Goal: Information Seeking & Learning: Learn about a topic

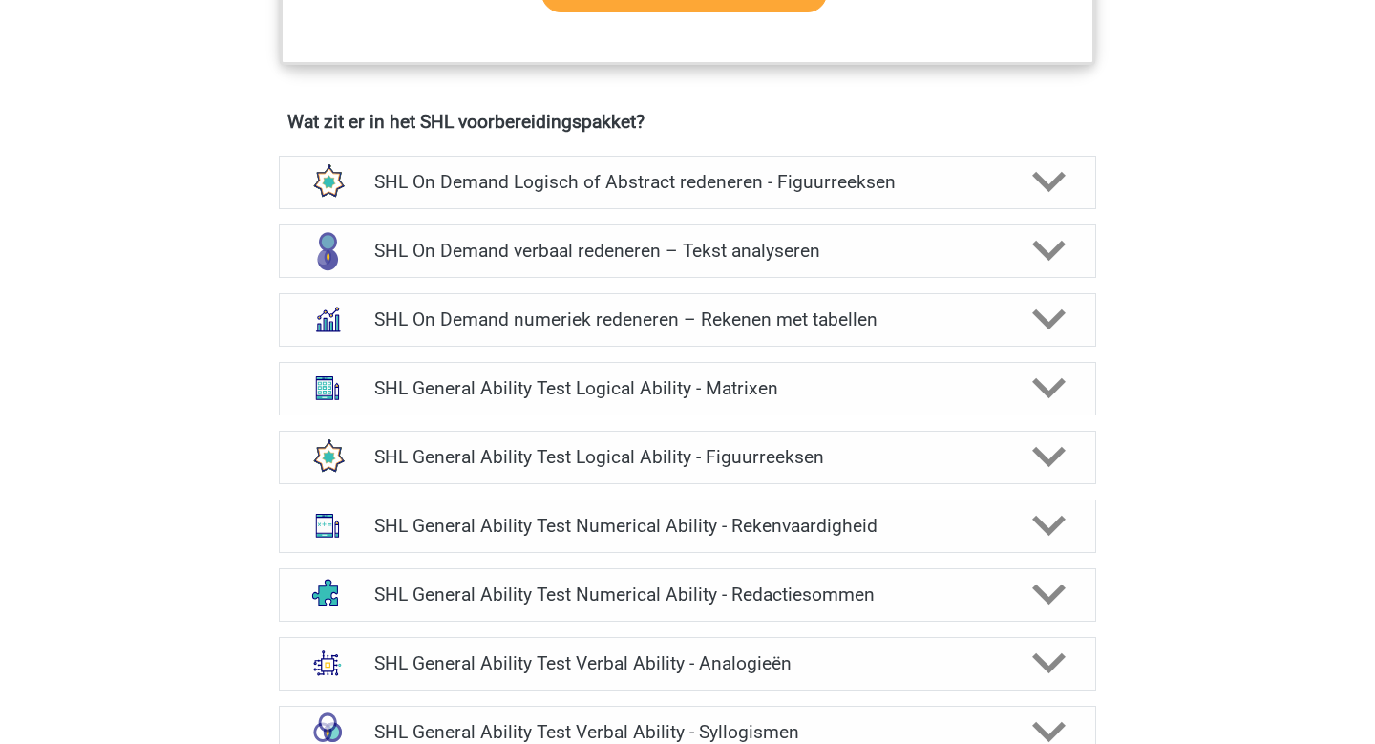
scroll to position [1302, 0]
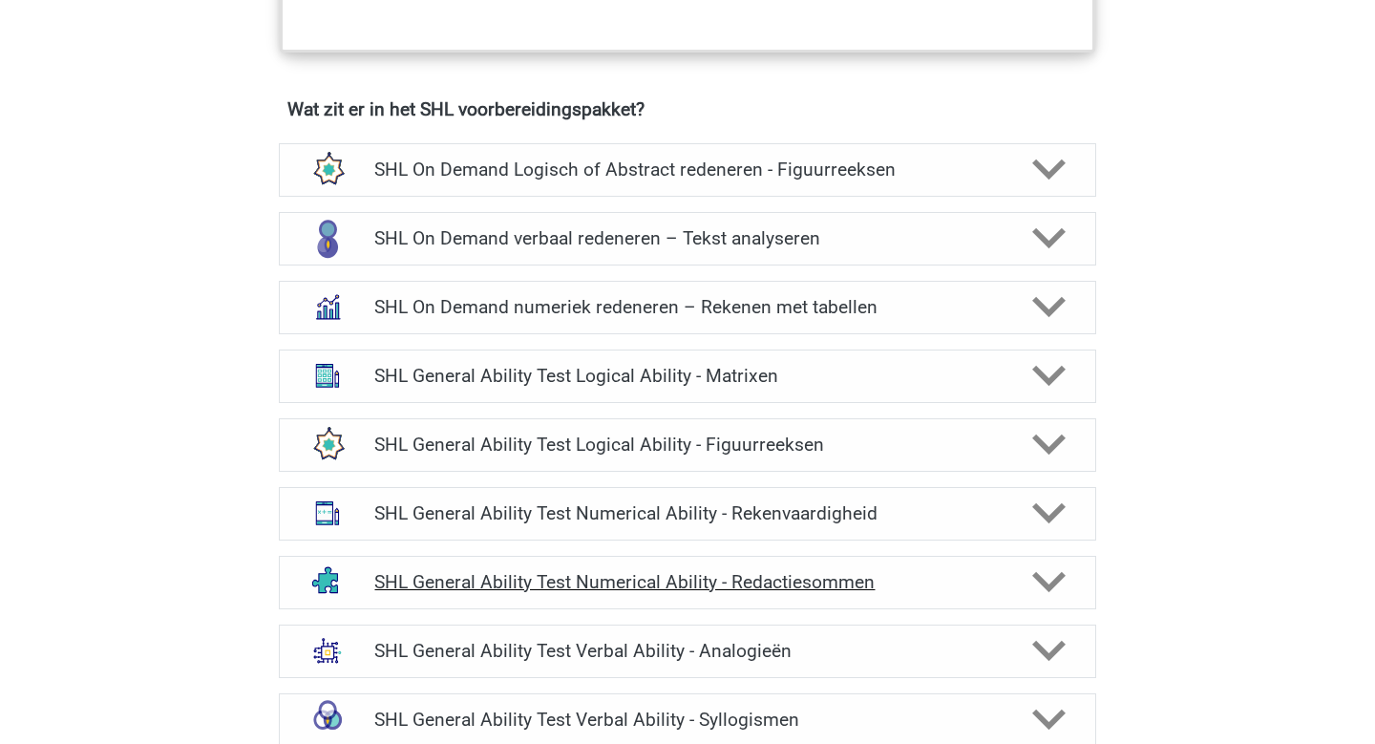
click at [1041, 578] on polygon at bounding box center [1048, 582] width 33 height 21
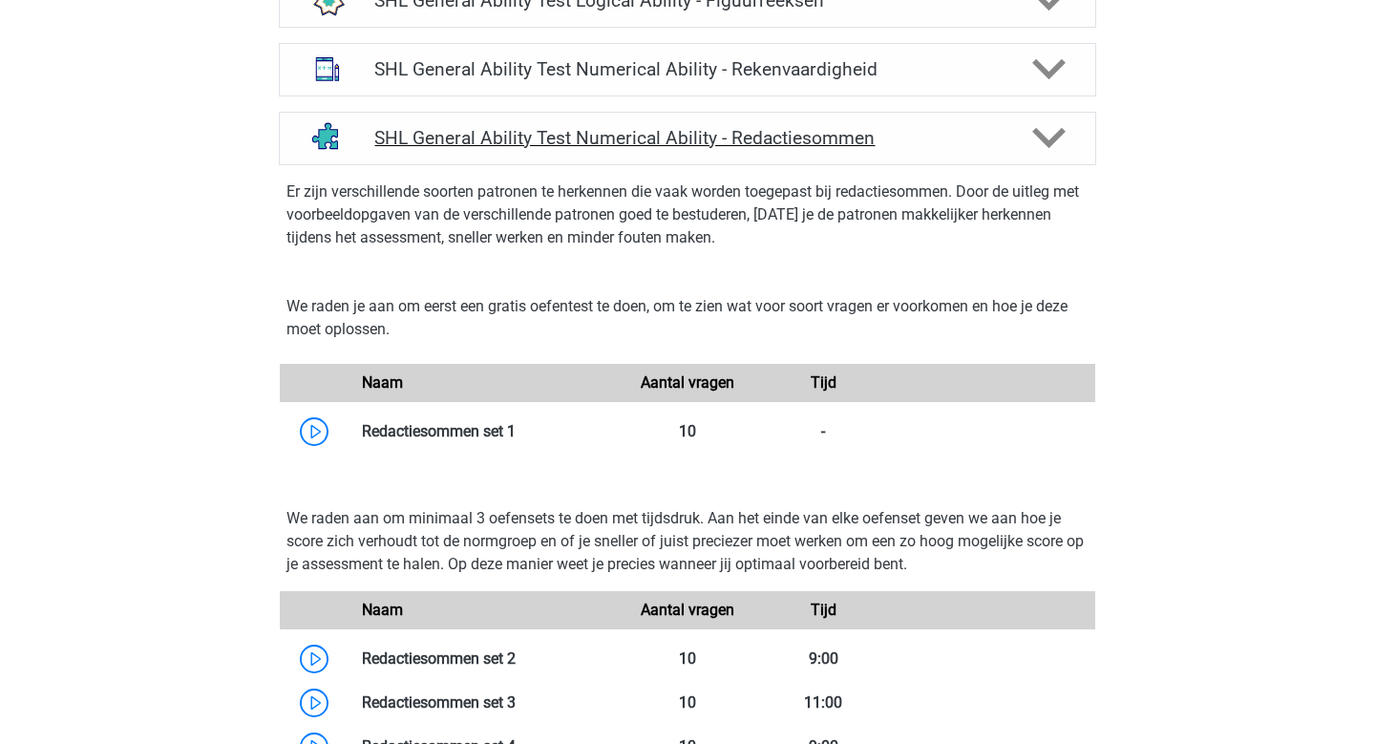
scroll to position [1748, 0]
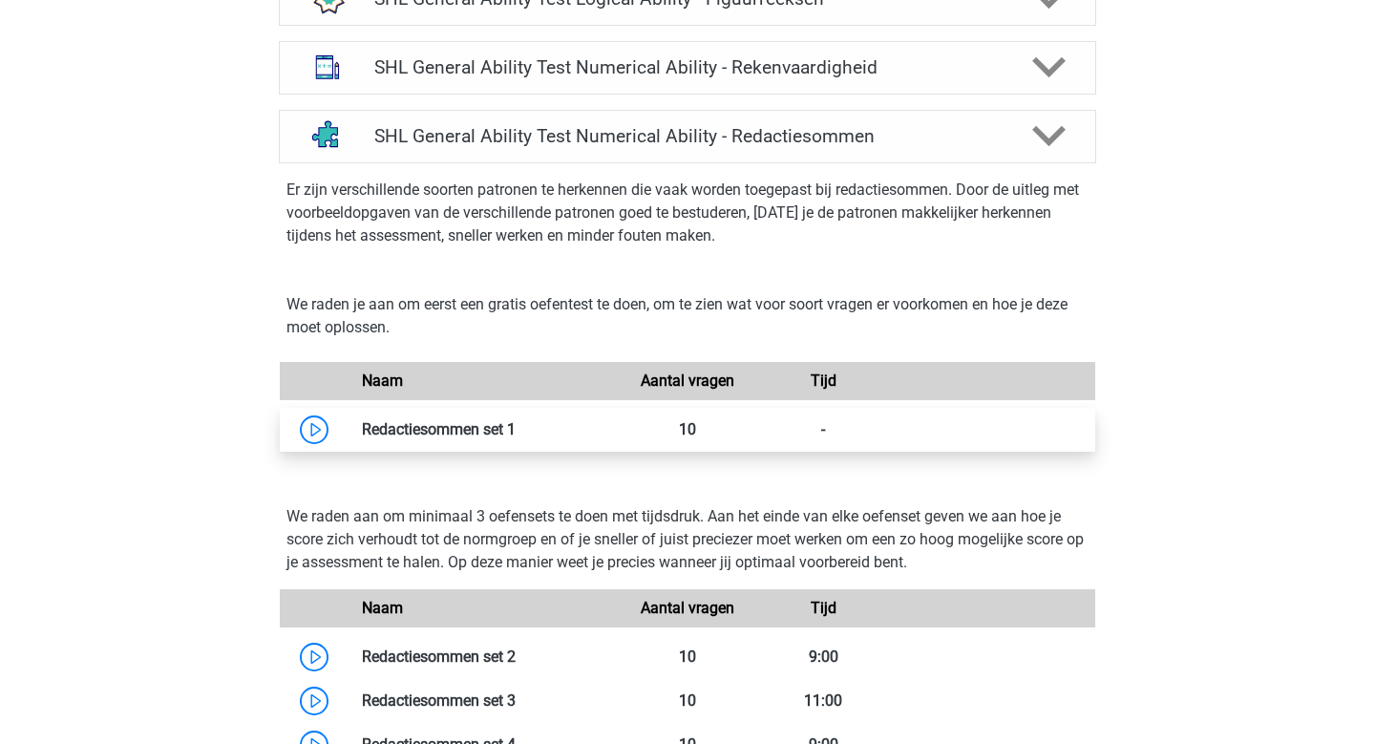
click at [516, 430] on link at bounding box center [516, 429] width 0 height 18
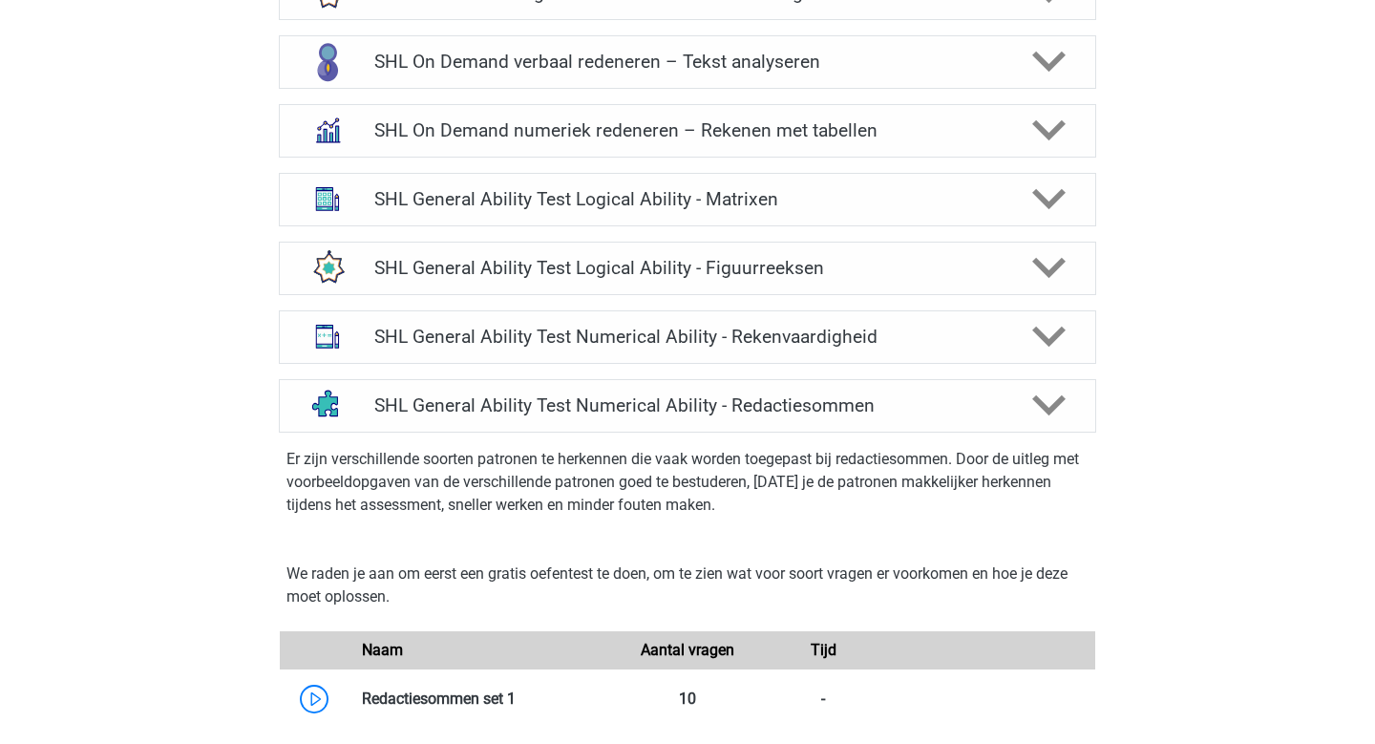
scroll to position [1475, 0]
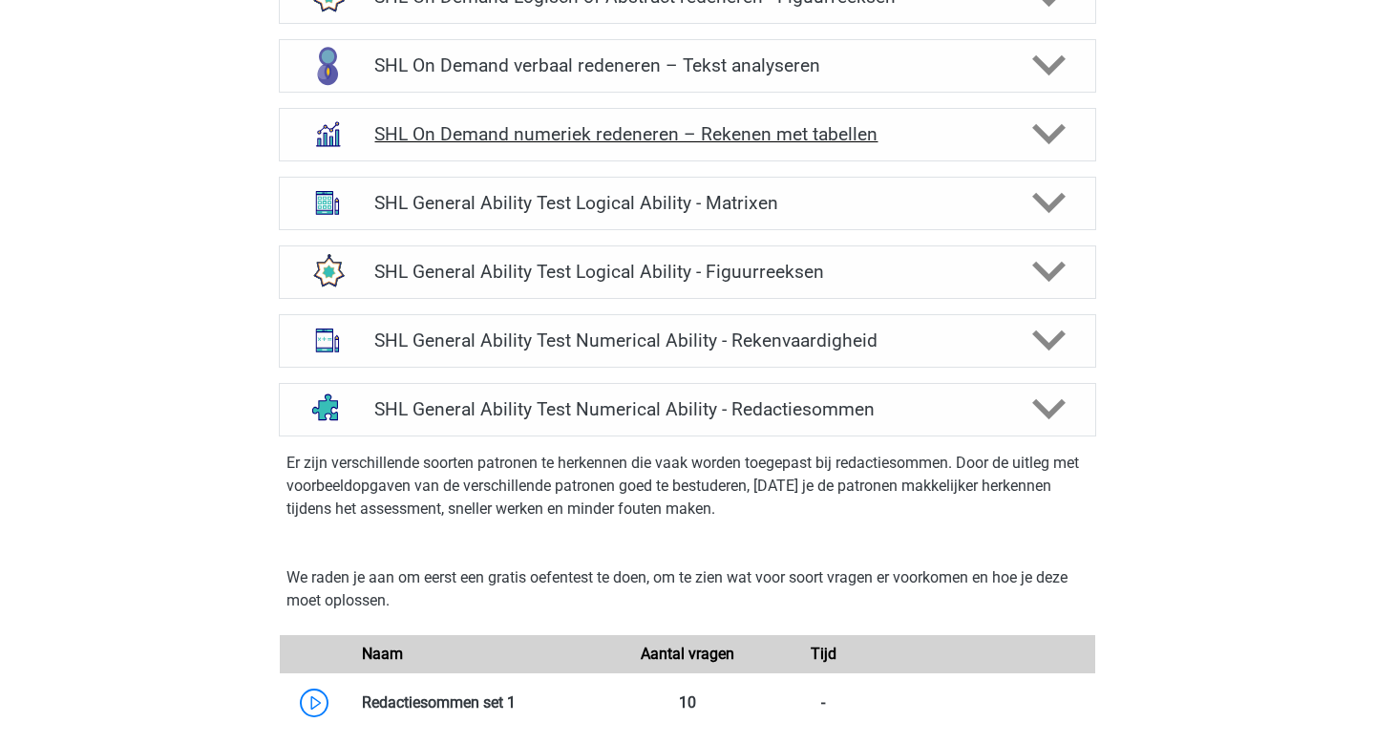
click at [1053, 128] on icon at bounding box center [1048, 133] width 33 height 33
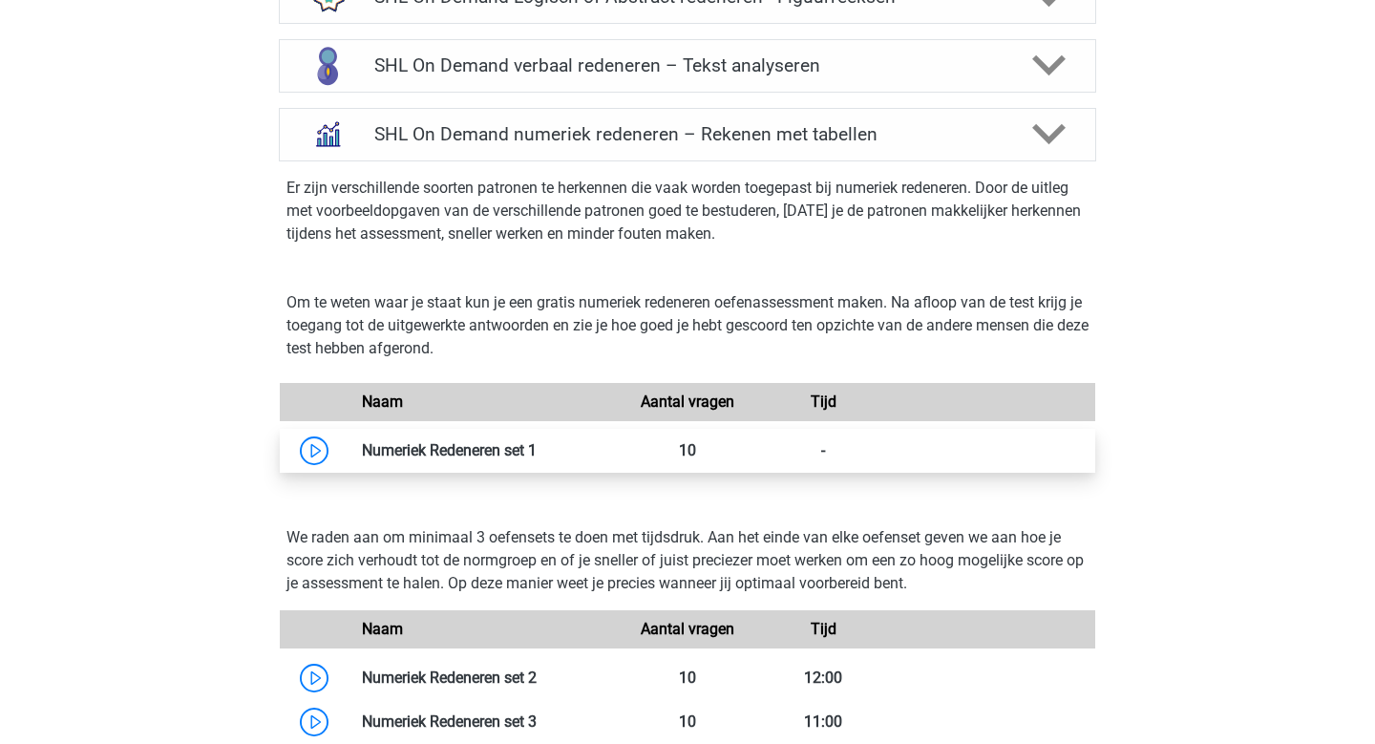
click at [537, 454] on link at bounding box center [537, 450] width 0 height 18
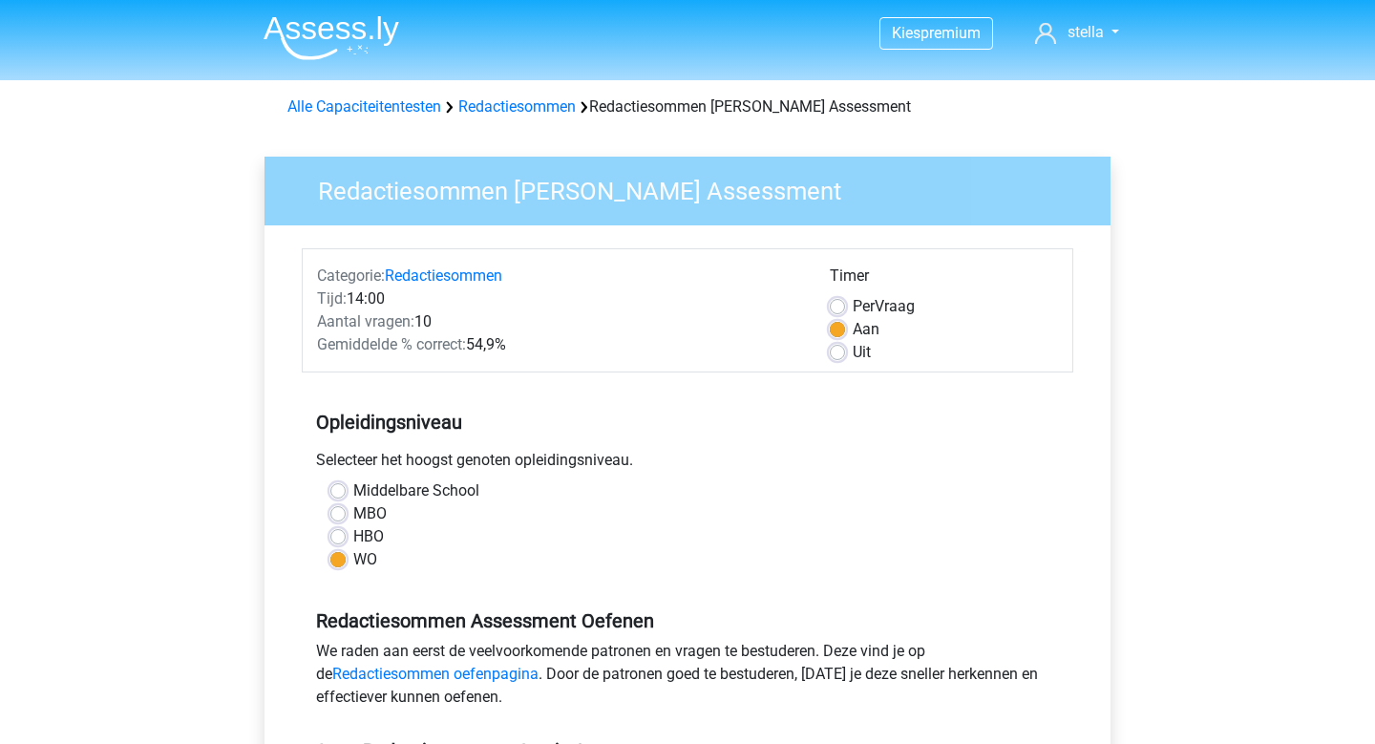
scroll to position [224, 0]
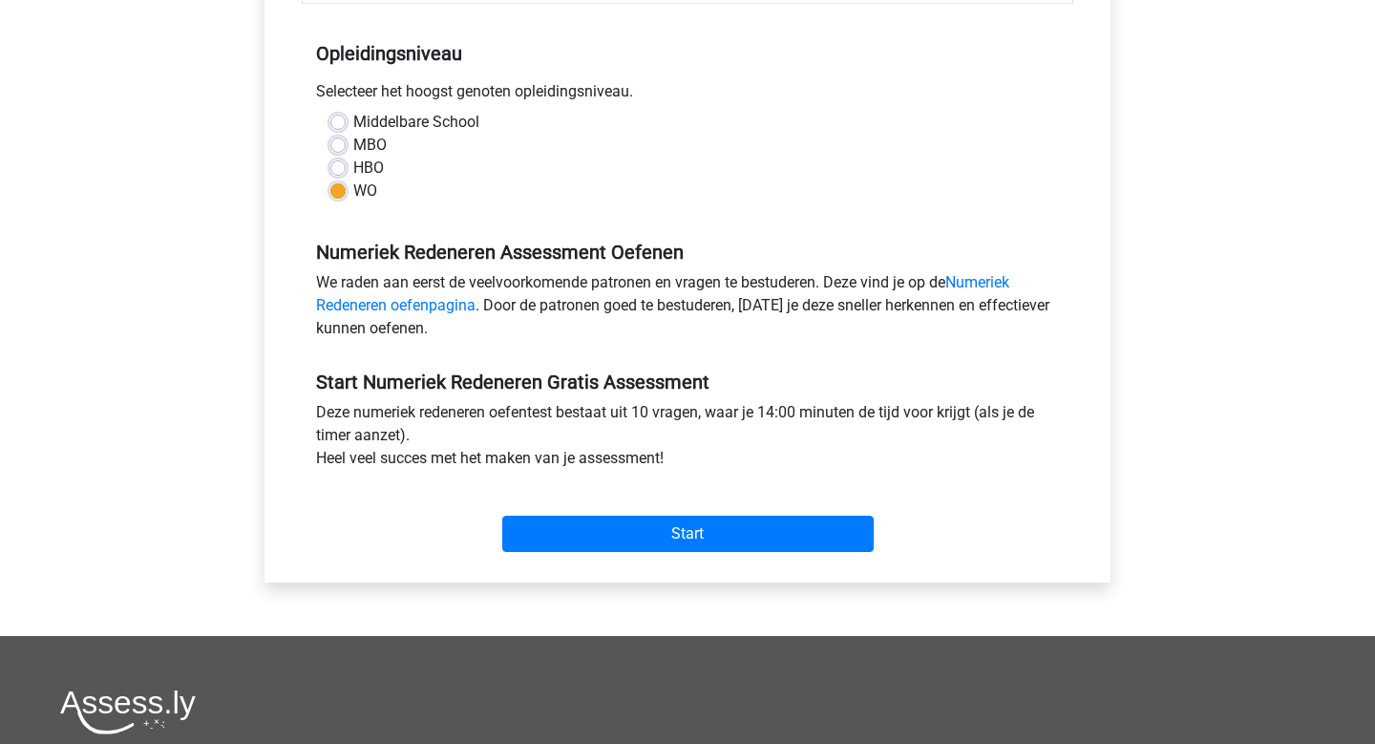
scroll to position [371, 0]
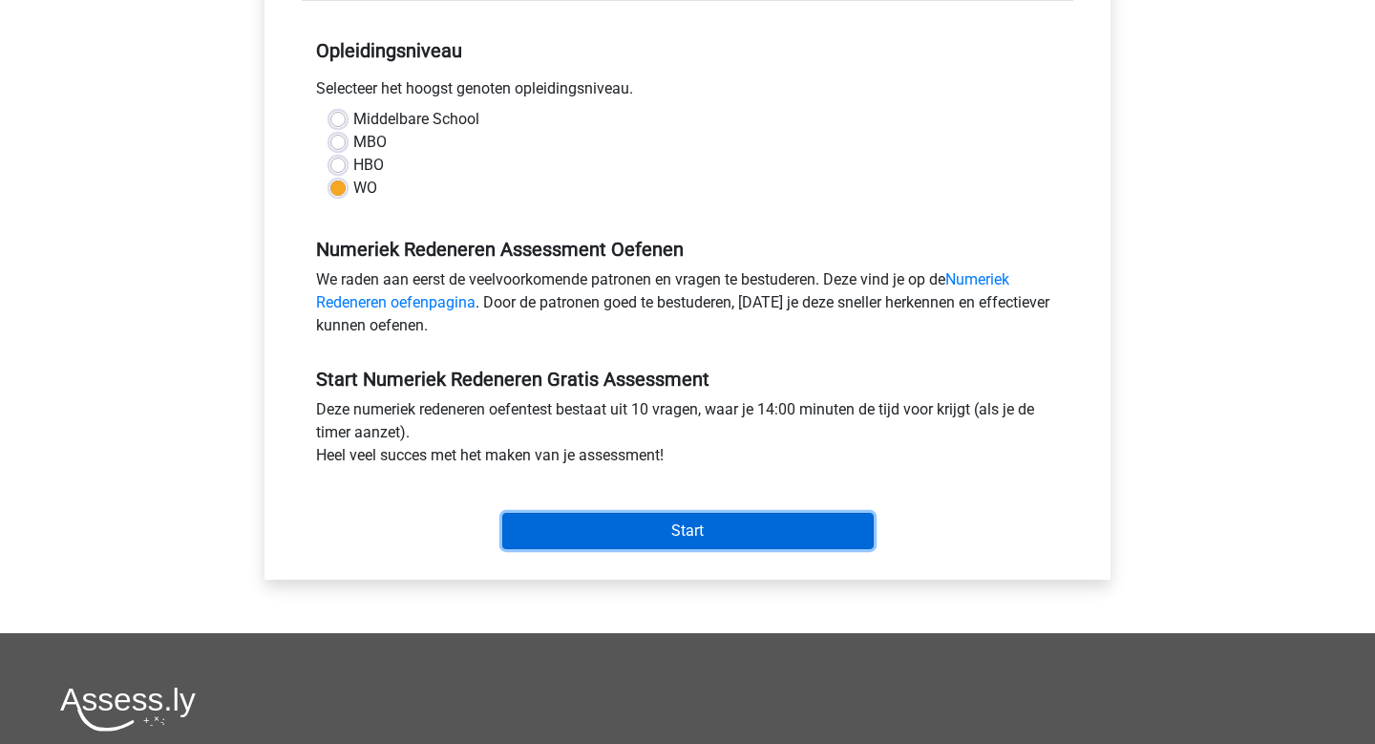
click at [690, 537] on input "Start" at bounding box center [687, 531] width 371 height 36
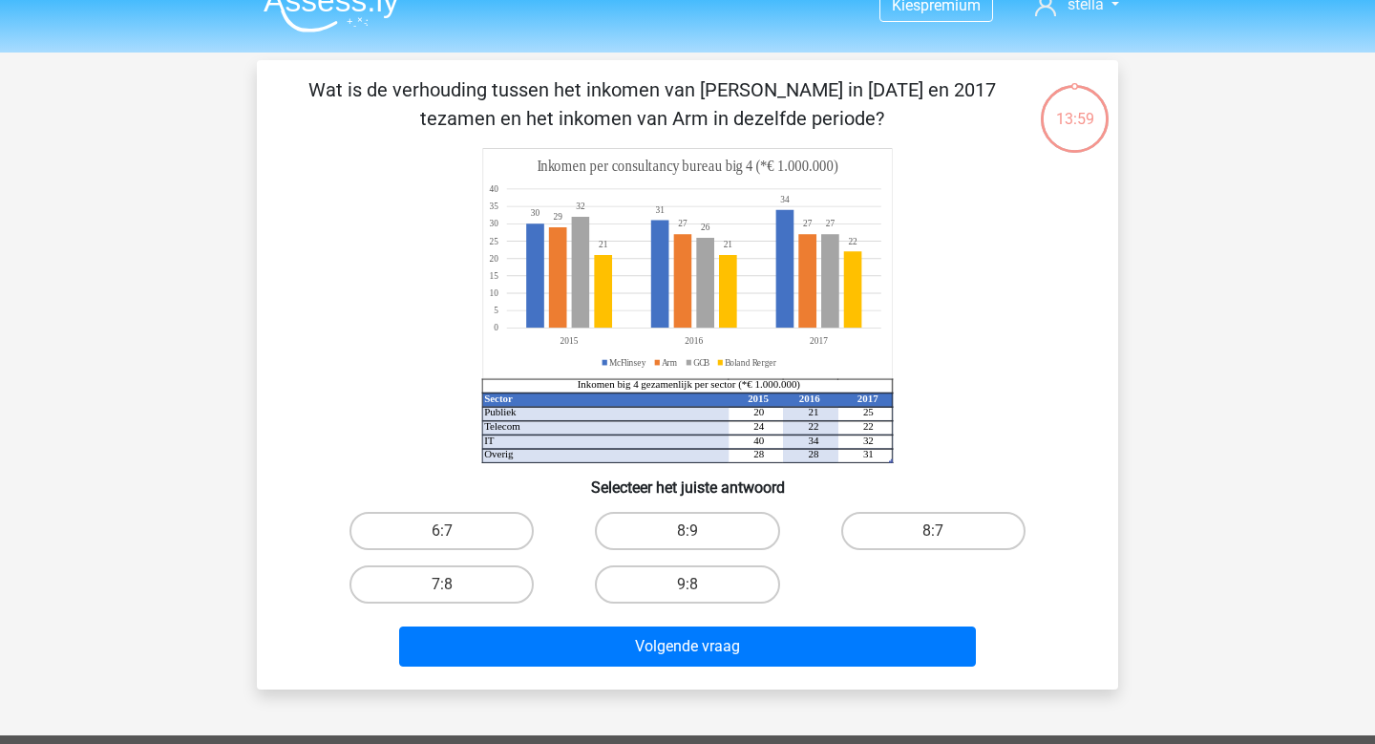
scroll to position [20, 0]
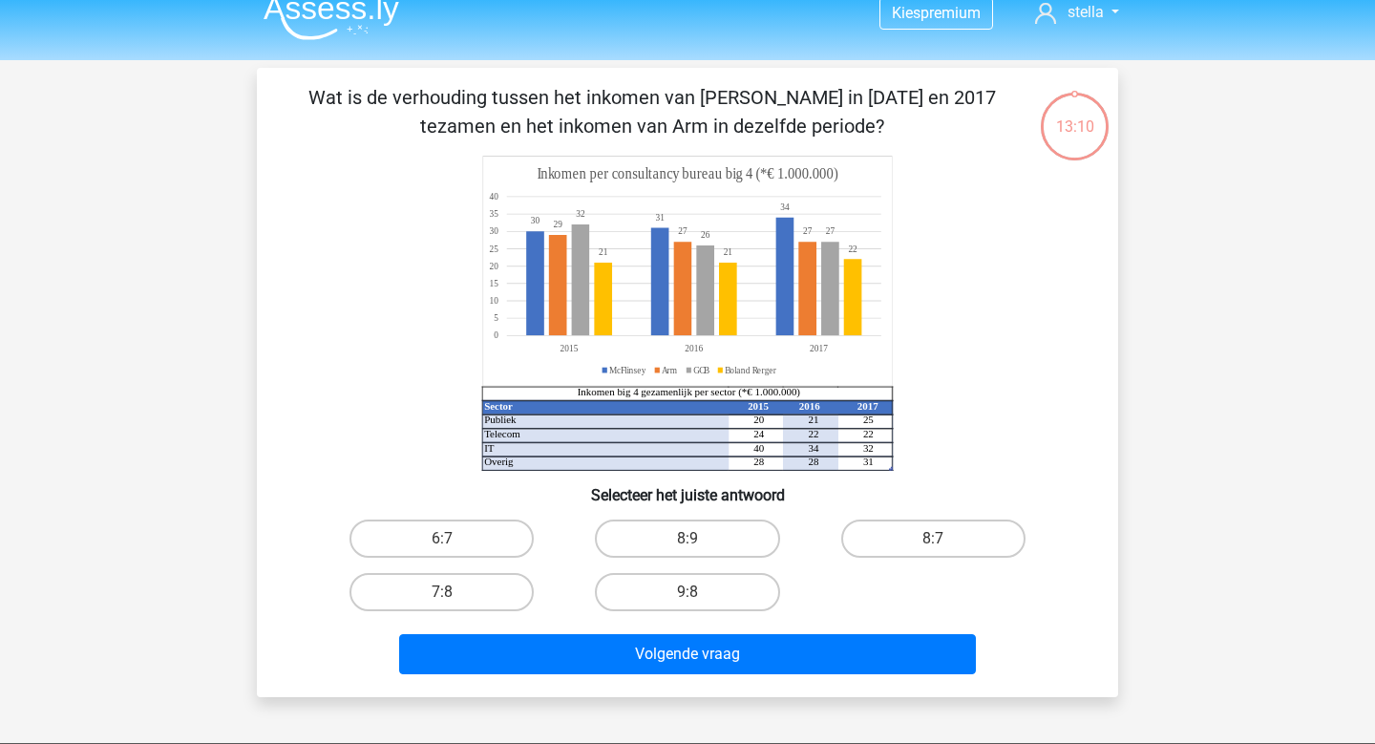
click at [943, 541] on input "8:7" at bounding box center [939, 545] width 12 height 12
radio input "true"
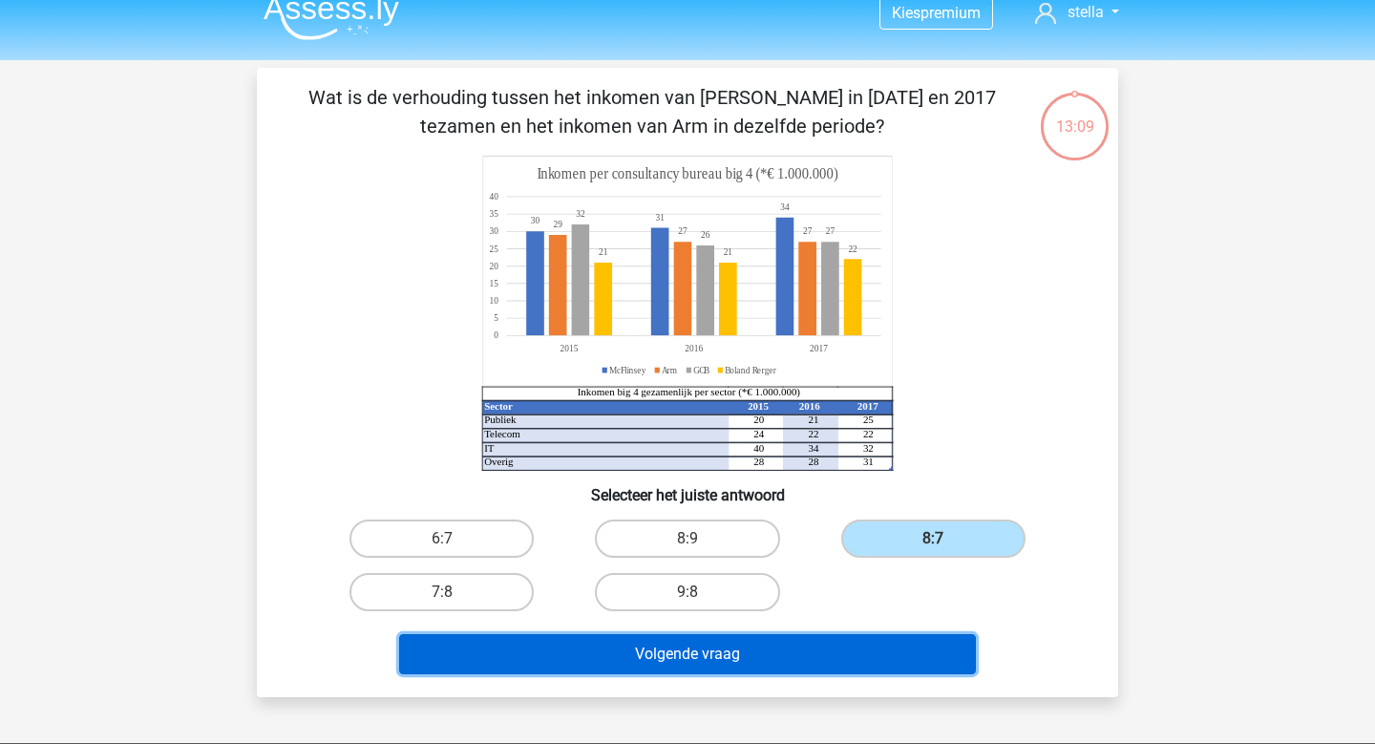
click at [879, 643] on button "Volgende vraag" at bounding box center [688, 654] width 578 height 40
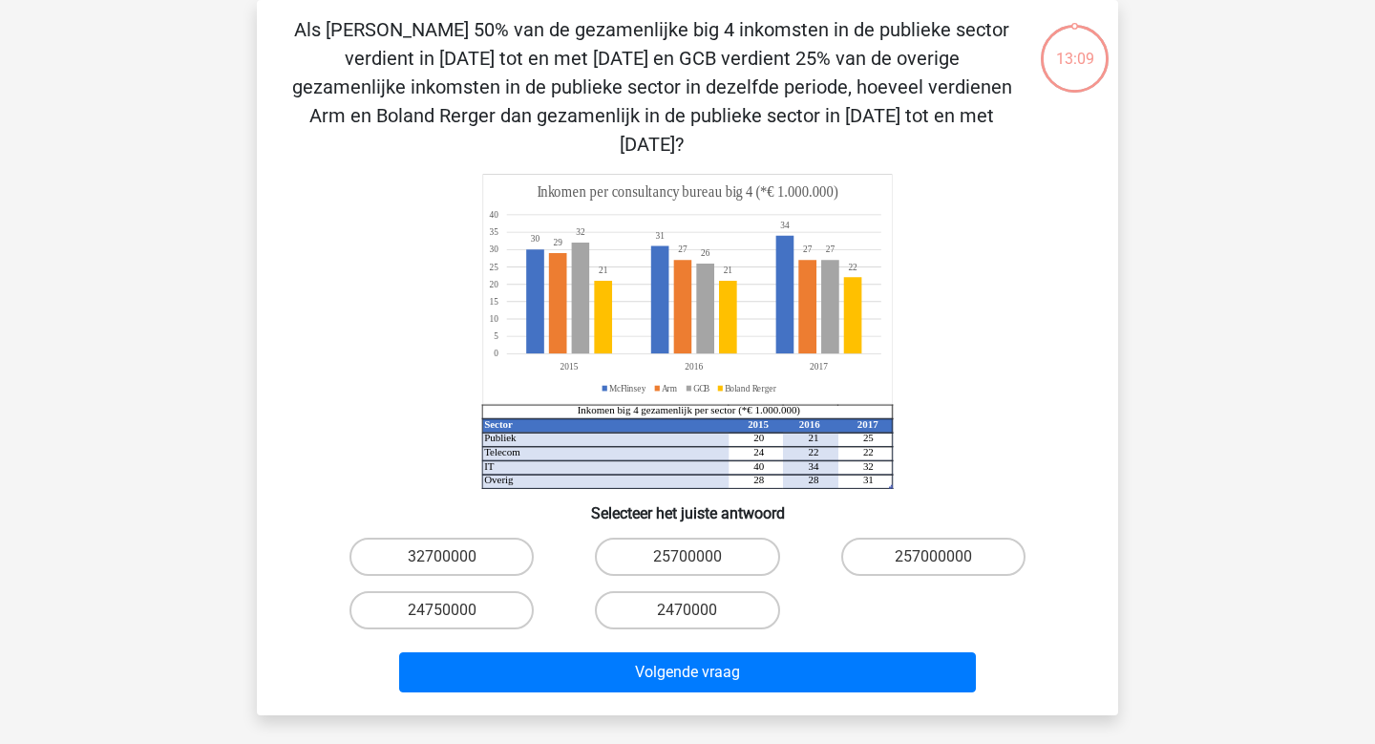
scroll to position [0, 0]
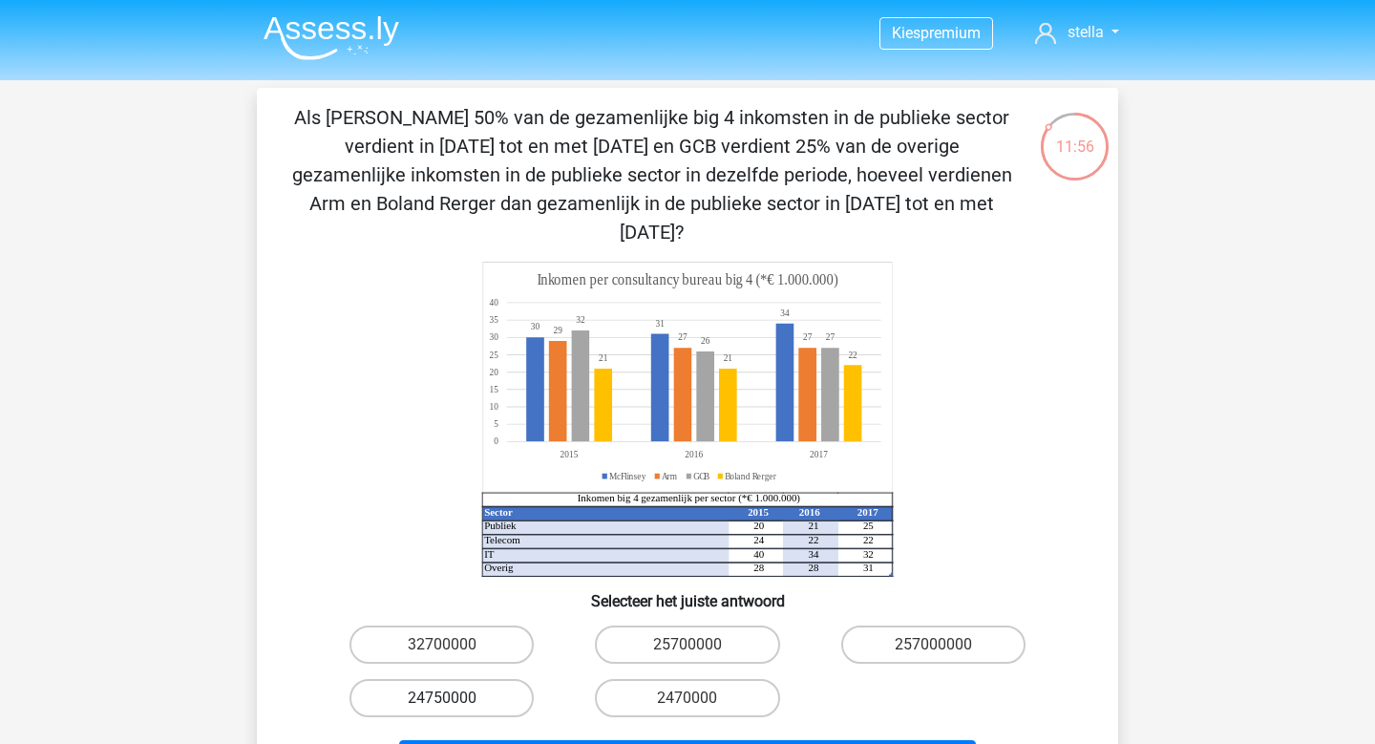
click at [483, 679] on label "24750000" at bounding box center [442, 698] width 184 height 38
click at [455, 698] on input "24750000" at bounding box center [448, 704] width 12 height 12
radio input "true"
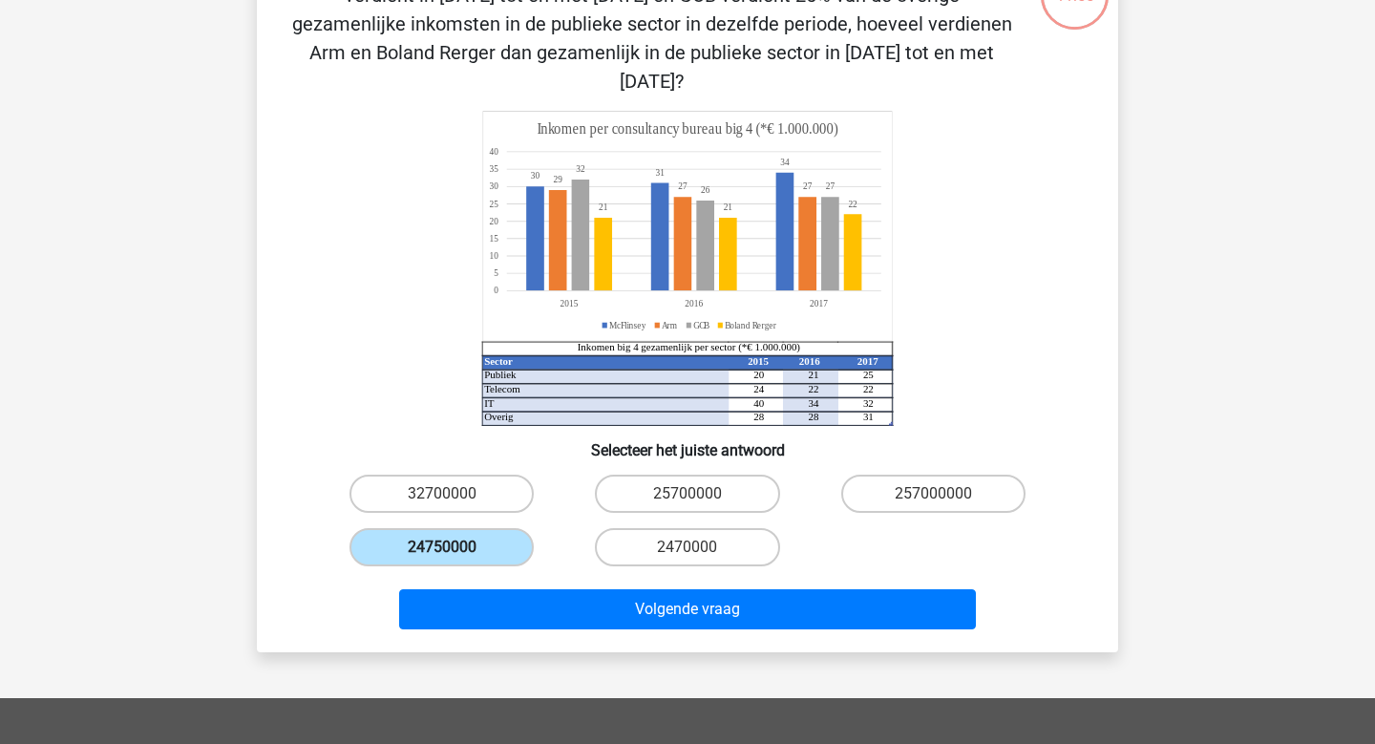
scroll to position [156, 0]
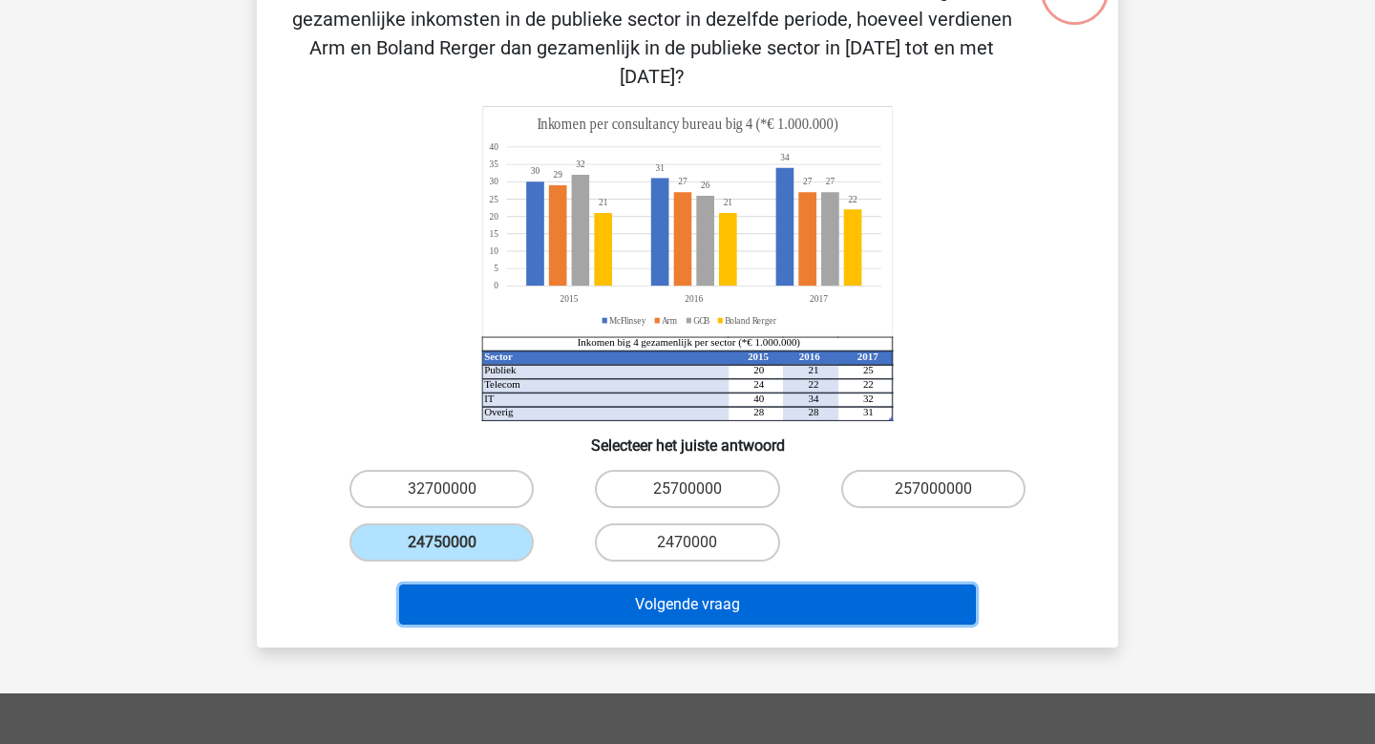
click at [719, 589] on button "Volgende vraag" at bounding box center [688, 604] width 578 height 40
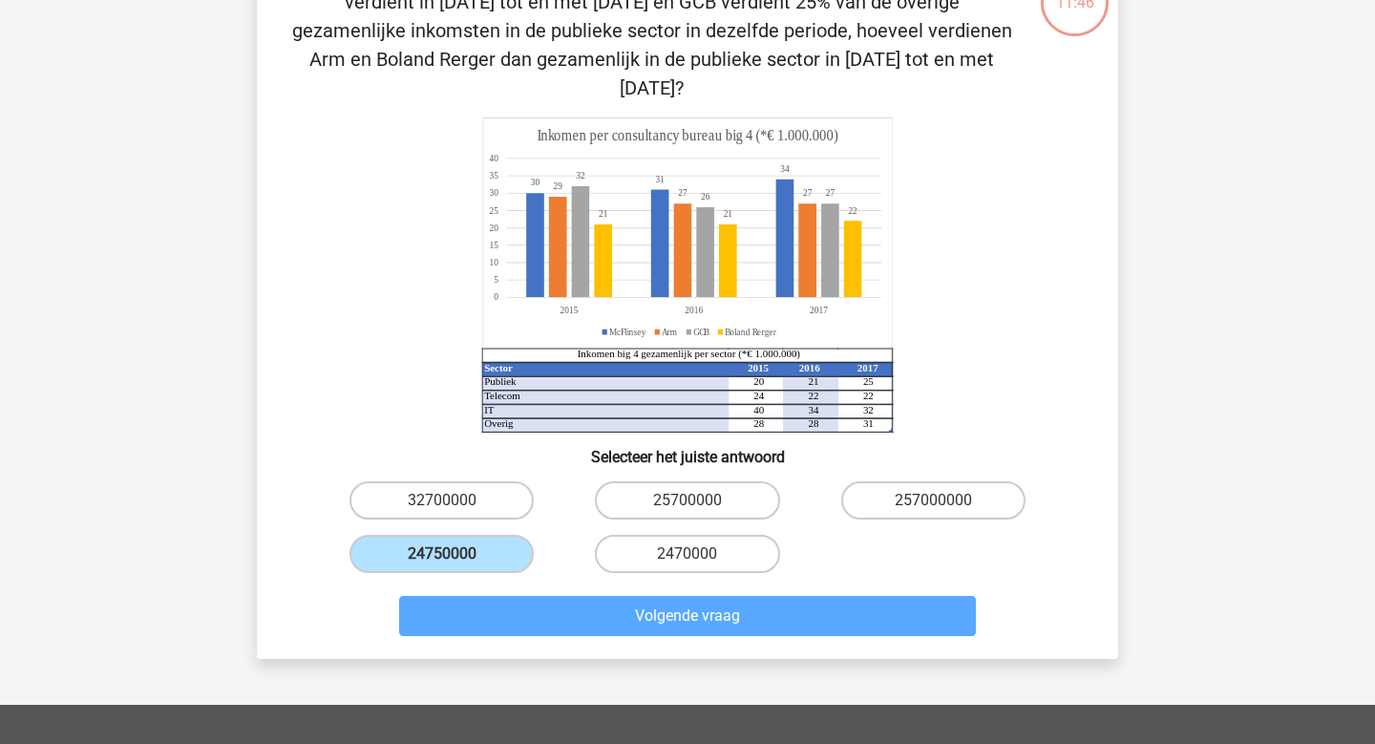
scroll to position [188, 0]
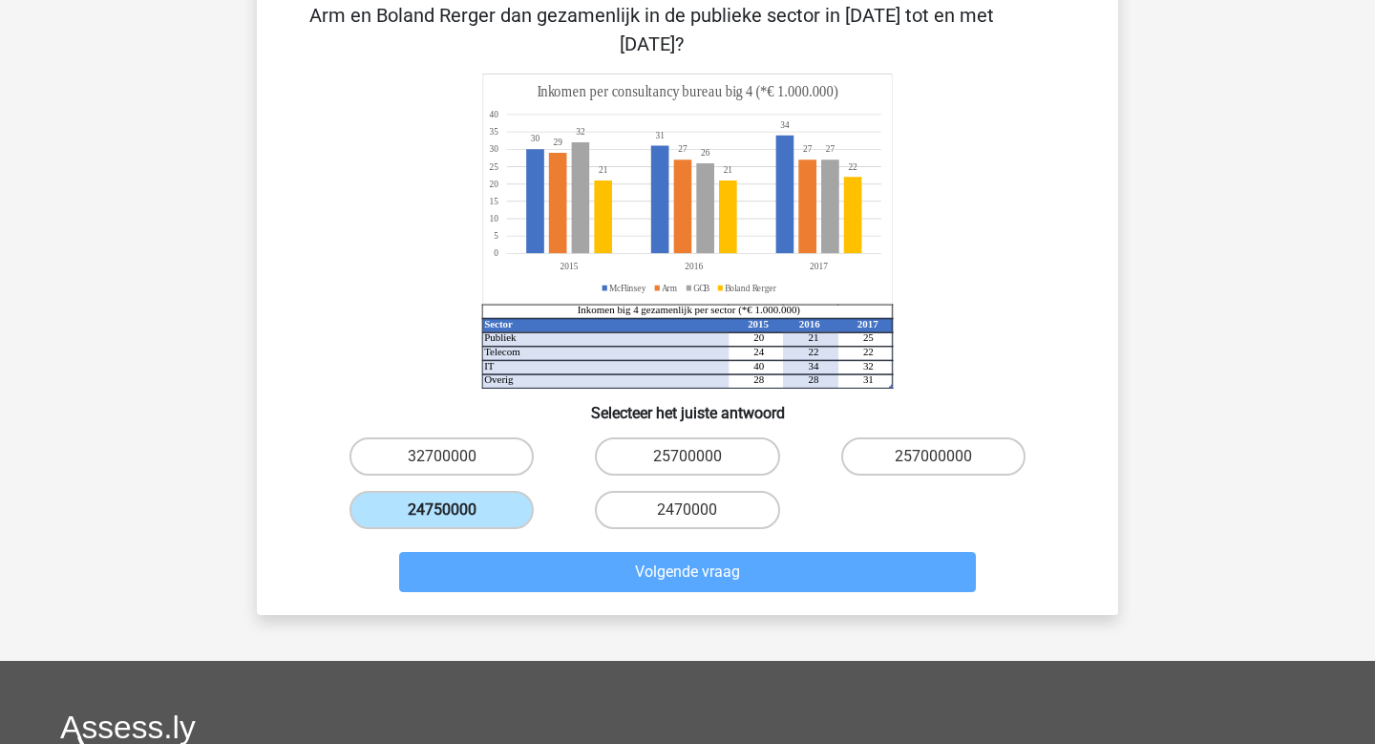
click at [436, 491] on label "24750000" at bounding box center [442, 510] width 184 height 38
click at [442, 510] on input "24750000" at bounding box center [448, 516] width 12 height 12
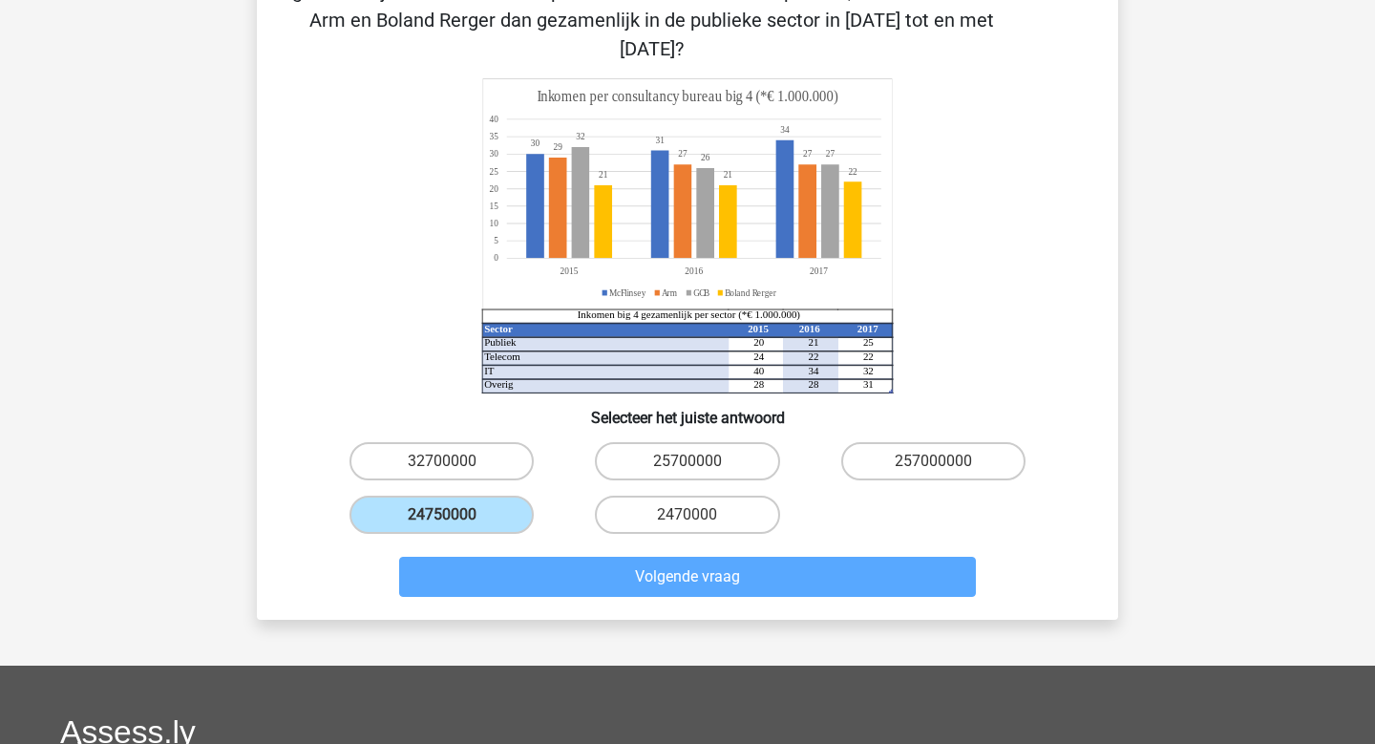
scroll to position [185, 0]
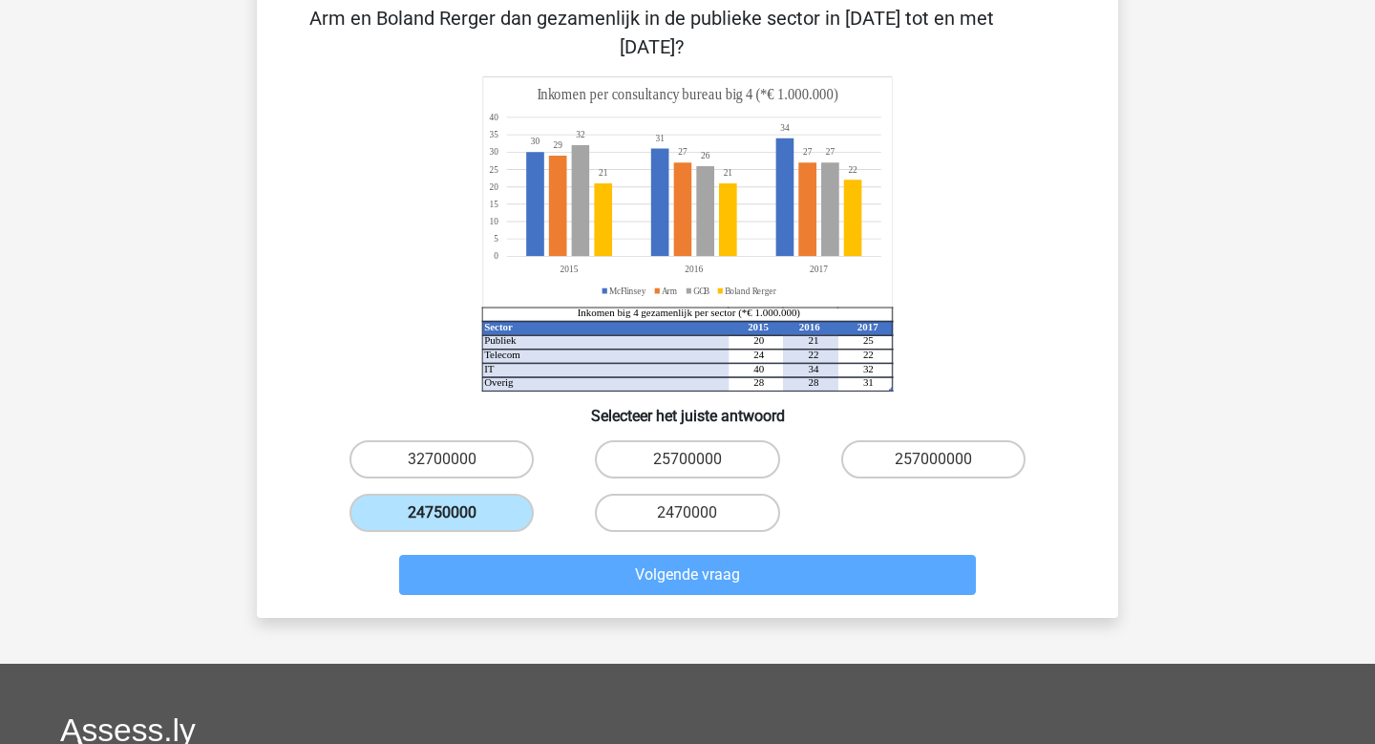
click at [478, 494] on label "24750000" at bounding box center [442, 513] width 184 height 38
click at [455, 513] on input "24750000" at bounding box center [448, 519] width 12 height 12
click at [727, 446] on label "25700000" at bounding box center [687, 459] width 184 height 38
click at [700, 459] on input "25700000" at bounding box center [694, 465] width 12 height 12
radio input "true"
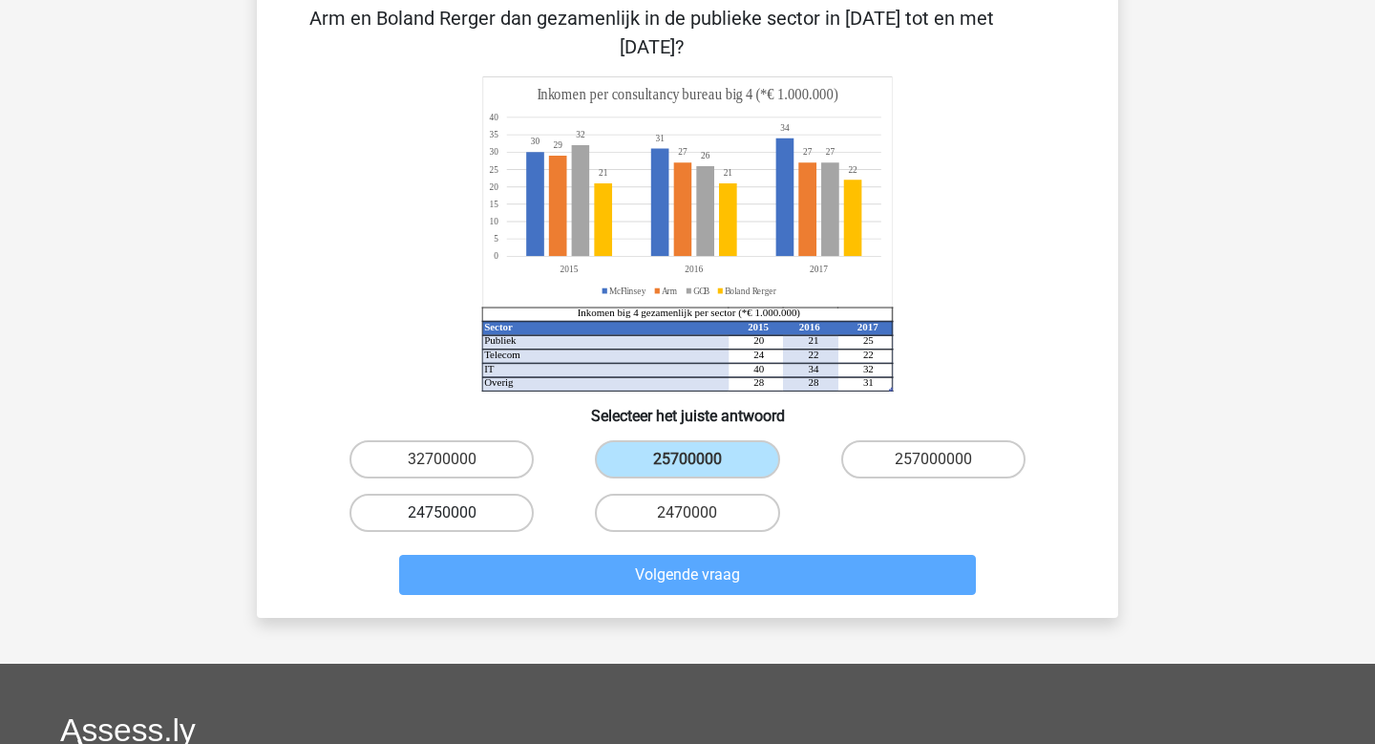
click at [450, 494] on label "24750000" at bounding box center [442, 513] width 184 height 38
click at [450, 513] on input "24750000" at bounding box center [448, 519] width 12 height 12
radio input "true"
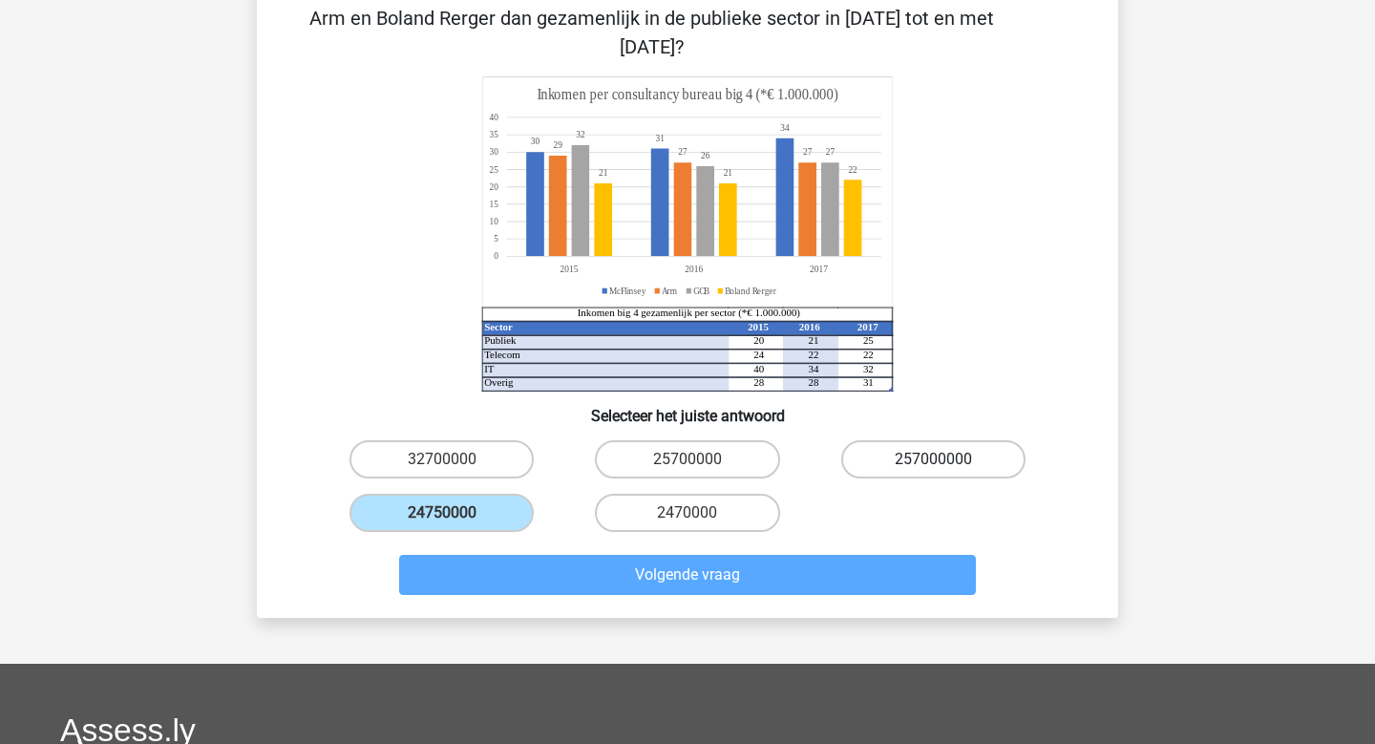
click at [898, 440] on label "257000000" at bounding box center [933, 459] width 184 height 38
click at [933, 459] on input "257000000" at bounding box center [939, 465] width 12 height 12
radio input "true"
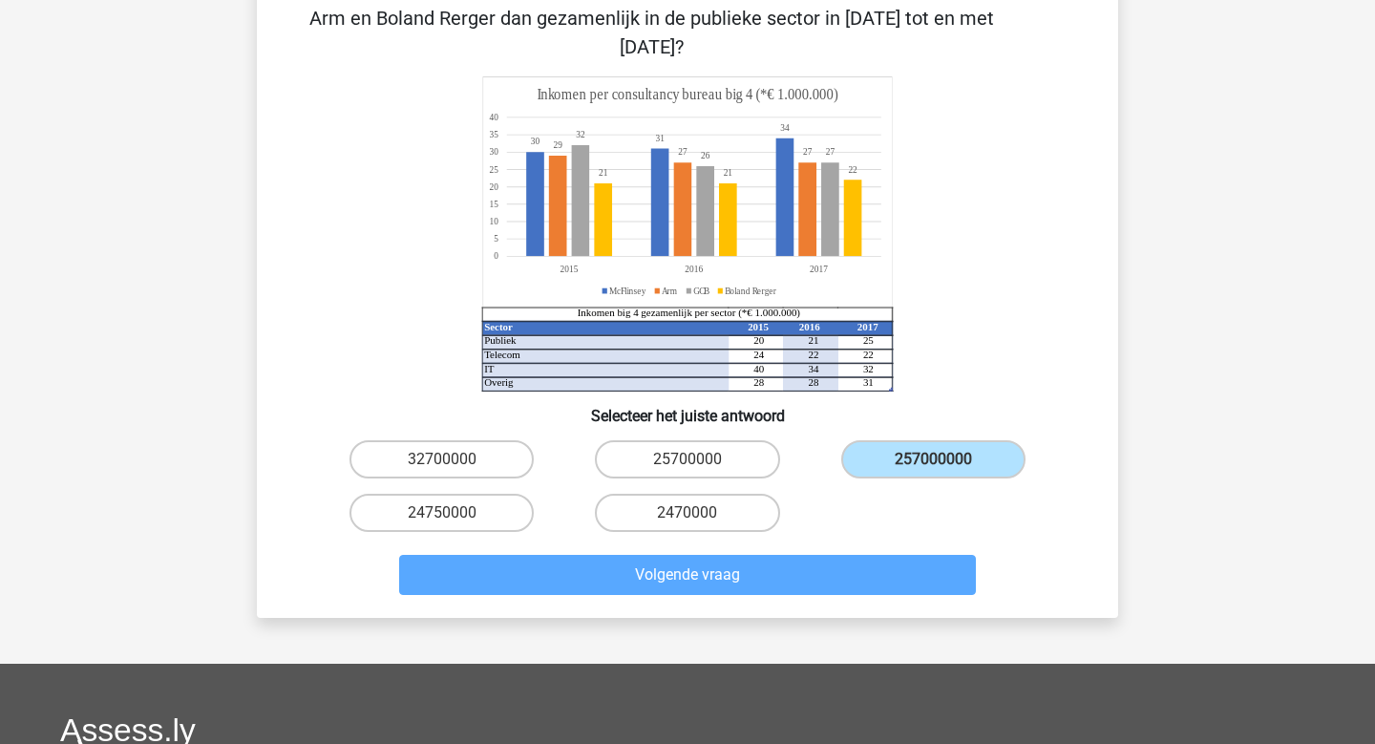
click at [454, 507] on div "24750000" at bounding box center [441, 512] width 245 height 53
click at [460, 494] on label "24750000" at bounding box center [442, 513] width 184 height 38
click at [455, 513] on input "24750000" at bounding box center [448, 519] width 12 height 12
radio input "true"
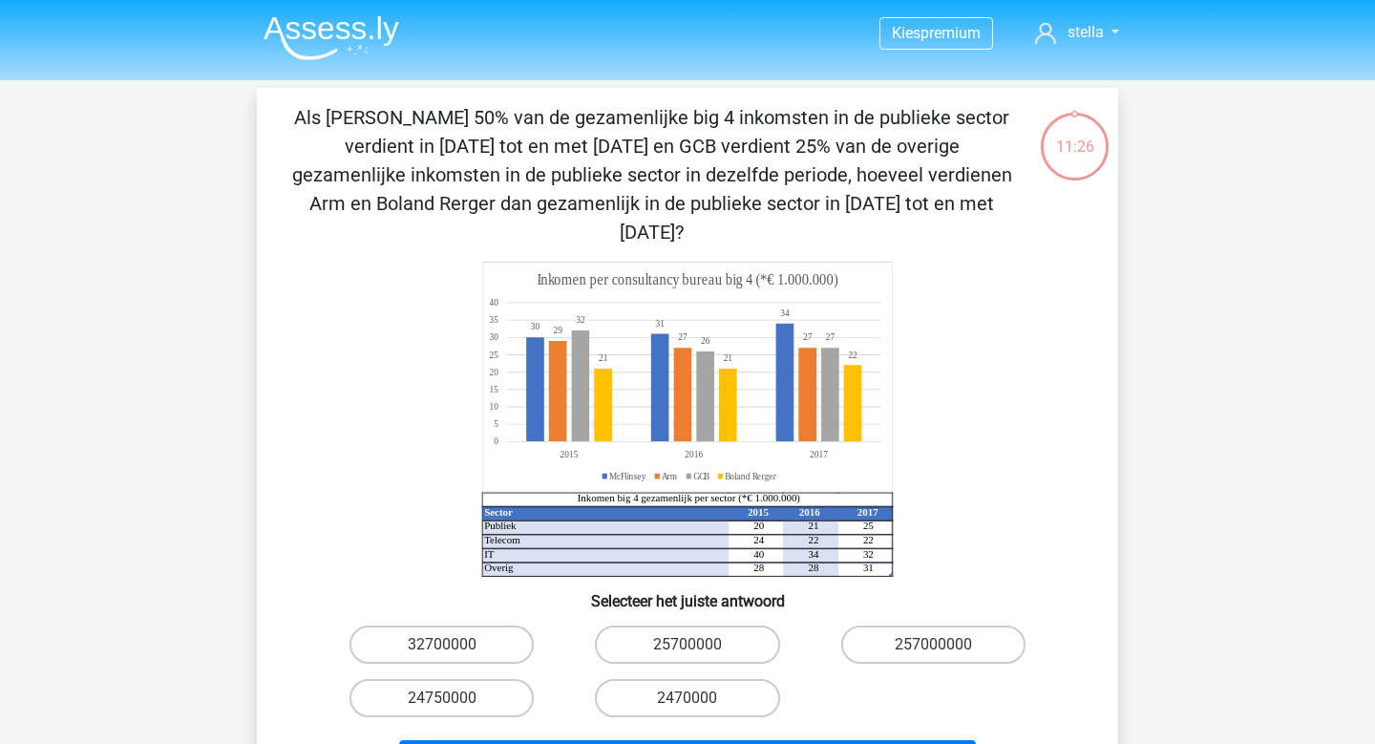
scroll to position [182, 0]
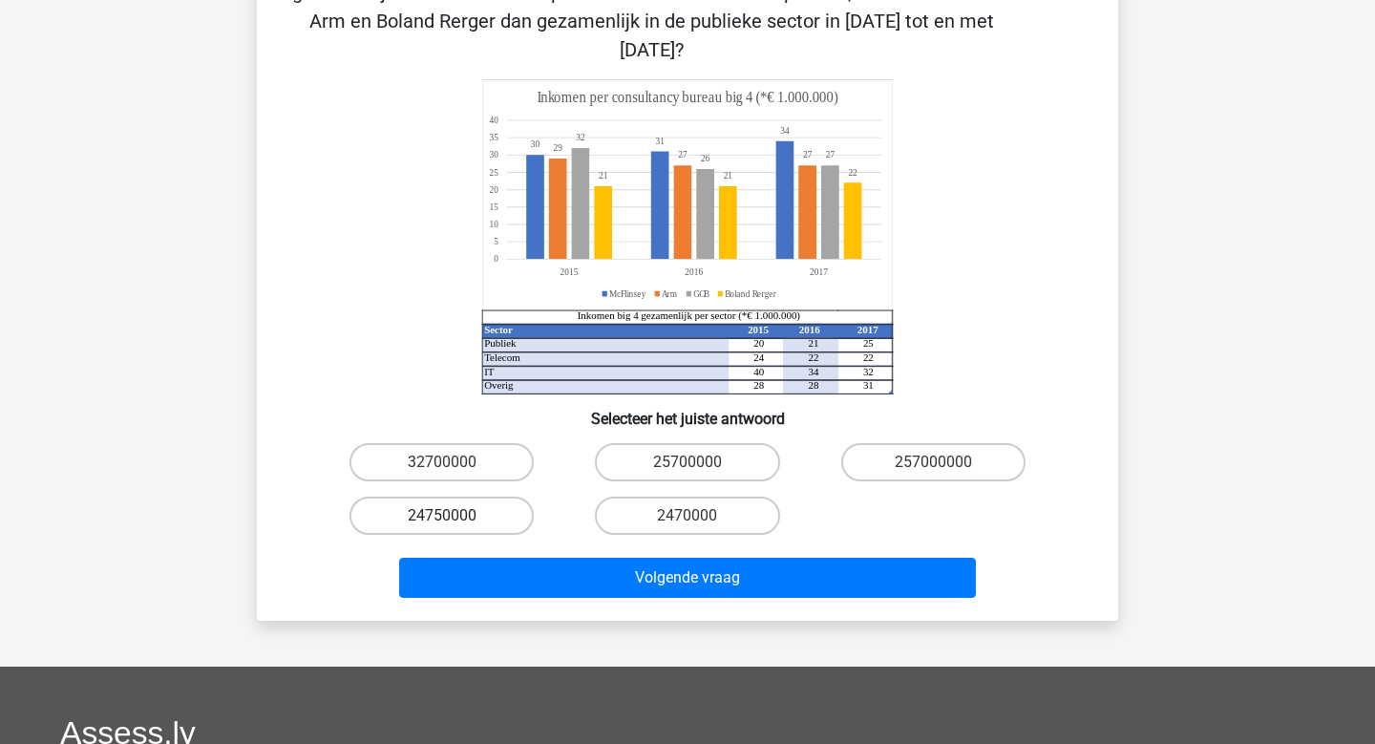
click at [478, 497] on label "24750000" at bounding box center [442, 516] width 184 height 38
click at [455, 516] on input "24750000" at bounding box center [448, 522] width 12 height 12
radio input "true"
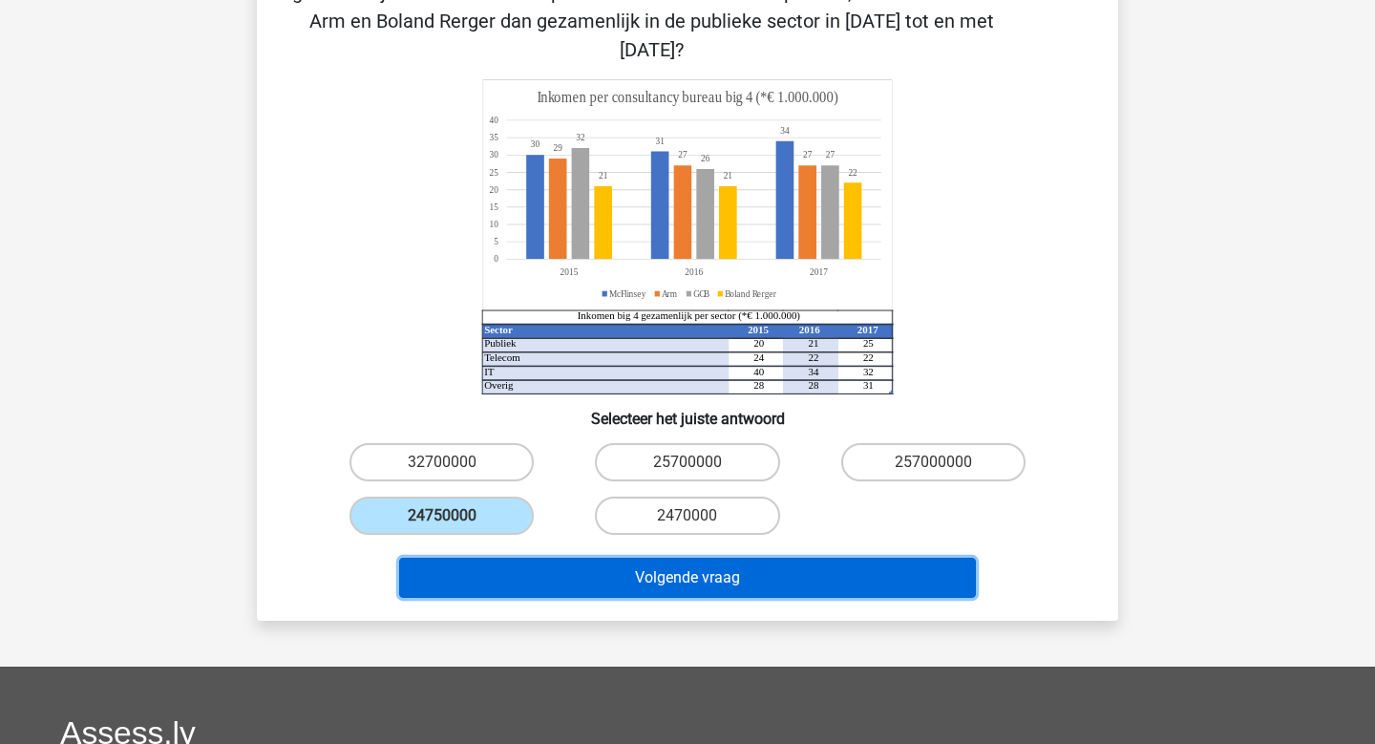
click at [691, 562] on button "Volgende vraag" at bounding box center [688, 578] width 578 height 40
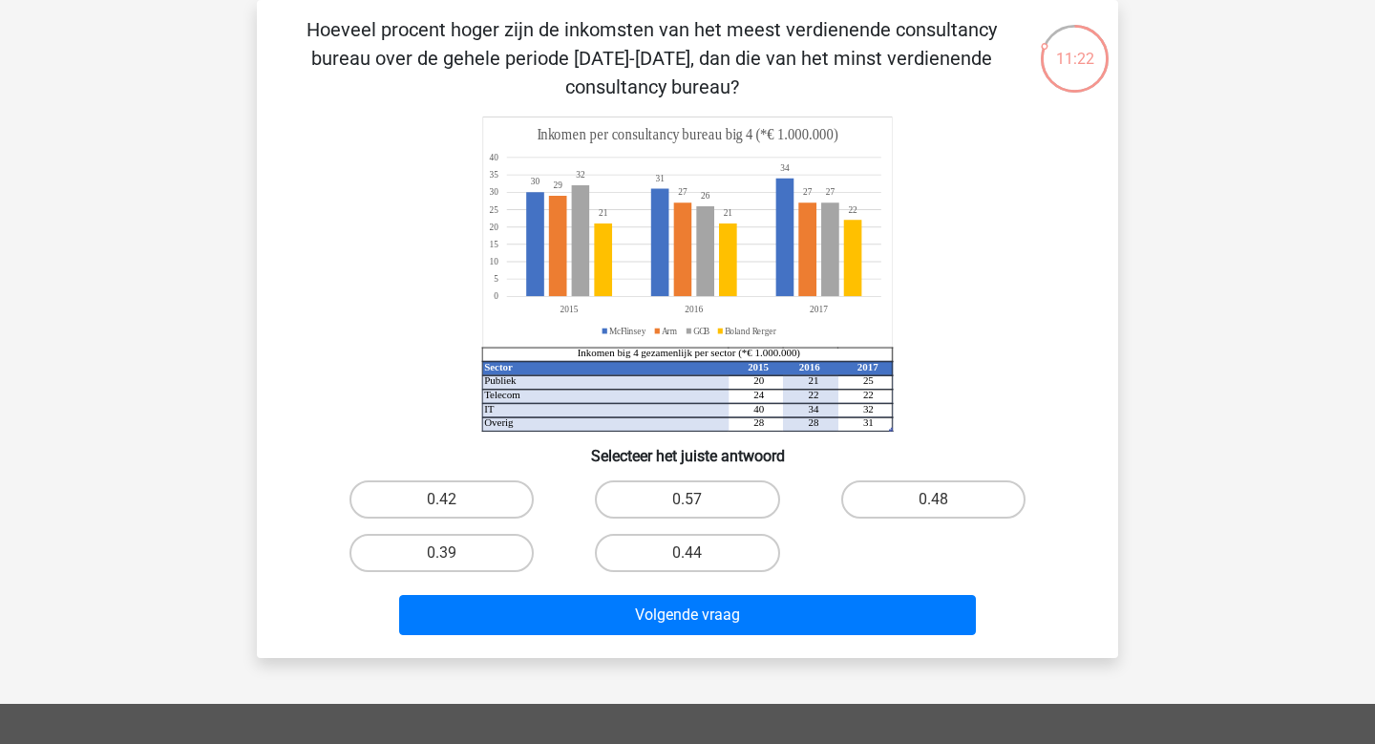
scroll to position [0, 0]
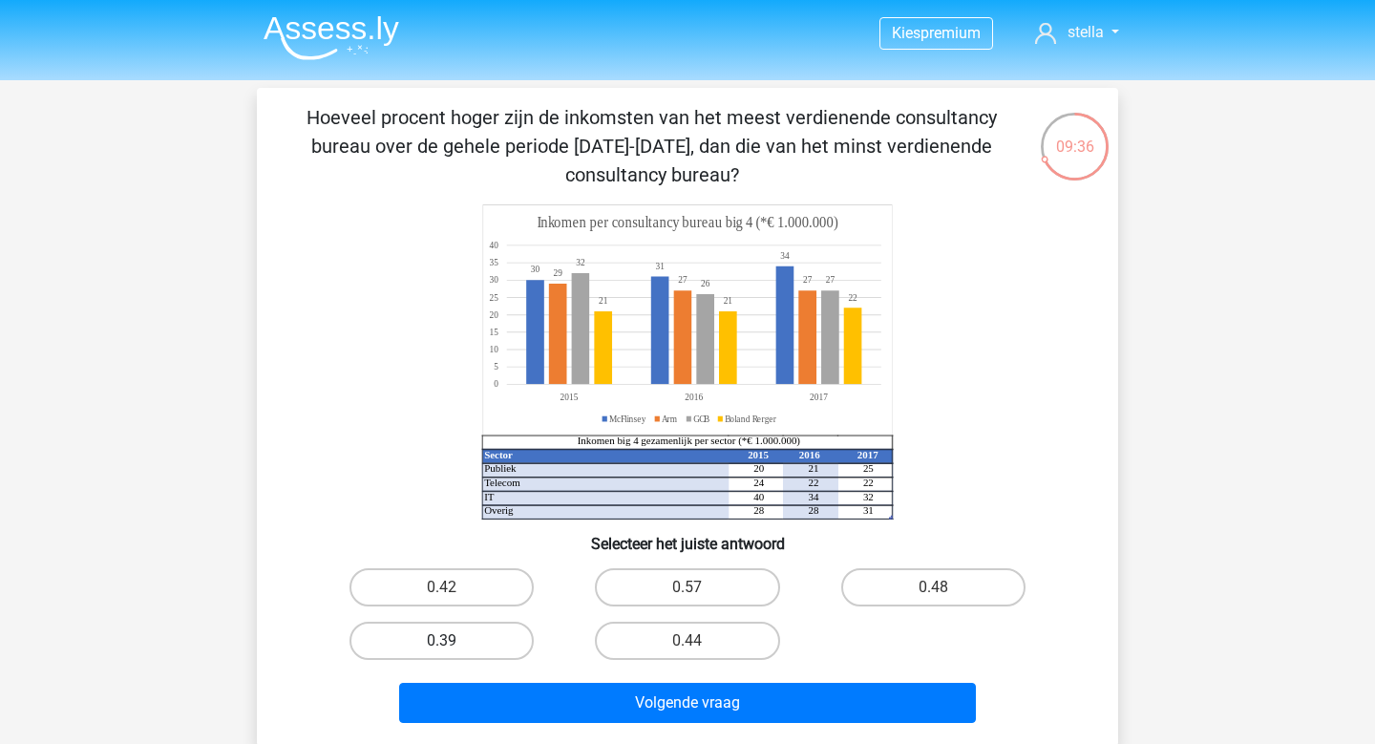
click at [514, 636] on label "0.39" at bounding box center [442, 641] width 184 height 38
click at [455, 641] on input "0.39" at bounding box center [448, 647] width 12 height 12
radio input "true"
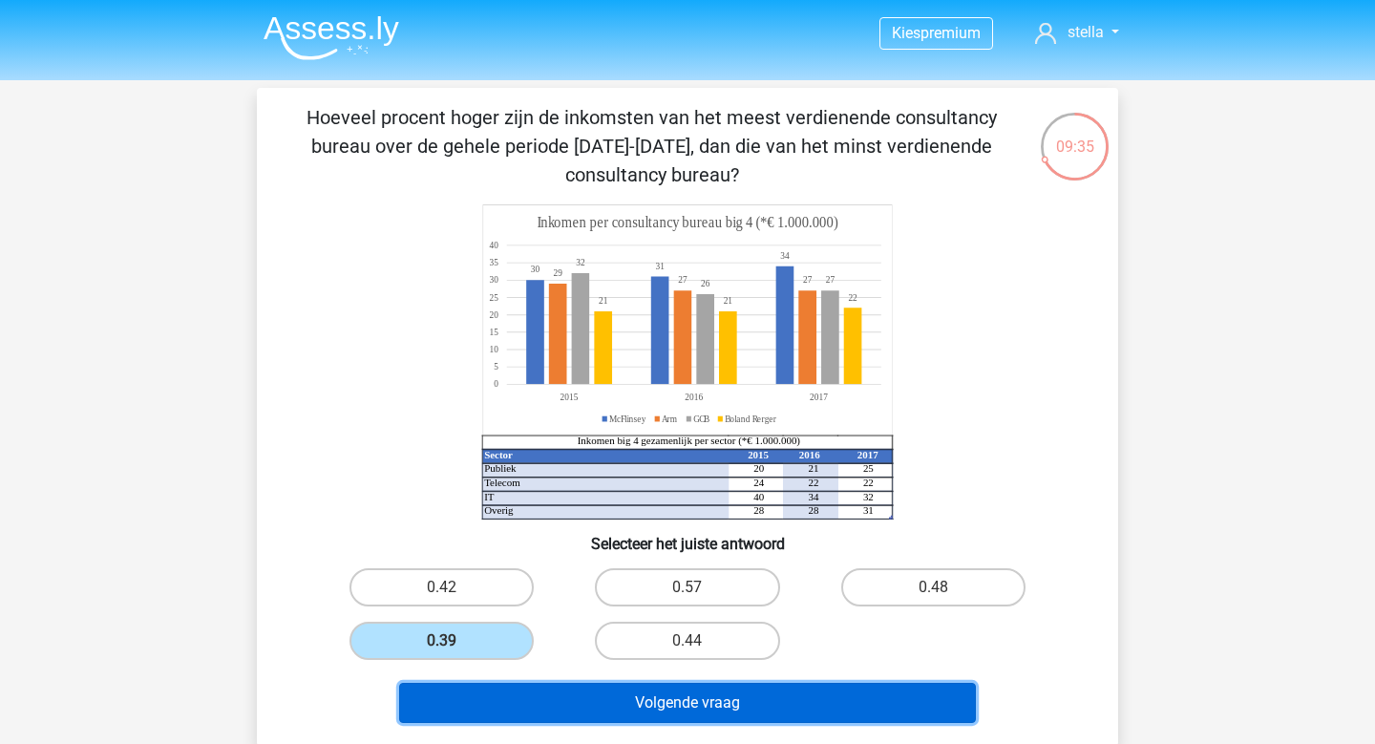
click at [780, 710] on button "Volgende vraag" at bounding box center [688, 703] width 578 height 40
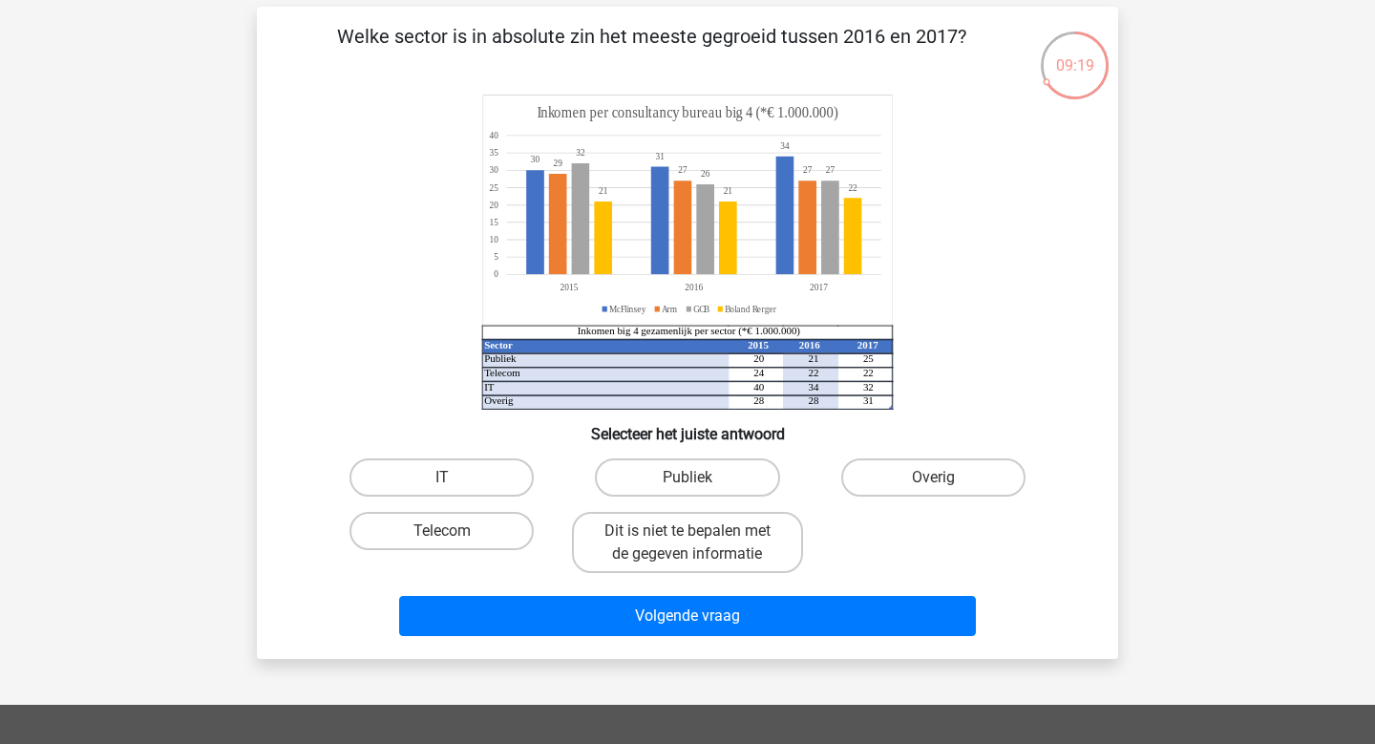
scroll to position [83, 0]
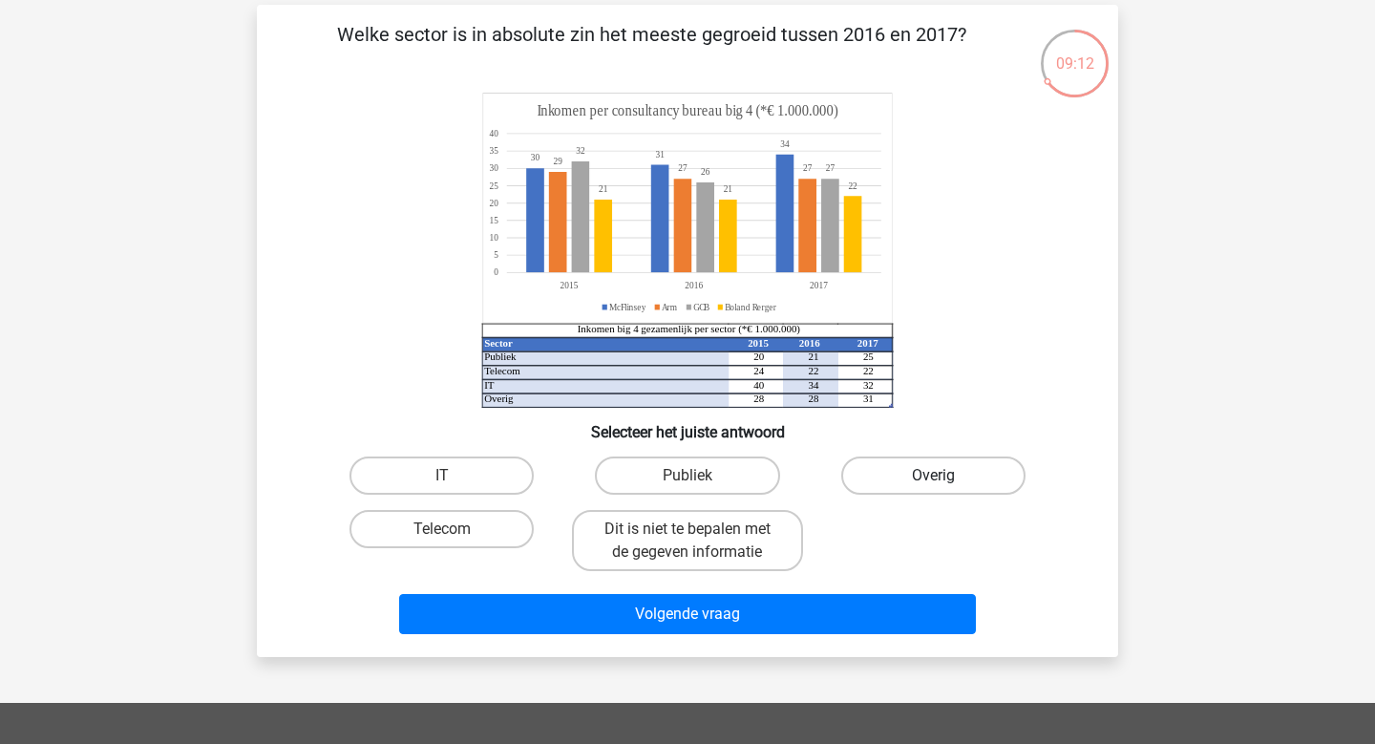
click at [856, 479] on label "Overig" at bounding box center [933, 475] width 184 height 38
click at [933, 479] on input "Overig" at bounding box center [939, 482] width 12 height 12
radio input "true"
click at [620, 488] on label "Publiek" at bounding box center [687, 475] width 184 height 38
click at [688, 488] on input "Publiek" at bounding box center [694, 482] width 12 height 12
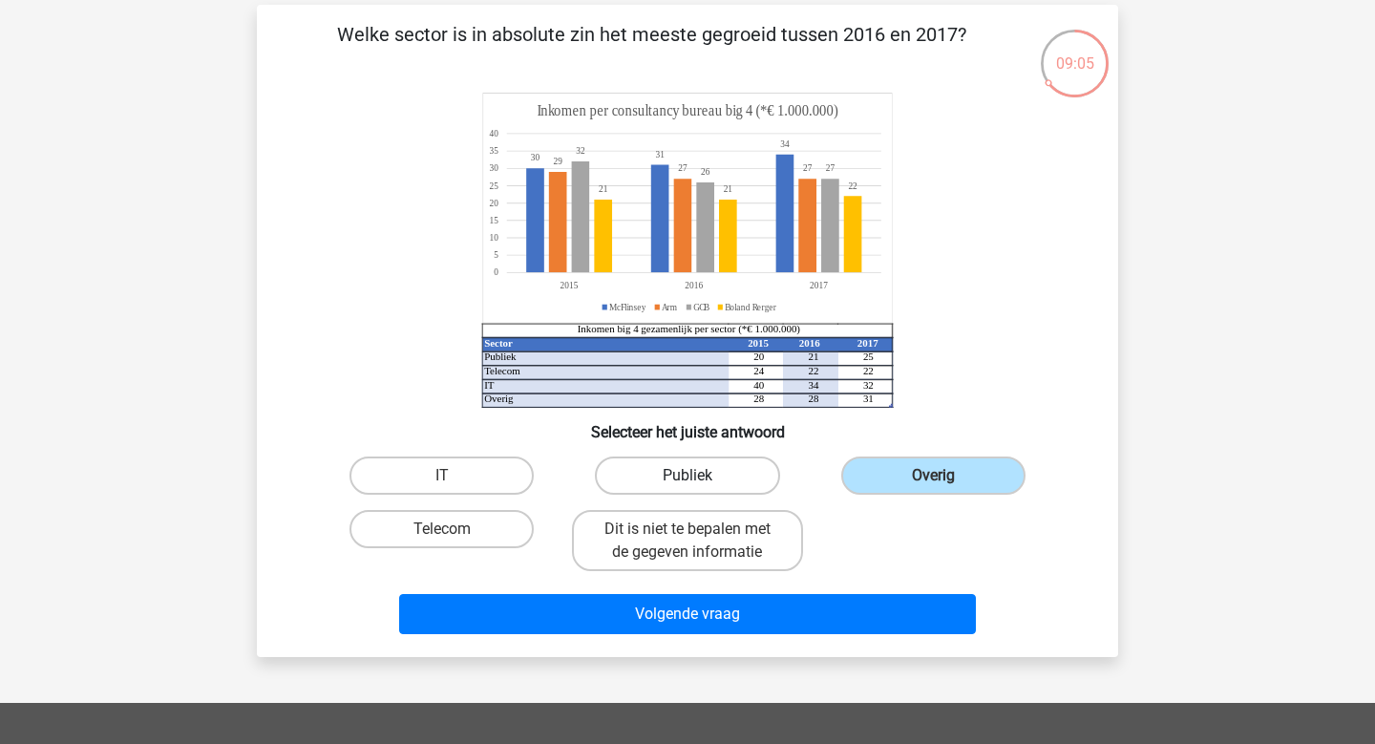
radio input "true"
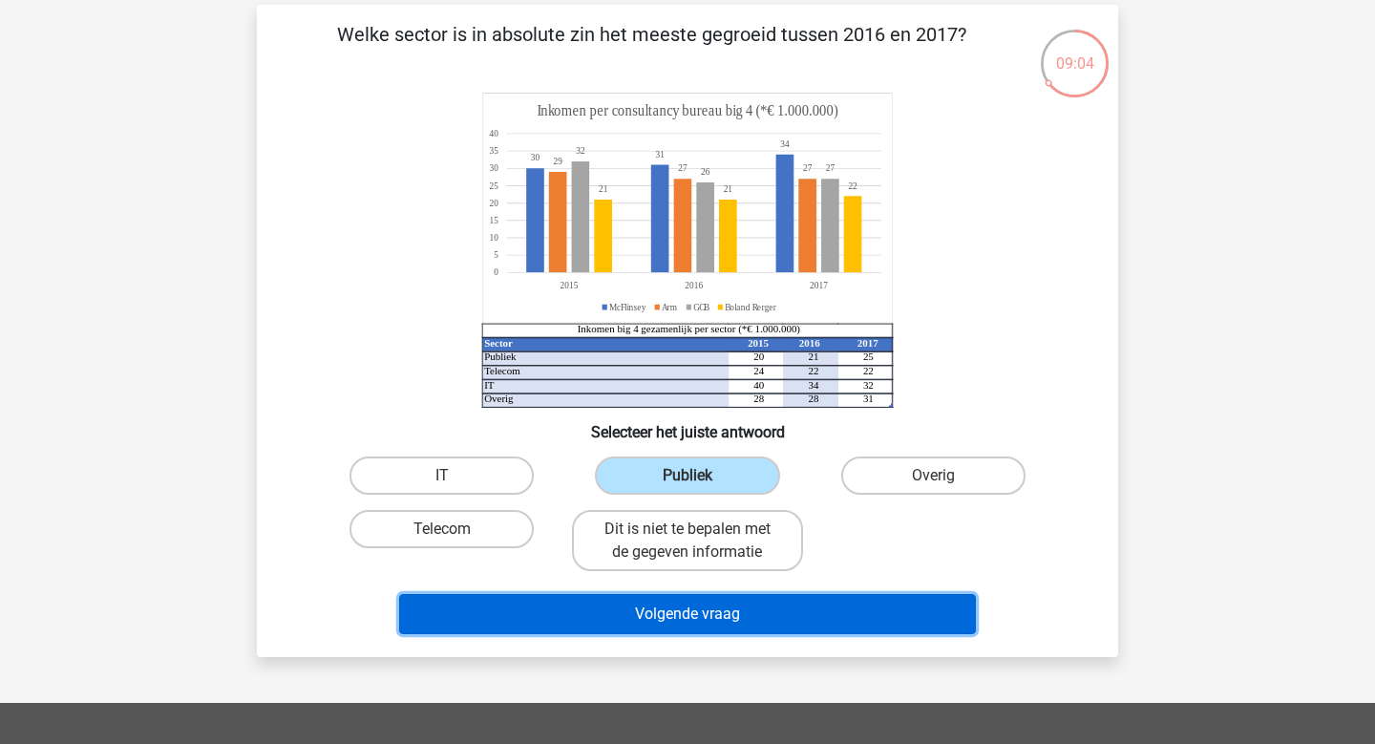
click at [637, 619] on button "Volgende vraag" at bounding box center [688, 614] width 578 height 40
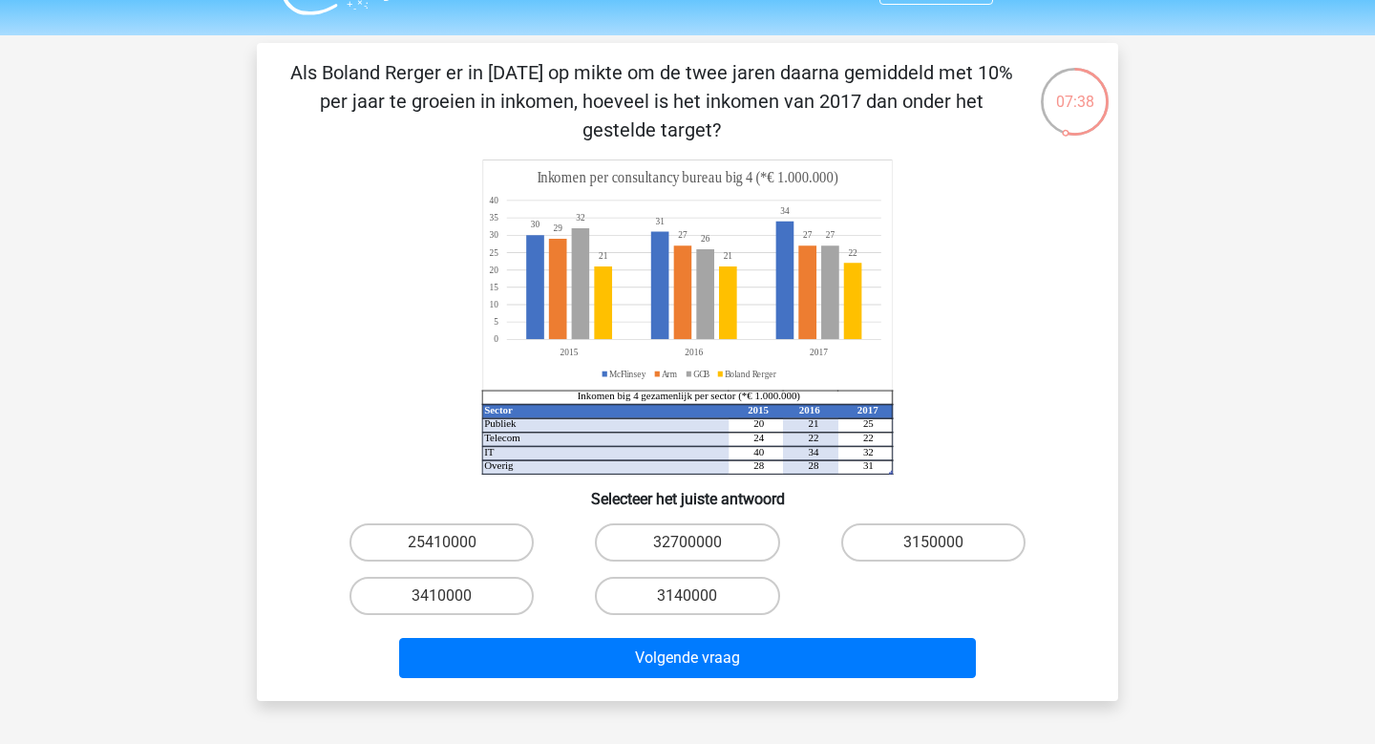
scroll to position [42, 0]
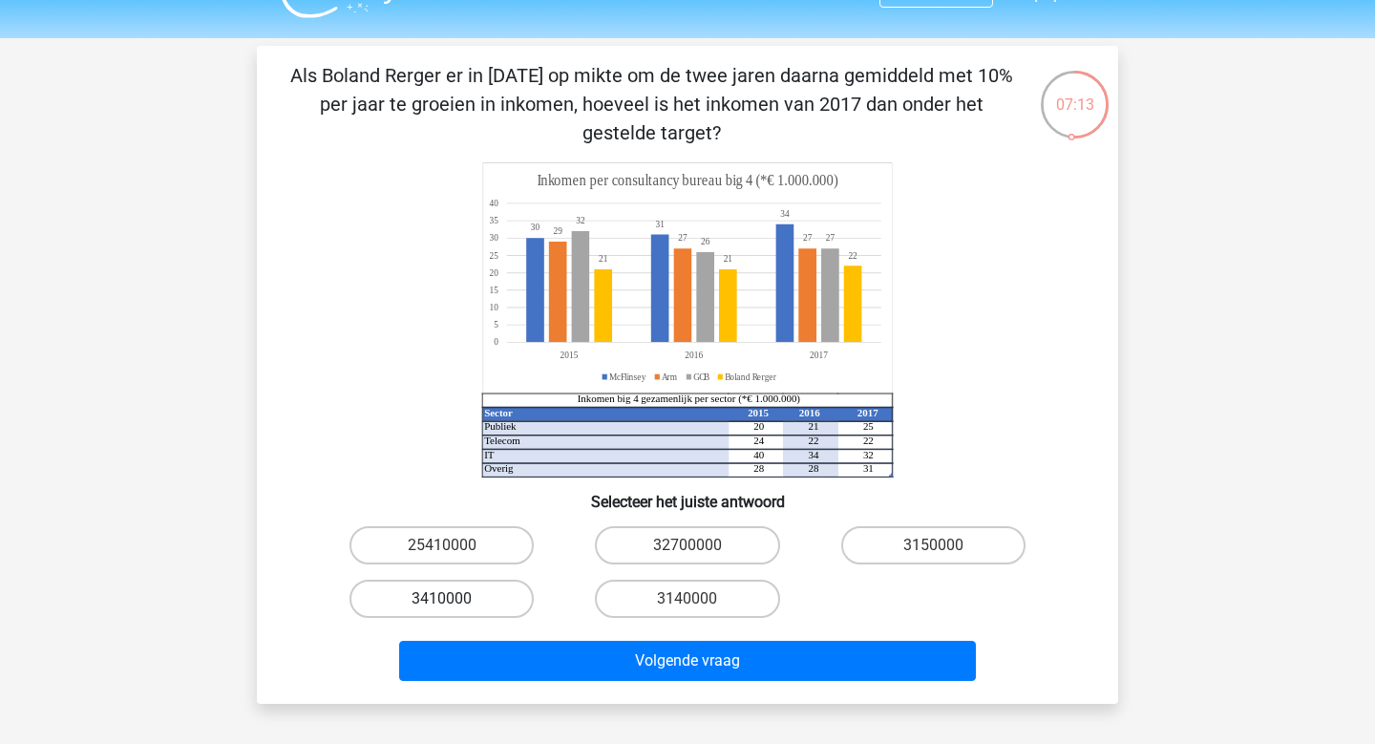
click at [427, 590] on label "3410000" at bounding box center [442, 599] width 184 height 38
click at [442, 599] on input "3410000" at bounding box center [448, 605] width 12 height 12
radio input "true"
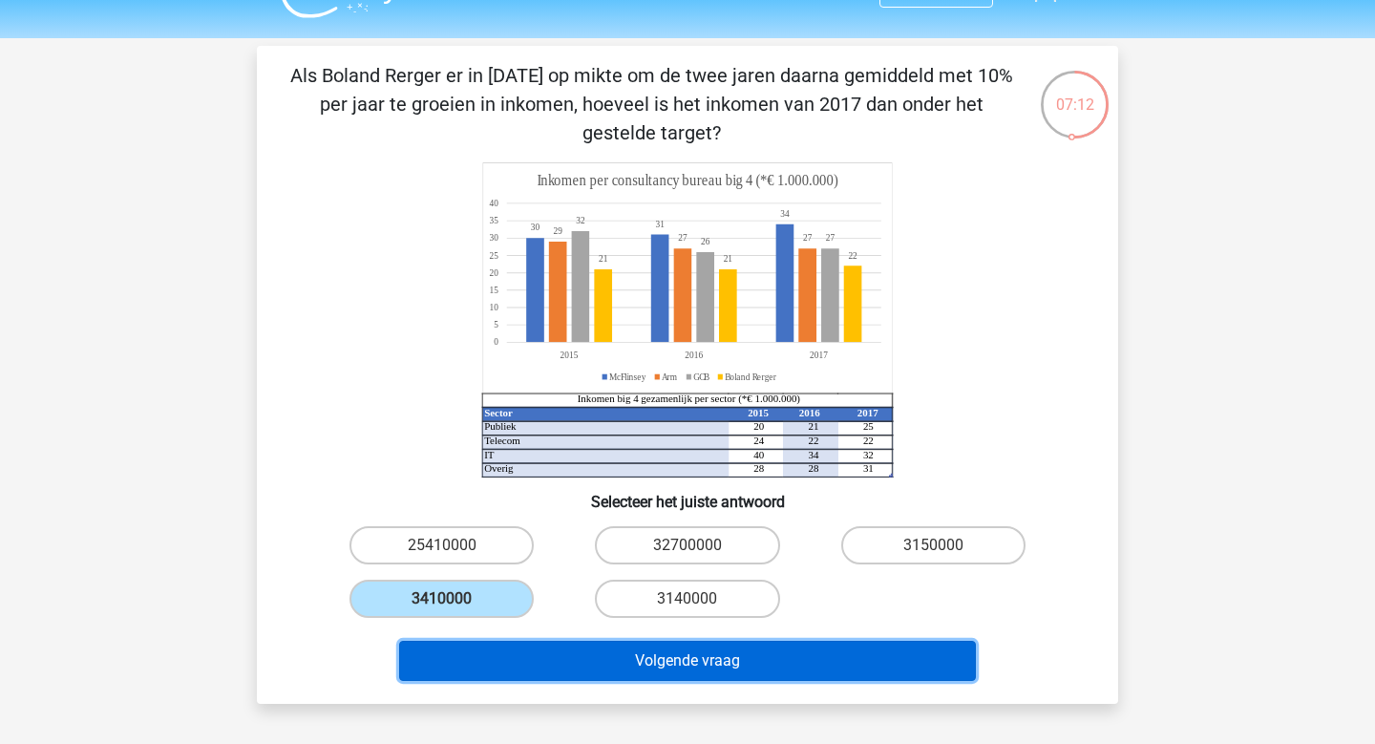
click at [656, 661] on button "Volgende vraag" at bounding box center [688, 661] width 578 height 40
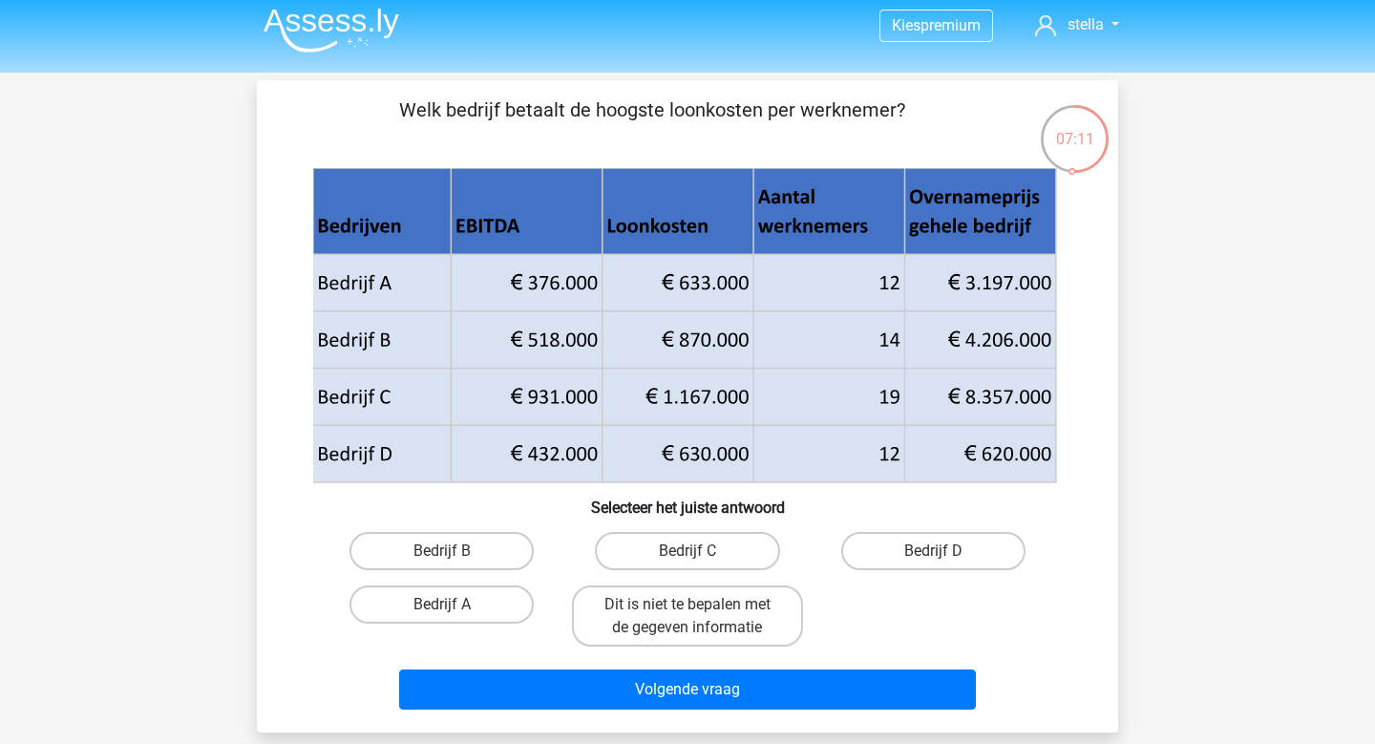
scroll to position [1, 0]
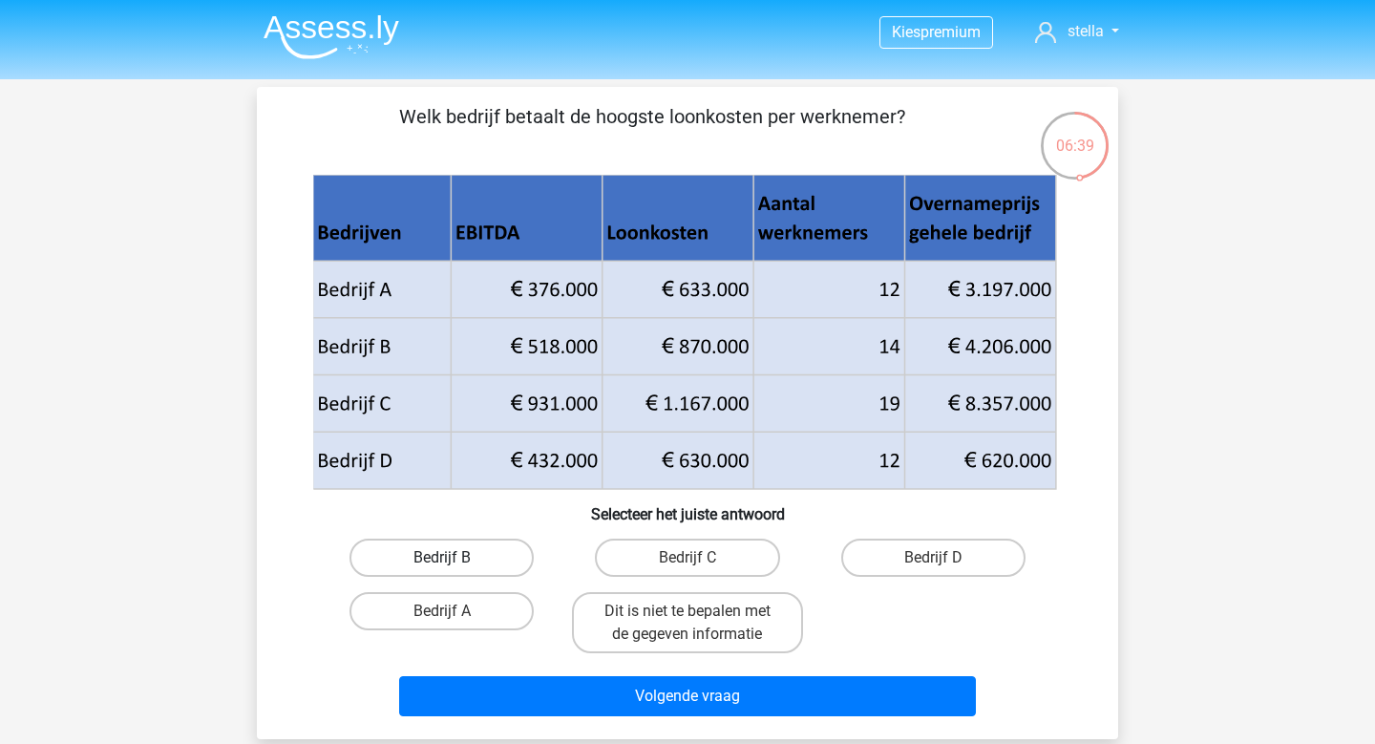
click at [489, 544] on label "Bedrijf B" at bounding box center [442, 558] width 184 height 38
click at [455, 558] on input "Bedrijf B" at bounding box center [448, 564] width 12 height 12
radio input "true"
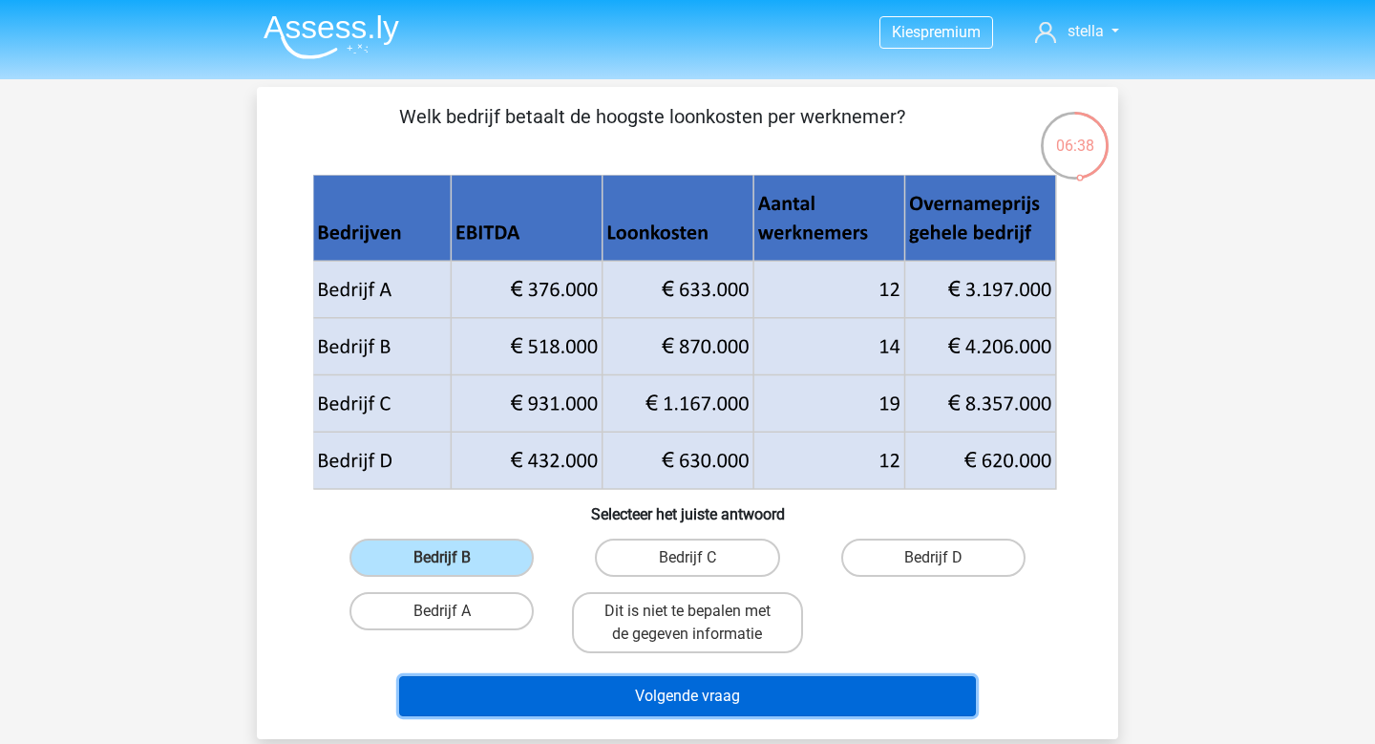
click at [714, 702] on button "Volgende vraag" at bounding box center [688, 696] width 578 height 40
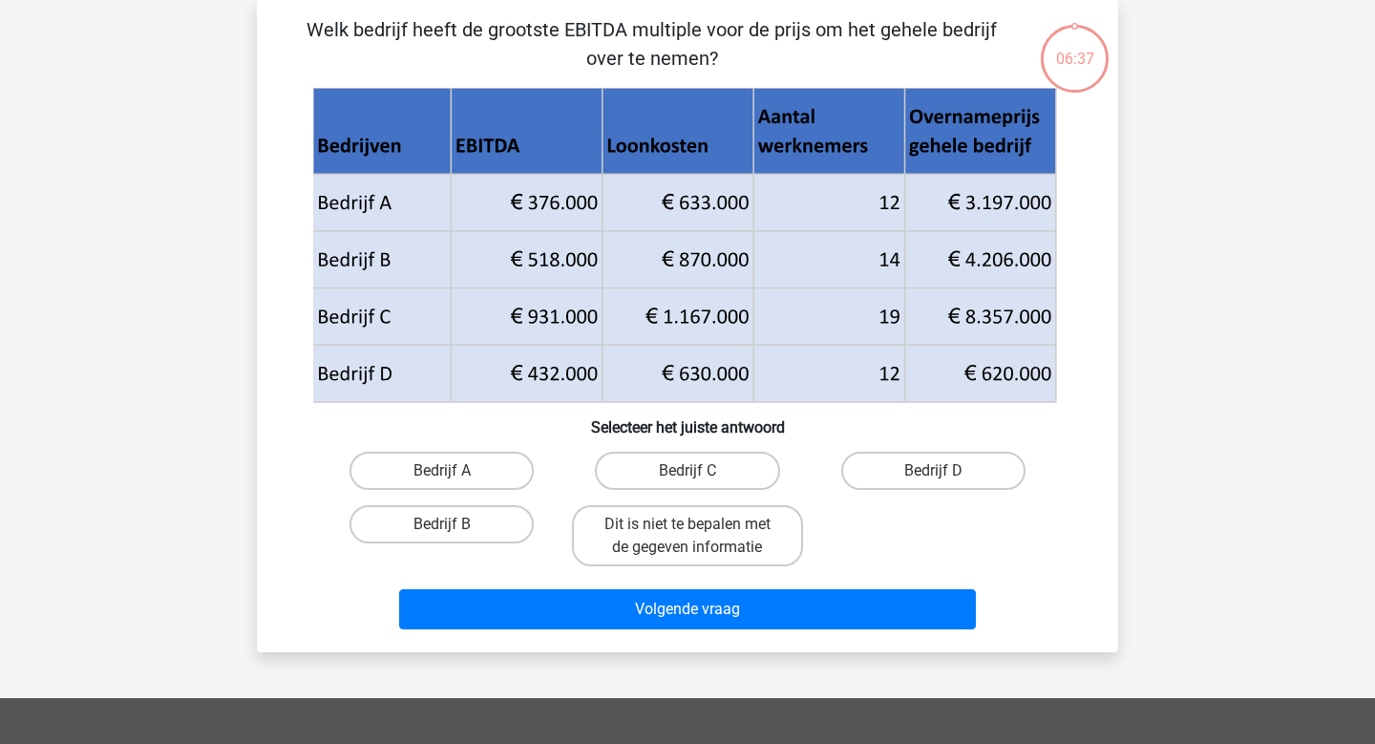
scroll to position [84, 0]
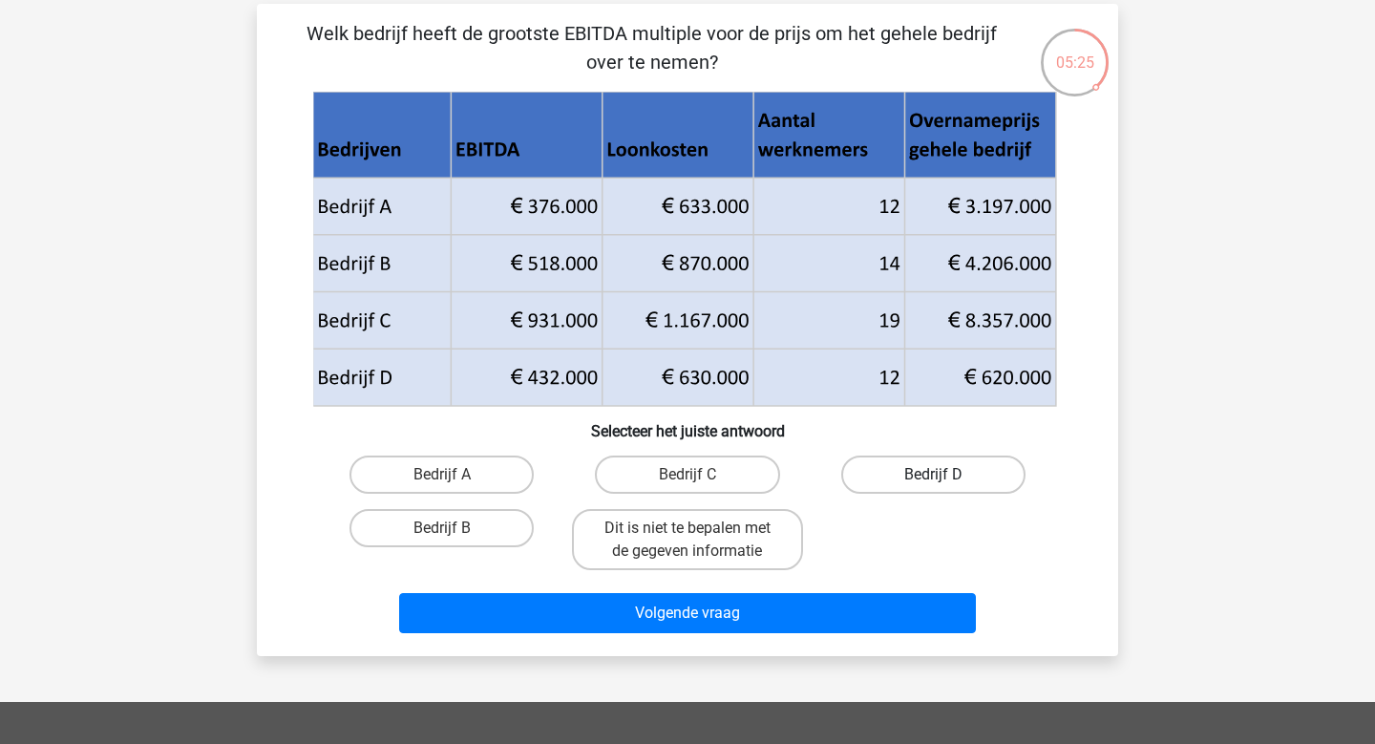
click at [905, 493] on label "Bedrijf D" at bounding box center [933, 475] width 184 height 38
click at [933, 487] on input "Bedrijf D" at bounding box center [939, 481] width 12 height 12
radio input "true"
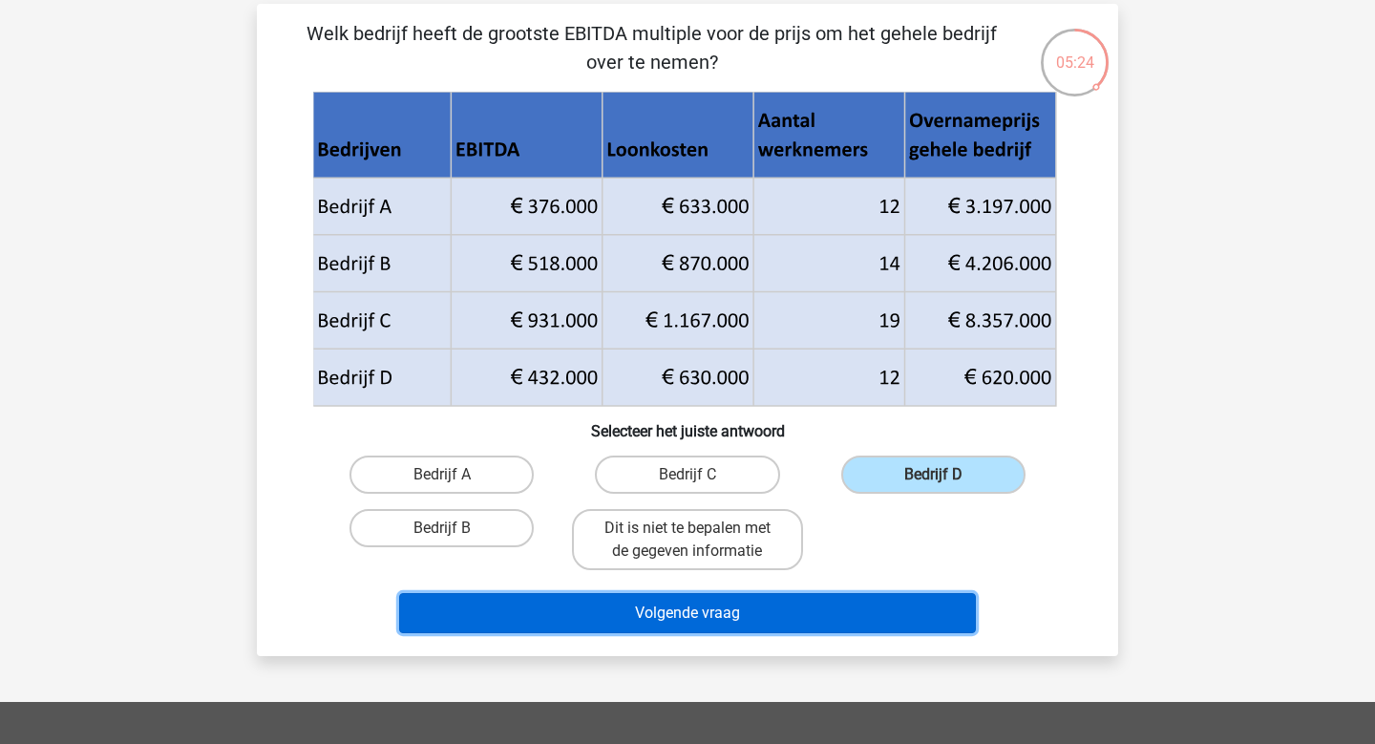
click at [802, 624] on button "Volgende vraag" at bounding box center [688, 613] width 578 height 40
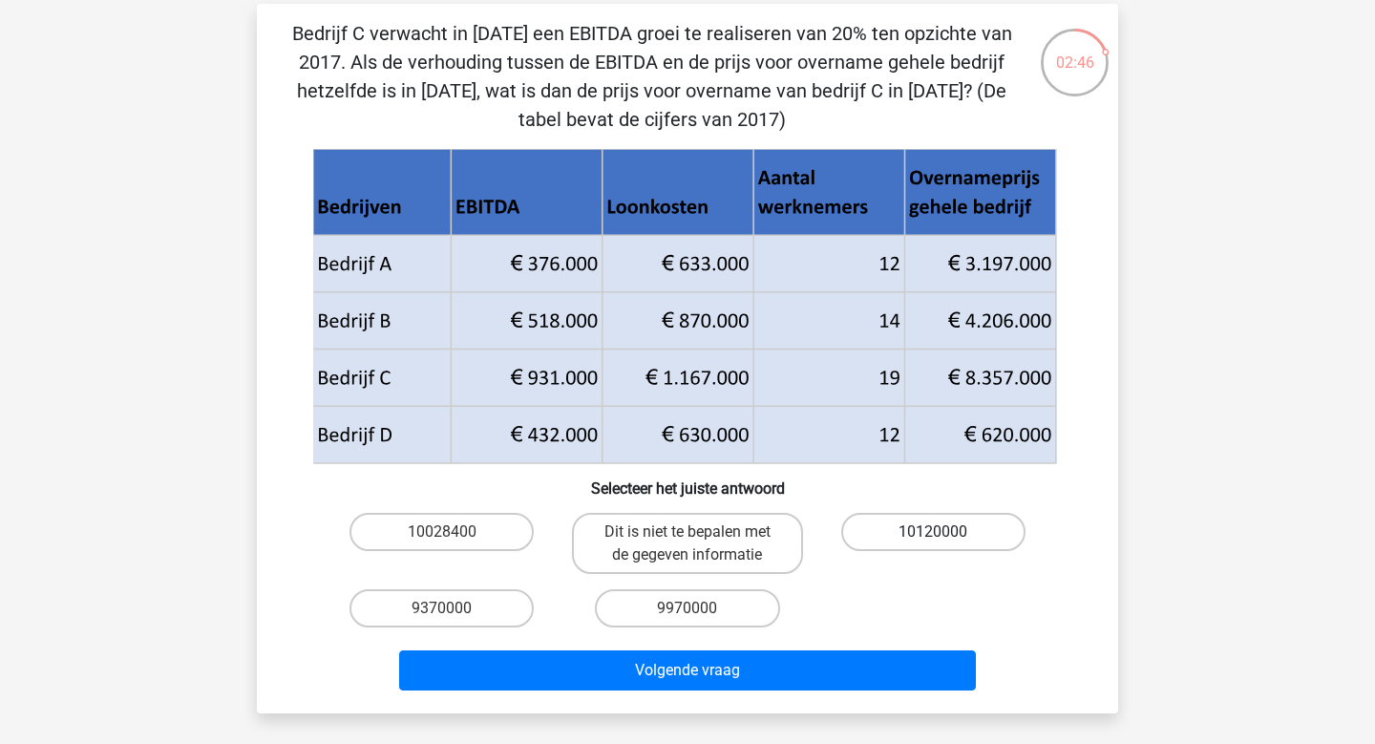
click at [960, 540] on label "10120000" at bounding box center [933, 532] width 184 height 38
click at [945, 540] on input "10120000" at bounding box center [939, 538] width 12 height 12
radio input "true"
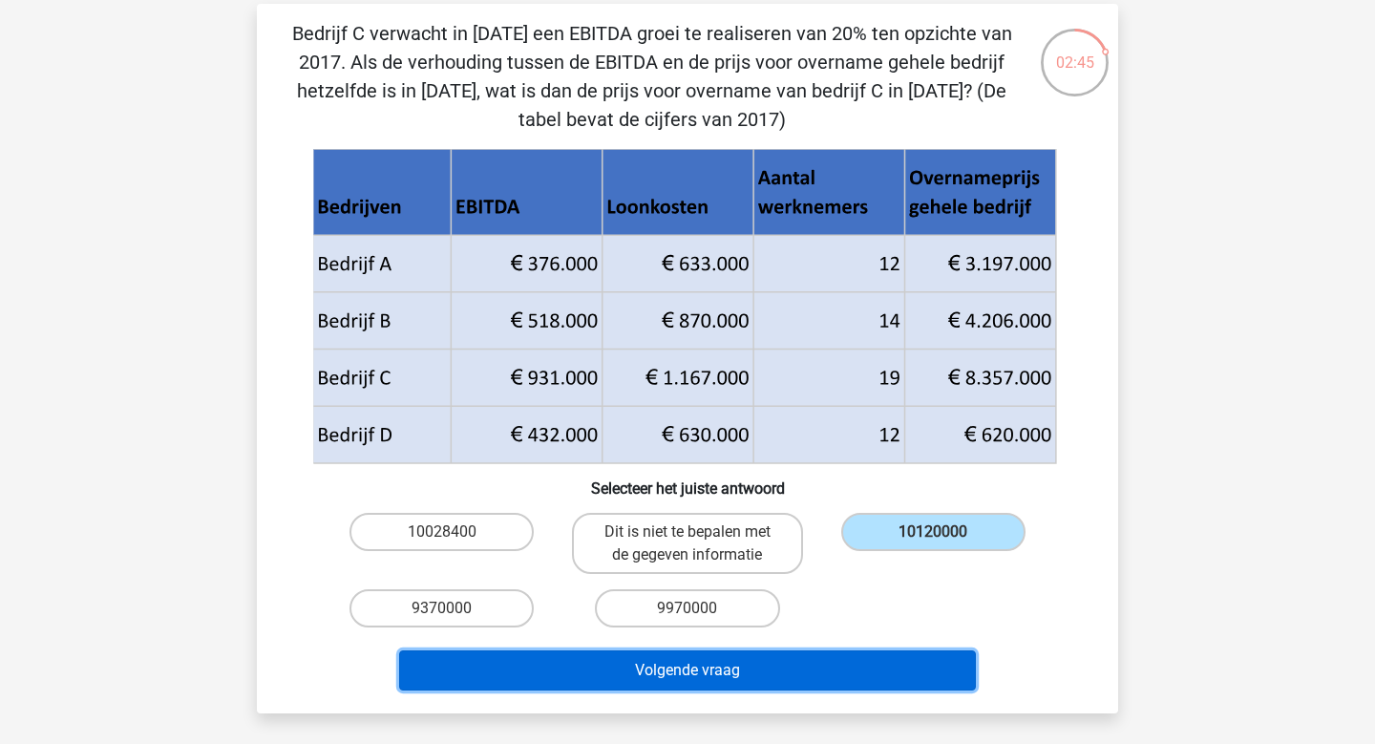
click at [902, 679] on button "Volgende vraag" at bounding box center [688, 670] width 578 height 40
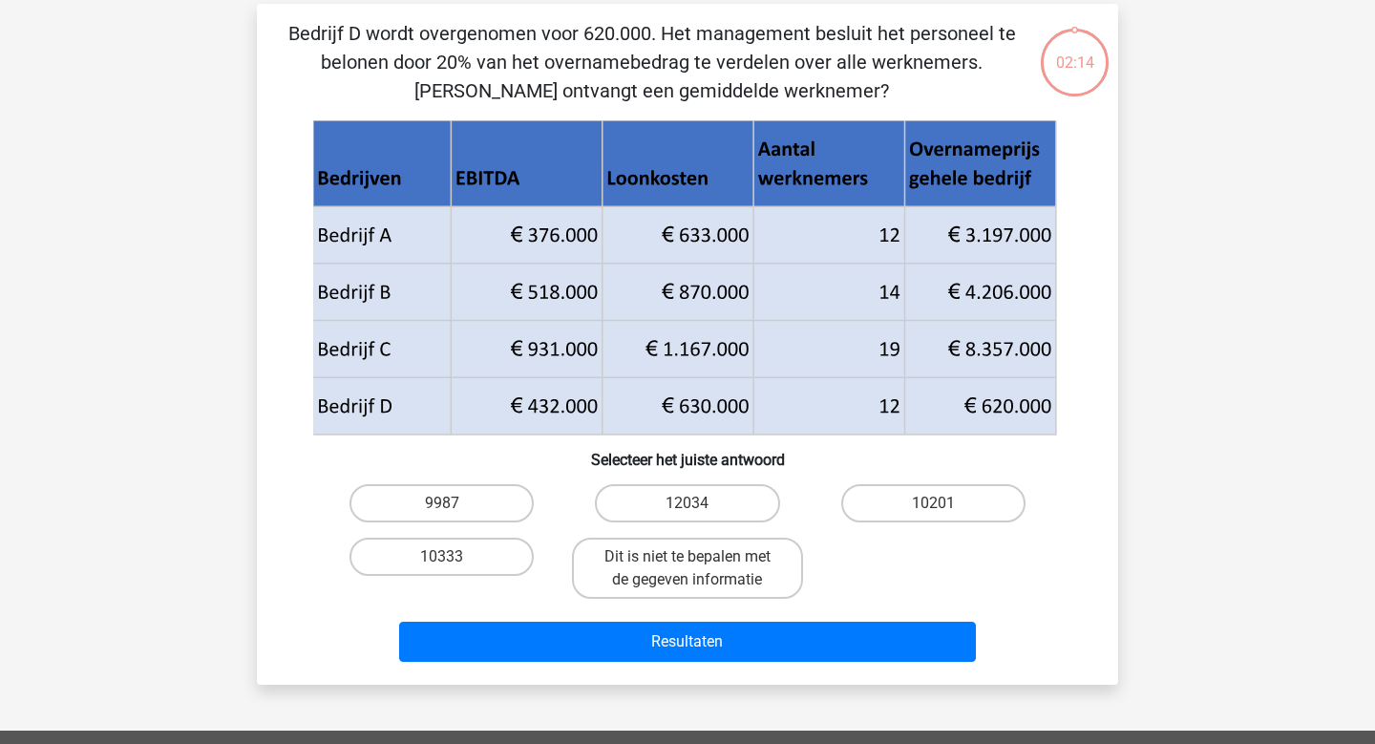
scroll to position [88, 0]
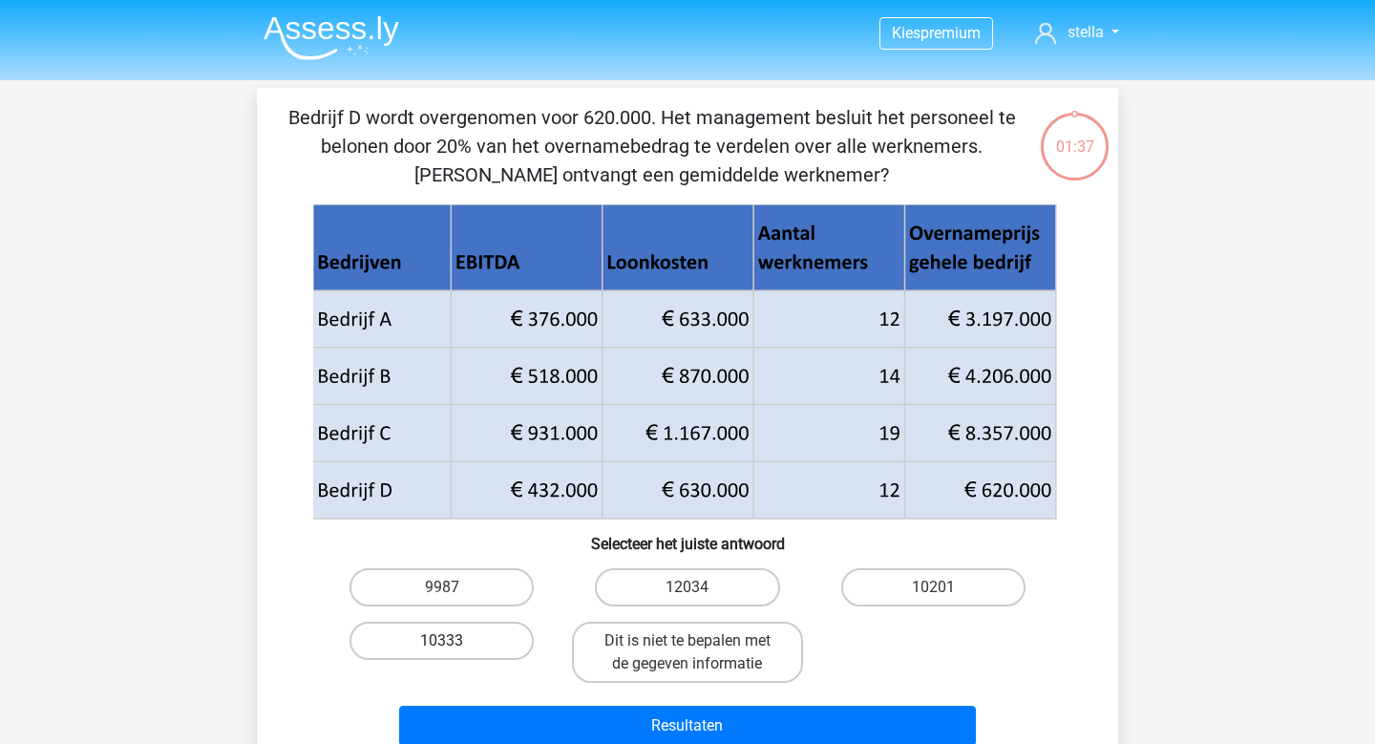
click at [479, 634] on label "10333" at bounding box center [442, 641] width 184 height 38
click at [455, 641] on input "10333" at bounding box center [448, 647] width 12 height 12
radio input "true"
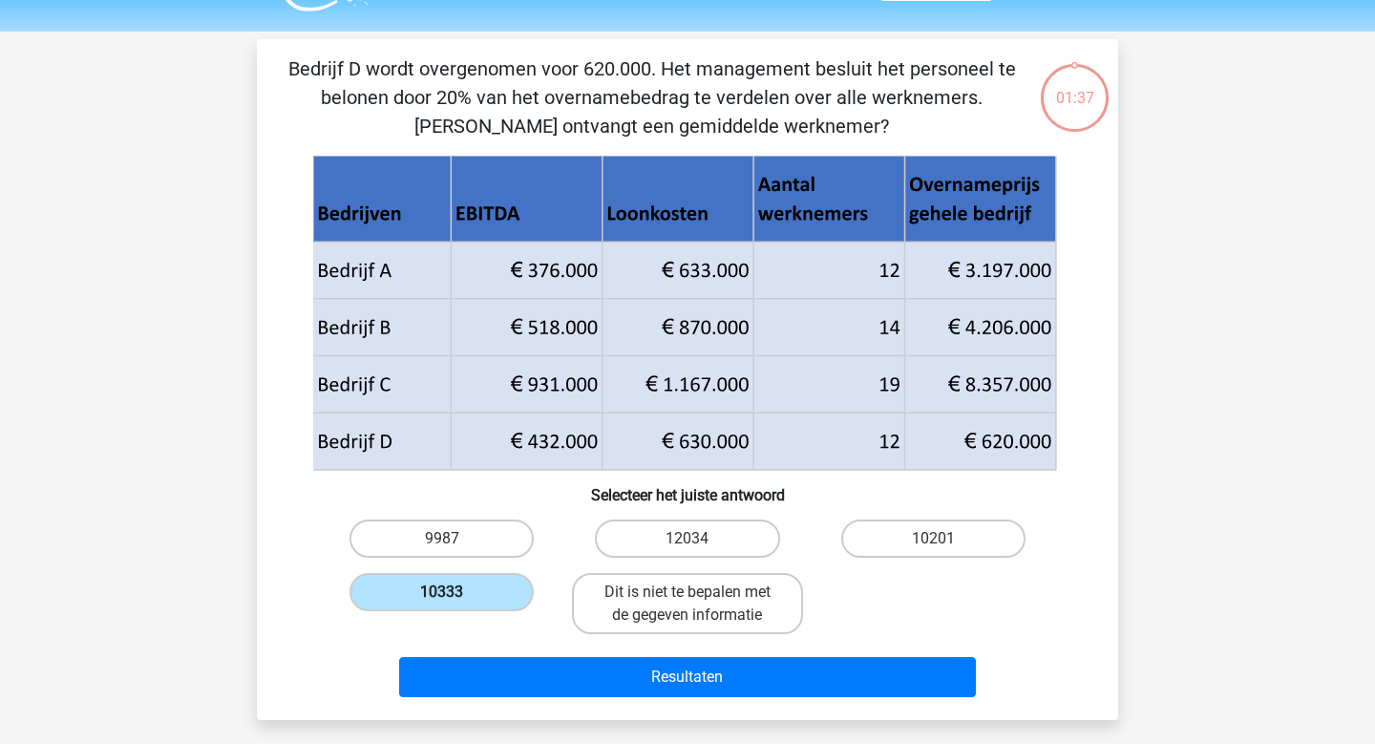
scroll to position [64, 0]
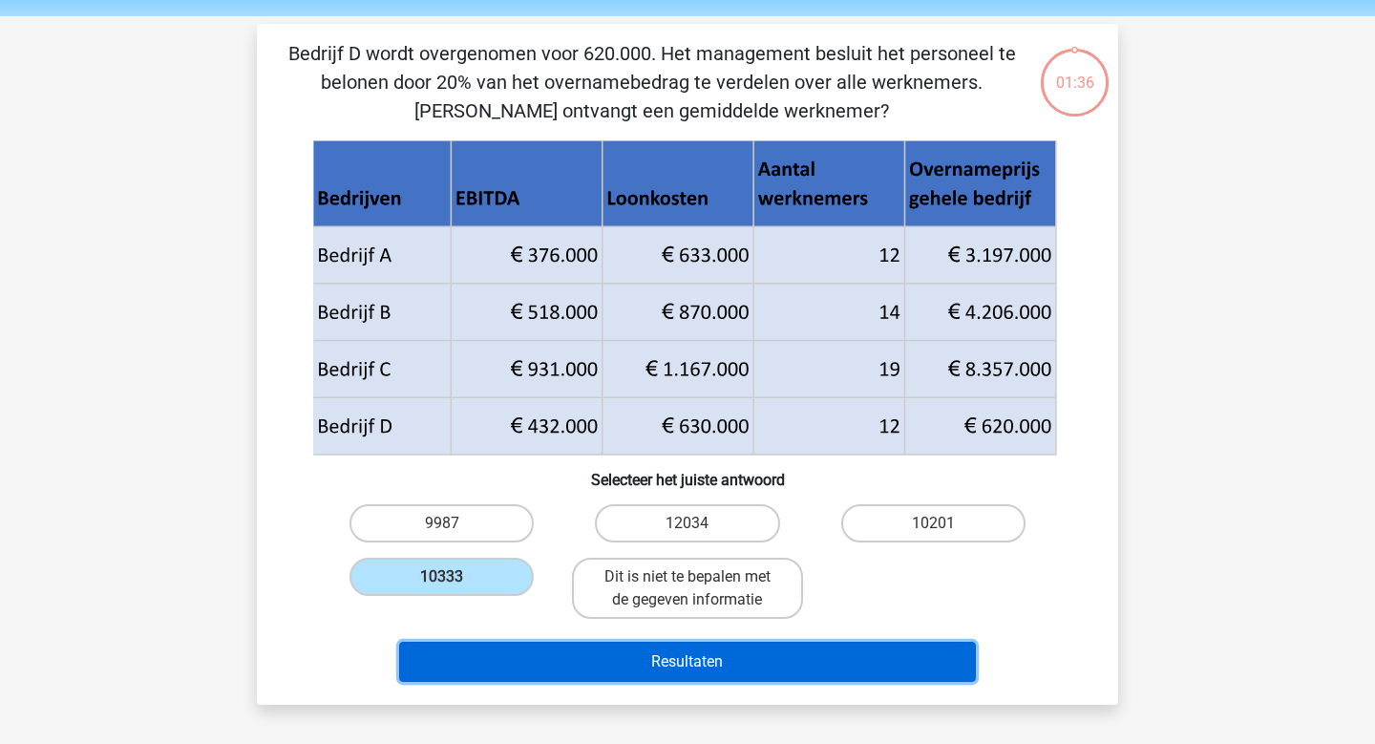
click at [654, 665] on button "Resultaten" at bounding box center [688, 662] width 578 height 40
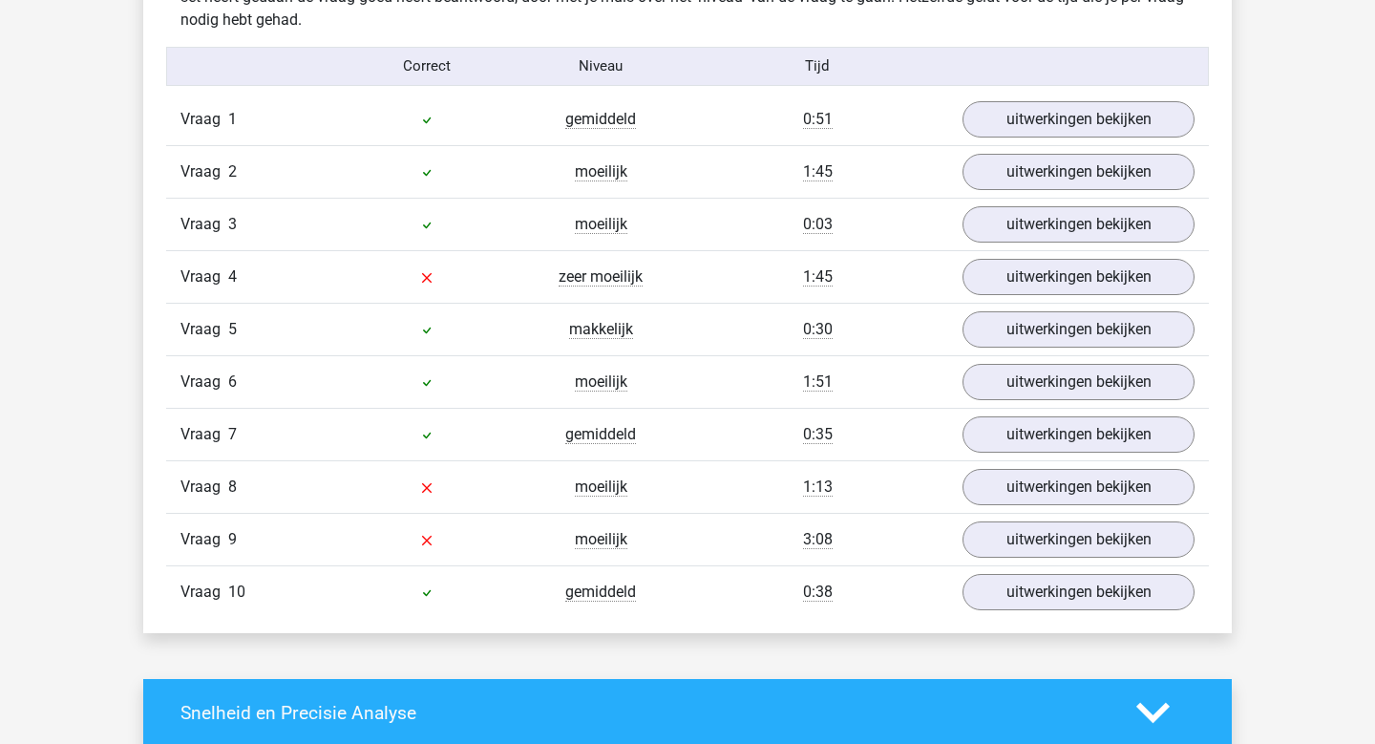
scroll to position [1554, 0]
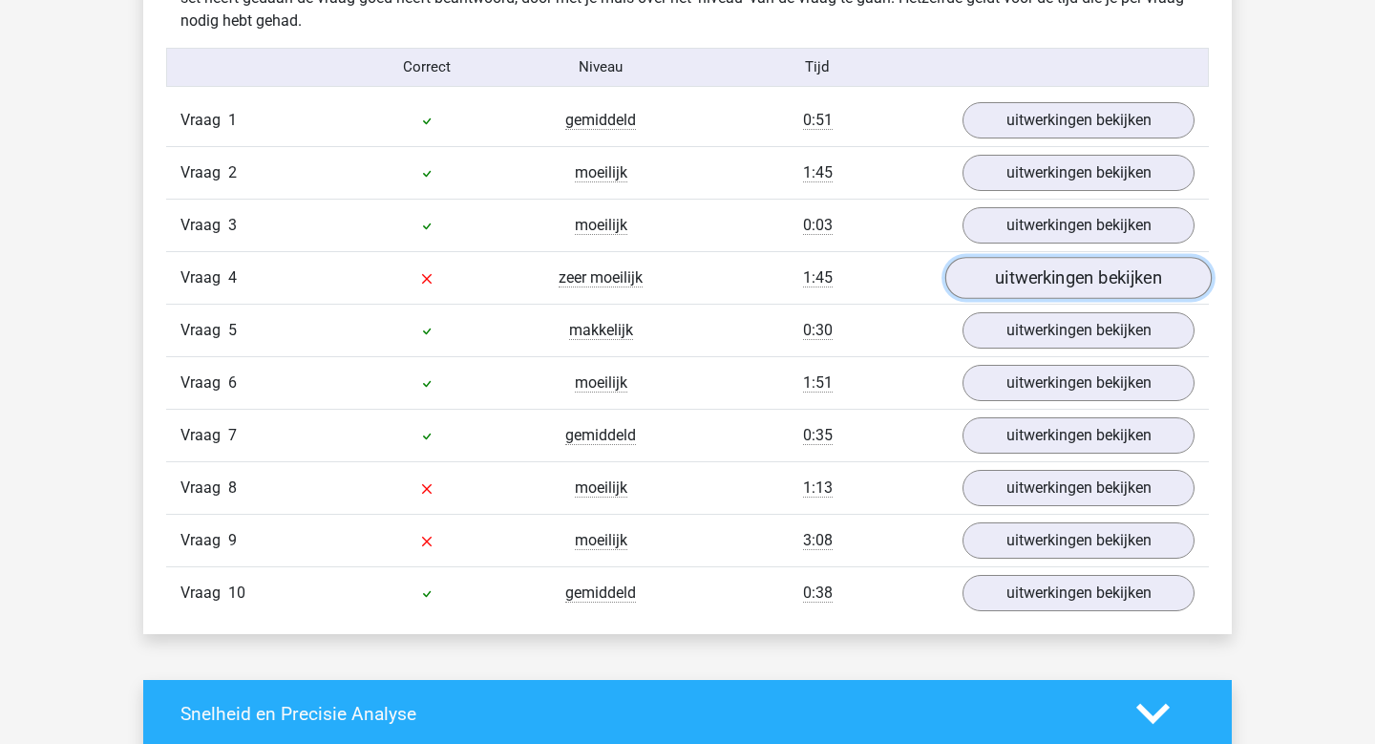
click at [1079, 278] on link "uitwerkingen bekijken" at bounding box center [1078, 278] width 266 height 42
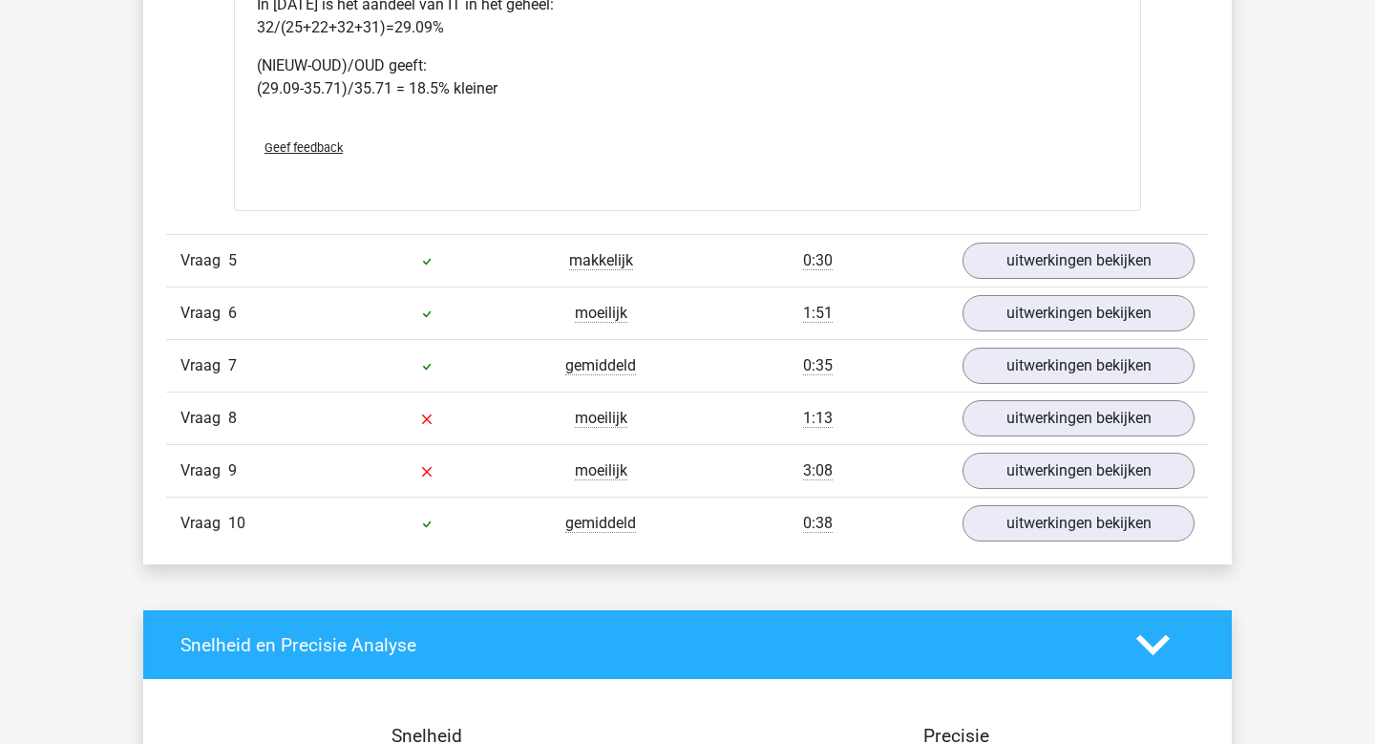
scroll to position [2494, 0]
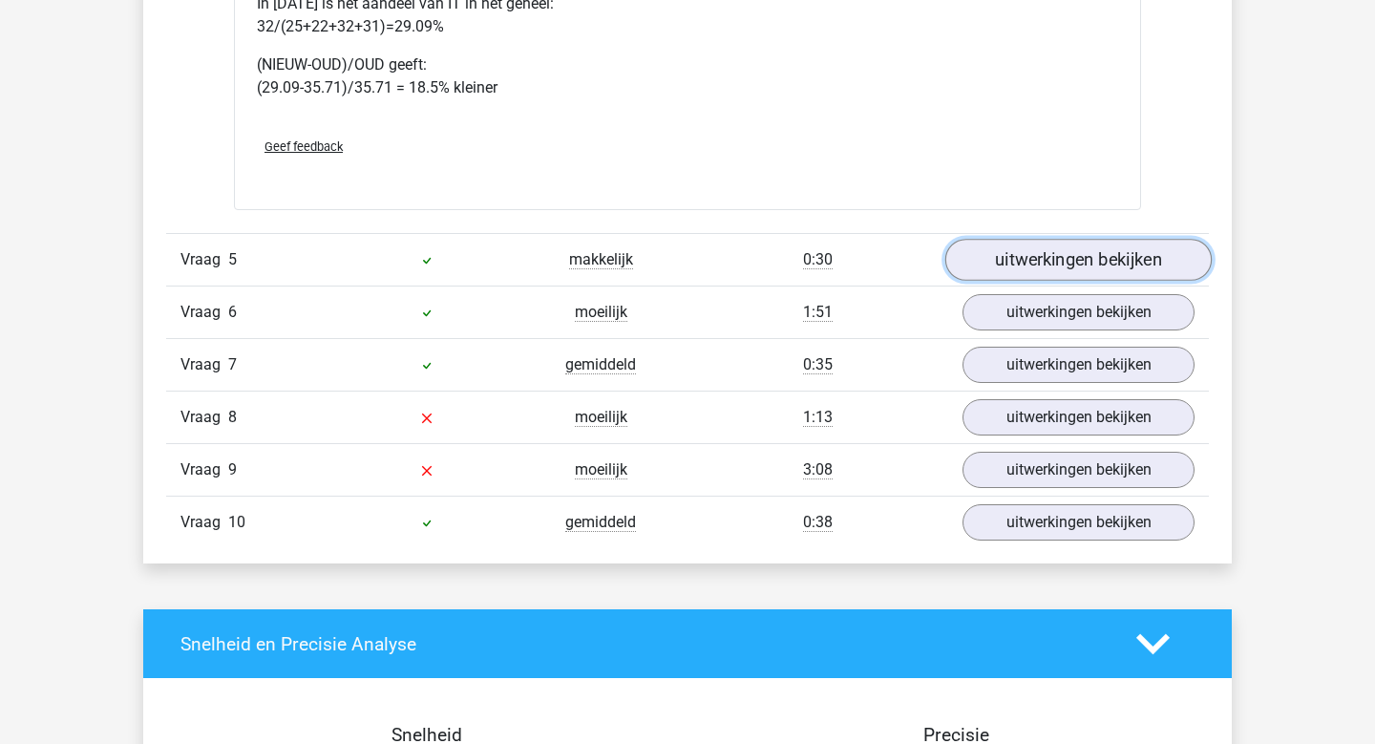
click at [1015, 259] on link "uitwerkingen bekijken" at bounding box center [1078, 260] width 266 height 42
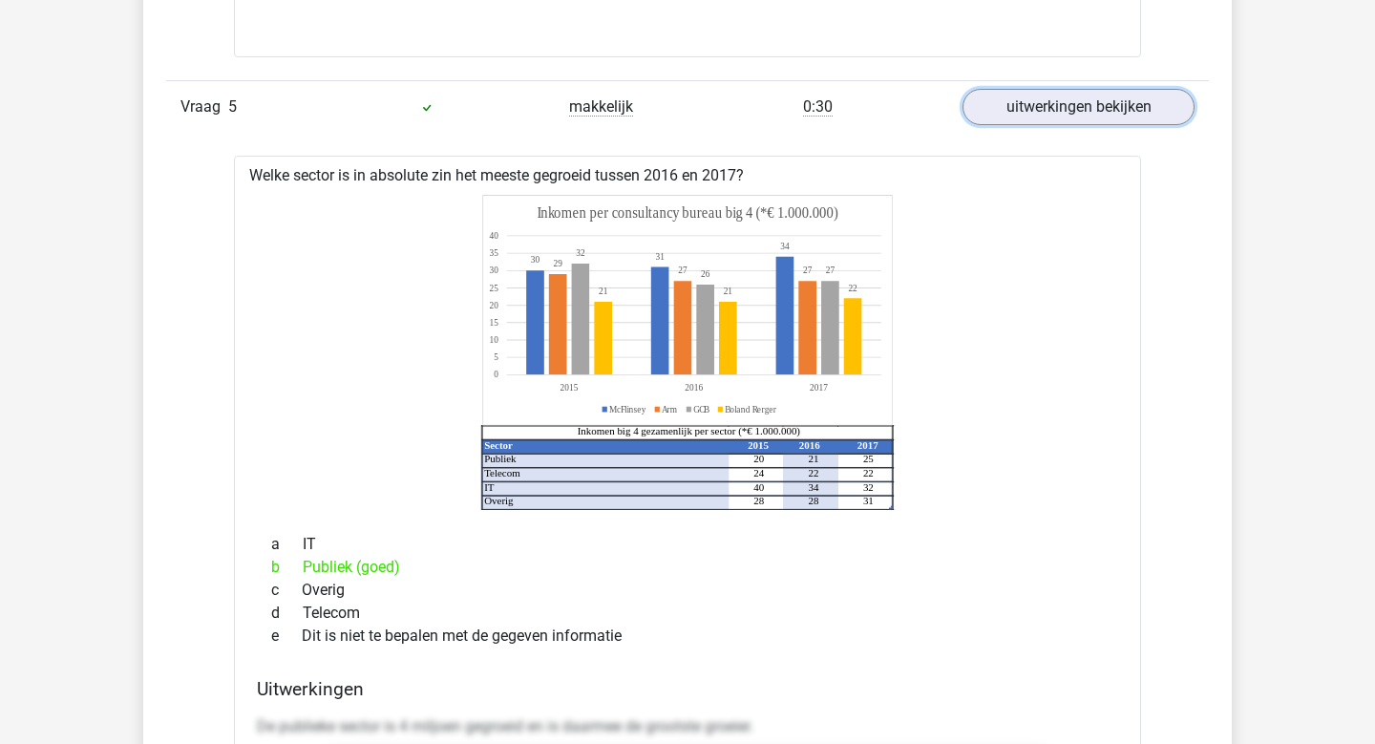
scroll to position [2639, 0]
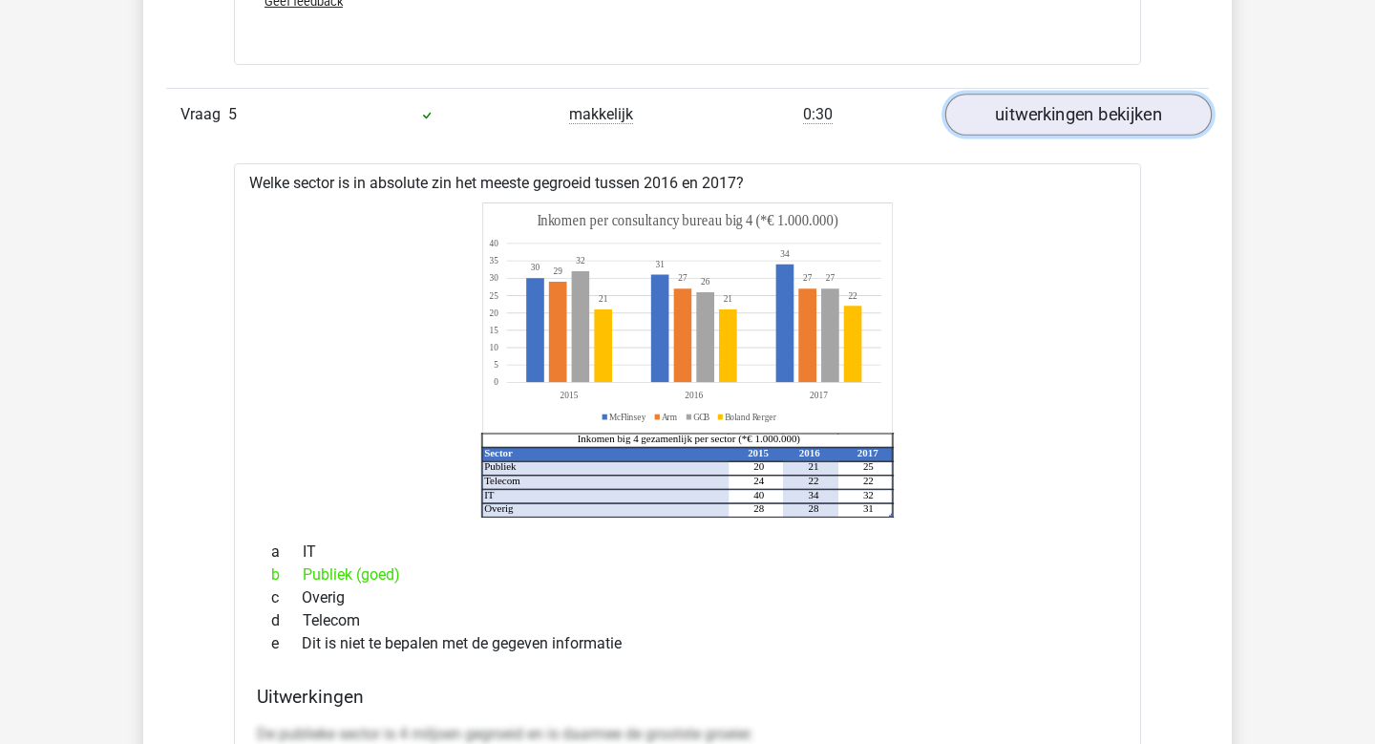
click at [1090, 128] on link "uitwerkingen bekijken" at bounding box center [1078, 115] width 266 height 42
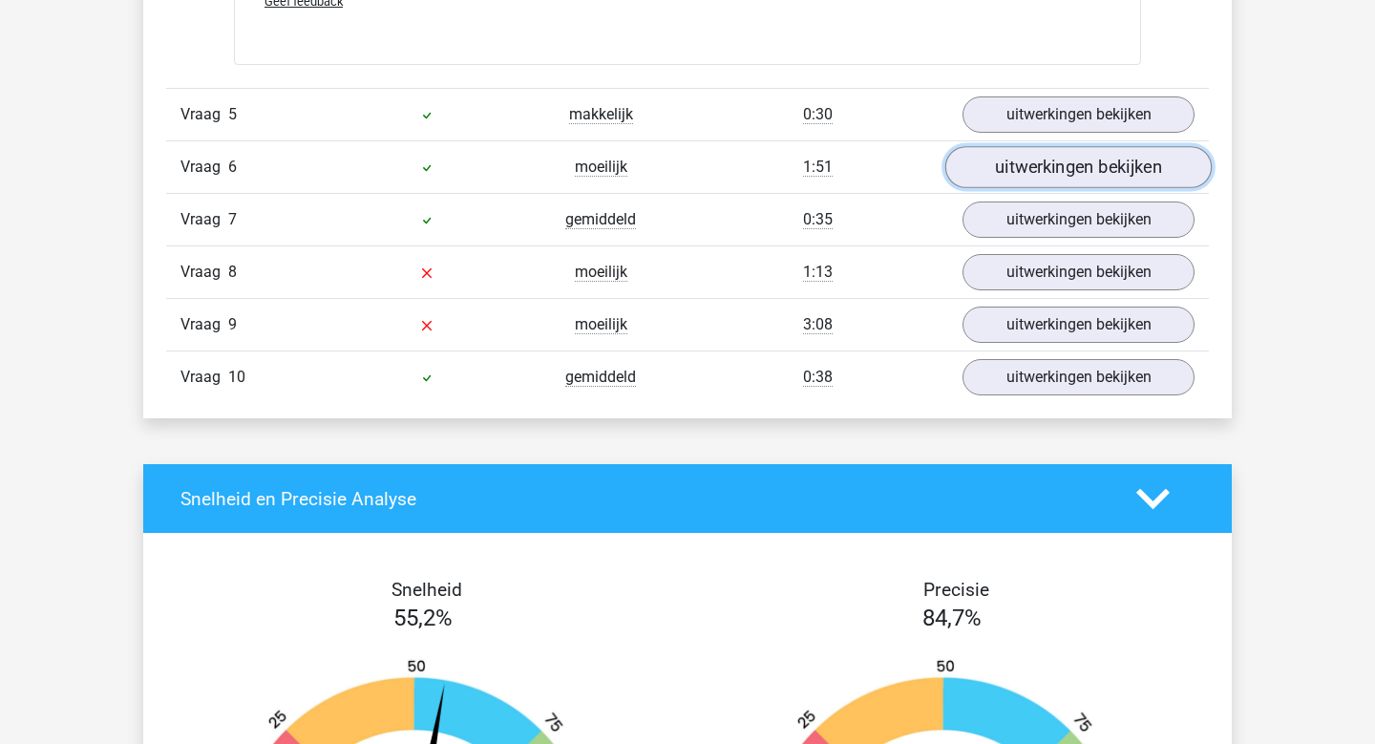
click at [1084, 172] on link "uitwerkingen bekijken" at bounding box center [1078, 167] width 266 height 42
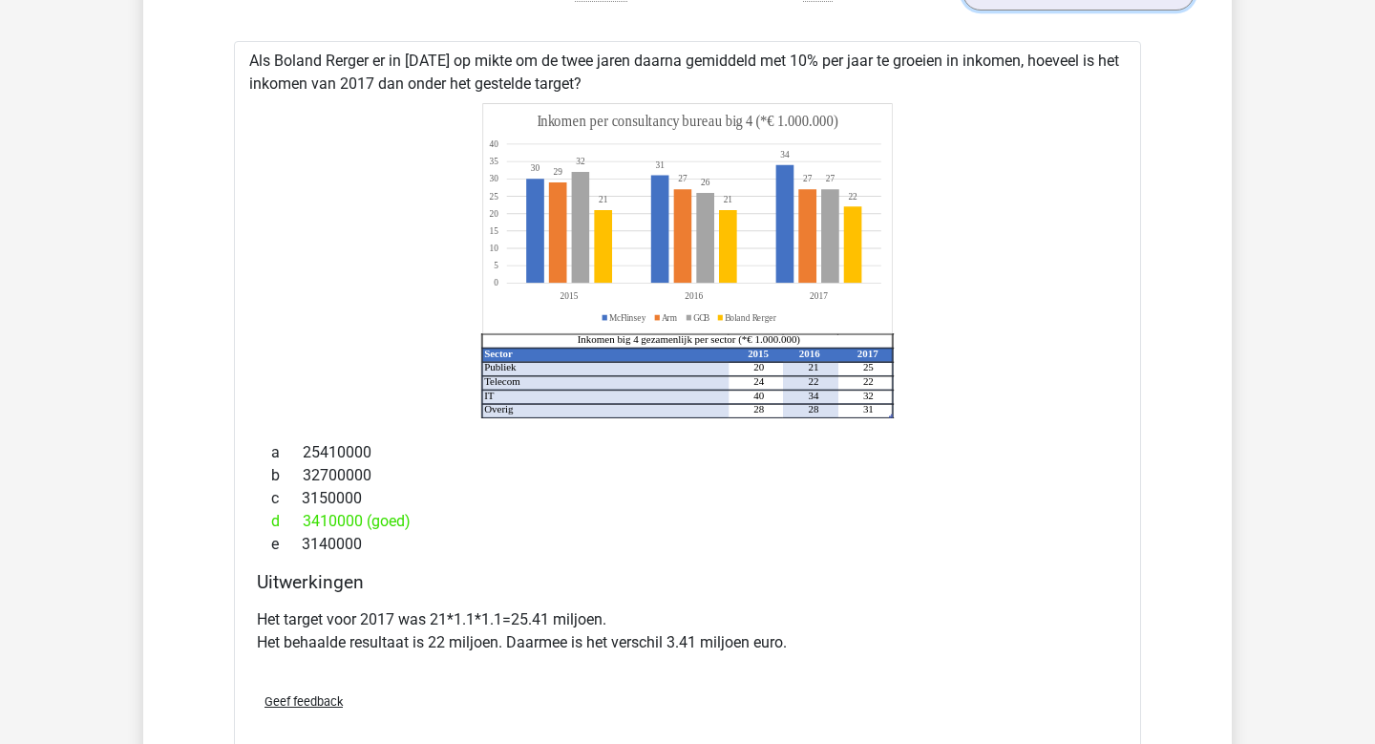
scroll to position [2754, 0]
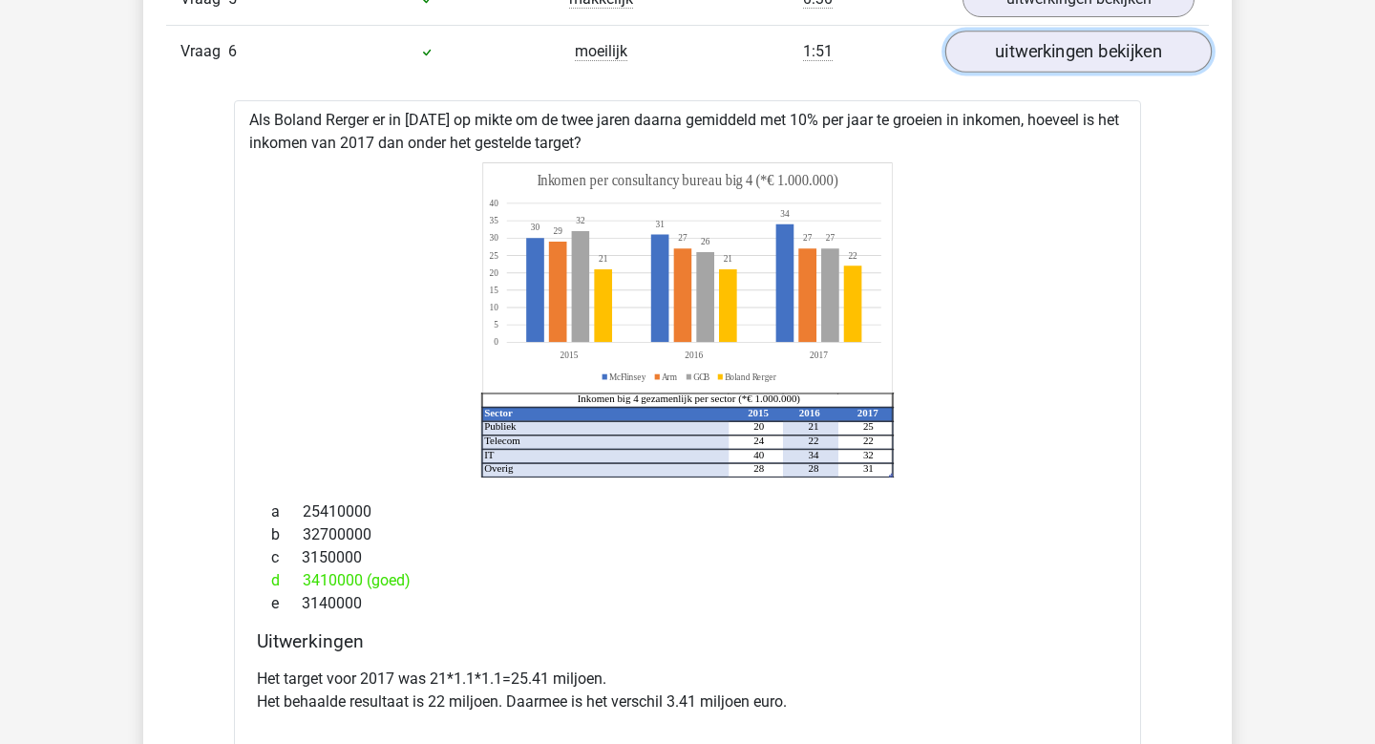
click at [1081, 56] on link "uitwerkingen bekijken" at bounding box center [1078, 52] width 266 height 42
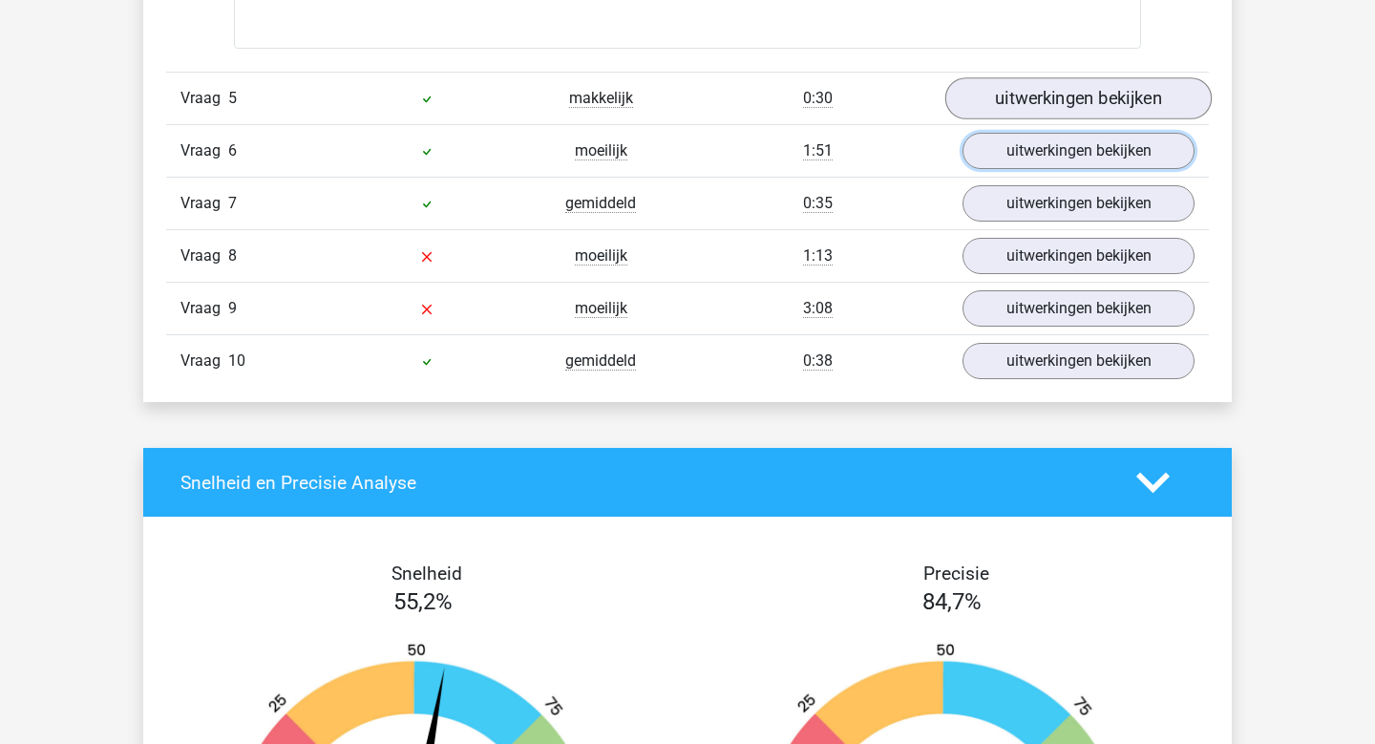
scroll to position [2649, 0]
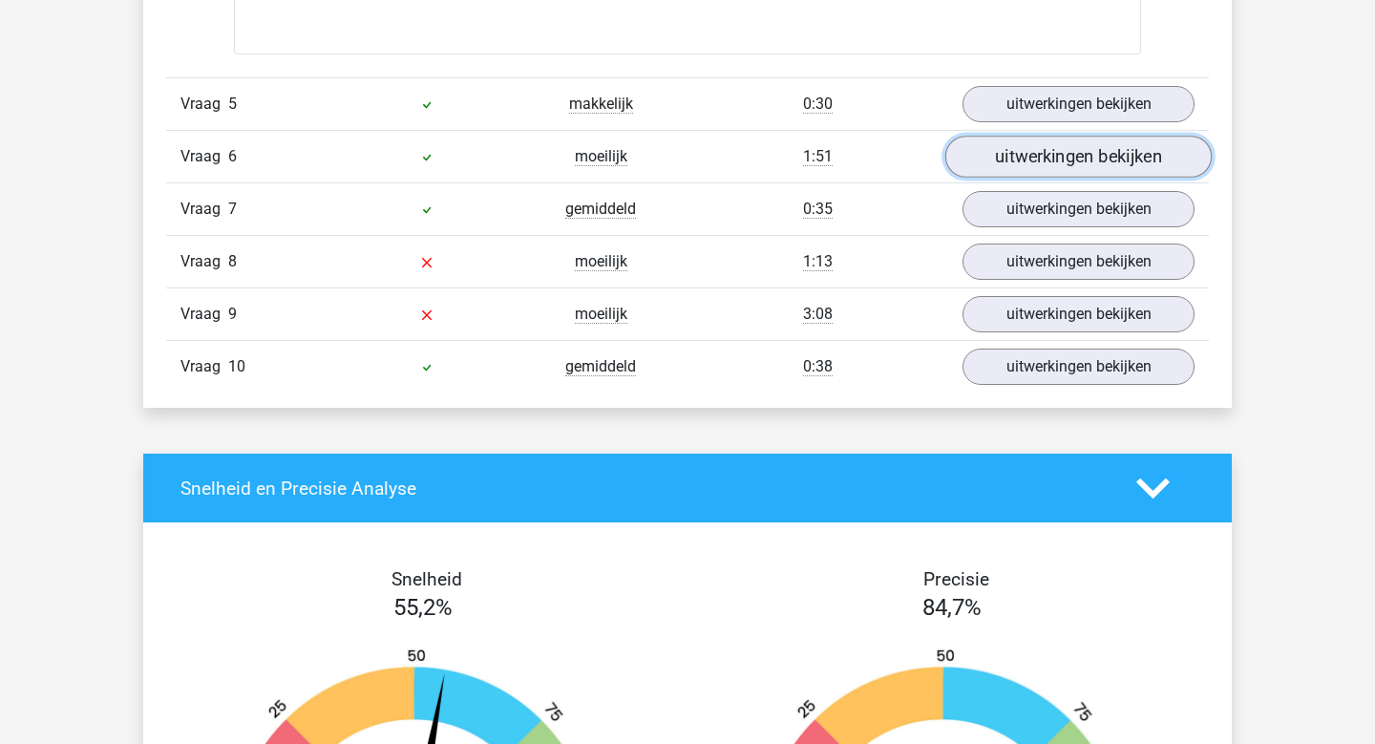
click at [1057, 162] on link "uitwerkingen bekijken" at bounding box center [1078, 157] width 266 height 42
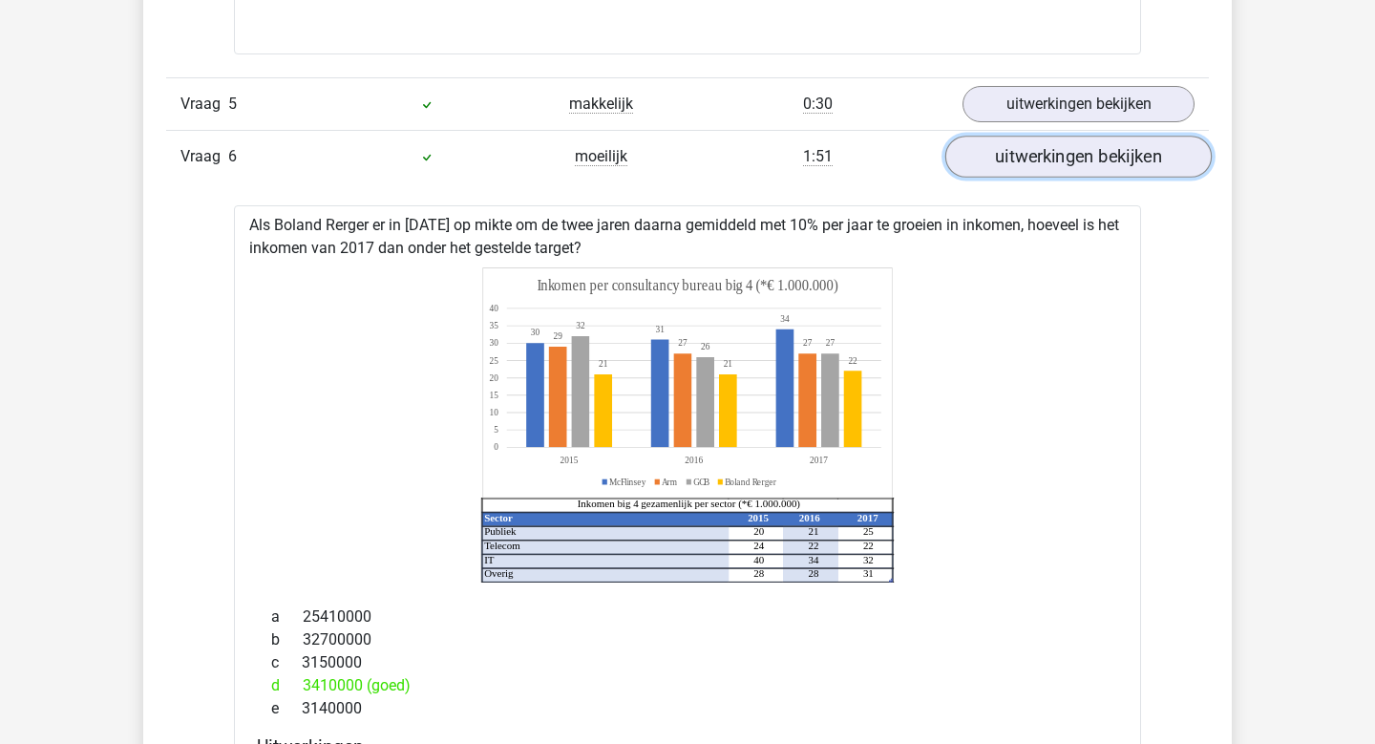
click at [1057, 162] on link "uitwerkingen bekijken" at bounding box center [1078, 157] width 266 height 42
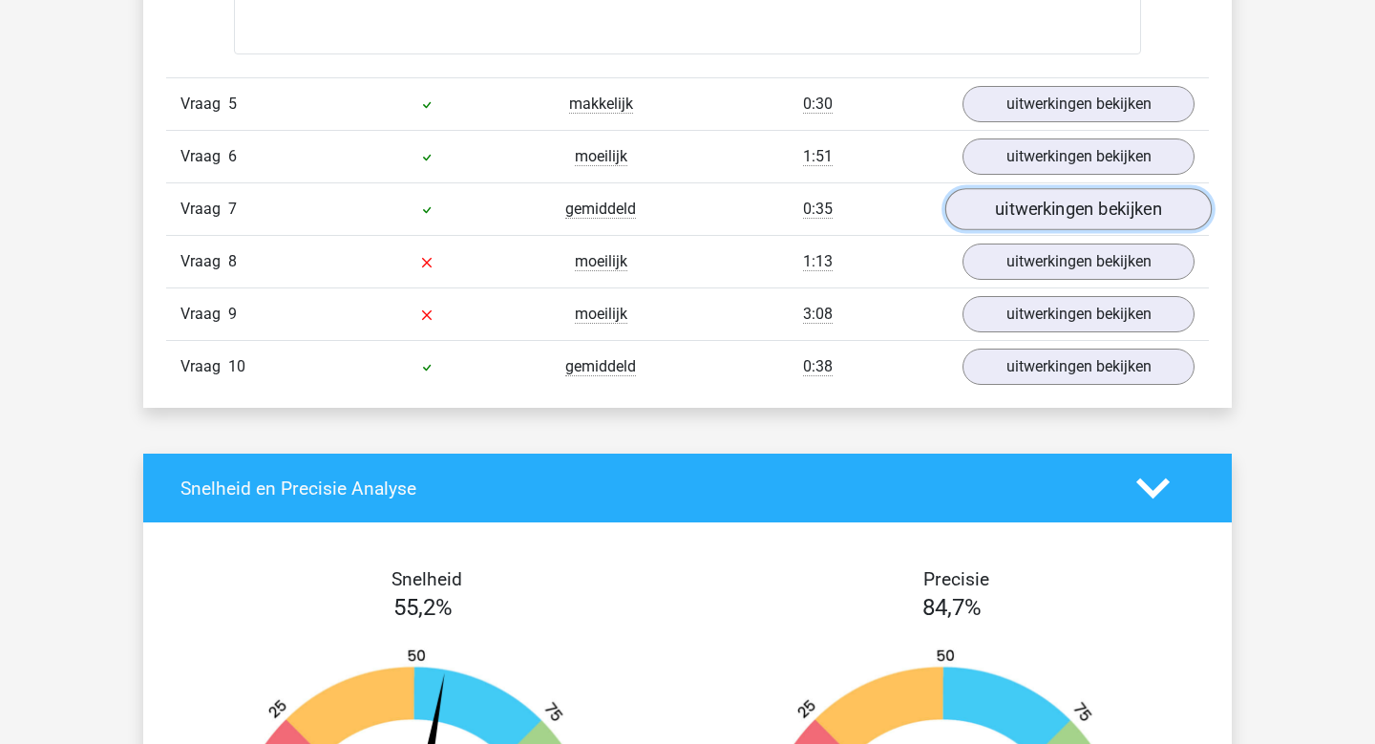
click at [1053, 214] on link "uitwerkingen bekijken" at bounding box center [1078, 209] width 266 height 42
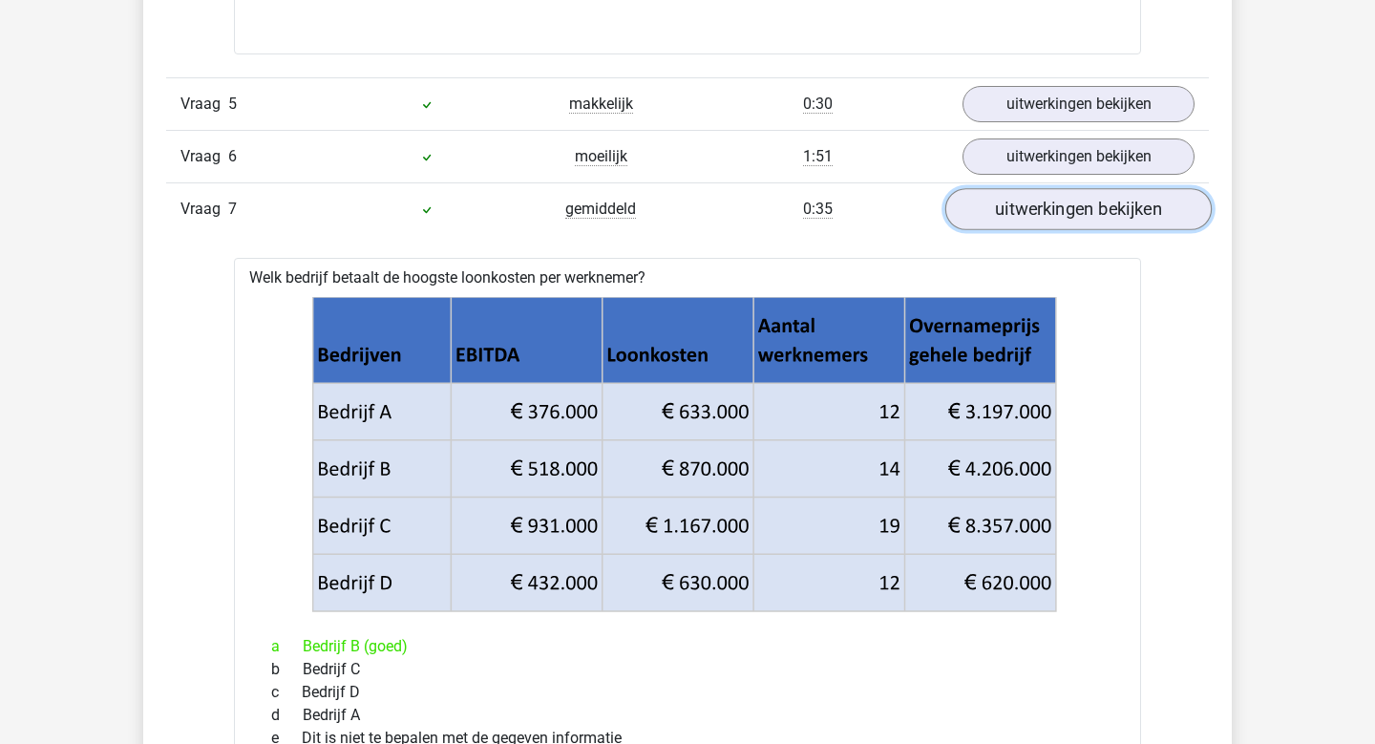
click at [1053, 214] on link "uitwerkingen bekijken" at bounding box center [1078, 209] width 266 height 42
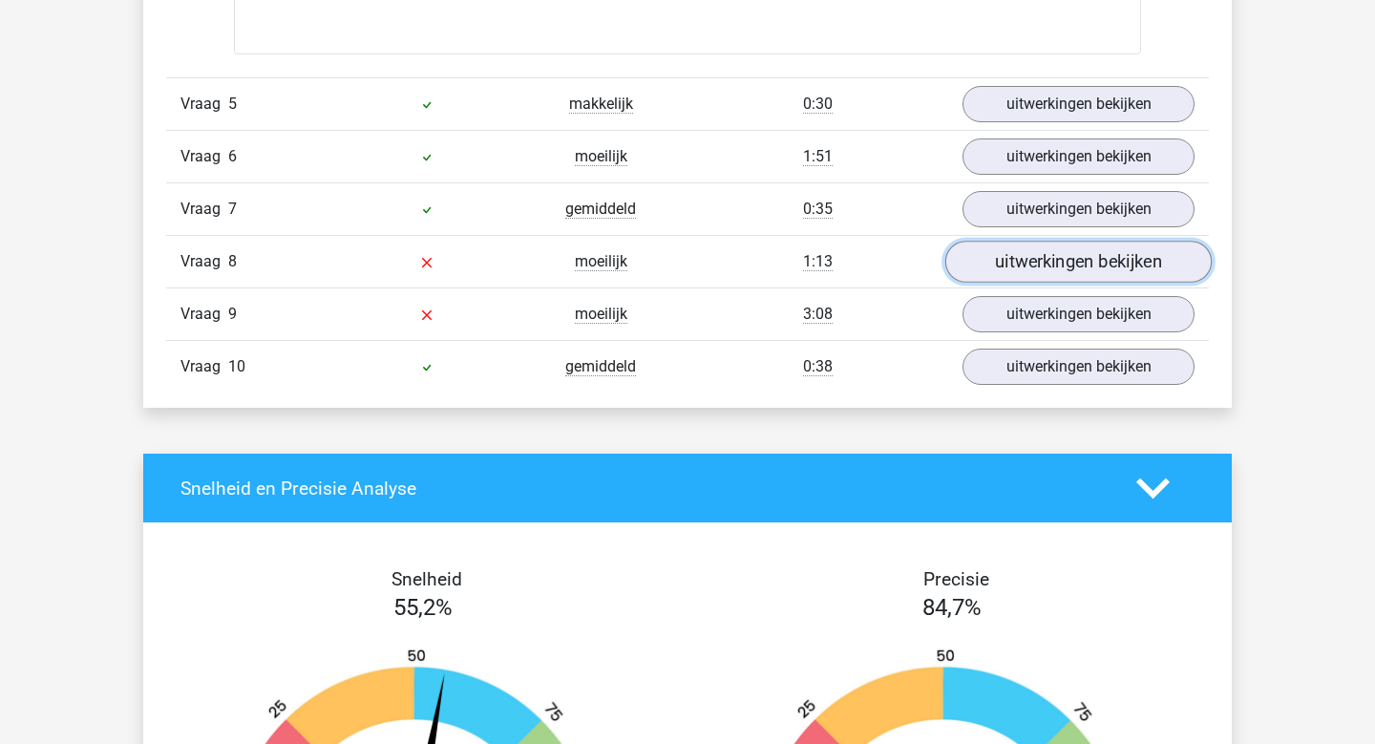
click at [1047, 262] on link "uitwerkingen bekijken" at bounding box center [1078, 262] width 266 height 42
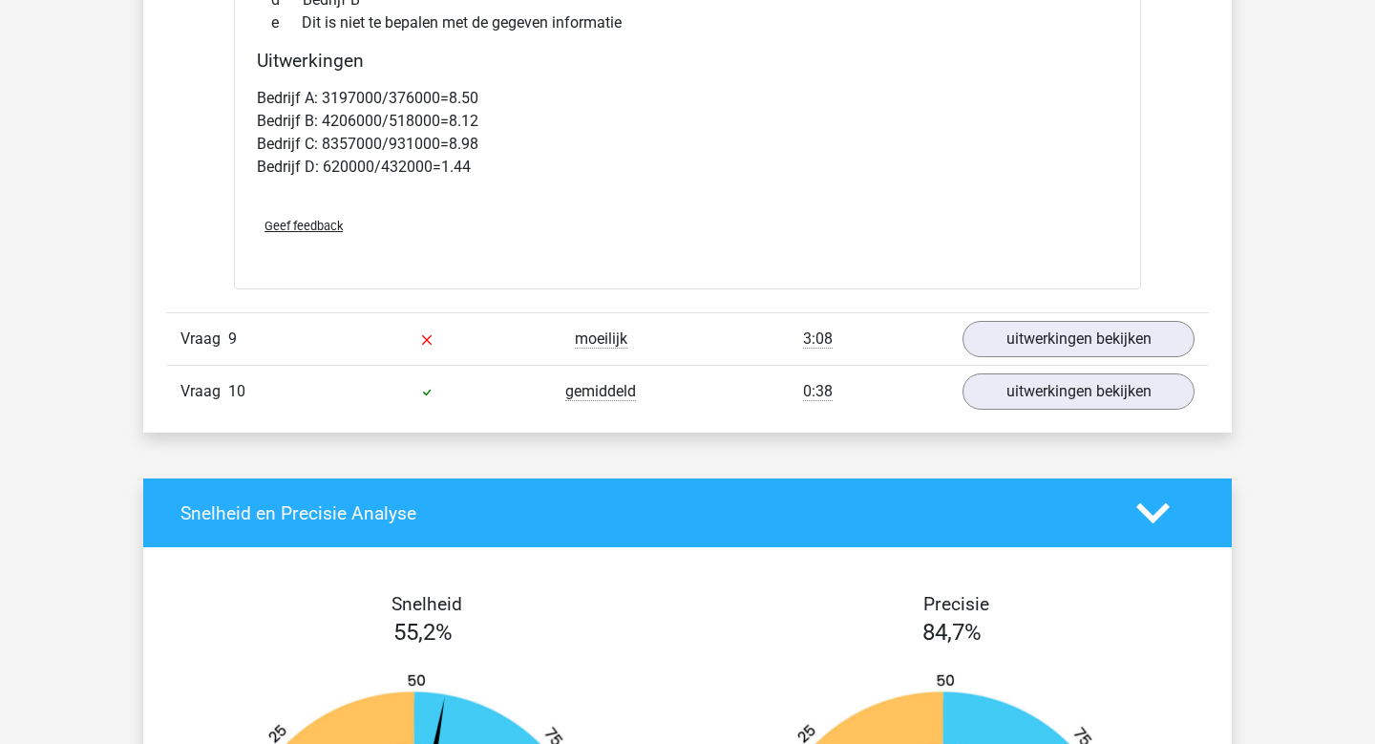
scroll to position [3432, 0]
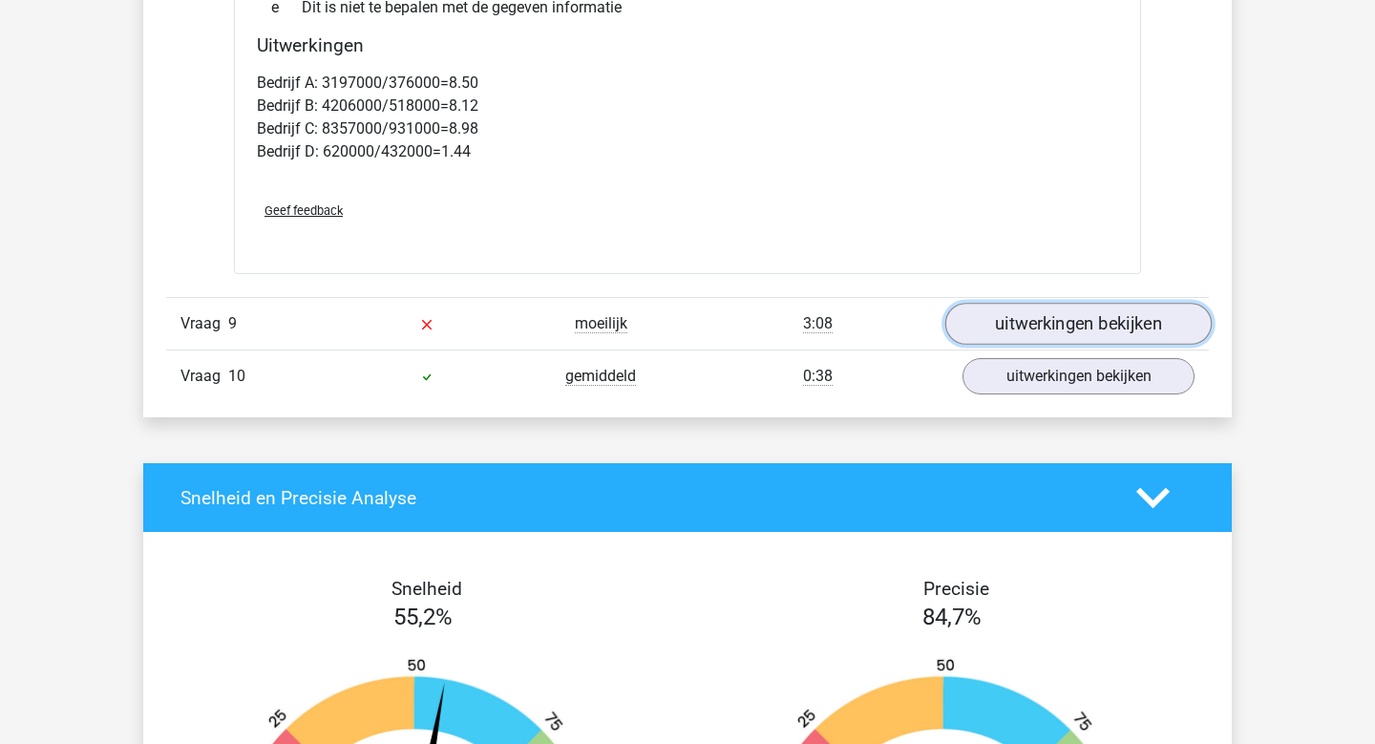
click at [1055, 320] on link "uitwerkingen bekijken" at bounding box center [1078, 324] width 266 height 42
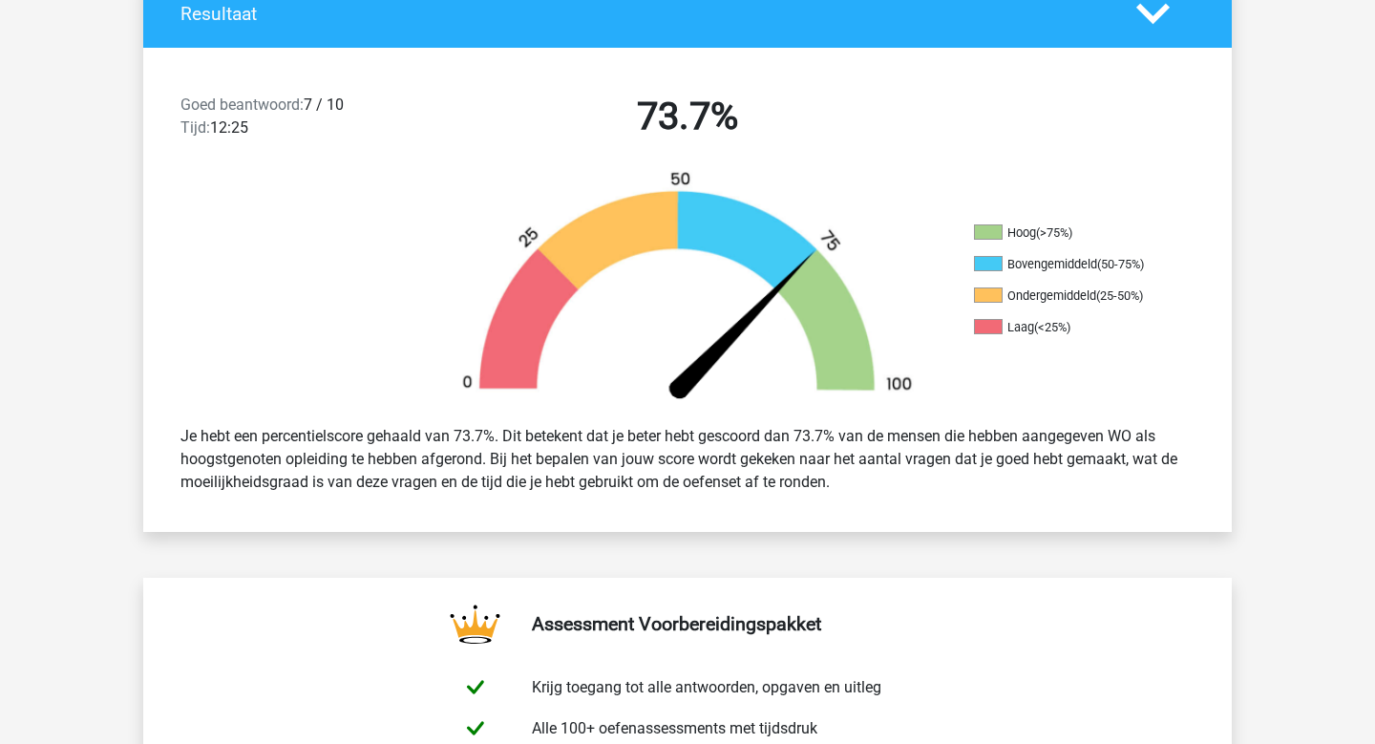
scroll to position [443, 0]
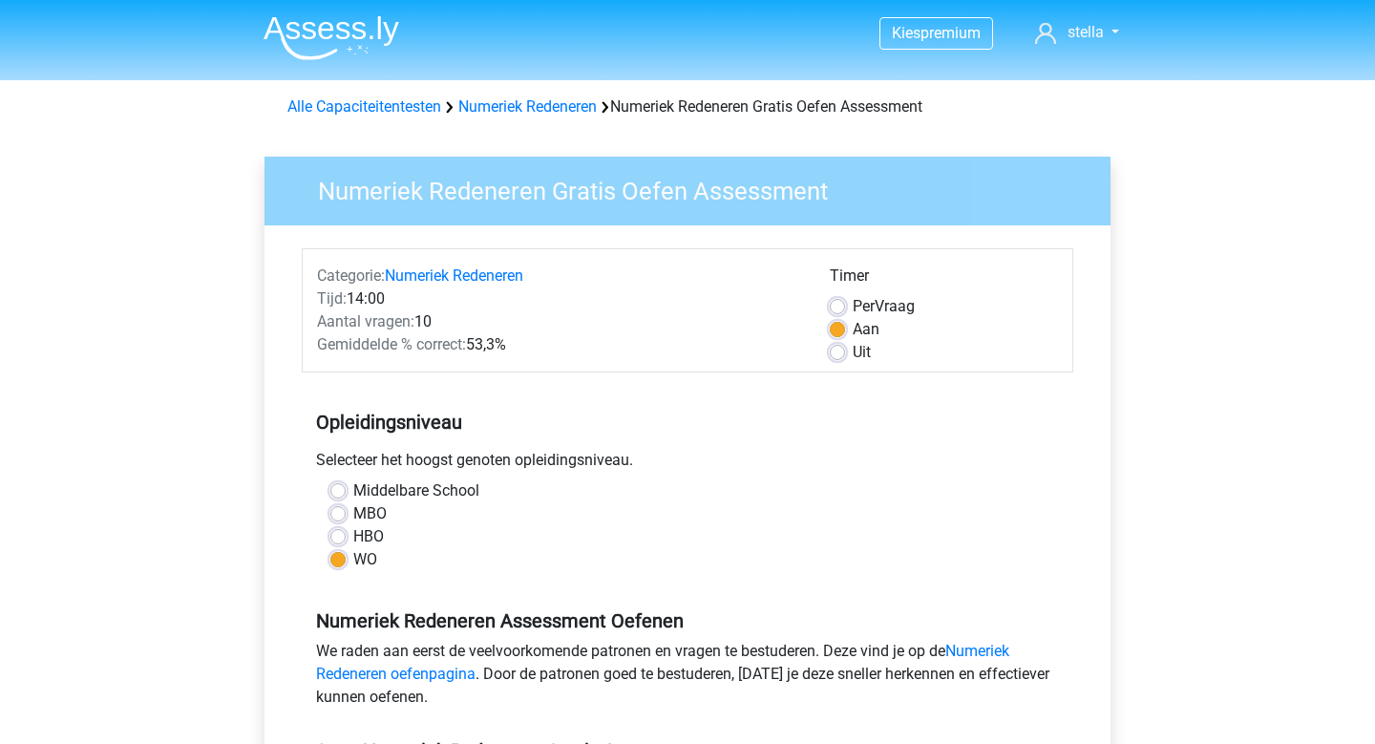
scroll to position [371, 0]
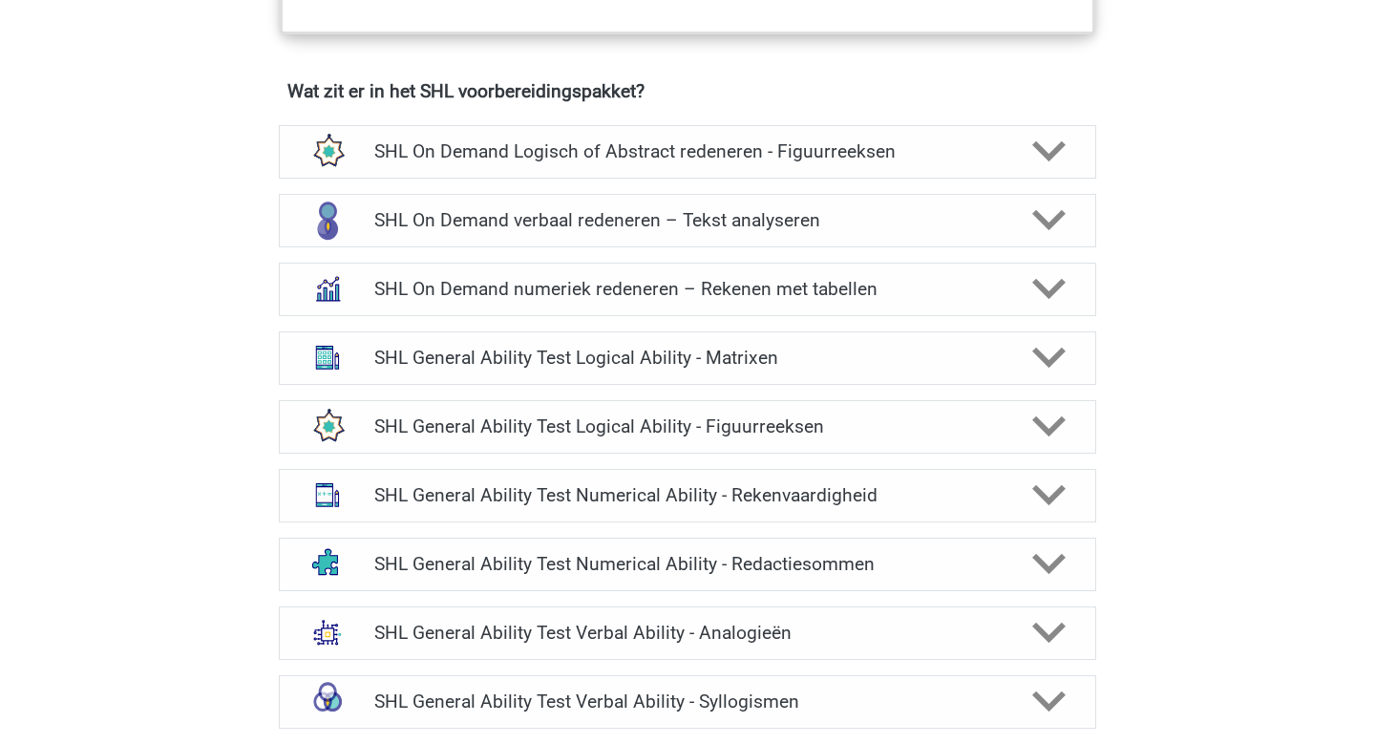
scroll to position [1319, 0]
click at [1058, 153] on polygon at bounding box center [1048, 152] width 33 height 21
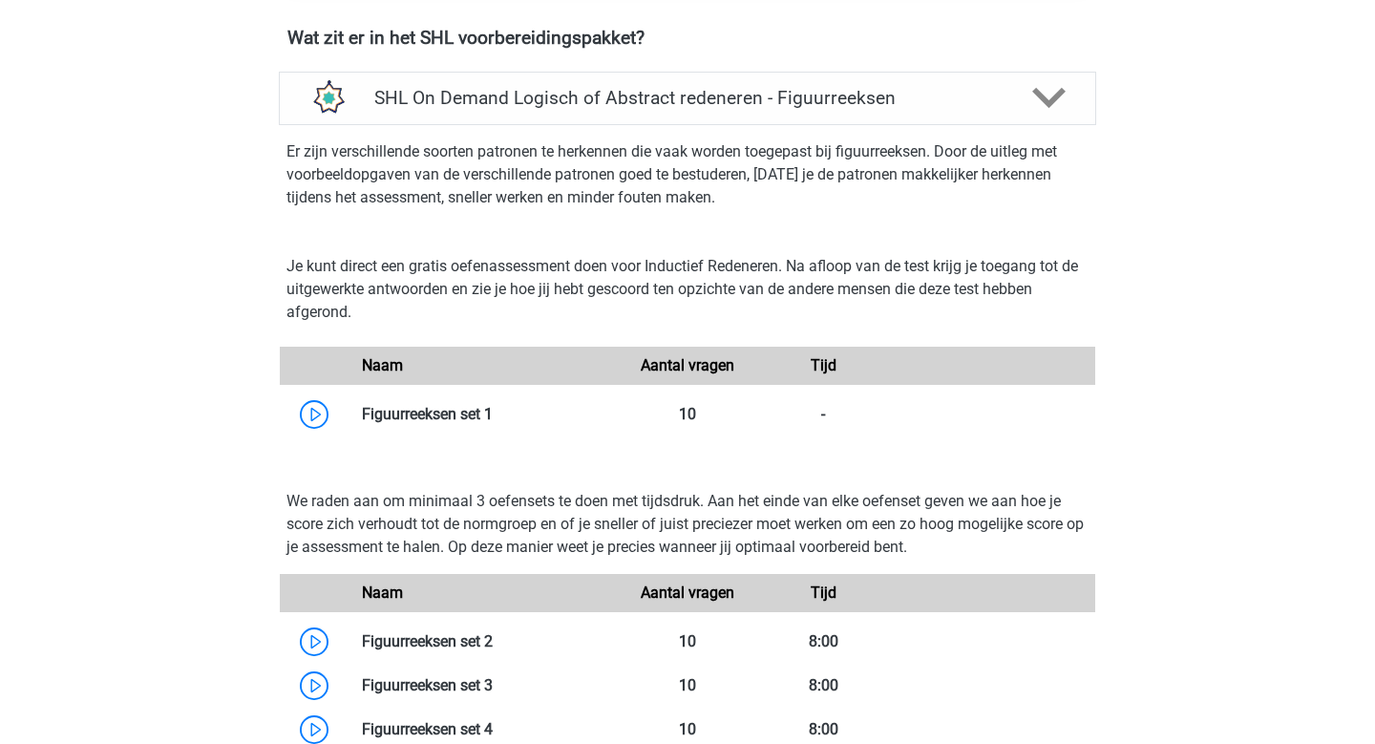
scroll to position [1376, 0]
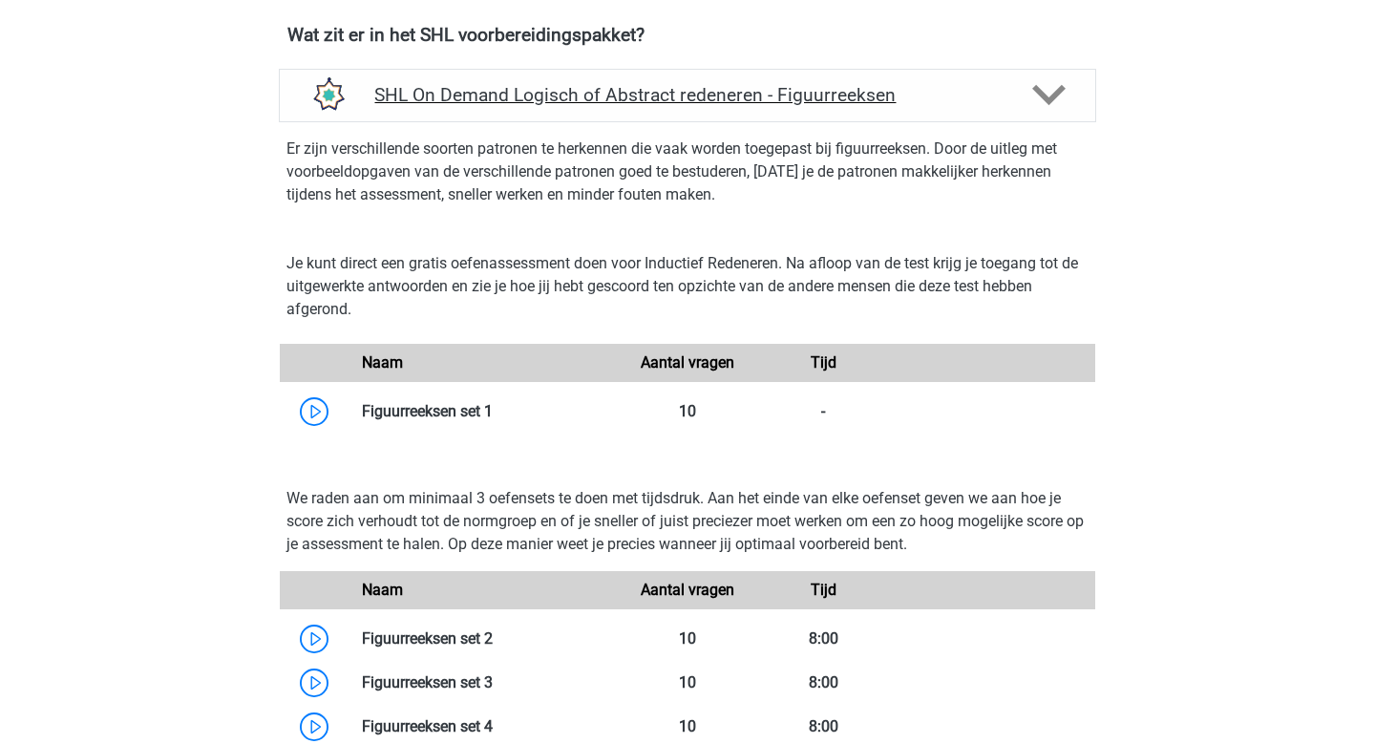
click at [1057, 84] on icon at bounding box center [1048, 94] width 33 height 33
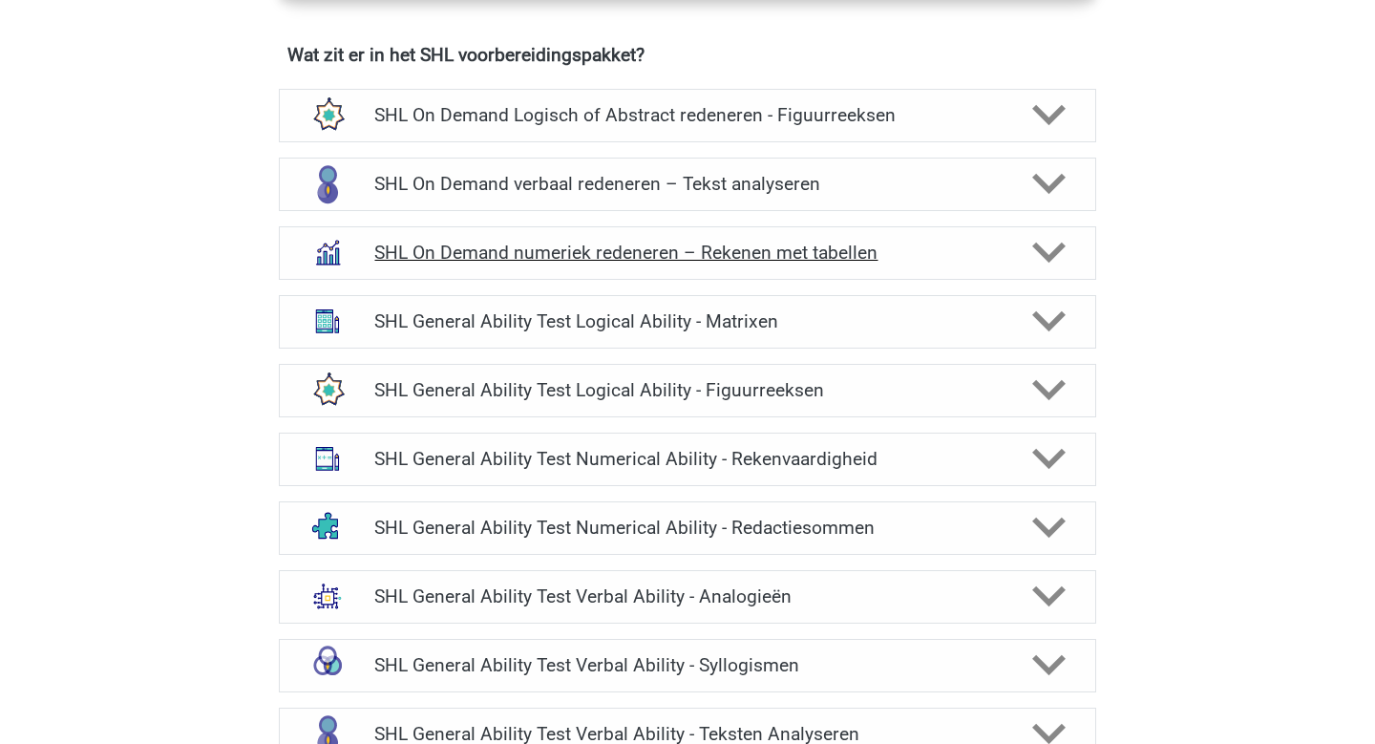
scroll to position [1418, 0]
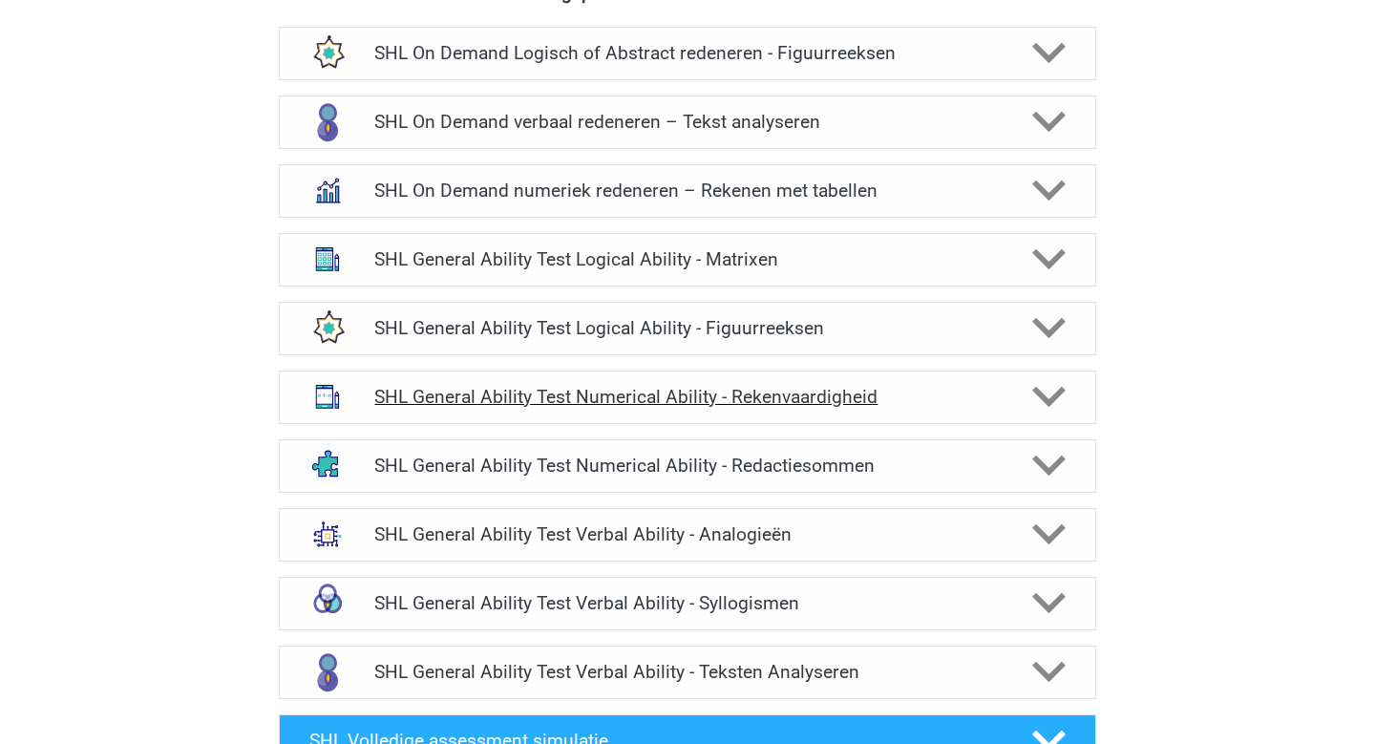
click at [1050, 394] on icon at bounding box center [1048, 396] width 33 height 33
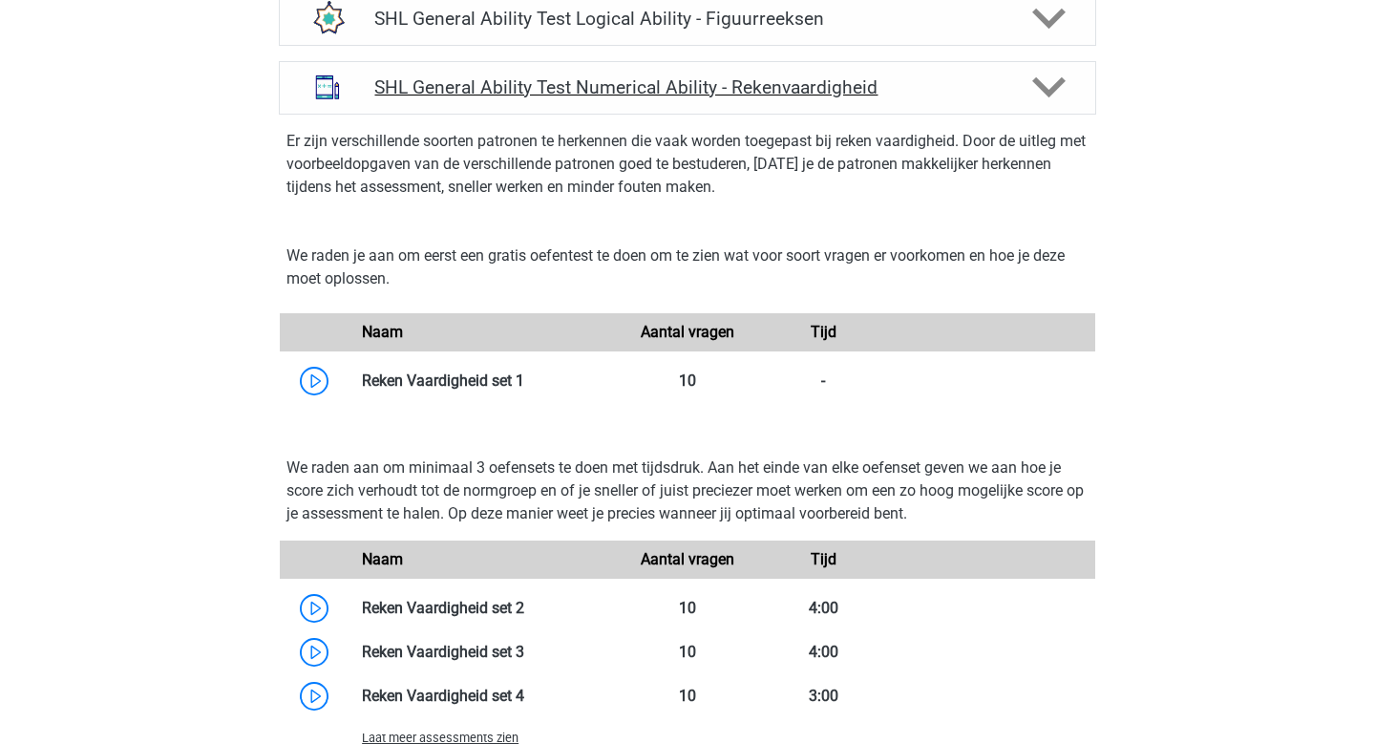
scroll to position [1732, 0]
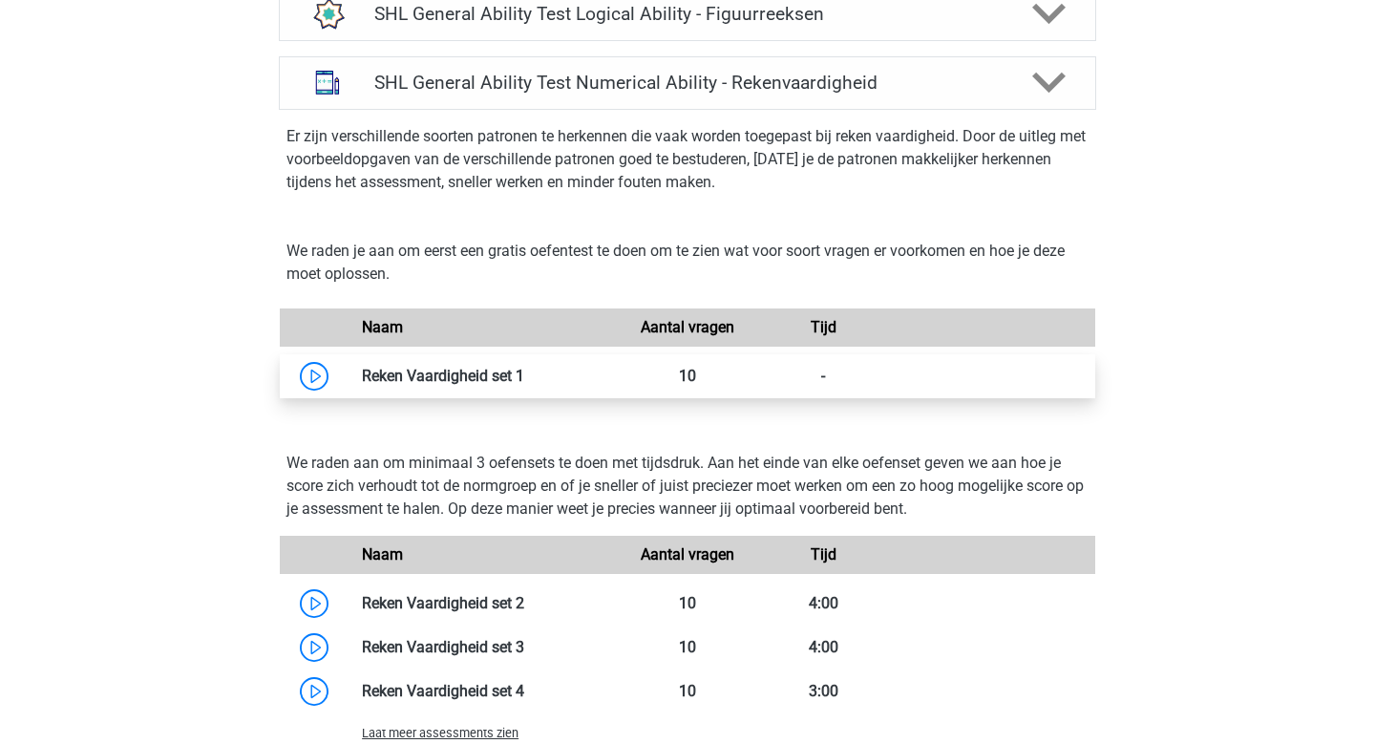
click at [524, 371] on link at bounding box center [524, 376] width 0 height 18
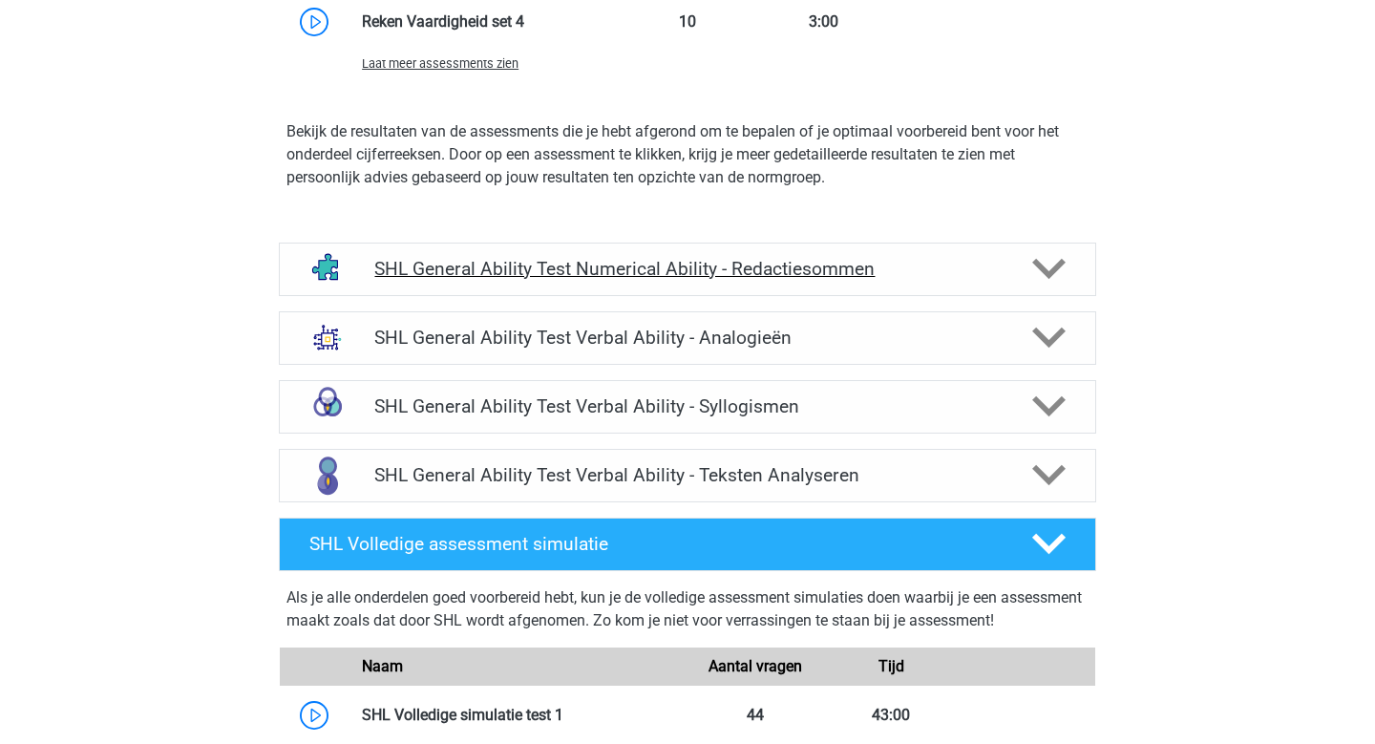
scroll to position [2403, 0]
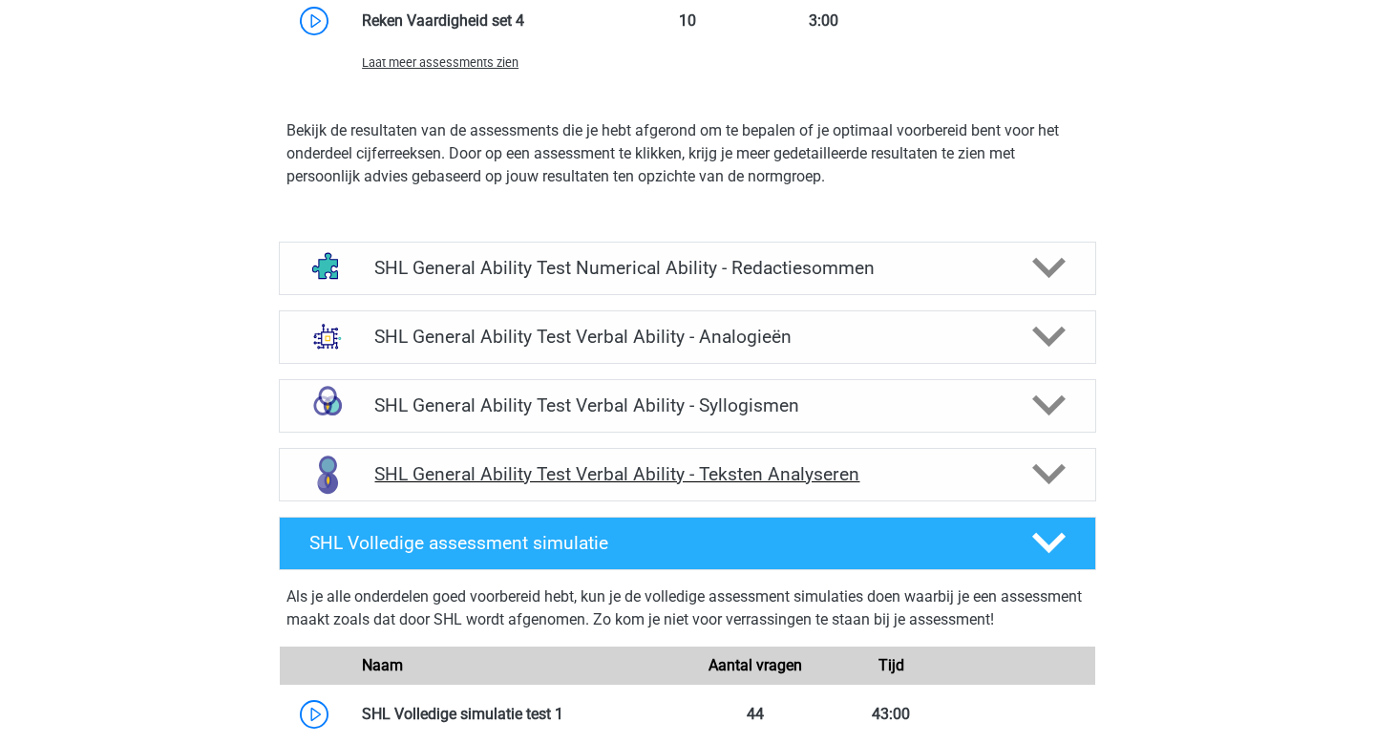
click at [982, 476] on h4 "SHL General Ability Test Verbal Ability - Teksten Analyseren" at bounding box center [687, 474] width 626 height 22
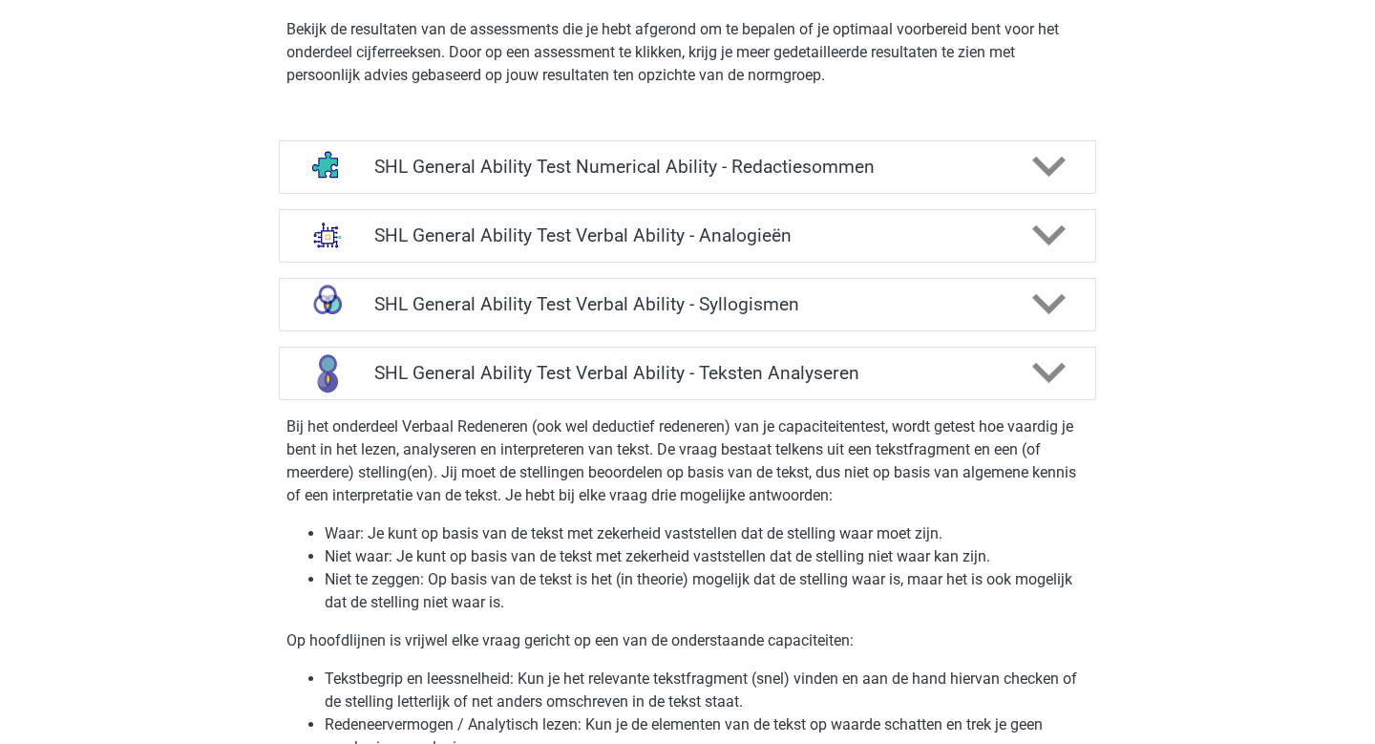
scroll to position [3810, 0]
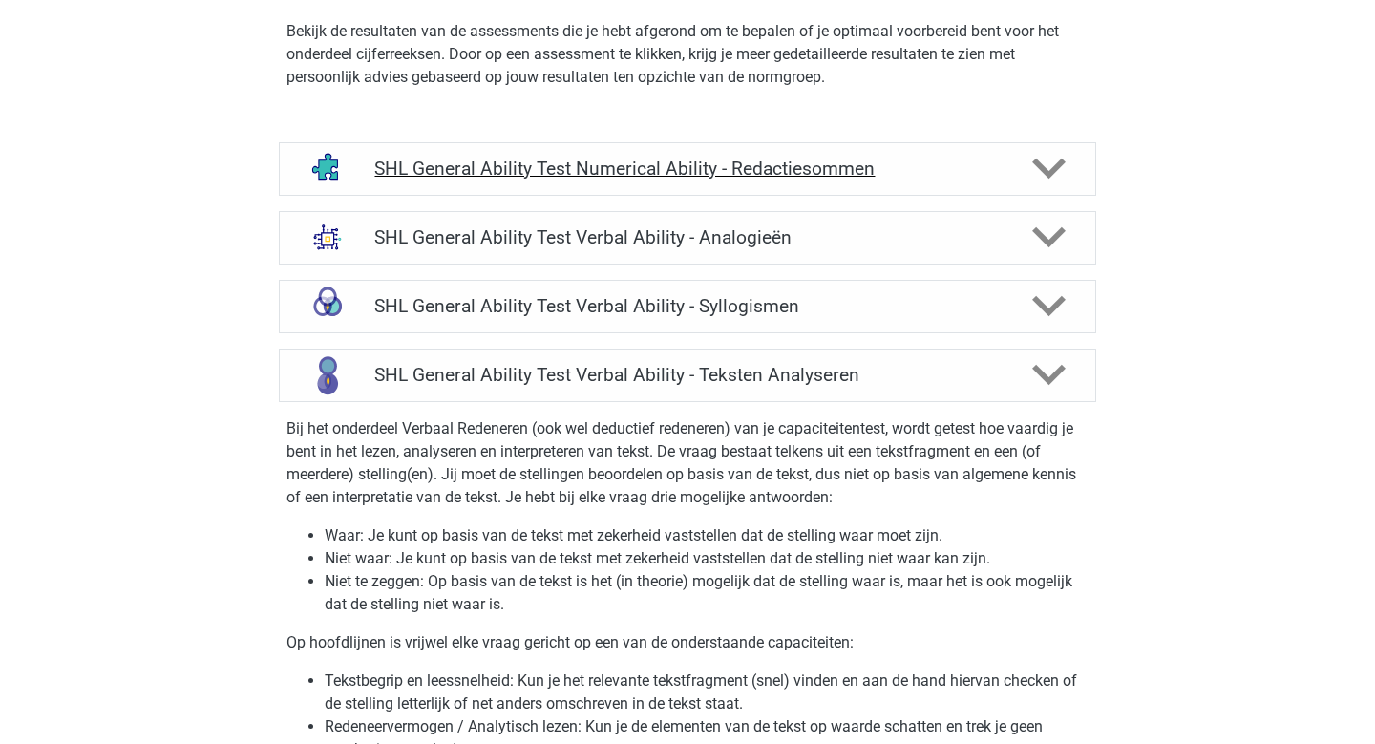
click at [849, 164] on h4 "SHL General Ability Test Numerical Ability - Redactiesommen" at bounding box center [687, 169] width 626 height 22
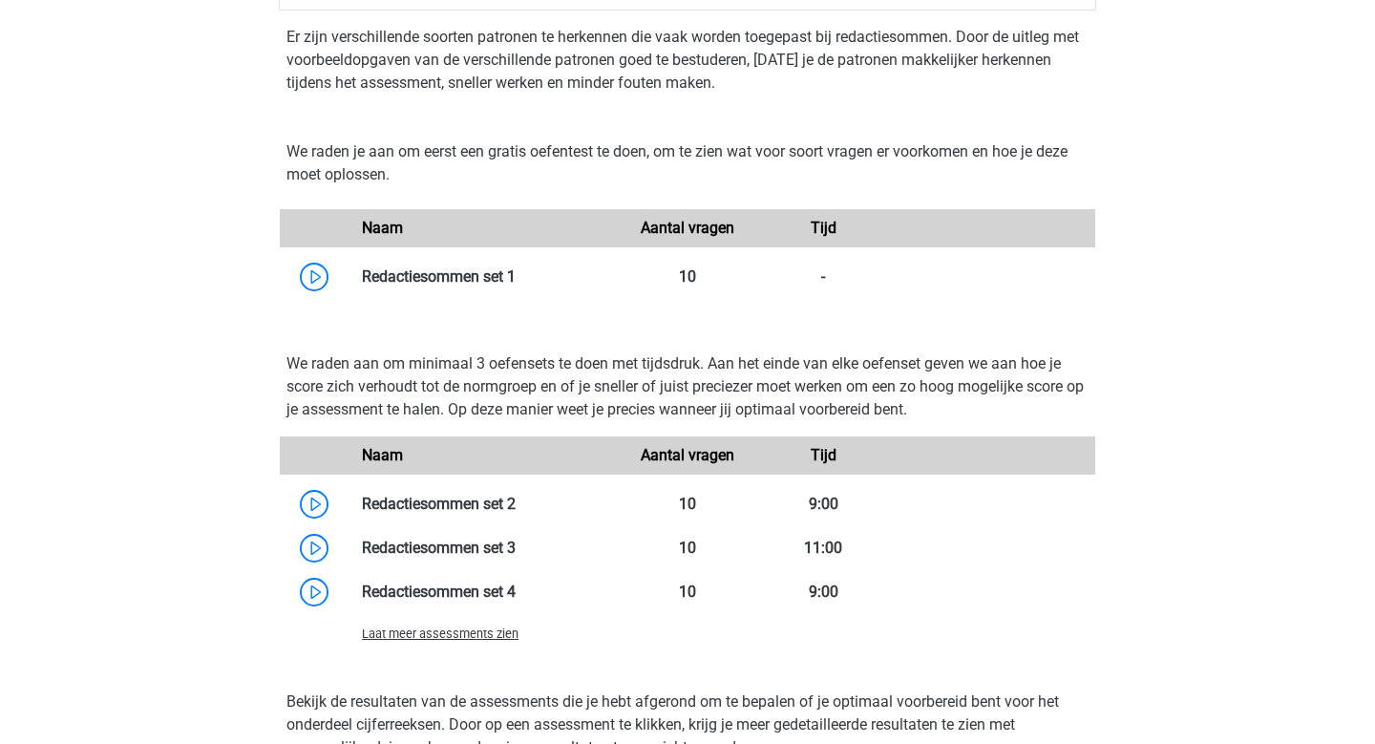
scroll to position [4009, 0]
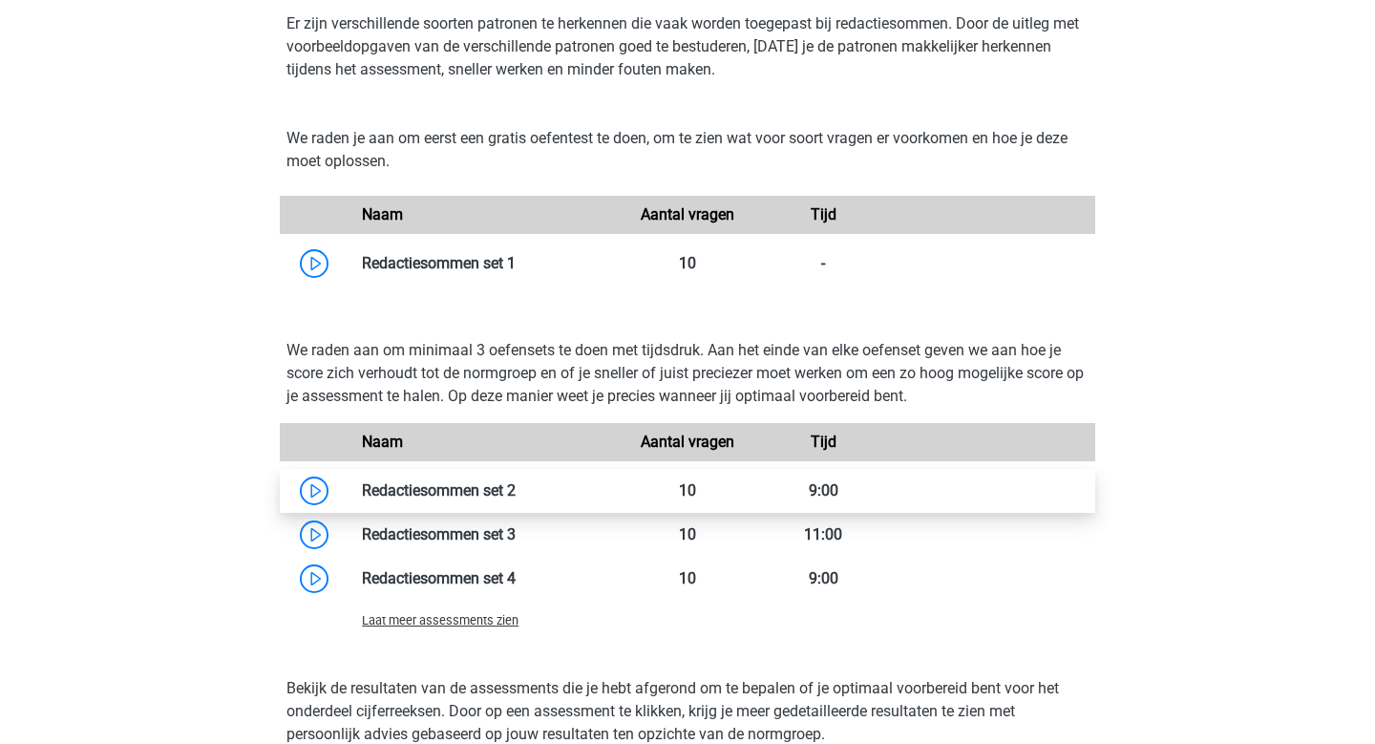
click at [516, 481] on link at bounding box center [516, 490] width 0 height 18
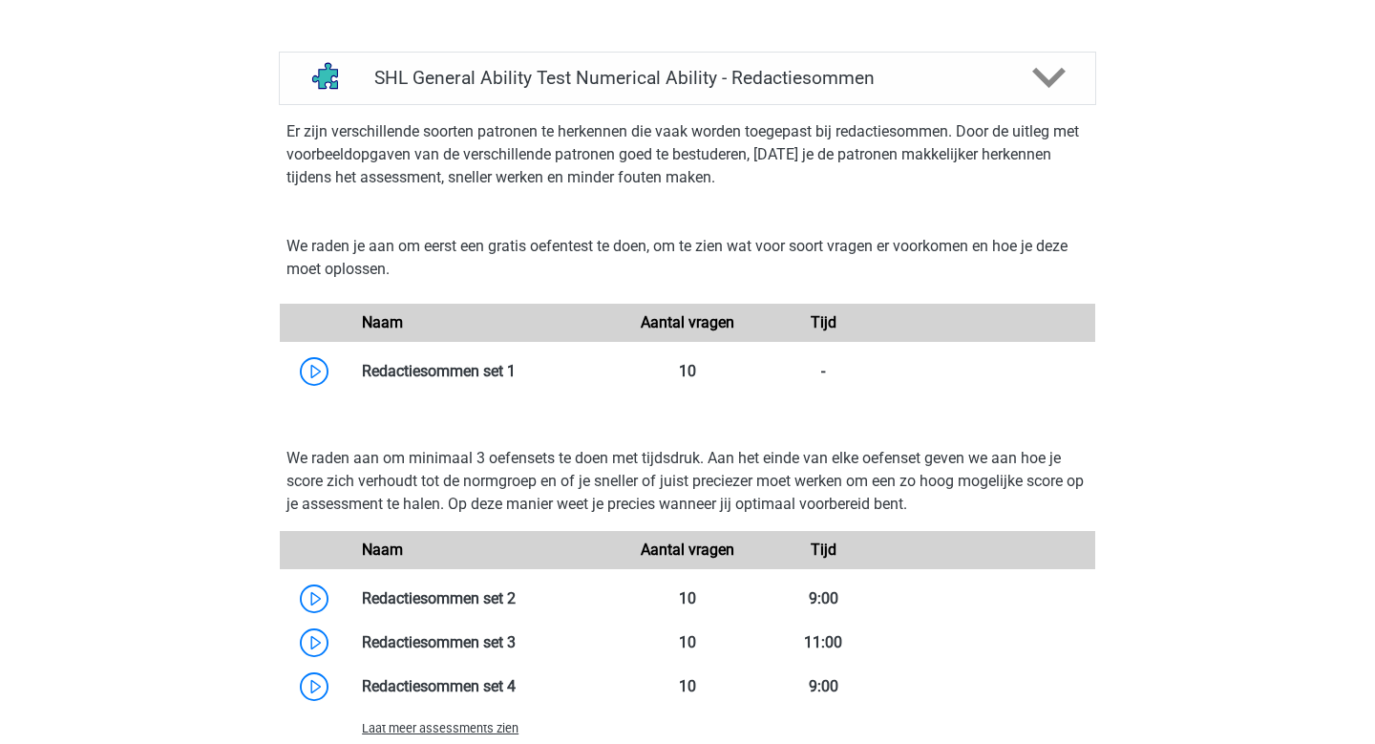
scroll to position [3900, 0]
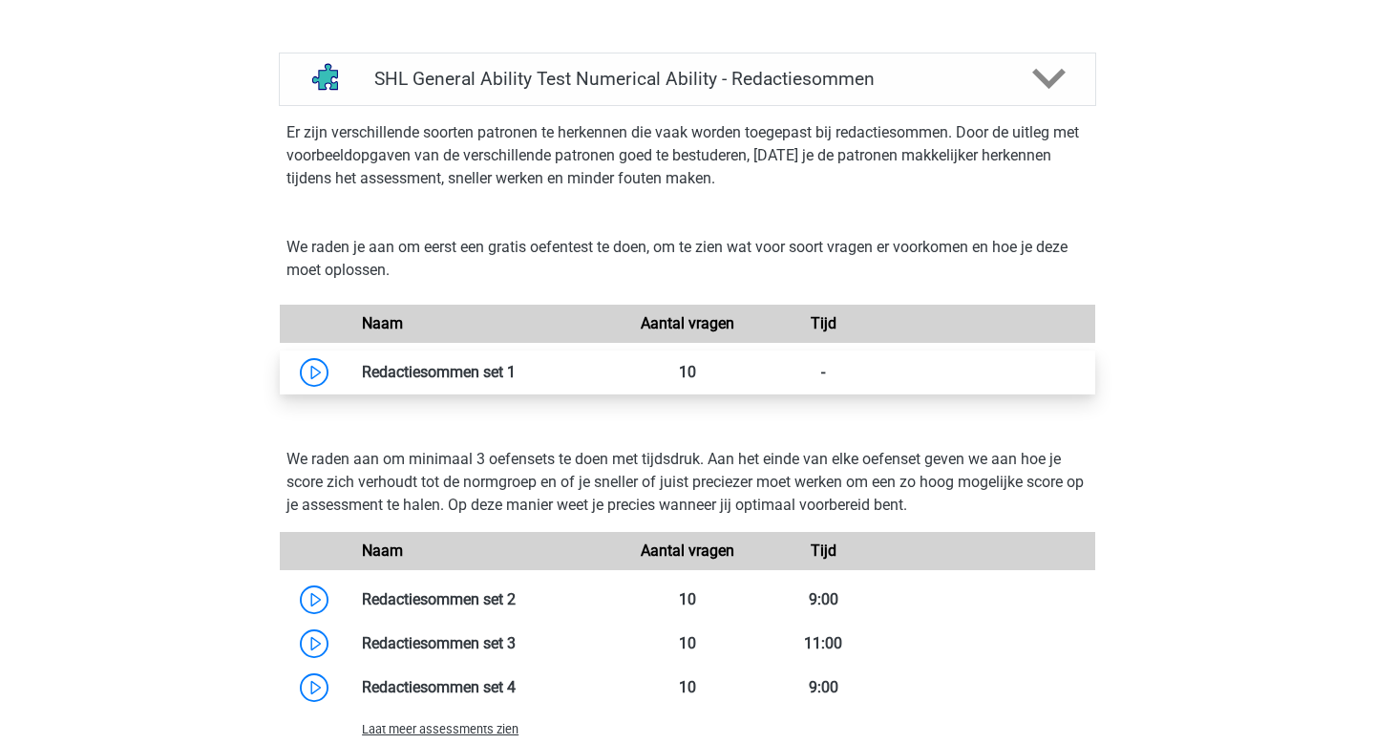
click at [516, 371] on link at bounding box center [516, 372] width 0 height 18
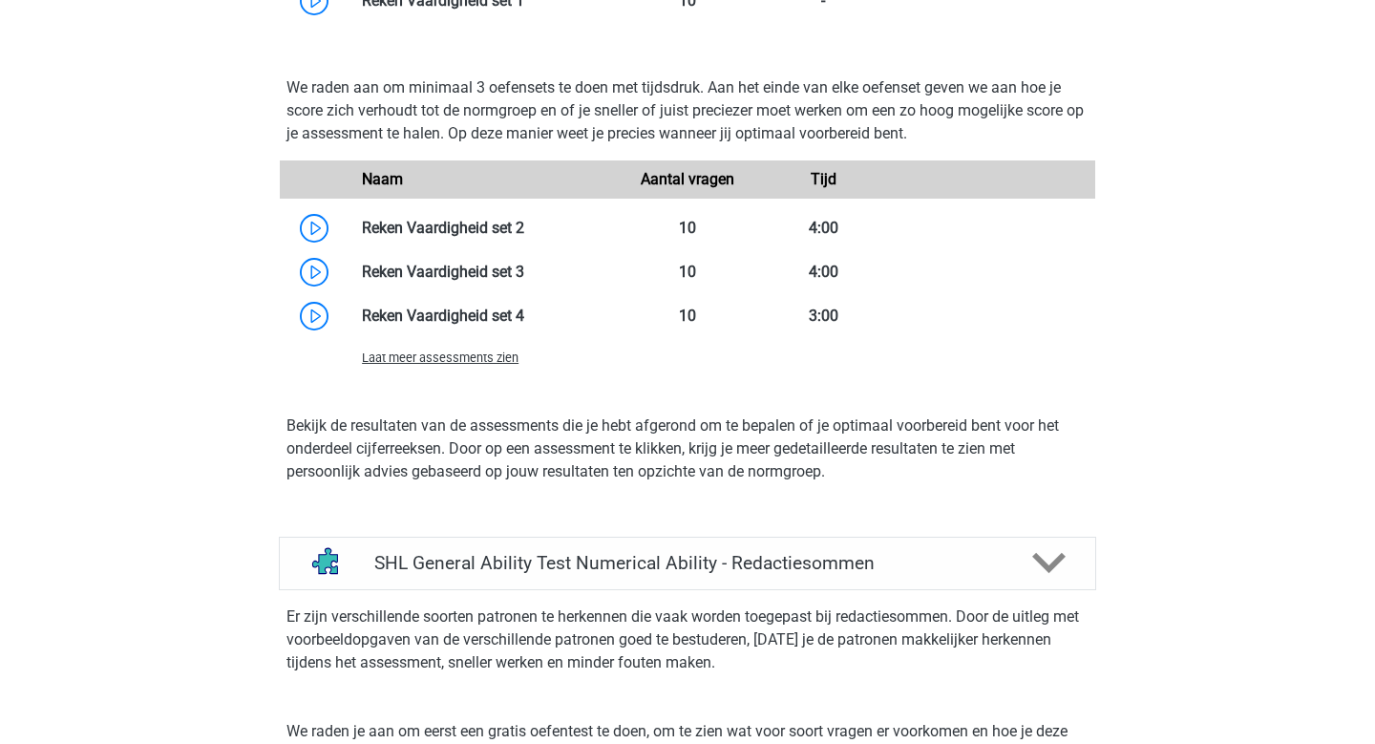
scroll to position [3402, 0]
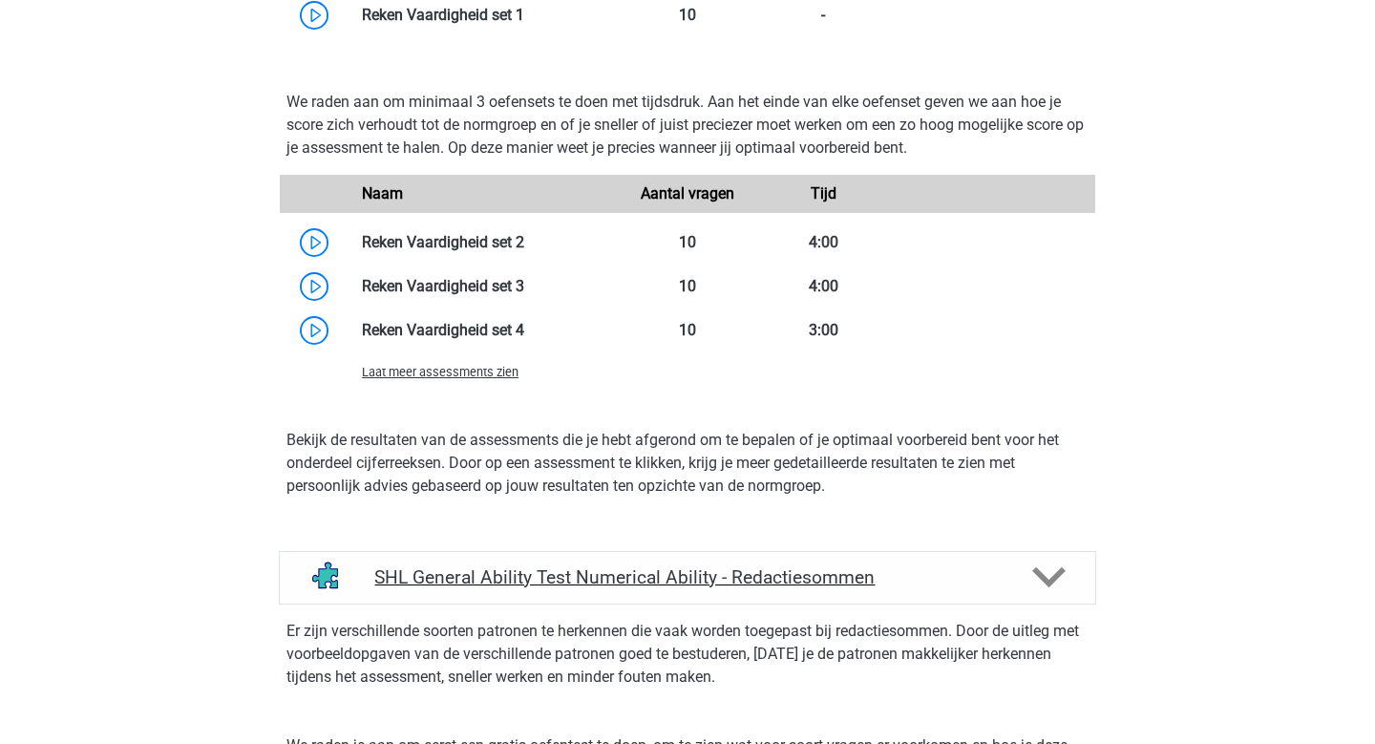
click at [1046, 582] on polygon at bounding box center [1048, 577] width 33 height 21
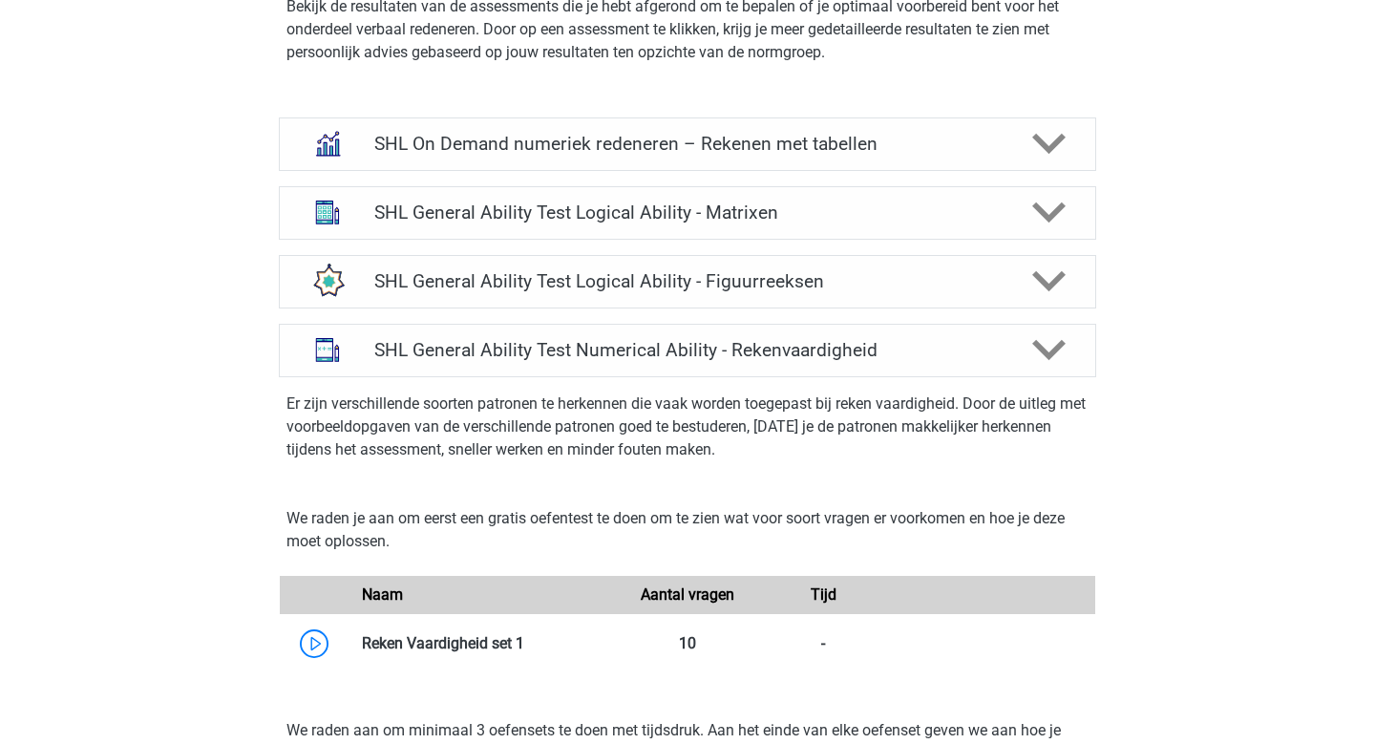
scroll to position [2722, 0]
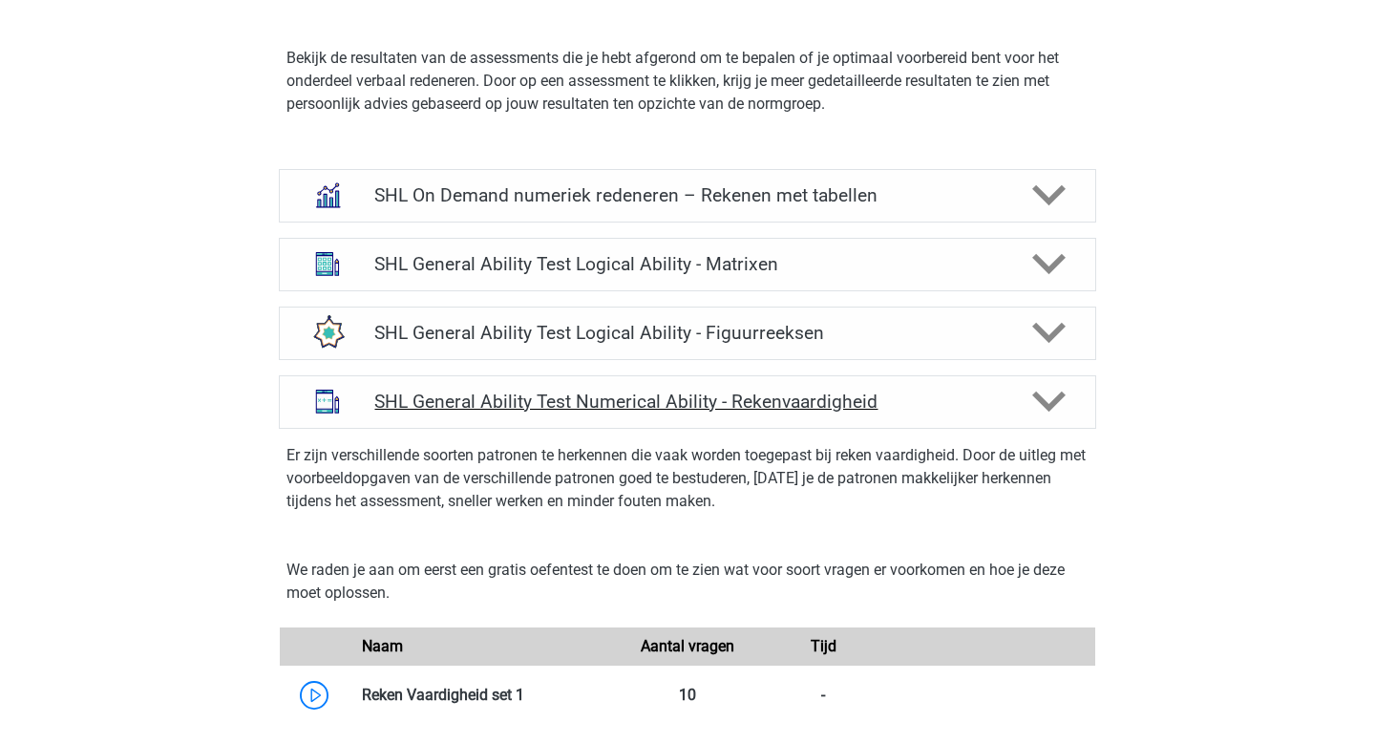
click at [1065, 399] on icon at bounding box center [1048, 401] width 33 height 33
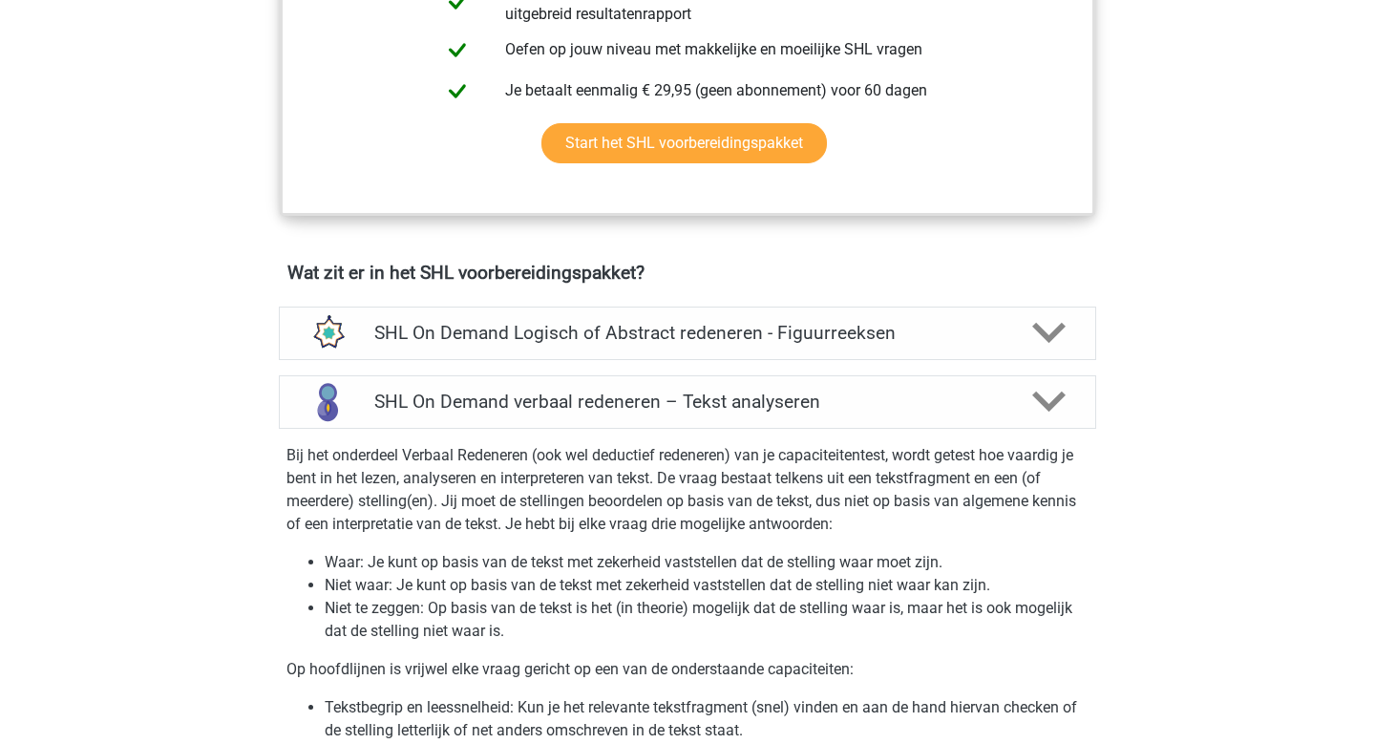
scroll to position [1139, 0]
click at [1054, 402] on polygon at bounding box center [1048, 401] width 33 height 21
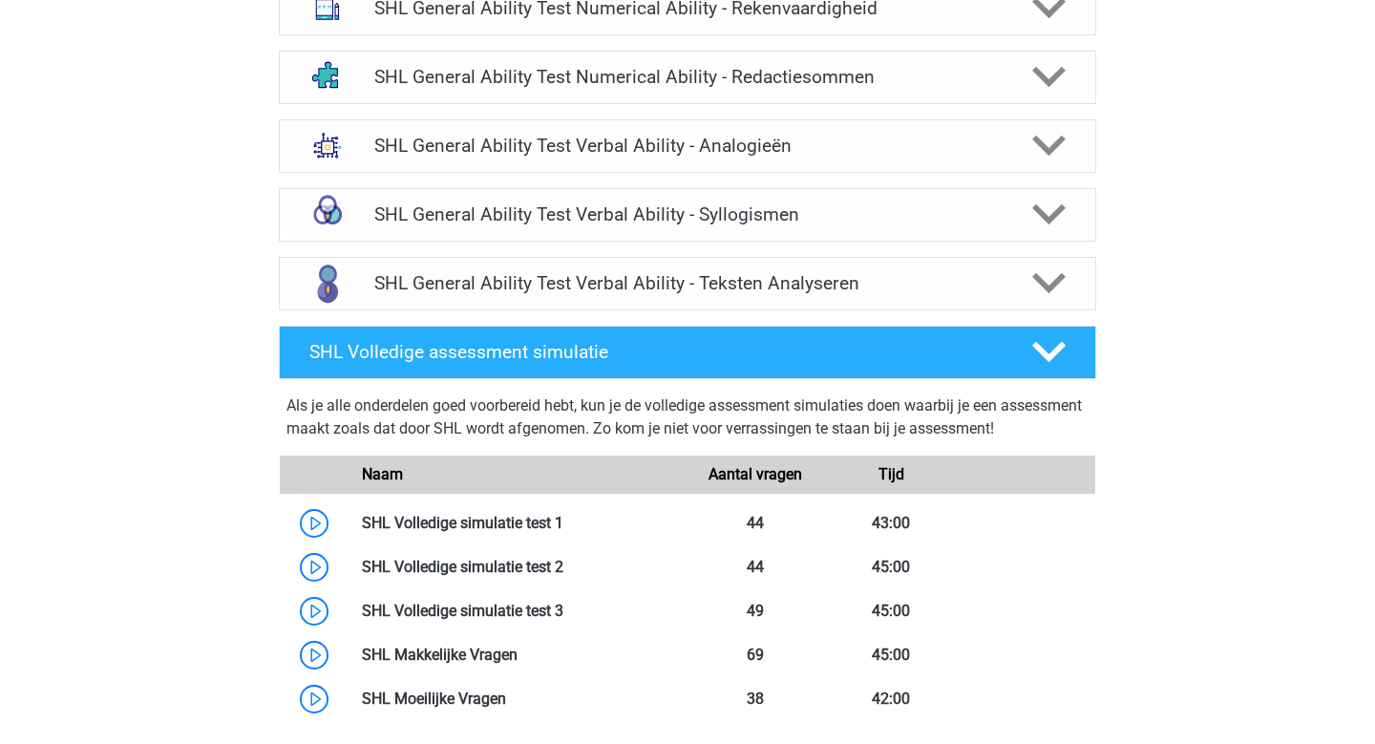
scroll to position [1814, 0]
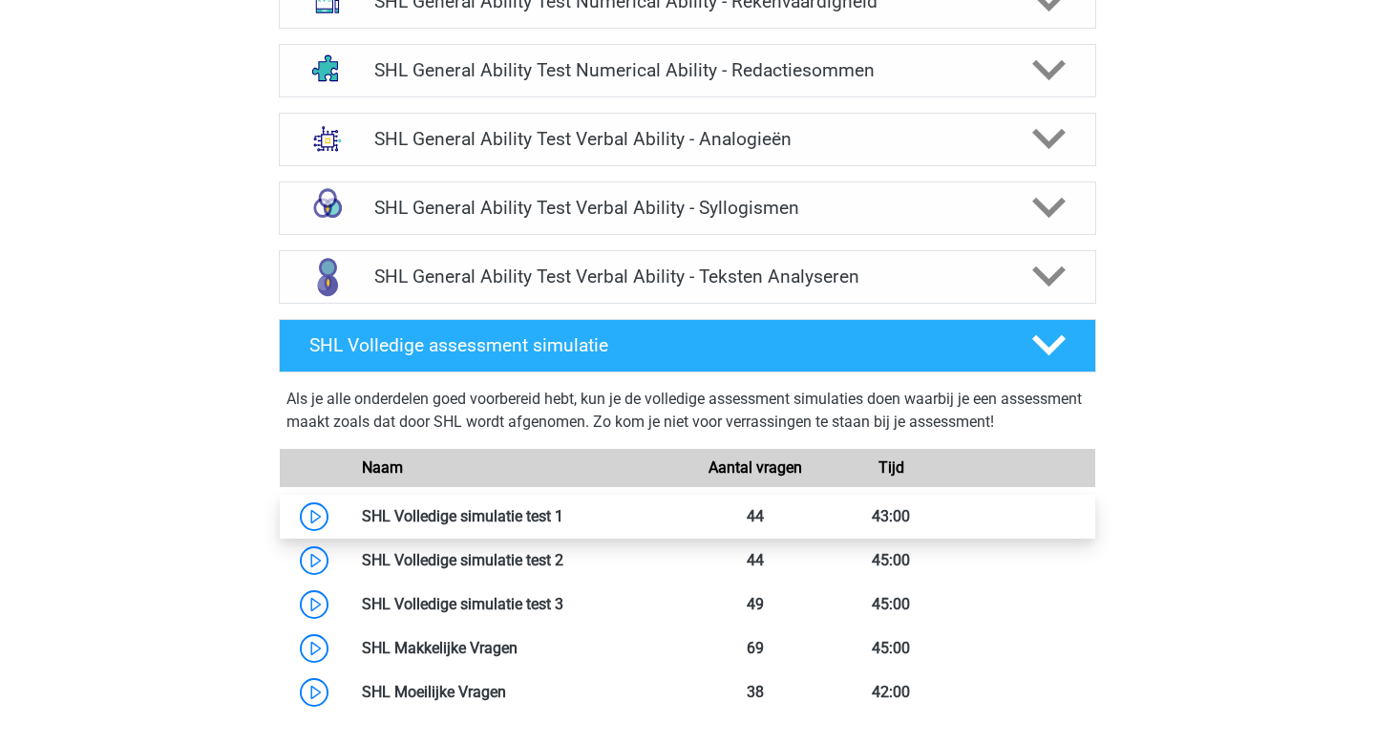
click at [563, 515] on link at bounding box center [563, 516] width 0 height 18
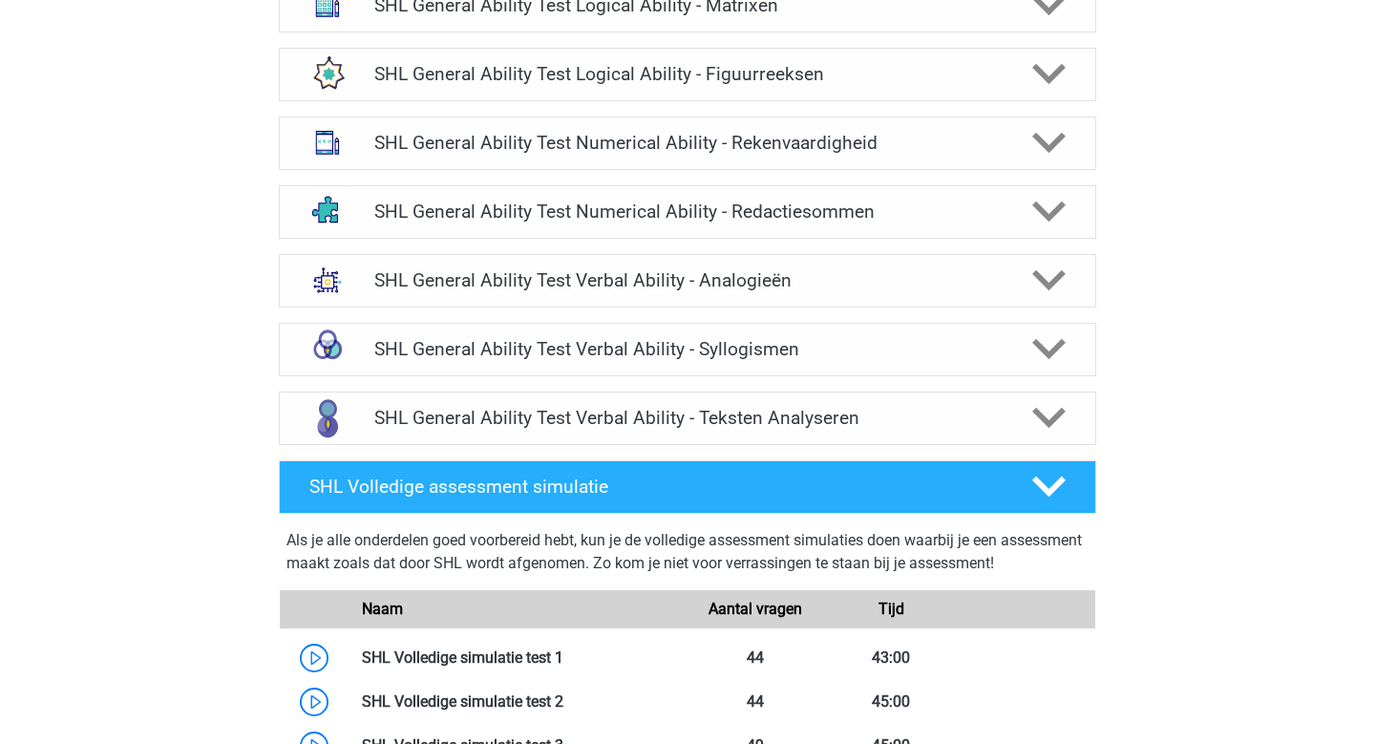
scroll to position [1668, 0]
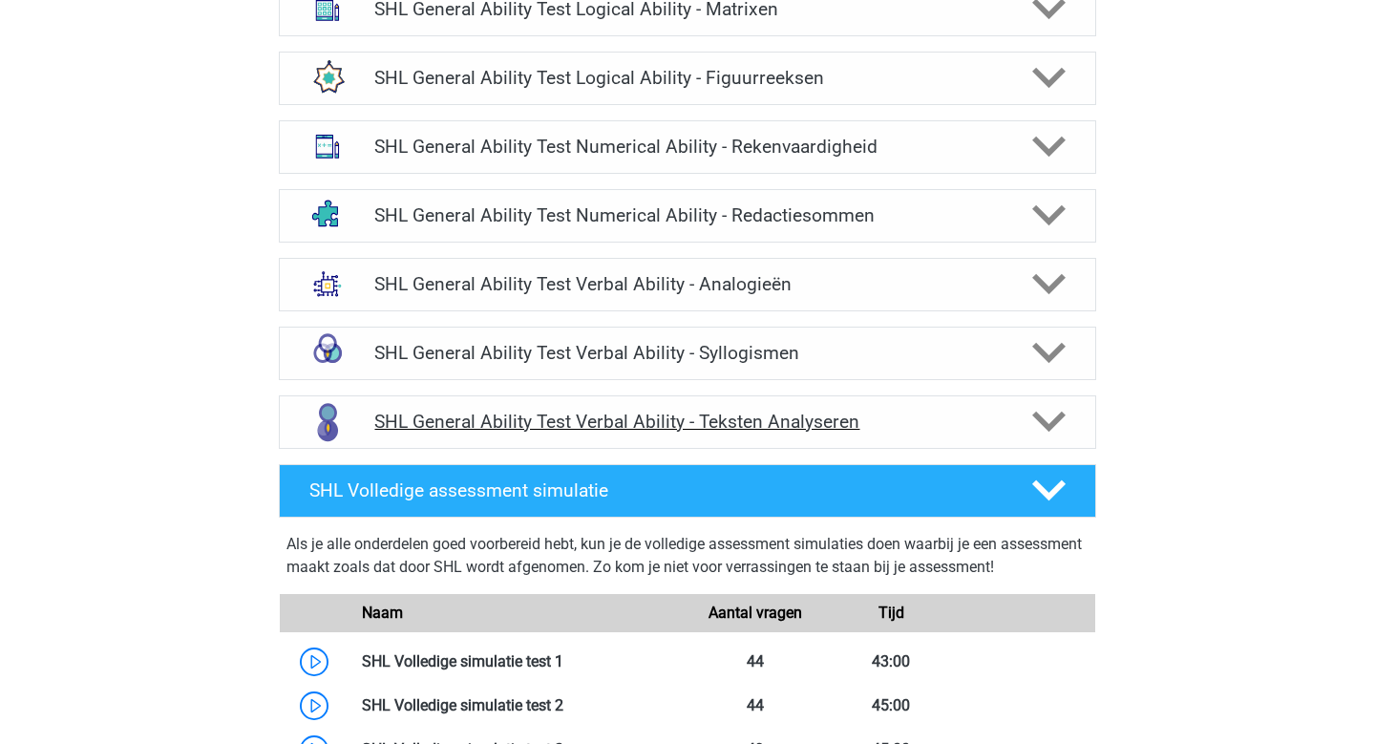
click at [1051, 428] on polygon at bounding box center [1048, 422] width 33 height 21
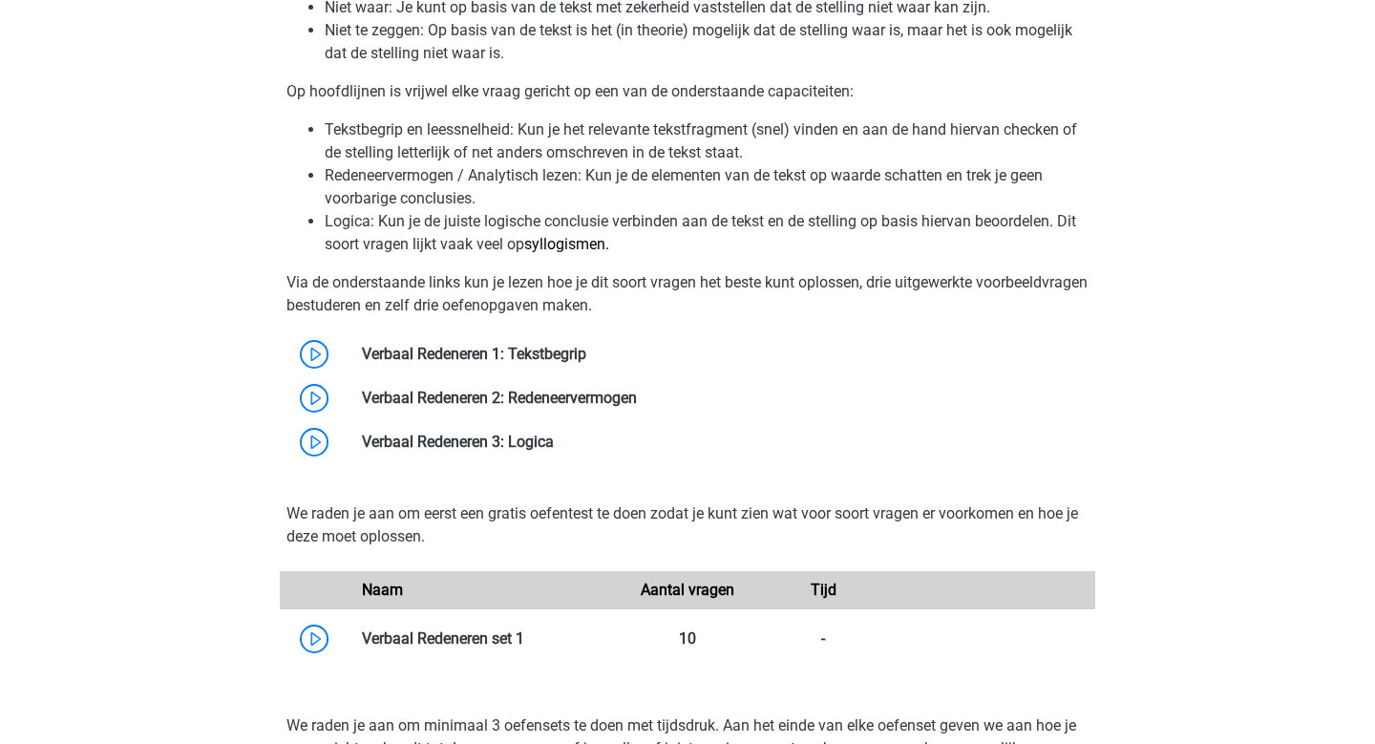
scroll to position [3576, 0]
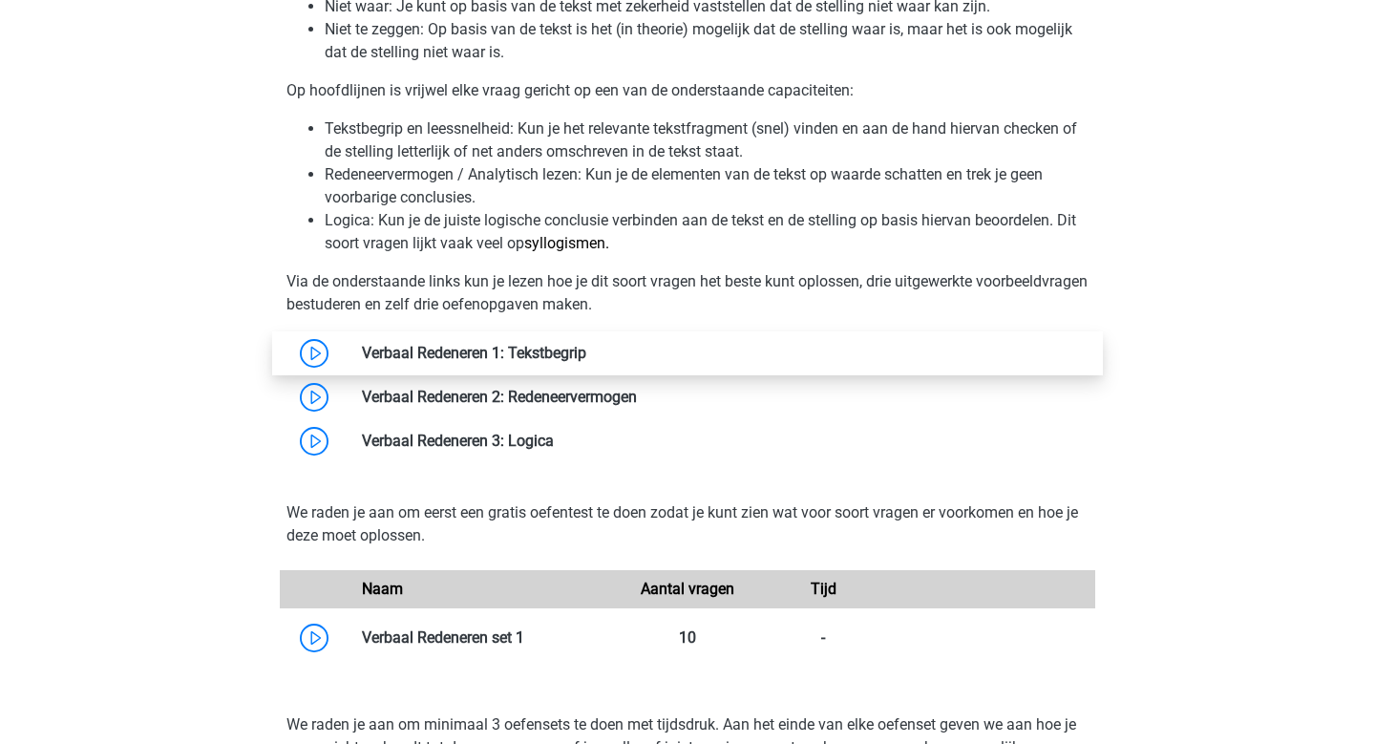
click at [586, 352] on link at bounding box center [586, 353] width 0 height 18
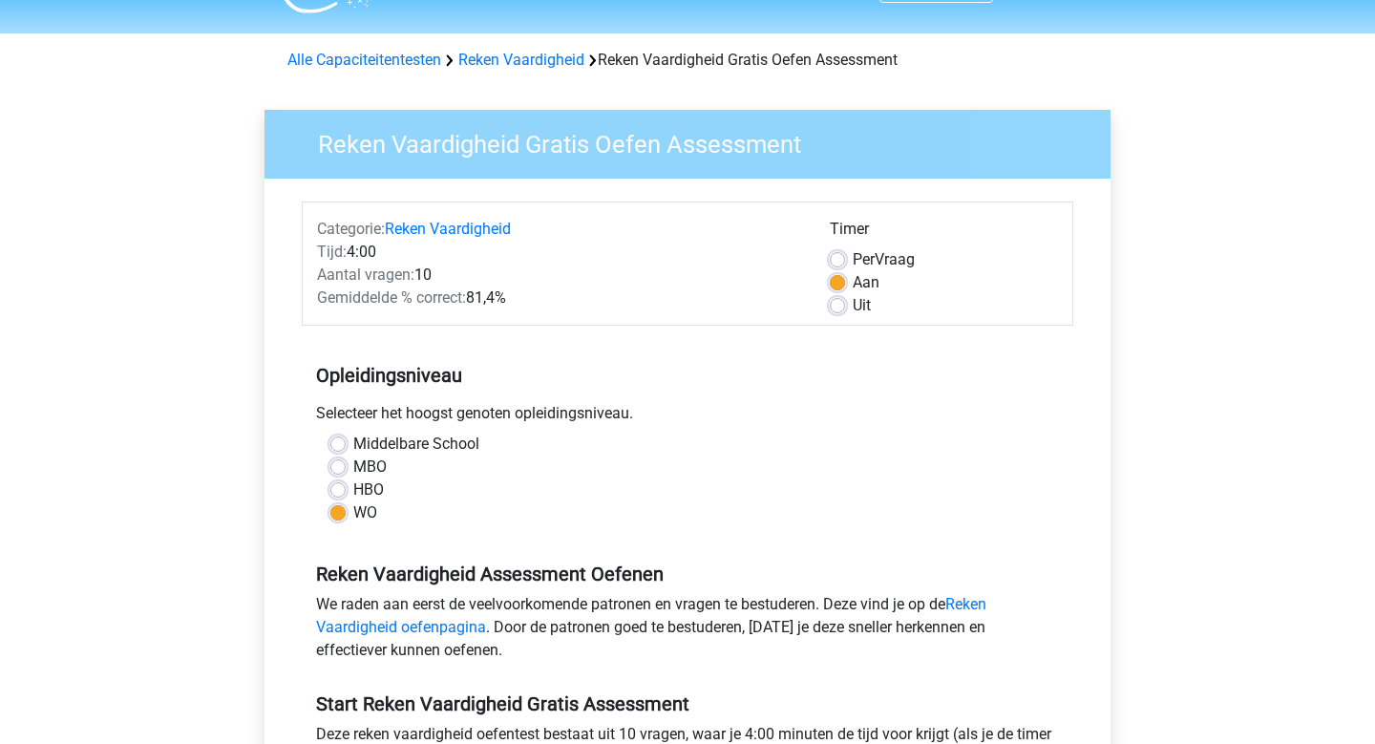
scroll to position [416, 0]
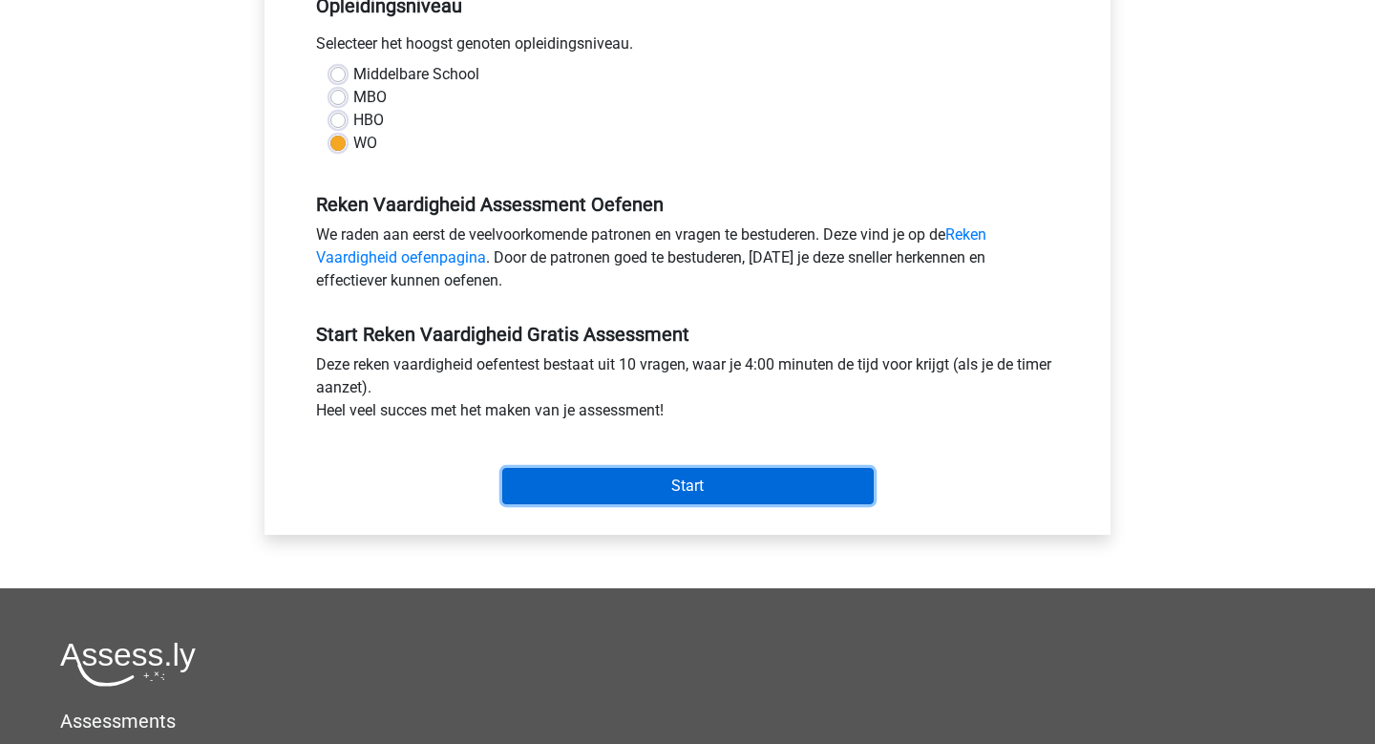
click at [732, 489] on input "Start" at bounding box center [687, 486] width 371 height 36
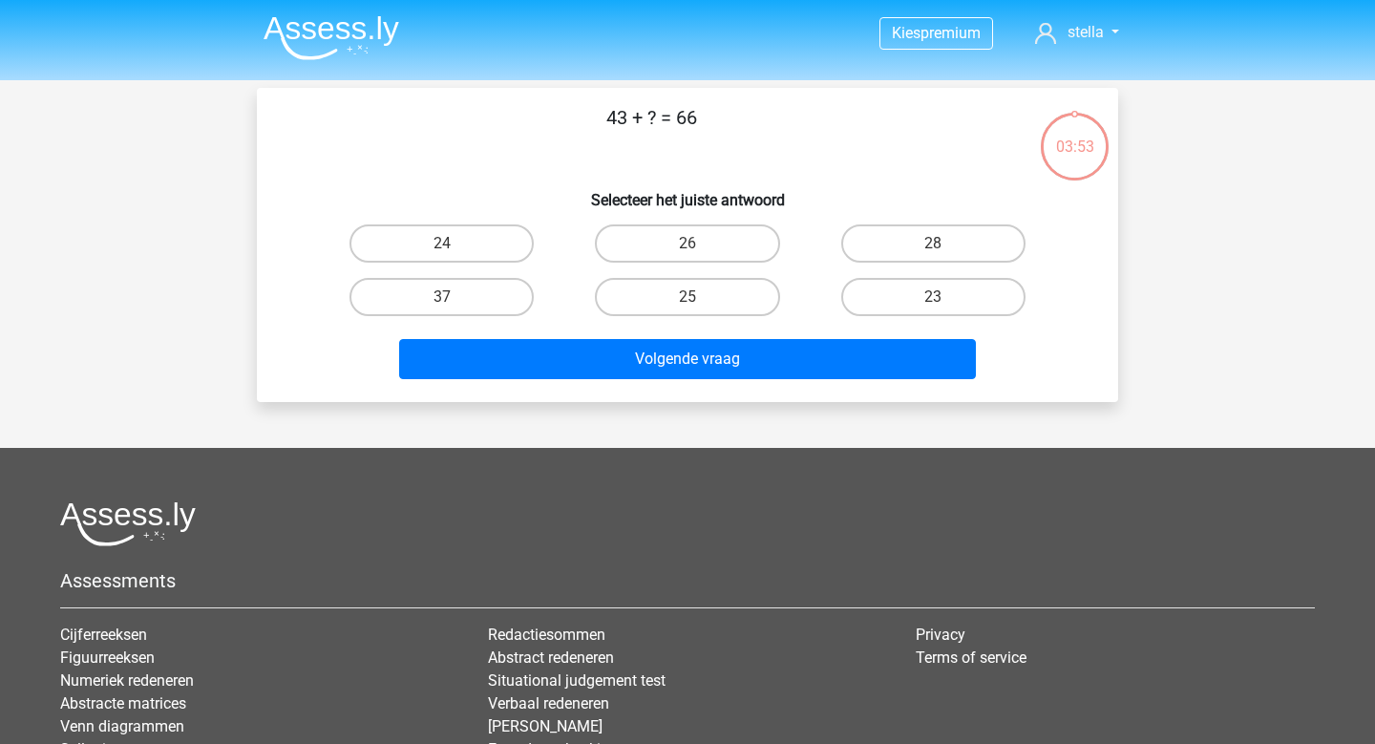
click at [914, 321] on div "23" at bounding box center [933, 296] width 245 height 53
click at [917, 293] on label "23" at bounding box center [933, 297] width 184 height 38
click at [933, 297] on input "23" at bounding box center [939, 303] width 12 height 12
radio input "true"
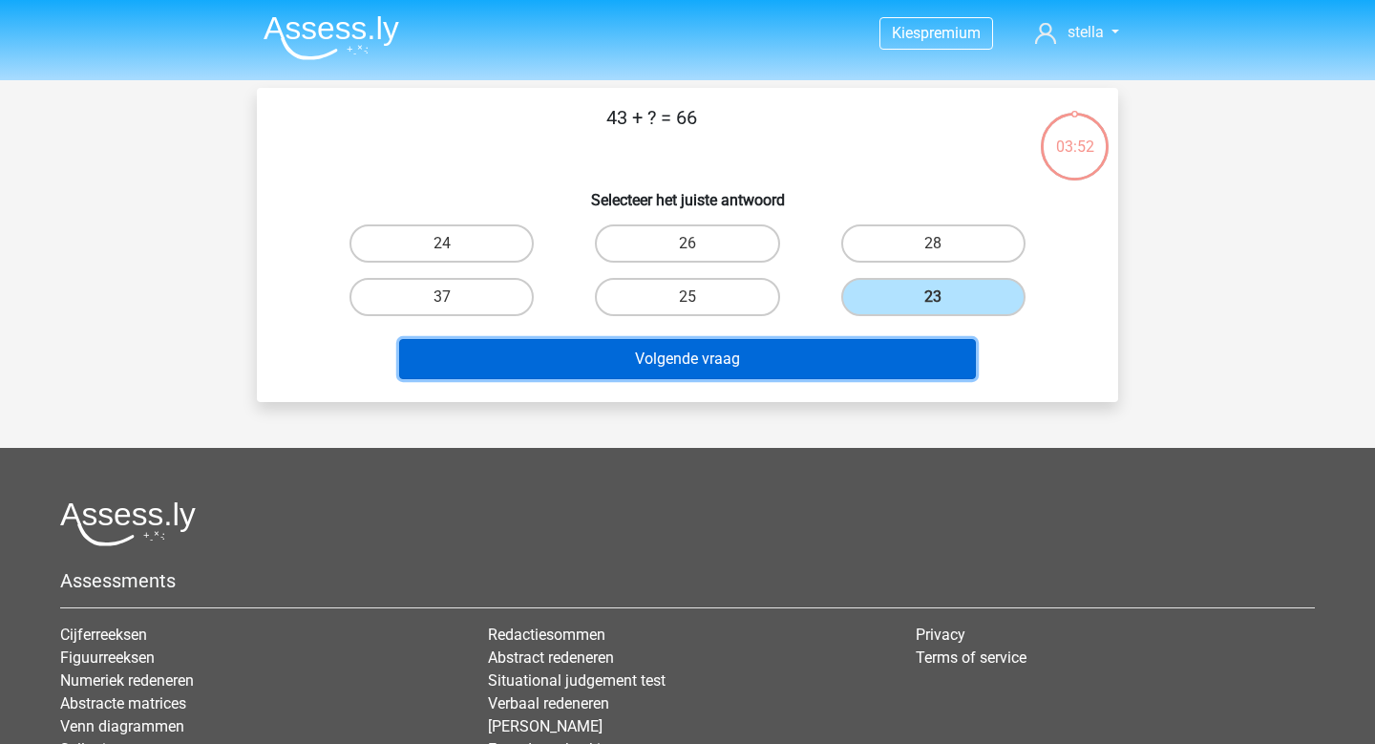
click at [866, 354] on button "Volgende vraag" at bounding box center [688, 359] width 578 height 40
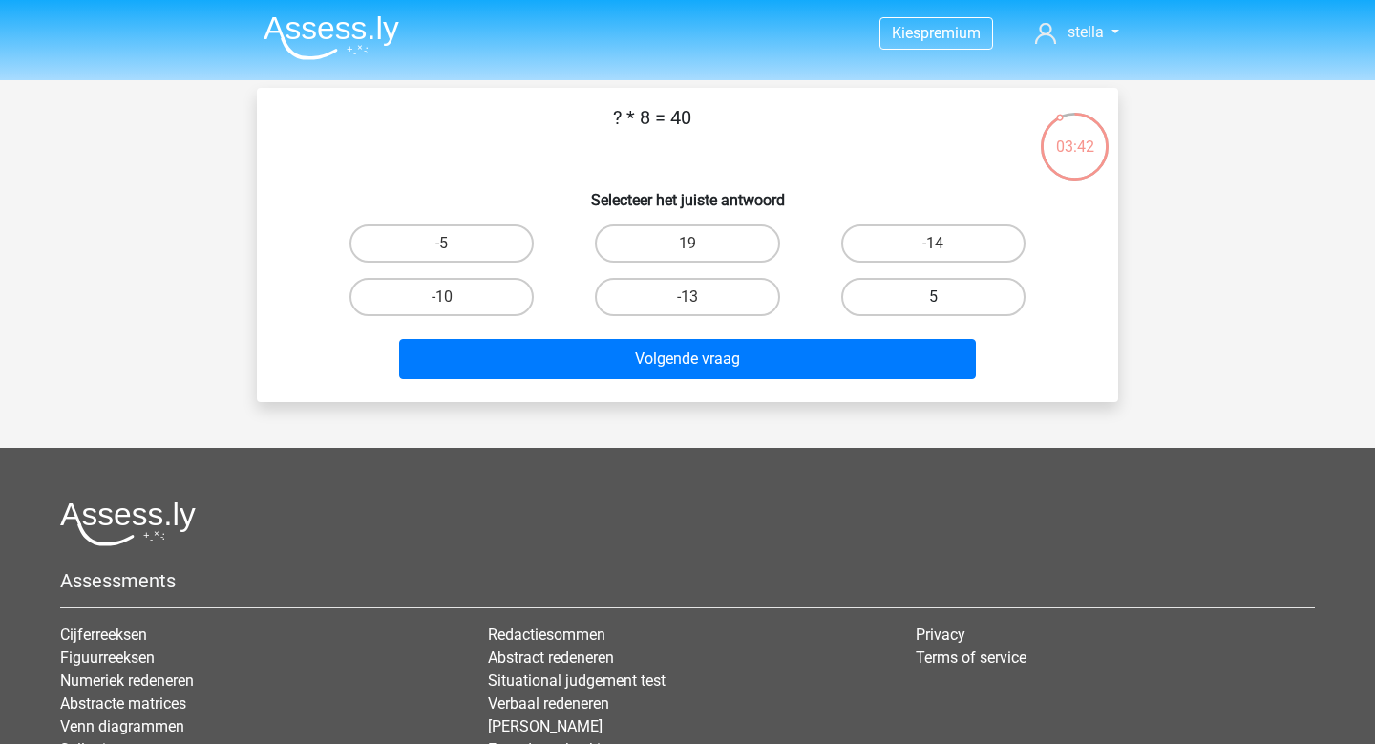
click at [903, 297] on label "5" at bounding box center [933, 297] width 184 height 38
click at [933, 297] on input "5" at bounding box center [939, 303] width 12 height 12
radio input "true"
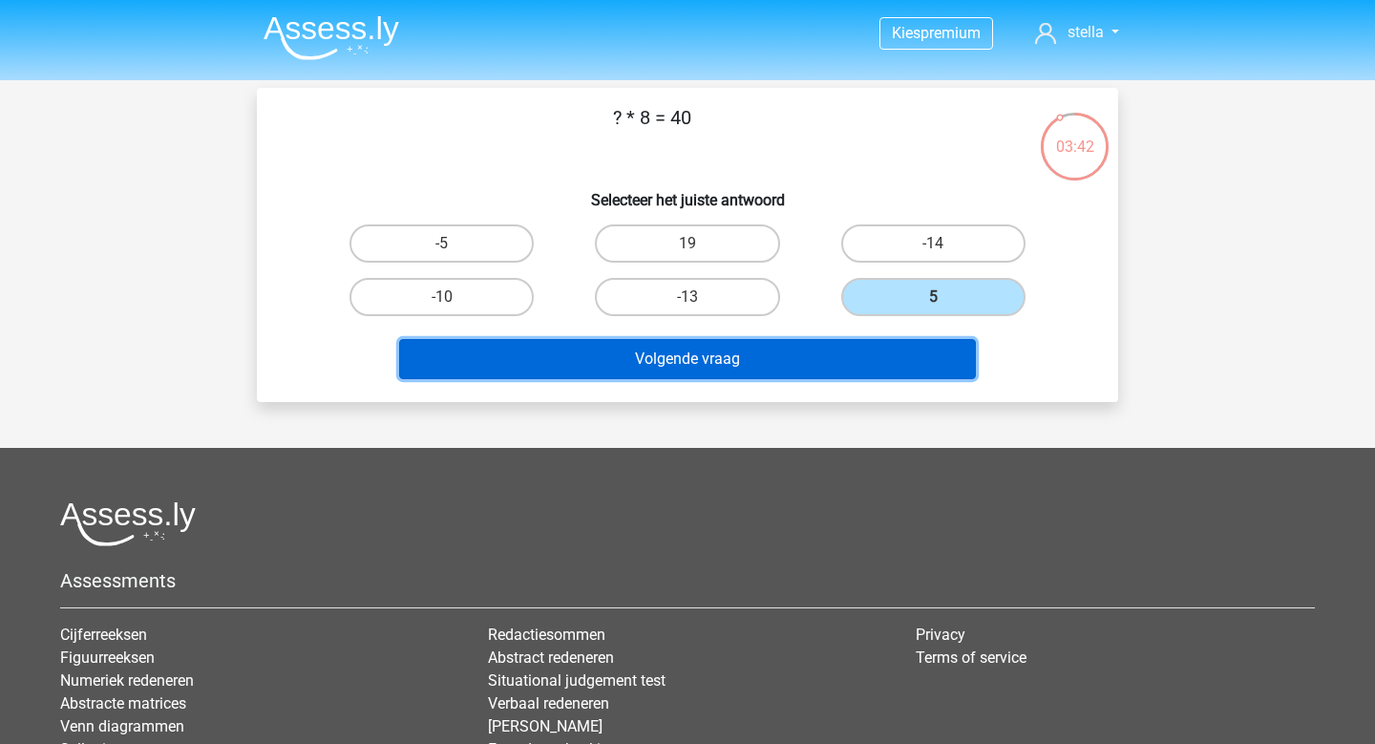
click at [860, 371] on button "Volgende vraag" at bounding box center [688, 359] width 578 height 40
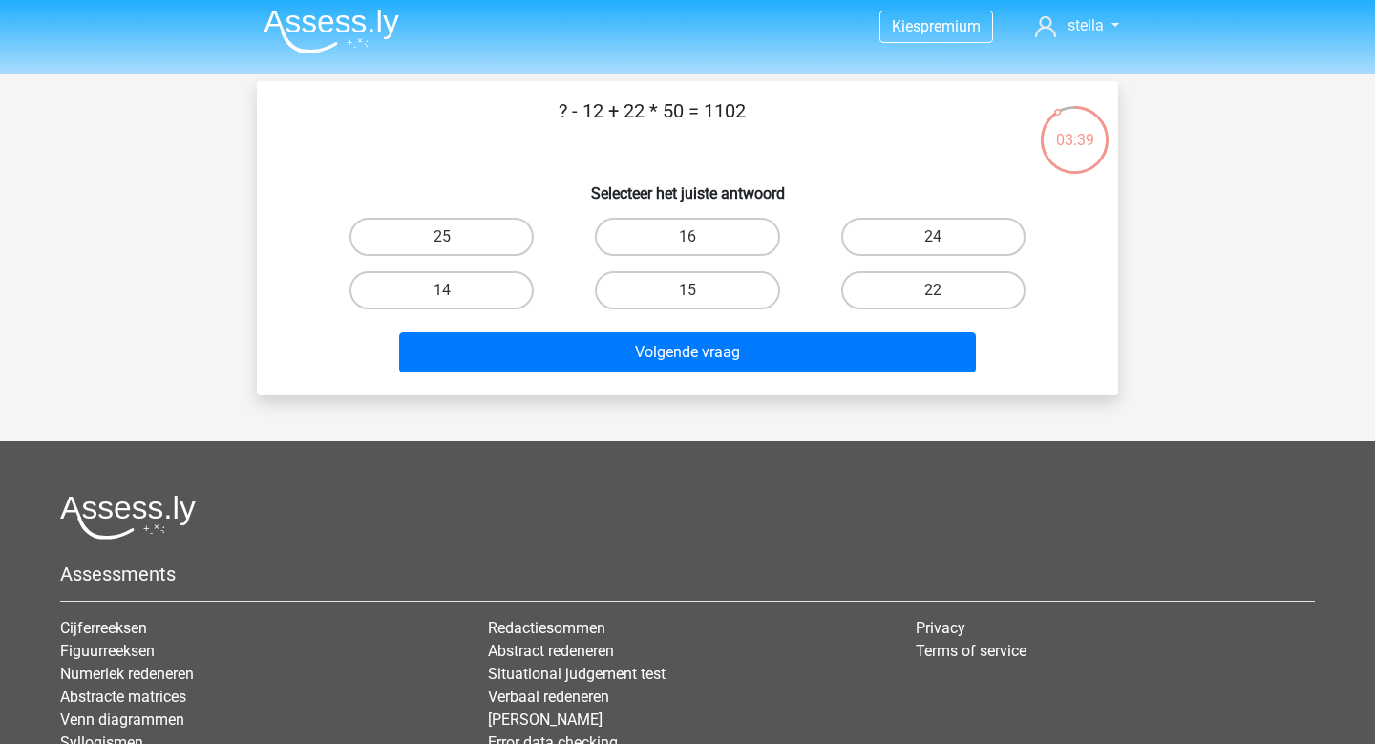
scroll to position [5, 0]
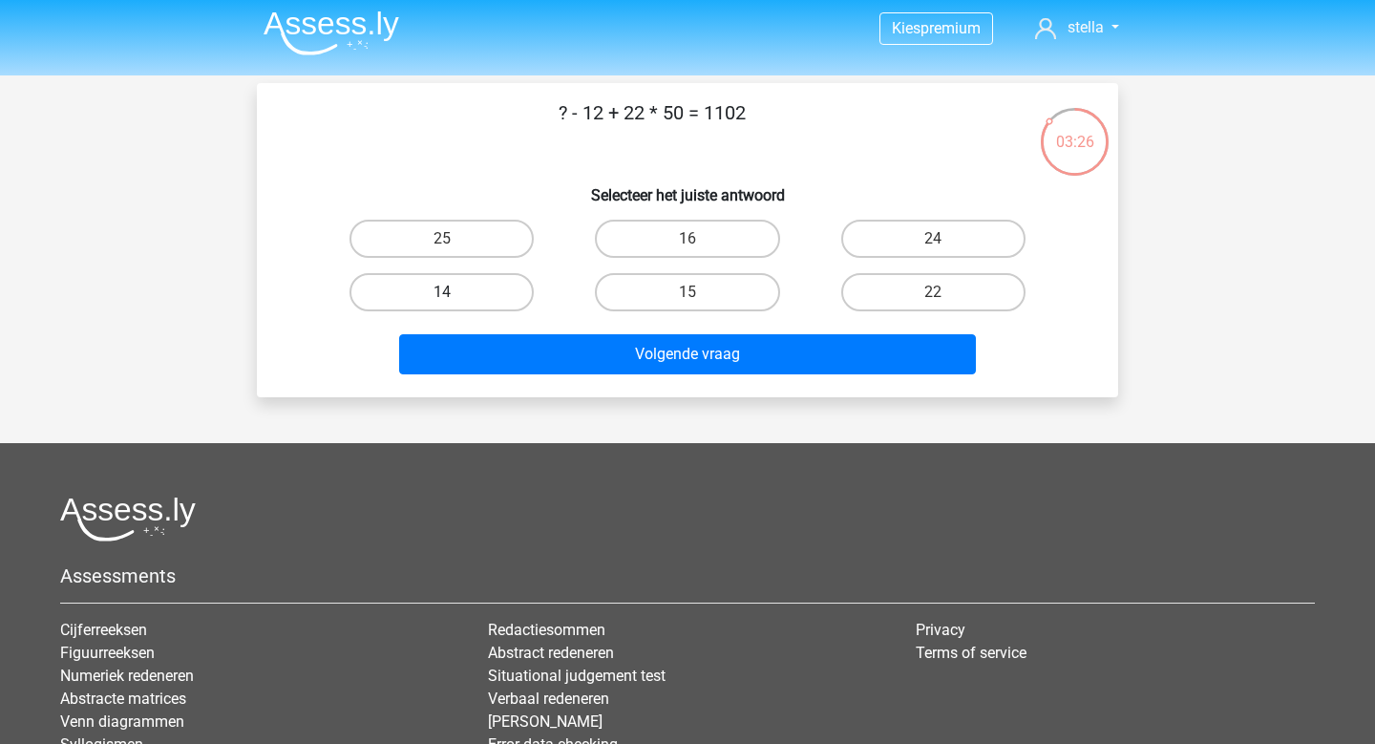
click at [431, 289] on label "14" at bounding box center [442, 292] width 184 height 38
click at [442, 292] on input "14" at bounding box center [448, 298] width 12 height 12
radio input "true"
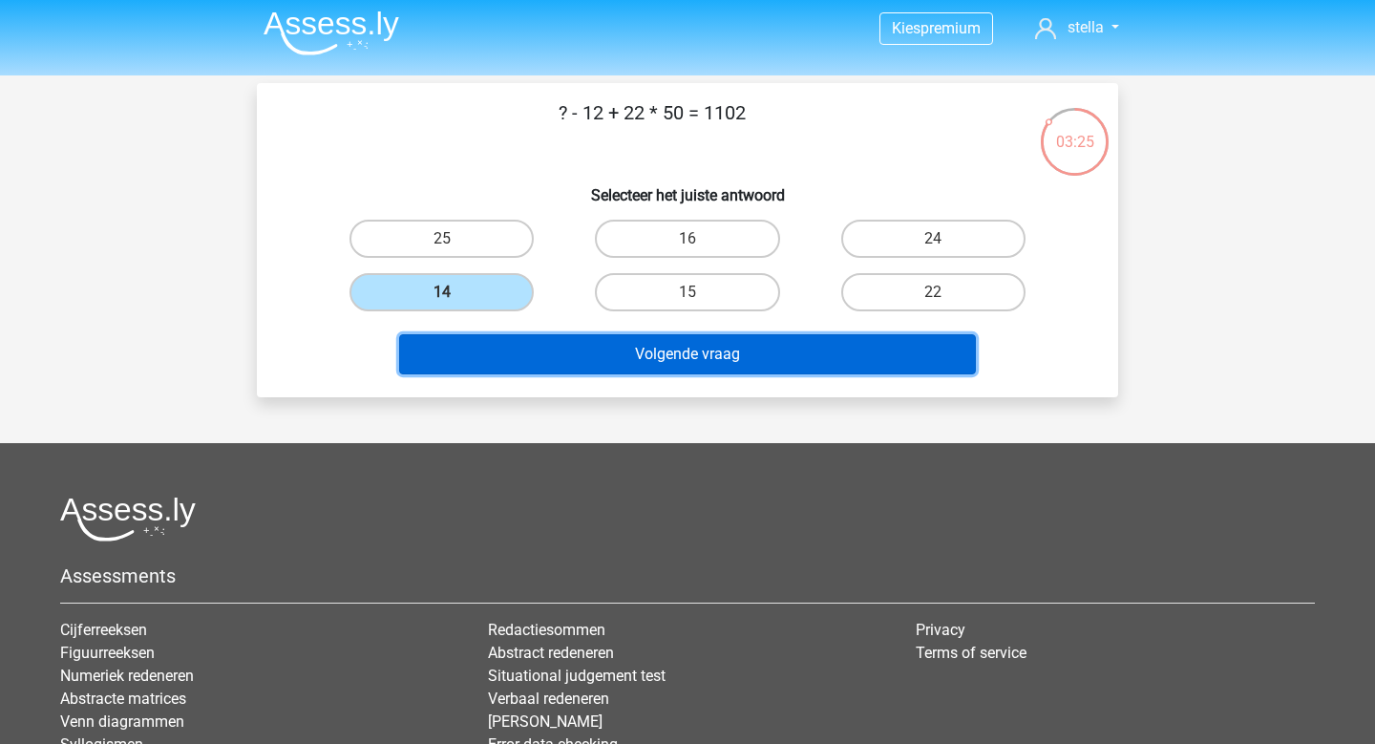
click at [678, 359] on button "Volgende vraag" at bounding box center [688, 354] width 578 height 40
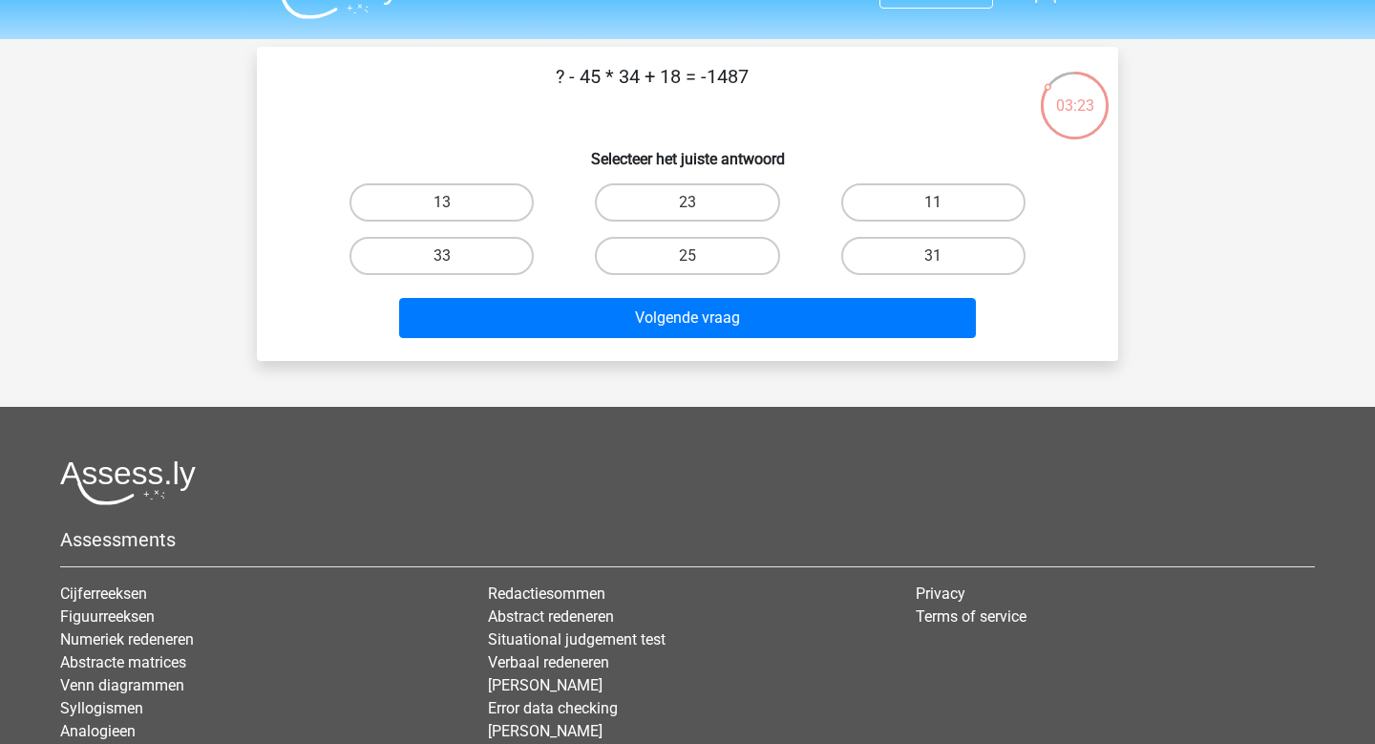
scroll to position [32, 0]
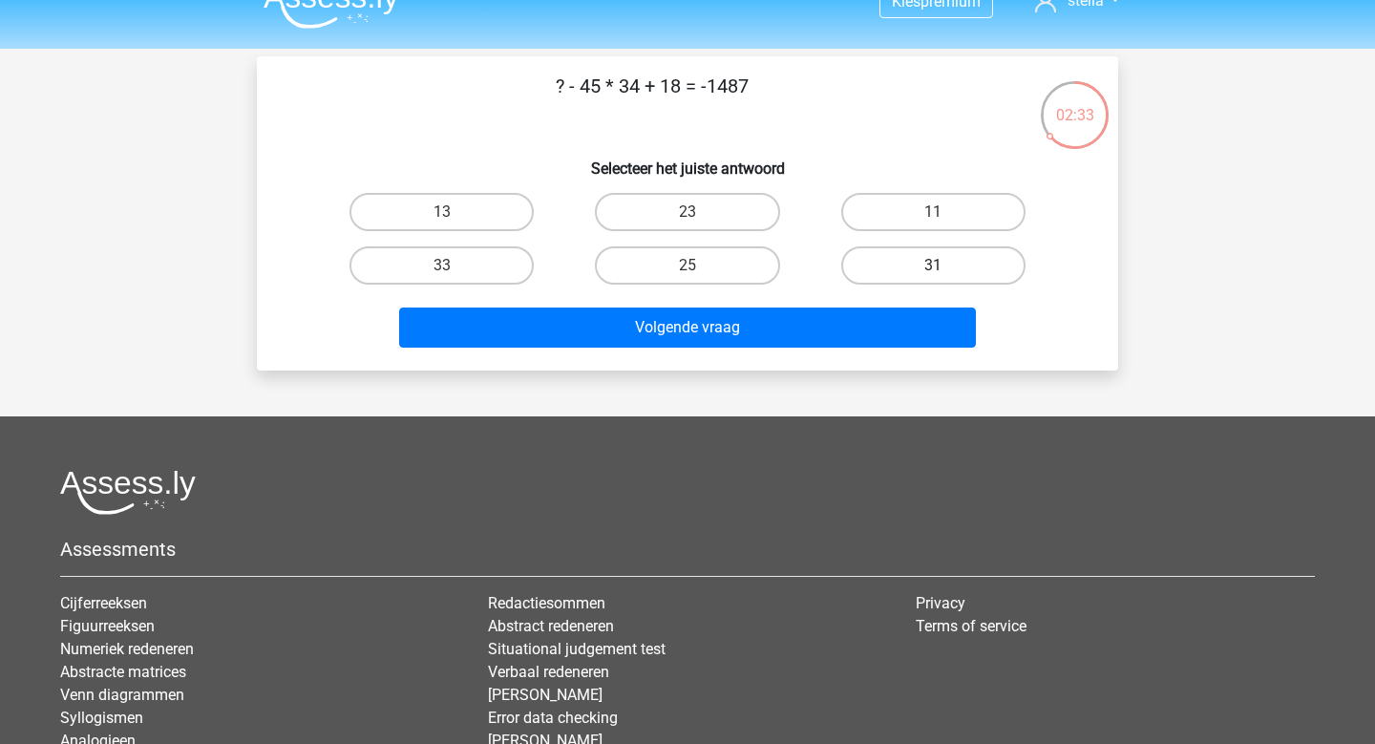
click at [927, 260] on label "31" at bounding box center [933, 265] width 184 height 38
click at [933, 265] on input "31" at bounding box center [939, 271] width 12 height 12
radio input "true"
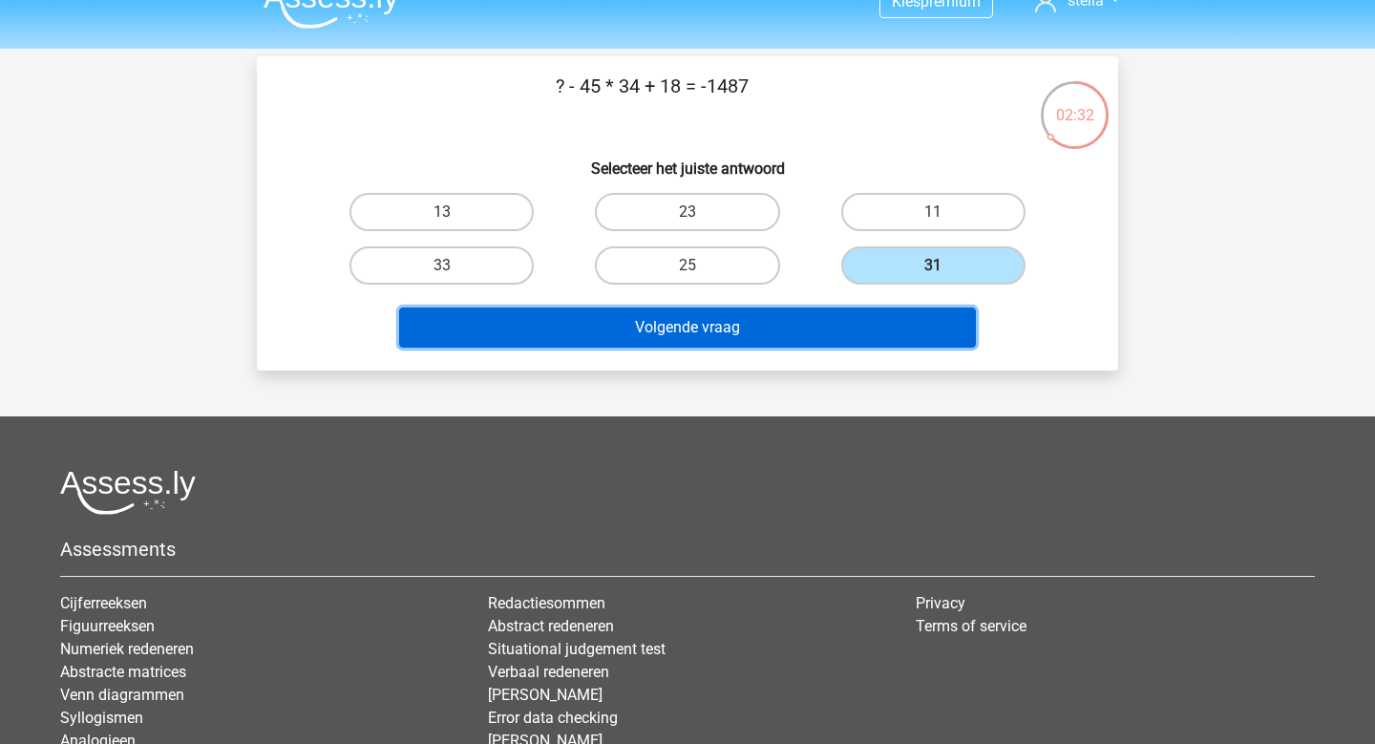
click at [859, 347] on button "Volgende vraag" at bounding box center [688, 328] width 578 height 40
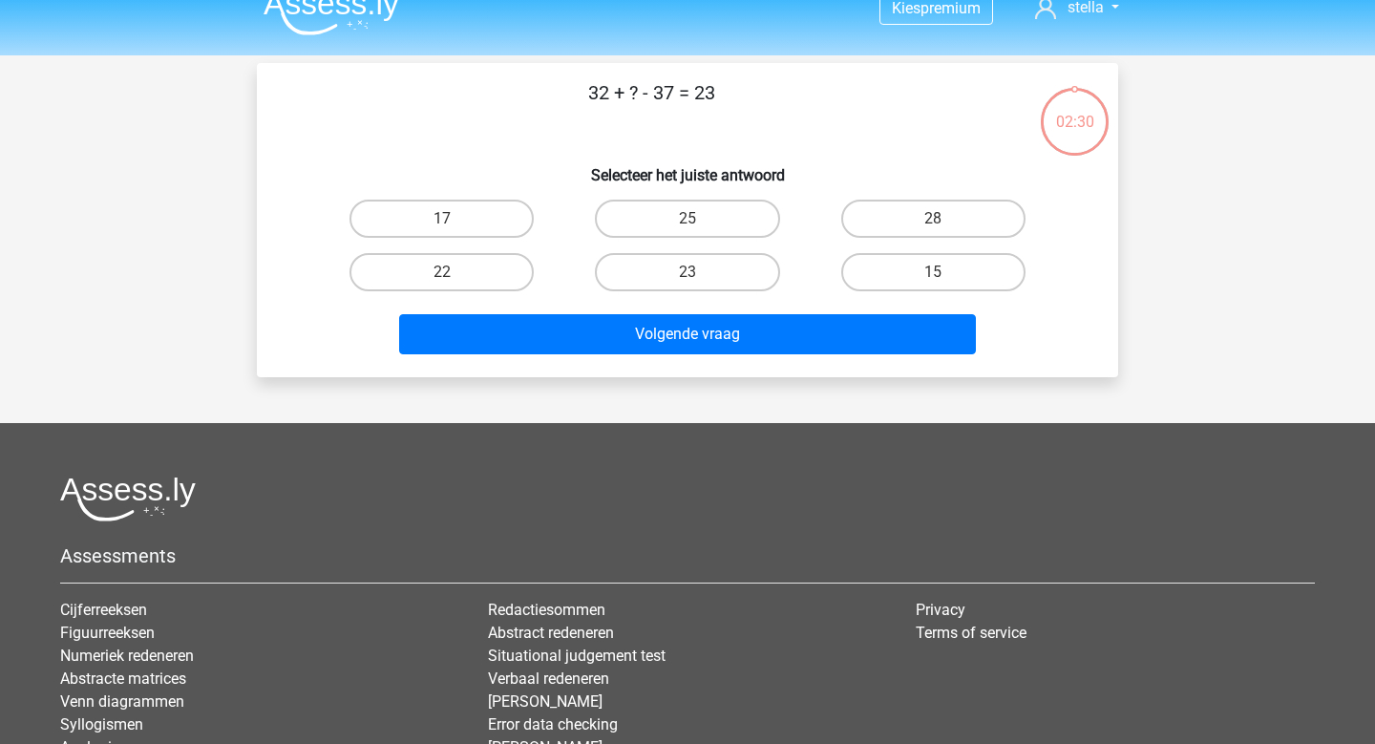
scroll to position [0, 0]
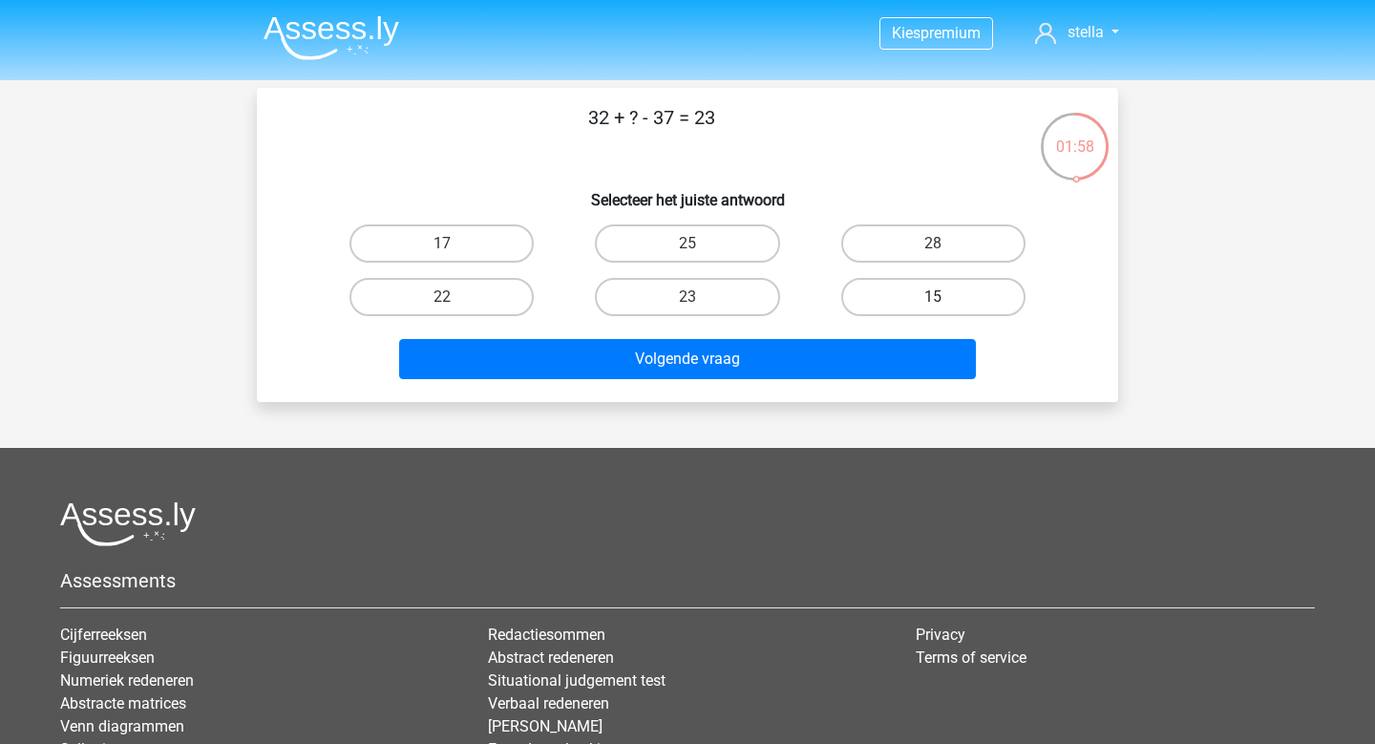
click at [999, 307] on label "15" at bounding box center [933, 297] width 184 height 38
click at [945, 307] on input "15" at bounding box center [939, 303] width 12 height 12
radio input "true"
click at [939, 231] on label "28" at bounding box center [933, 243] width 184 height 38
click at [939, 244] on input "28" at bounding box center [939, 250] width 12 height 12
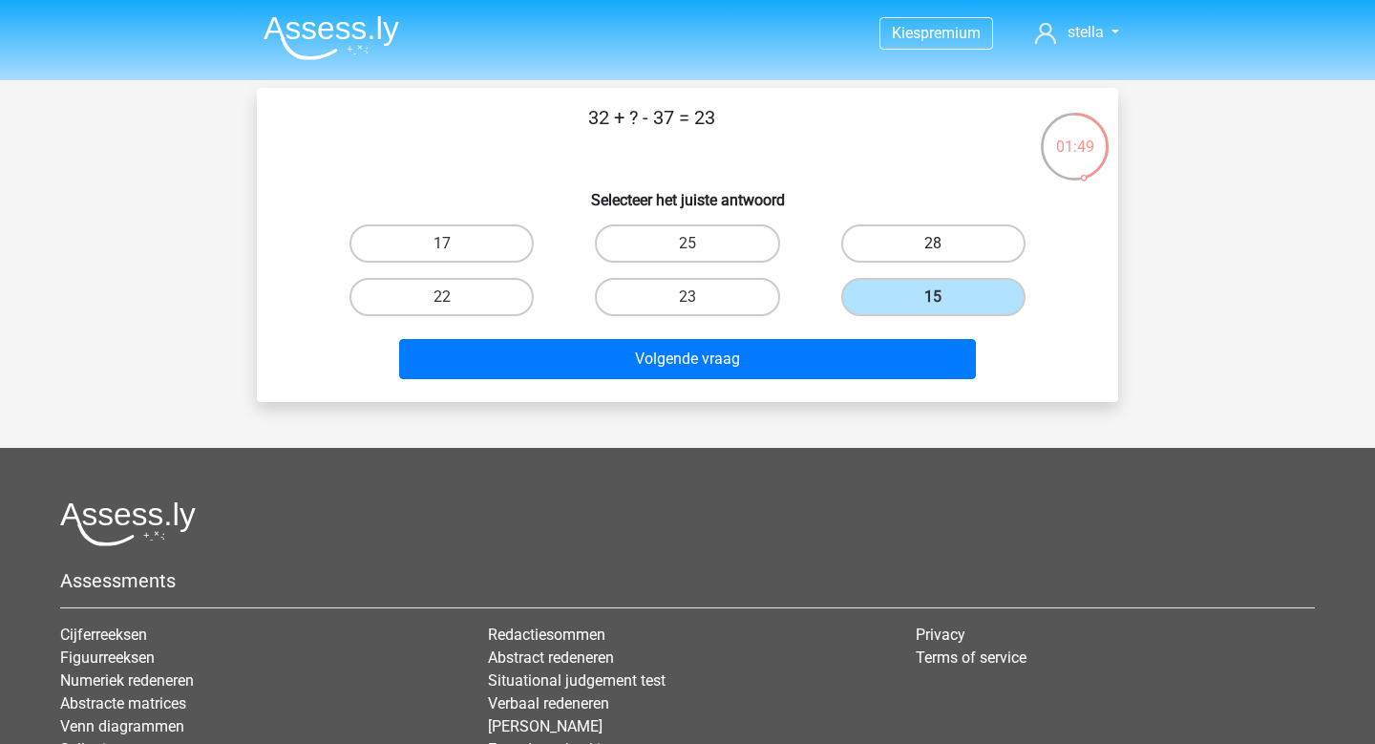
radio input "true"
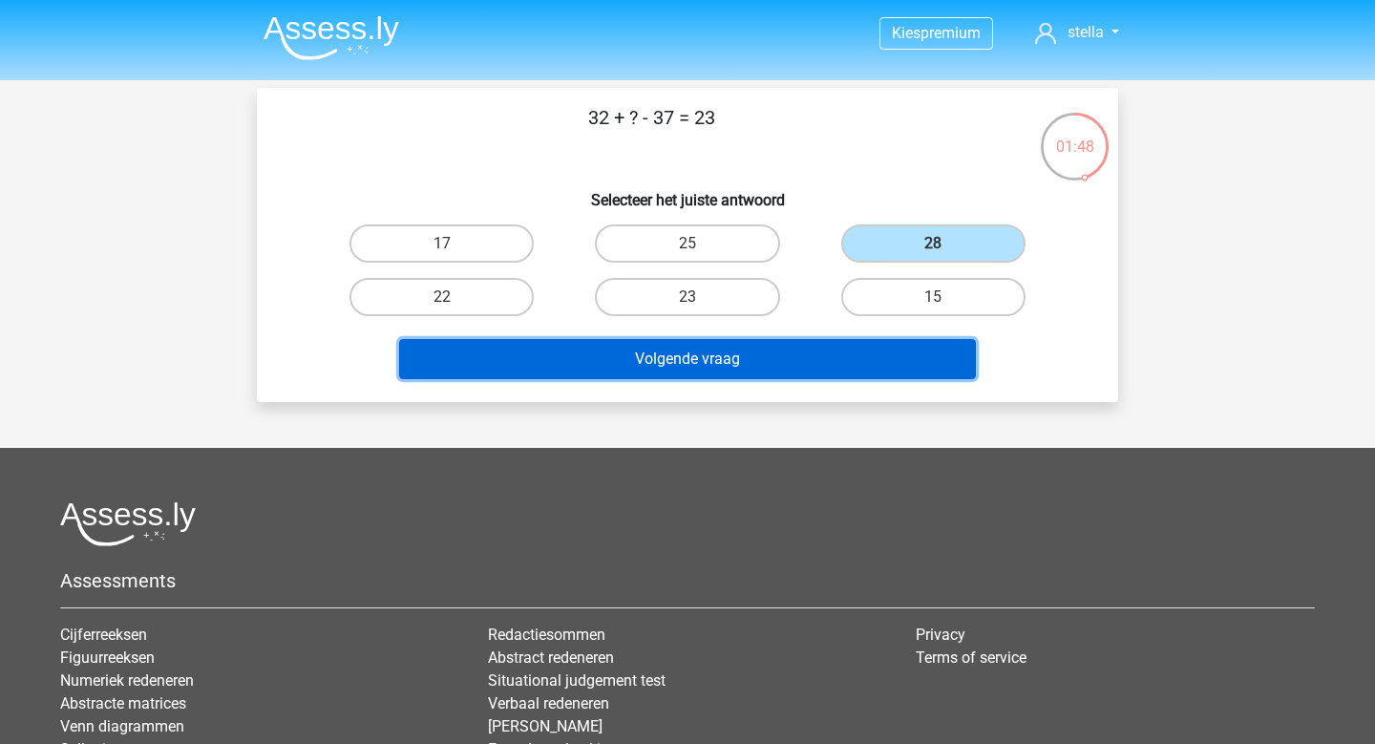
click at [885, 348] on button "Volgende vraag" at bounding box center [688, 359] width 578 height 40
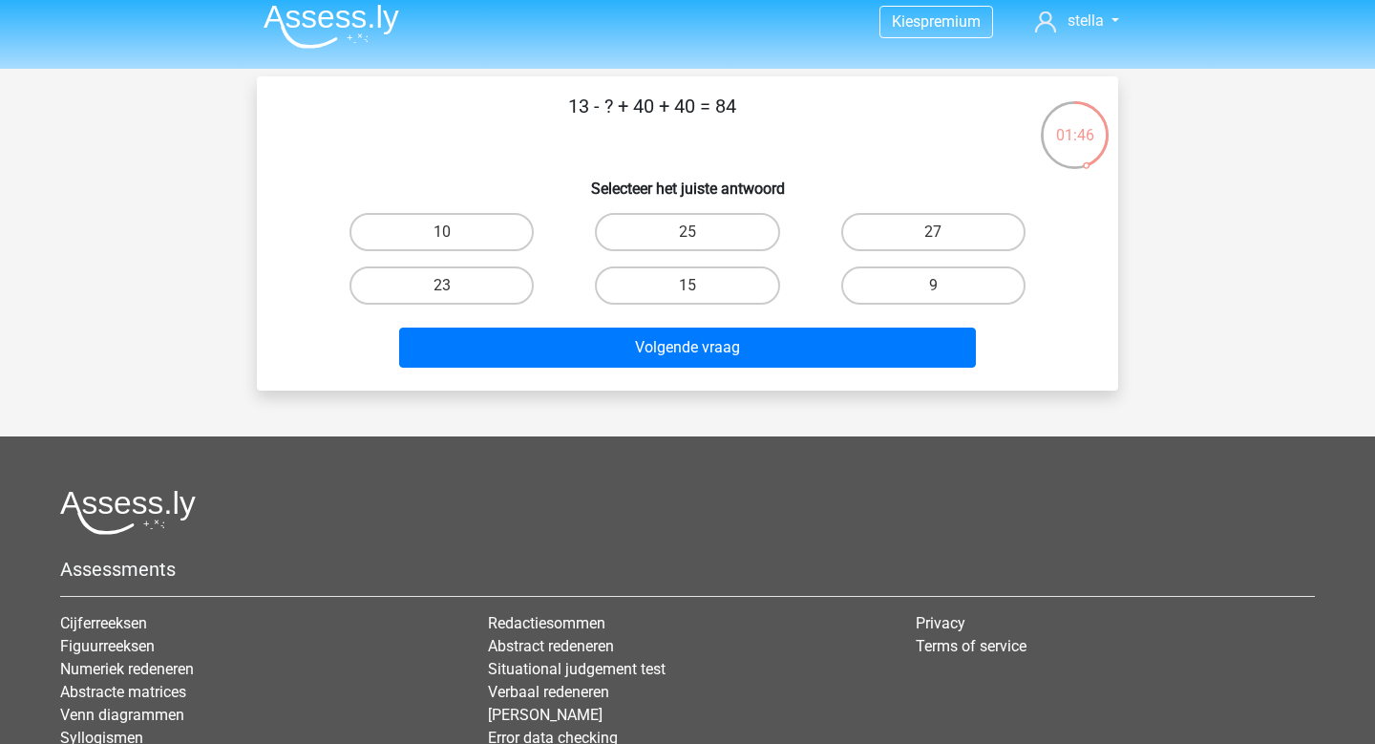
scroll to position [8, 0]
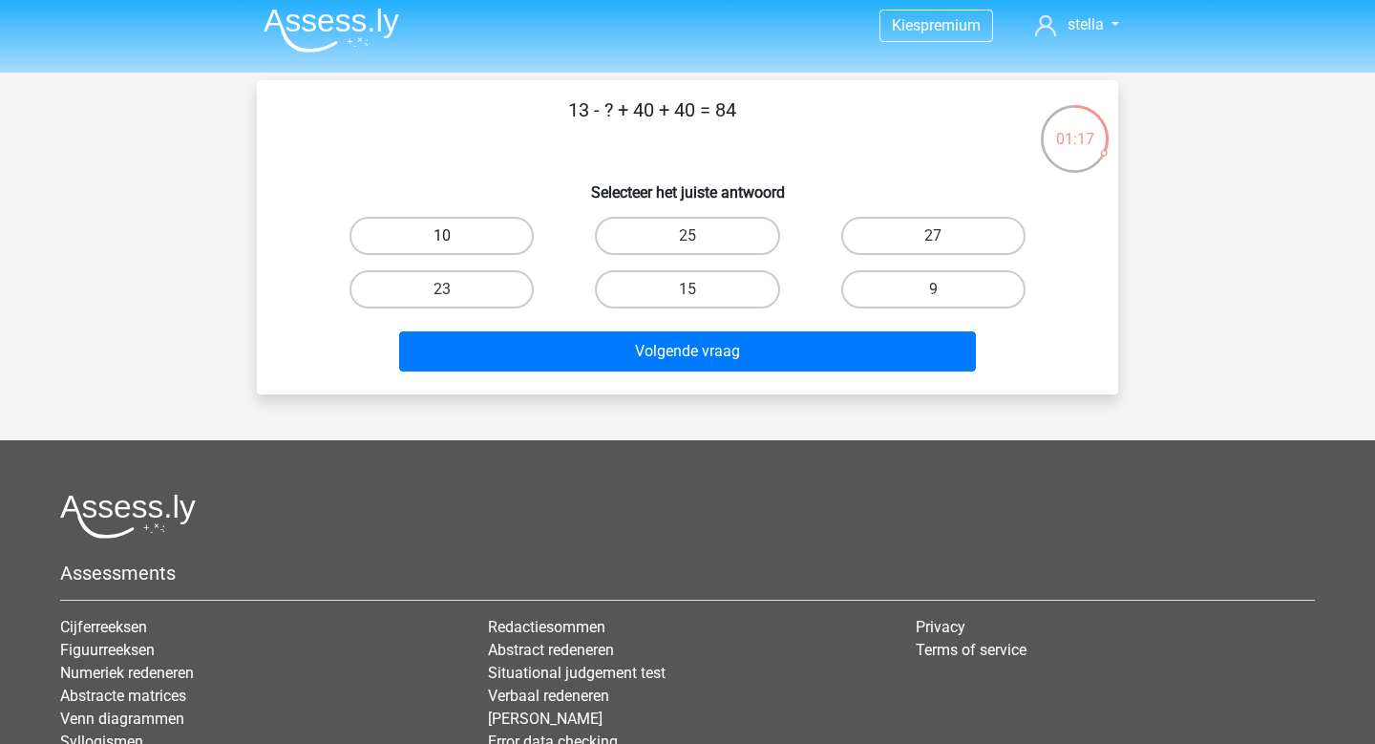
click at [430, 243] on label "10" at bounding box center [442, 236] width 184 height 38
click at [442, 243] on input "10" at bounding box center [448, 242] width 12 height 12
radio input "true"
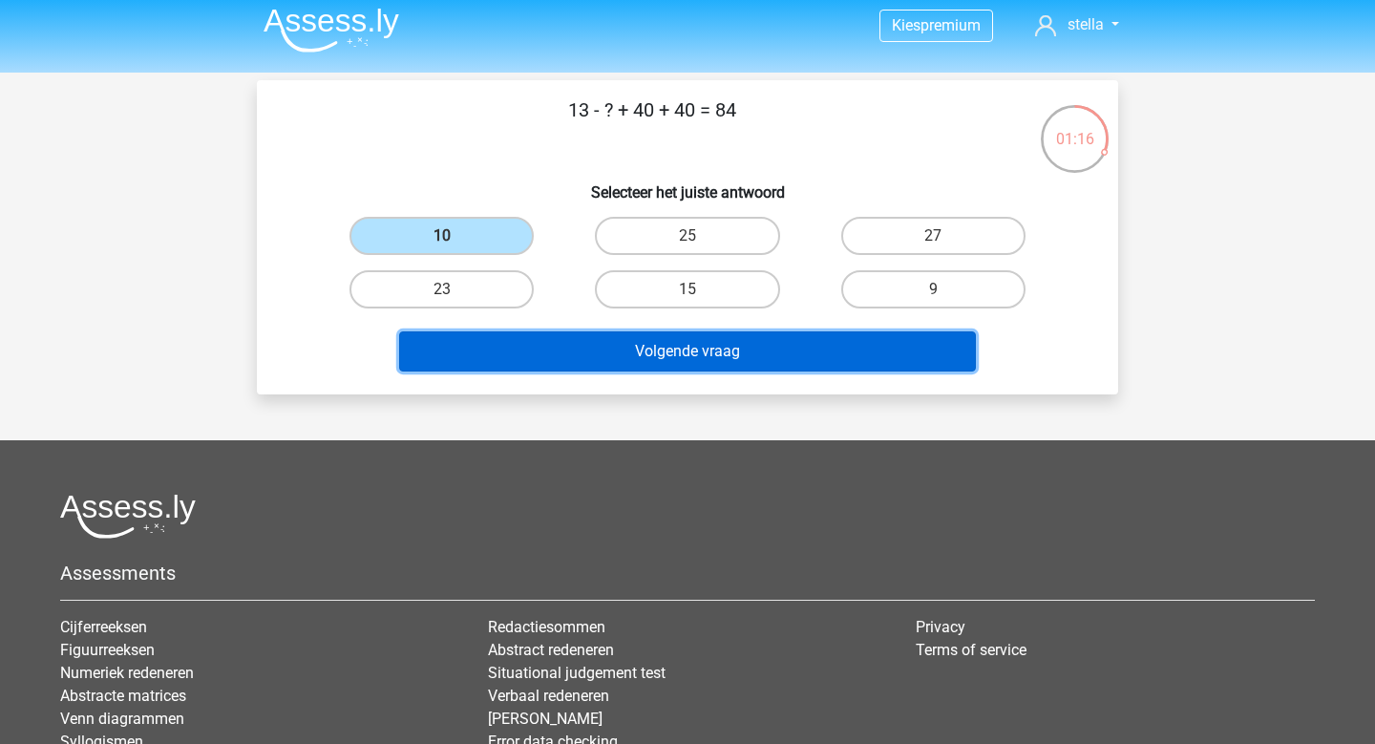
click at [639, 342] on button "Volgende vraag" at bounding box center [688, 351] width 578 height 40
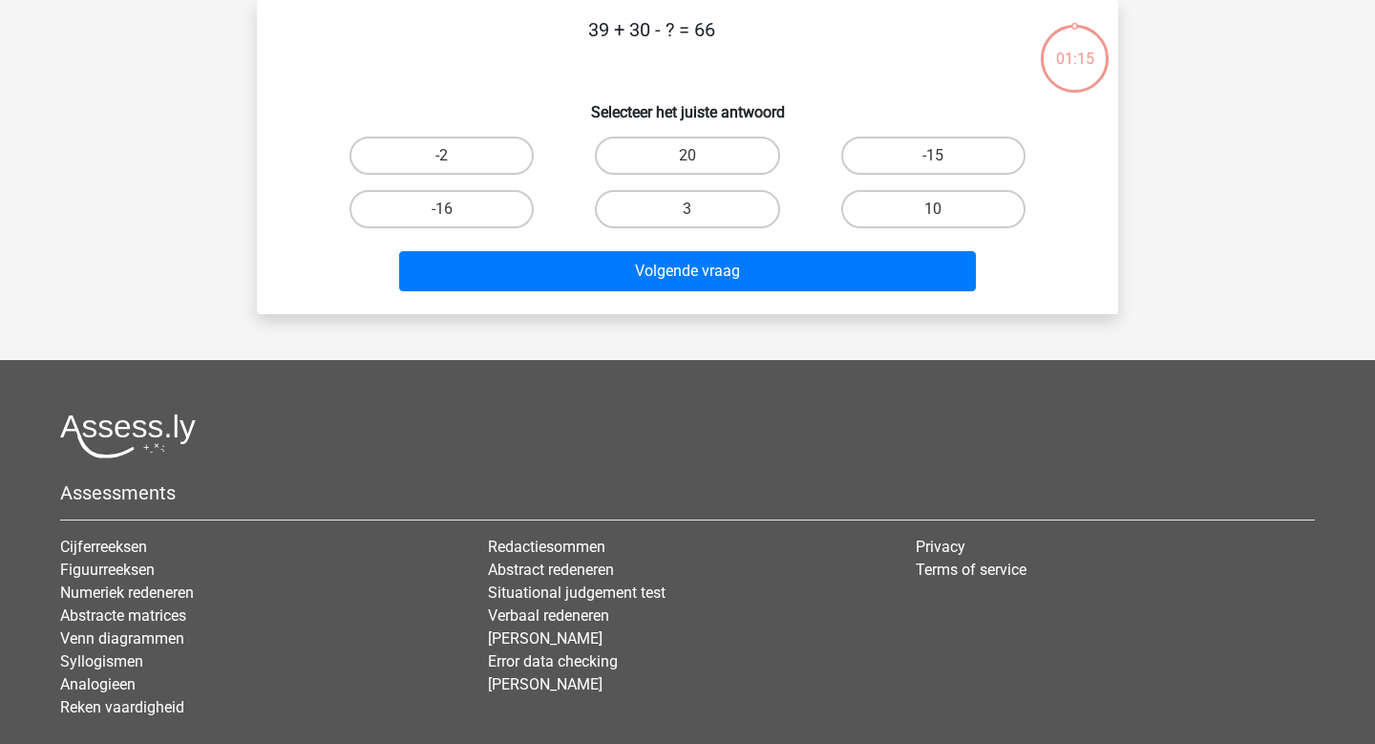
scroll to position [0, 0]
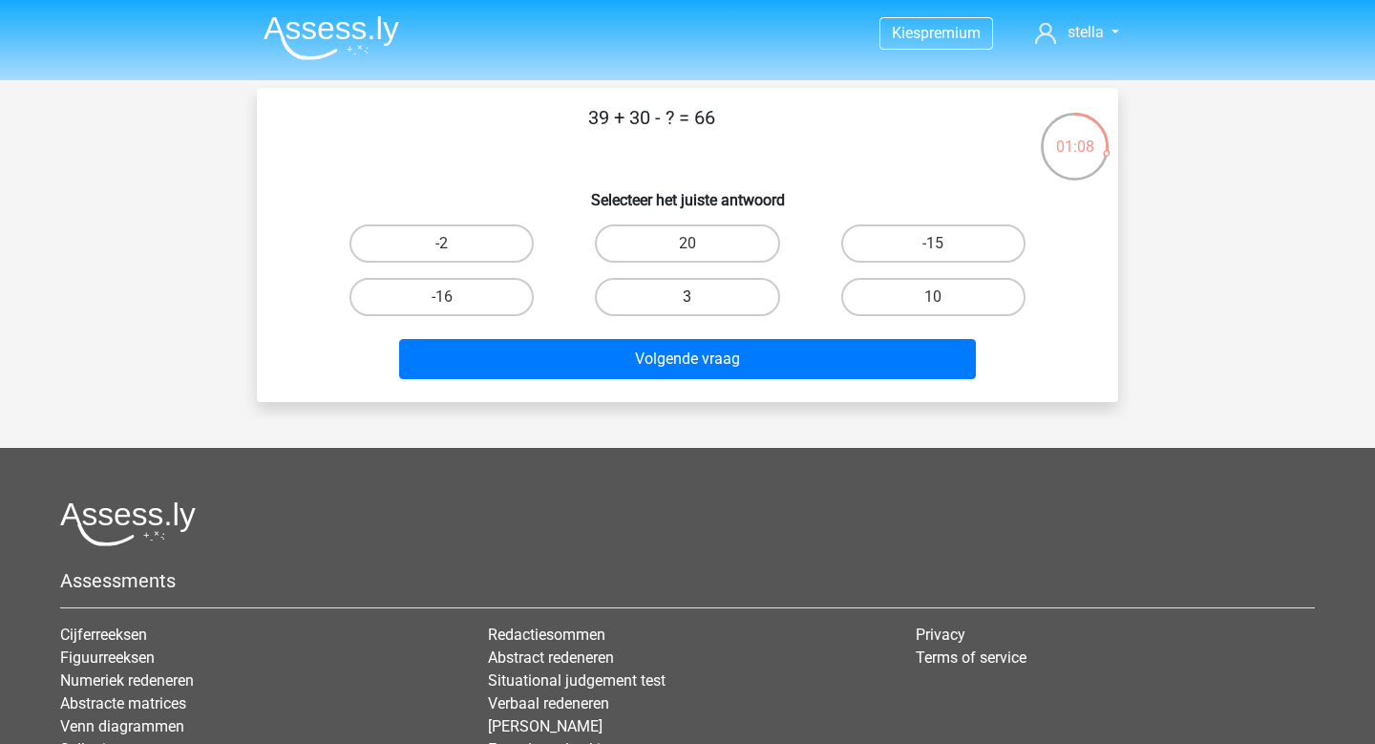
click at [692, 285] on label "3" at bounding box center [687, 297] width 184 height 38
click at [692, 297] on input "3" at bounding box center [694, 303] width 12 height 12
radio input "true"
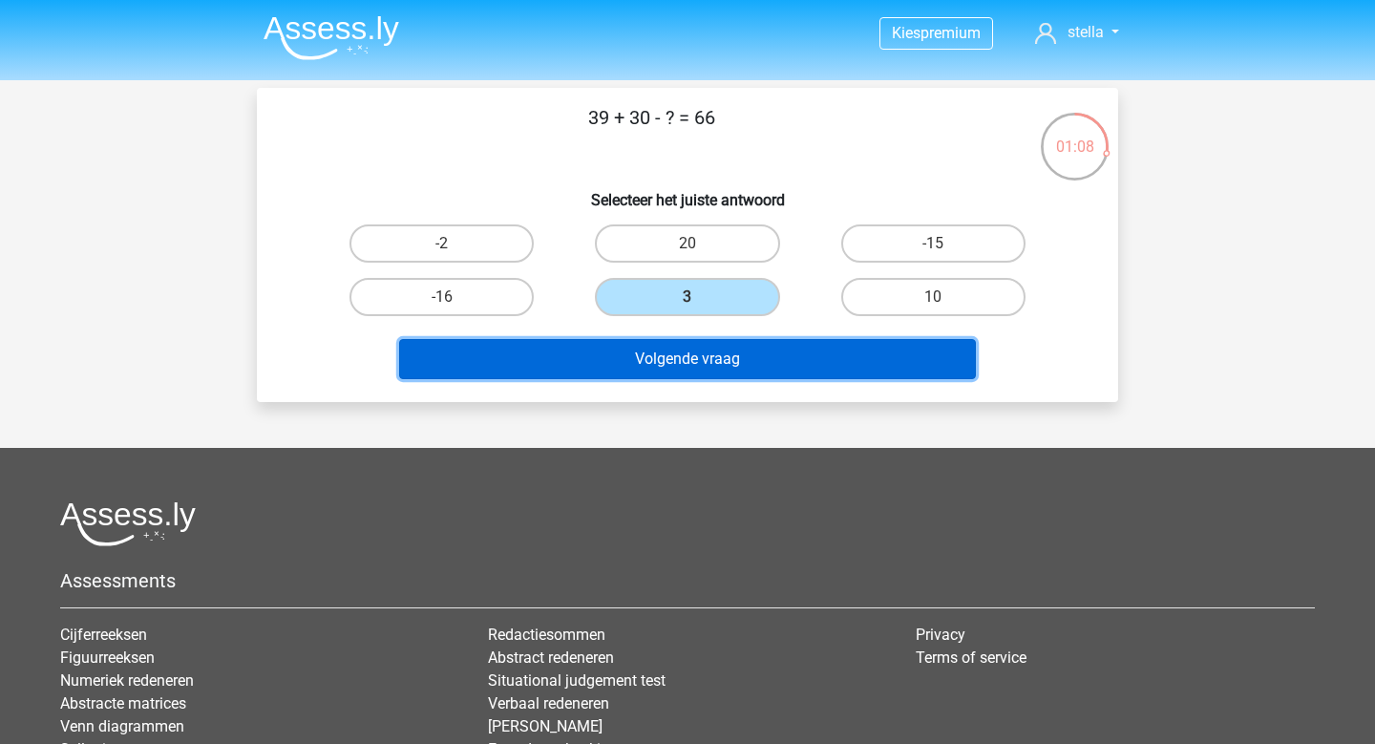
click at [695, 378] on button "Volgende vraag" at bounding box center [688, 359] width 578 height 40
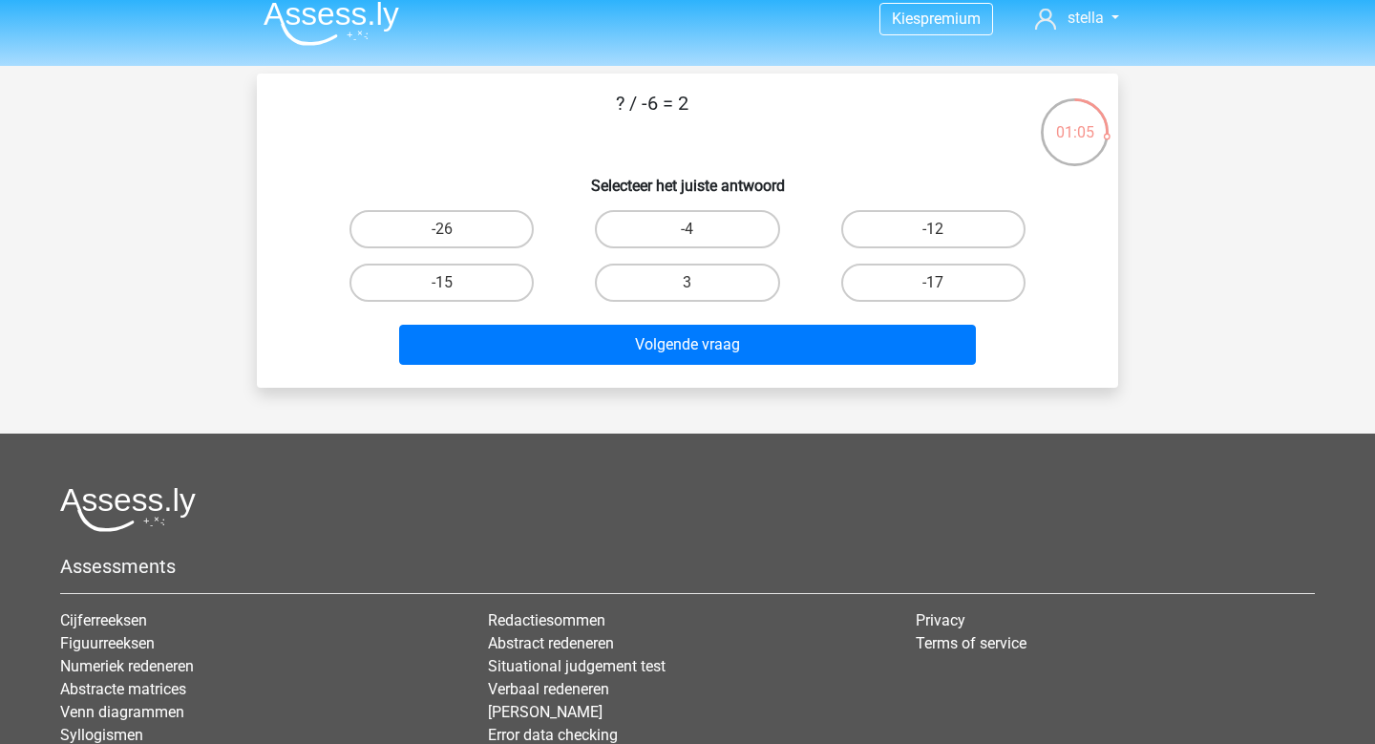
scroll to position [12, 0]
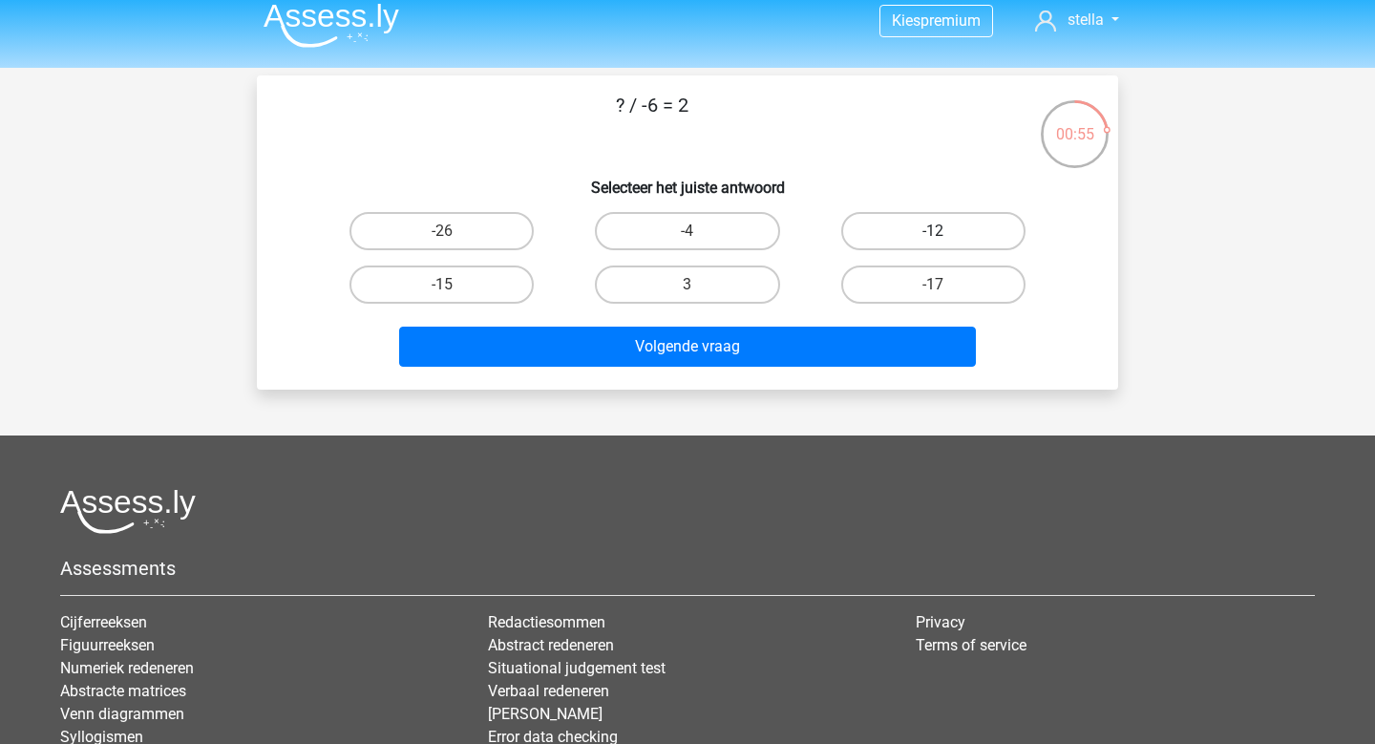
click at [928, 234] on label "-12" at bounding box center [933, 231] width 184 height 38
click at [933, 234] on input "-12" at bounding box center [939, 237] width 12 height 12
radio input "true"
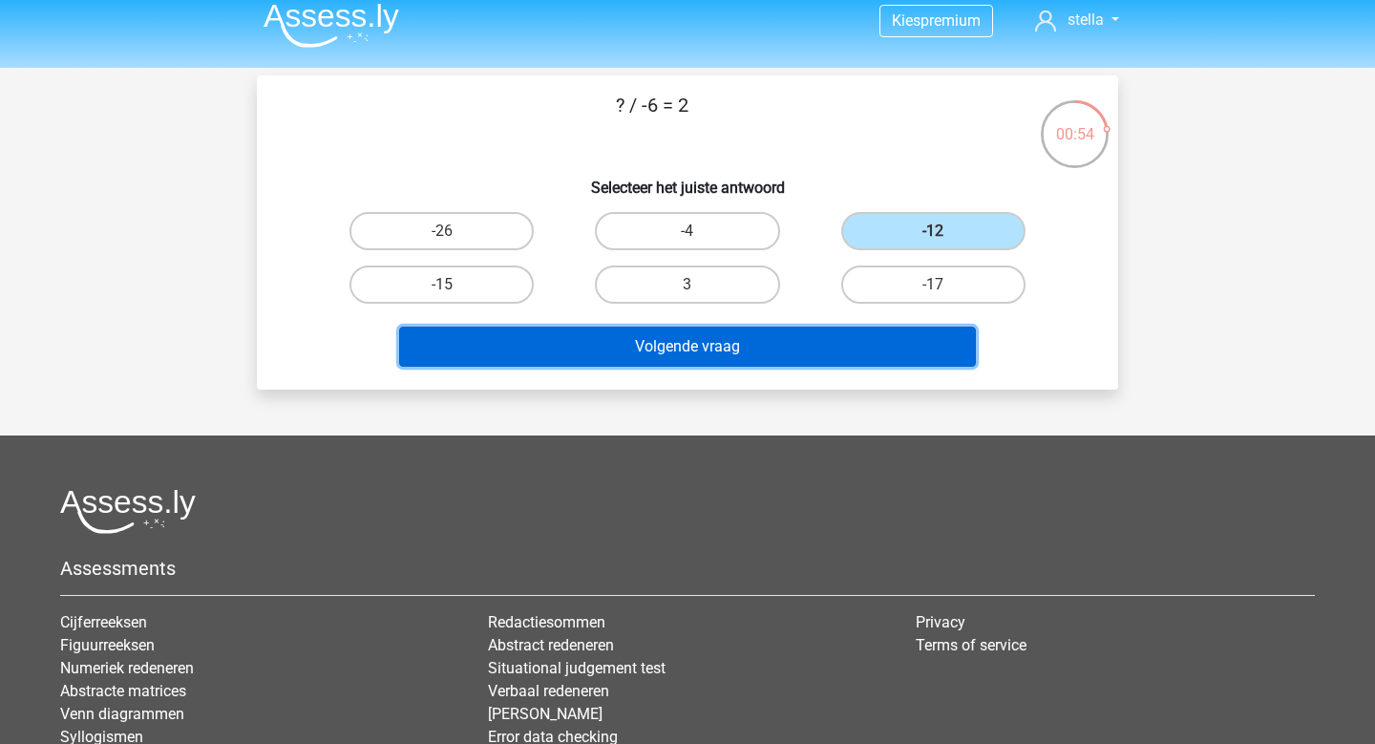
click at [871, 347] on button "Volgende vraag" at bounding box center [688, 347] width 578 height 40
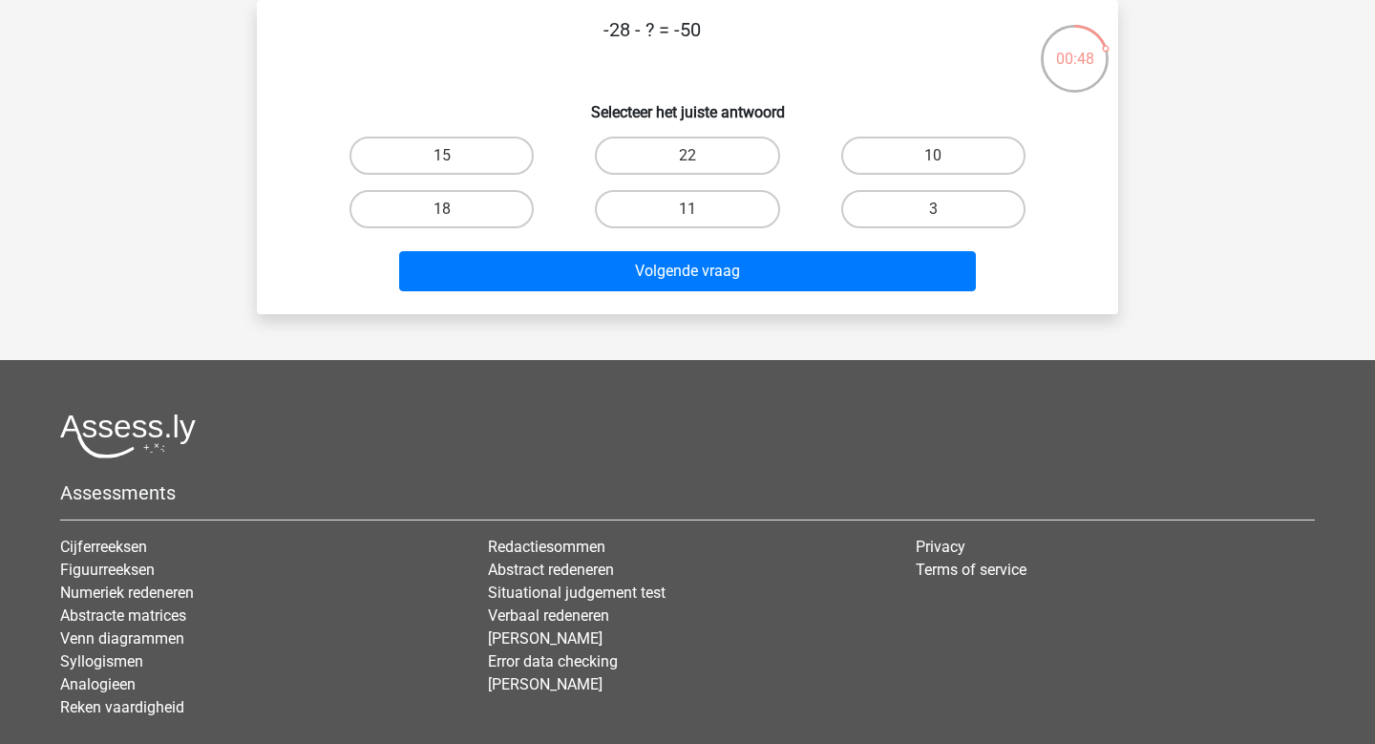
scroll to position [0, 0]
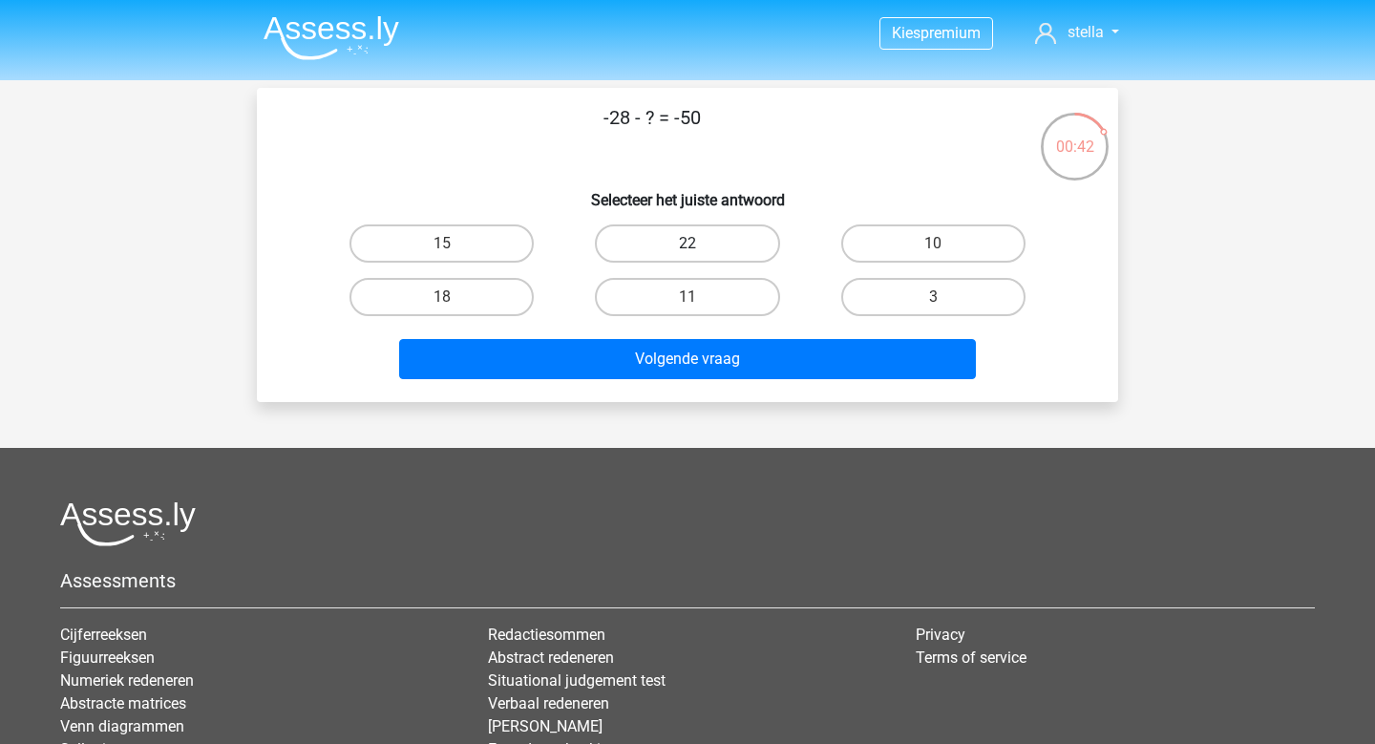
click at [676, 252] on label "22" at bounding box center [687, 243] width 184 height 38
click at [688, 252] on input "22" at bounding box center [694, 250] width 12 height 12
radio input "true"
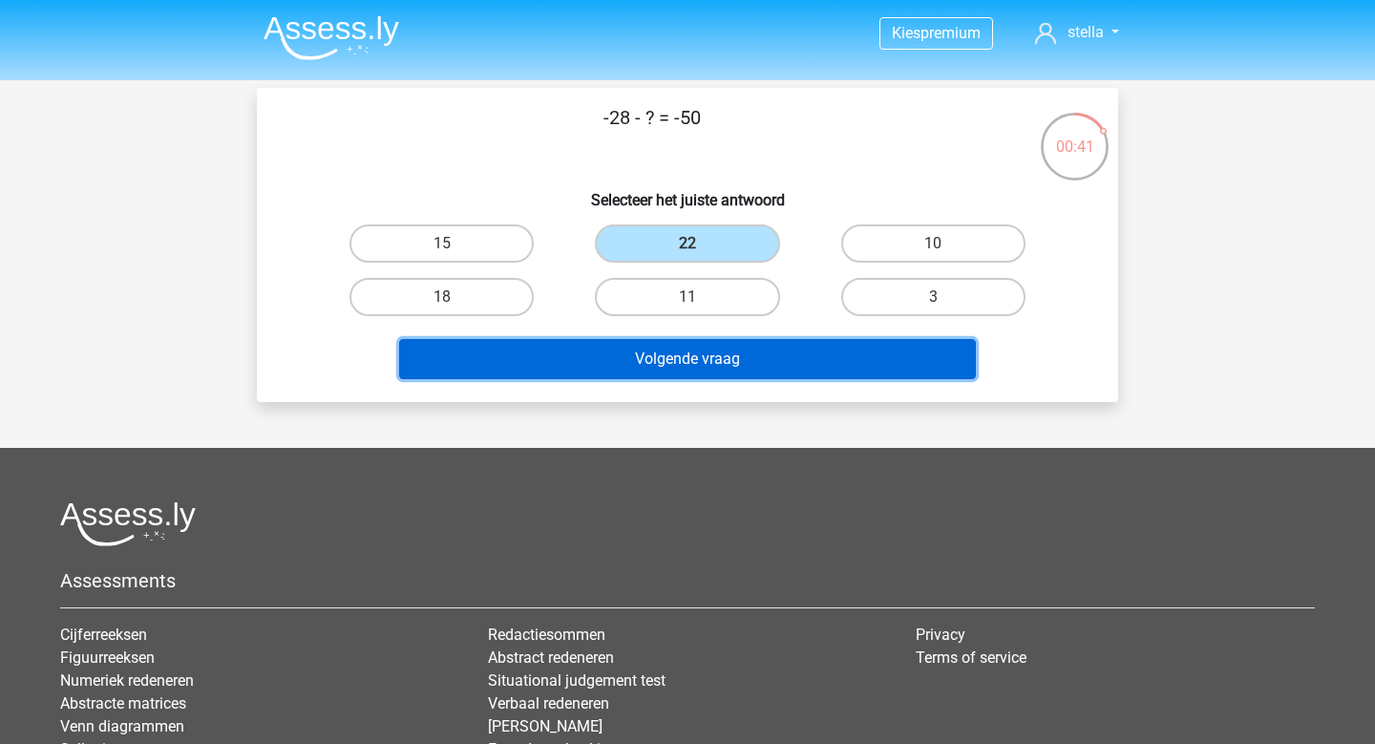
click at [679, 359] on button "Volgende vraag" at bounding box center [688, 359] width 578 height 40
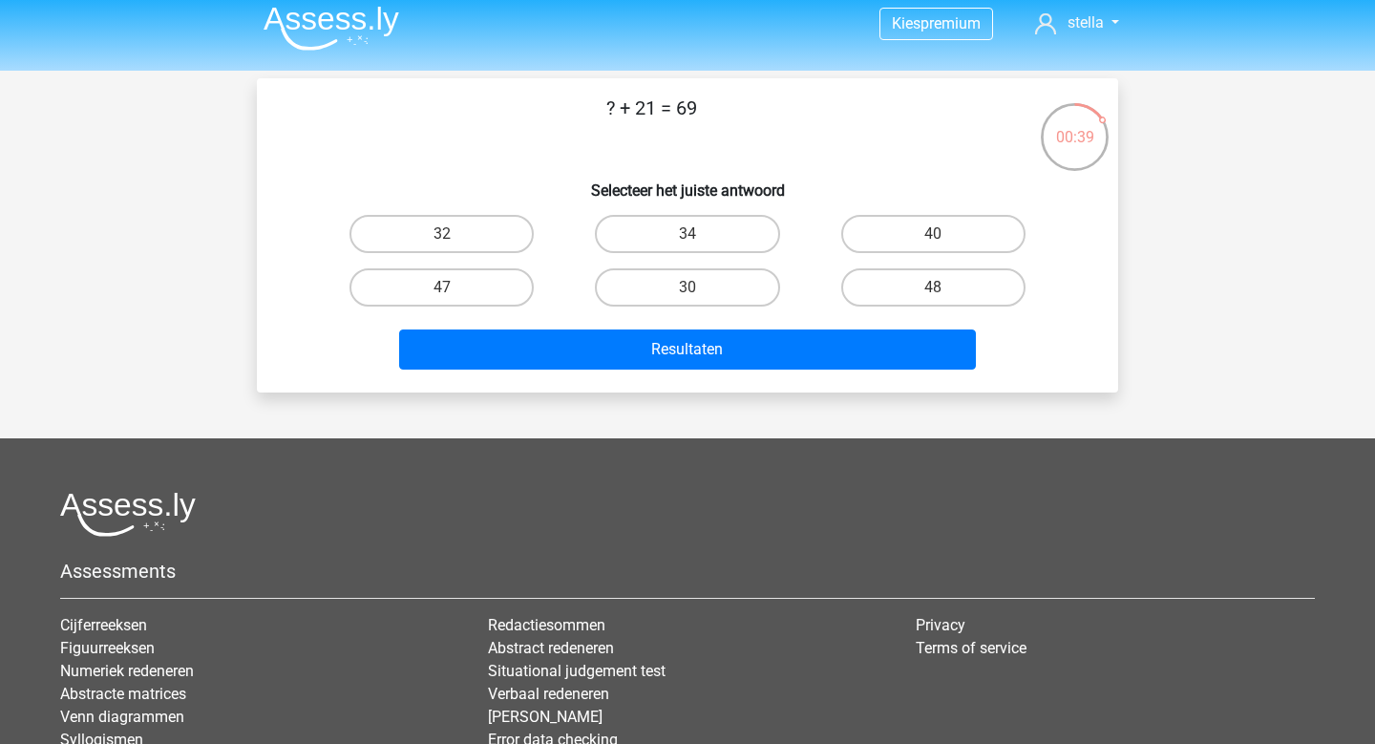
scroll to position [9, 0]
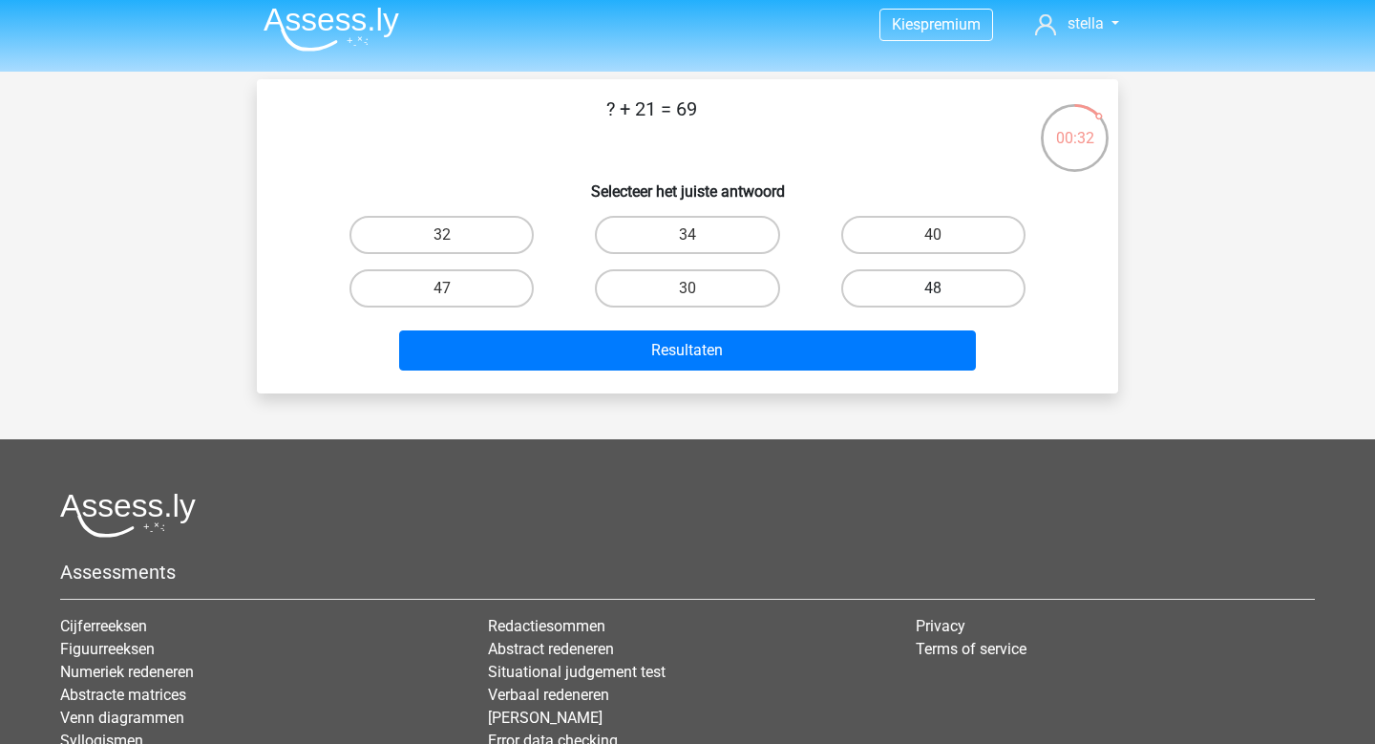
click at [856, 287] on label "48" at bounding box center [933, 288] width 184 height 38
click at [933, 288] on input "48" at bounding box center [939, 294] width 12 height 12
radio input "true"
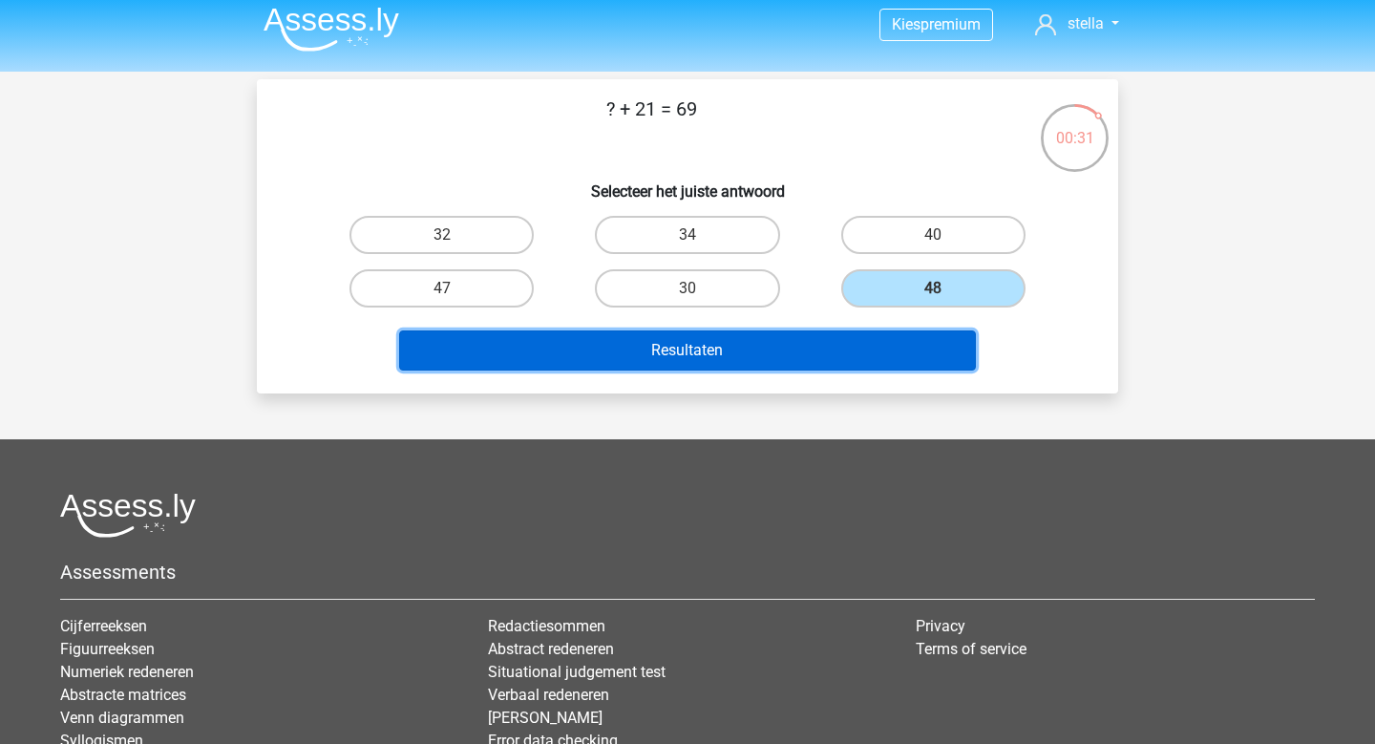
click at [825, 344] on button "Resultaten" at bounding box center [688, 350] width 578 height 40
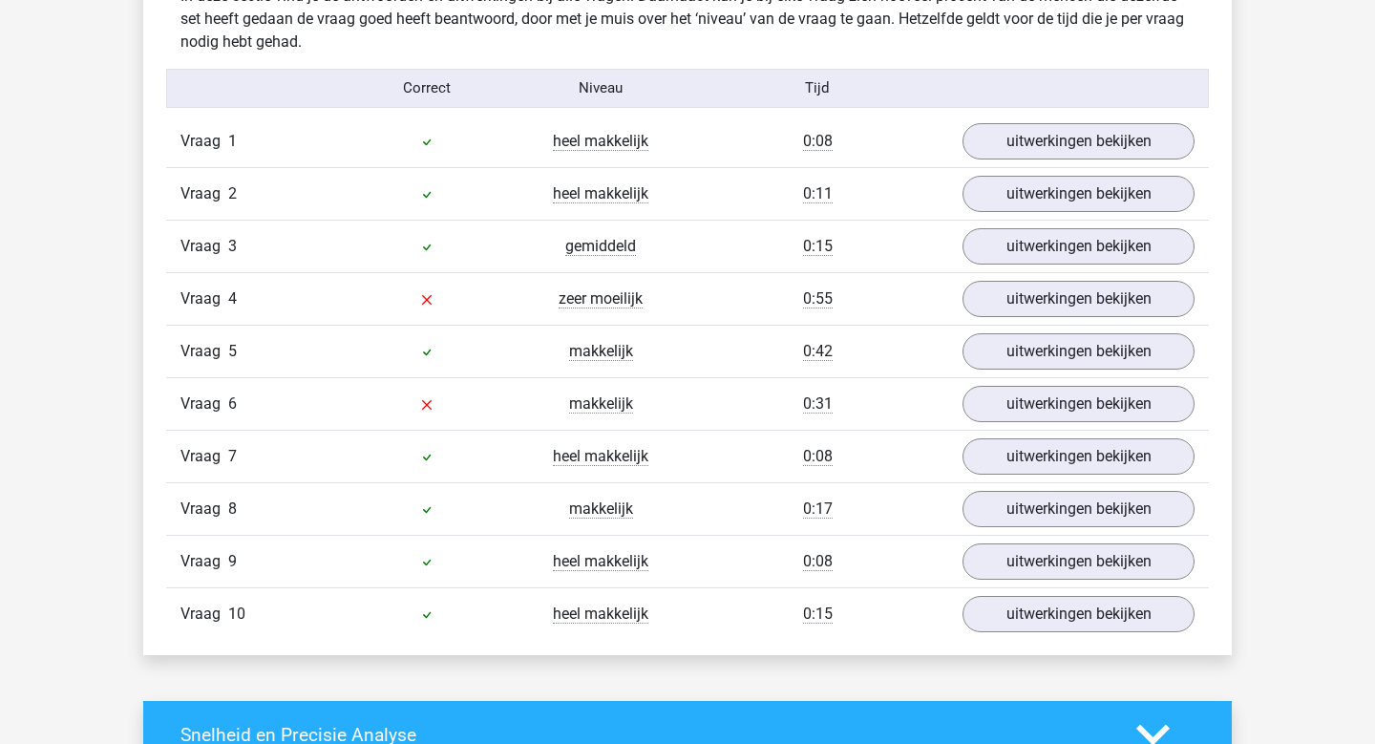
scroll to position [1559, 0]
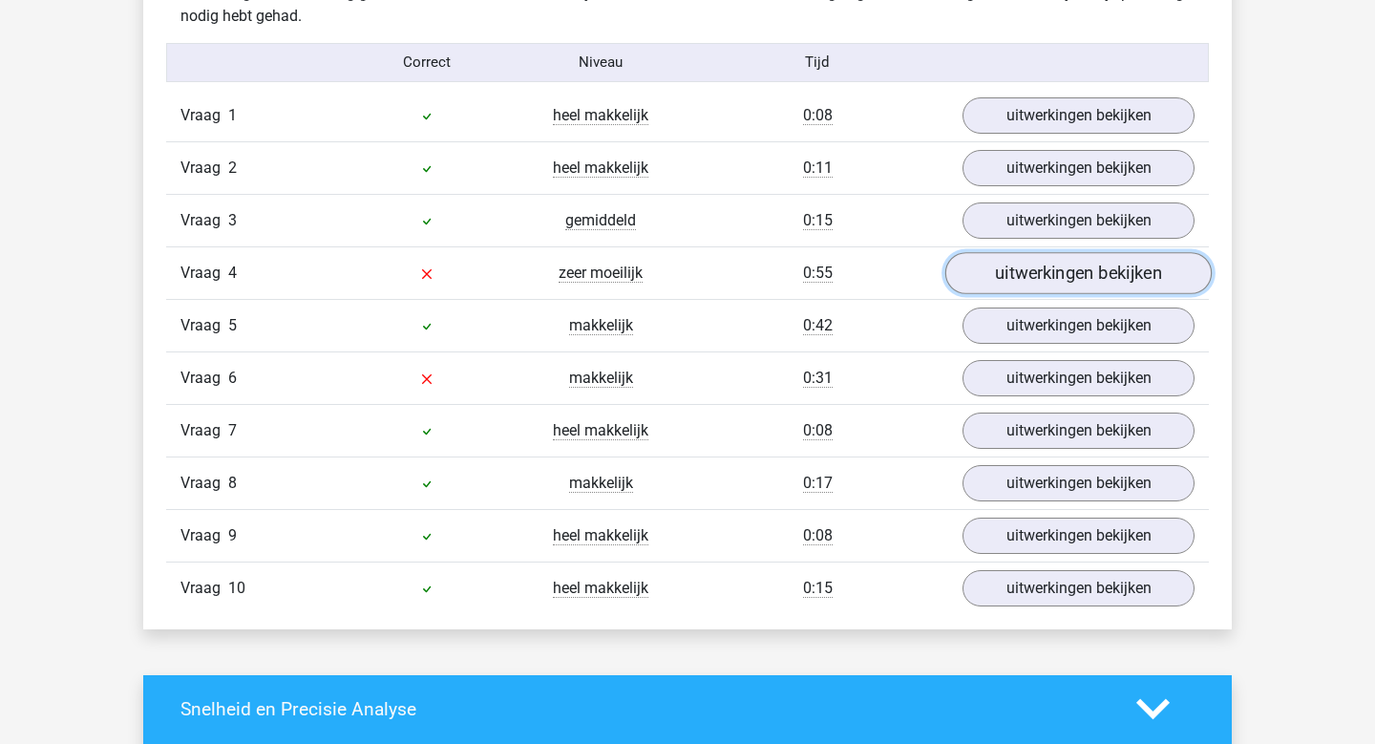
click at [1085, 278] on link "uitwerkingen bekijken" at bounding box center [1078, 273] width 266 height 42
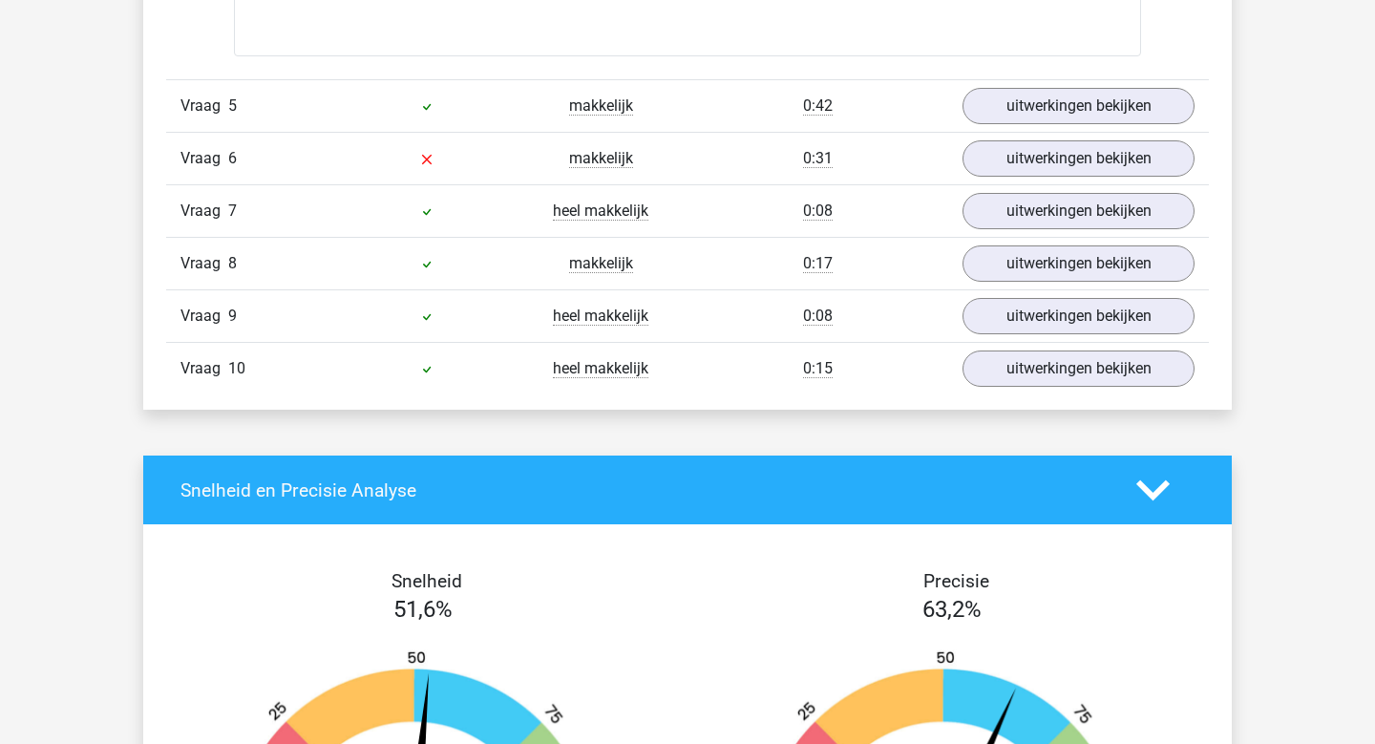
scroll to position [2669, 0]
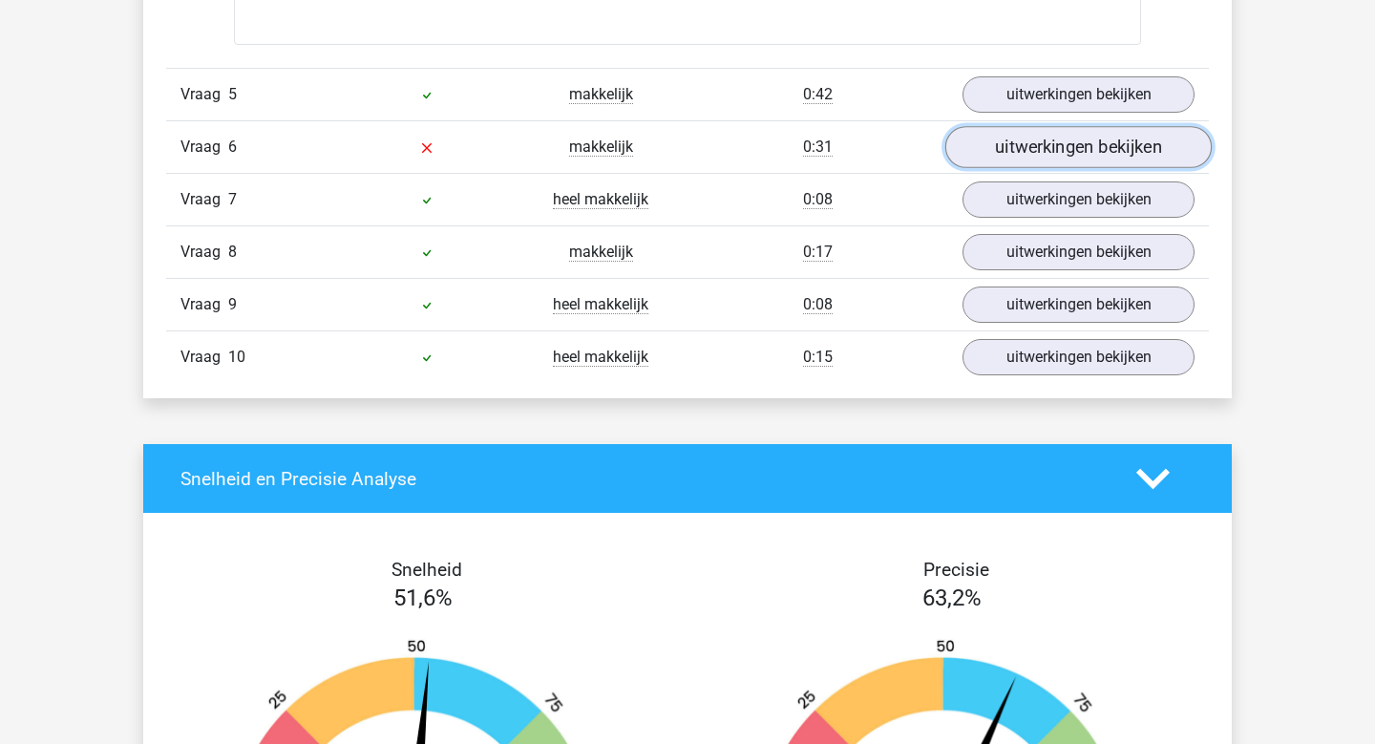
click at [1030, 145] on link "uitwerkingen bekijken" at bounding box center [1078, 148] width 266 height 42
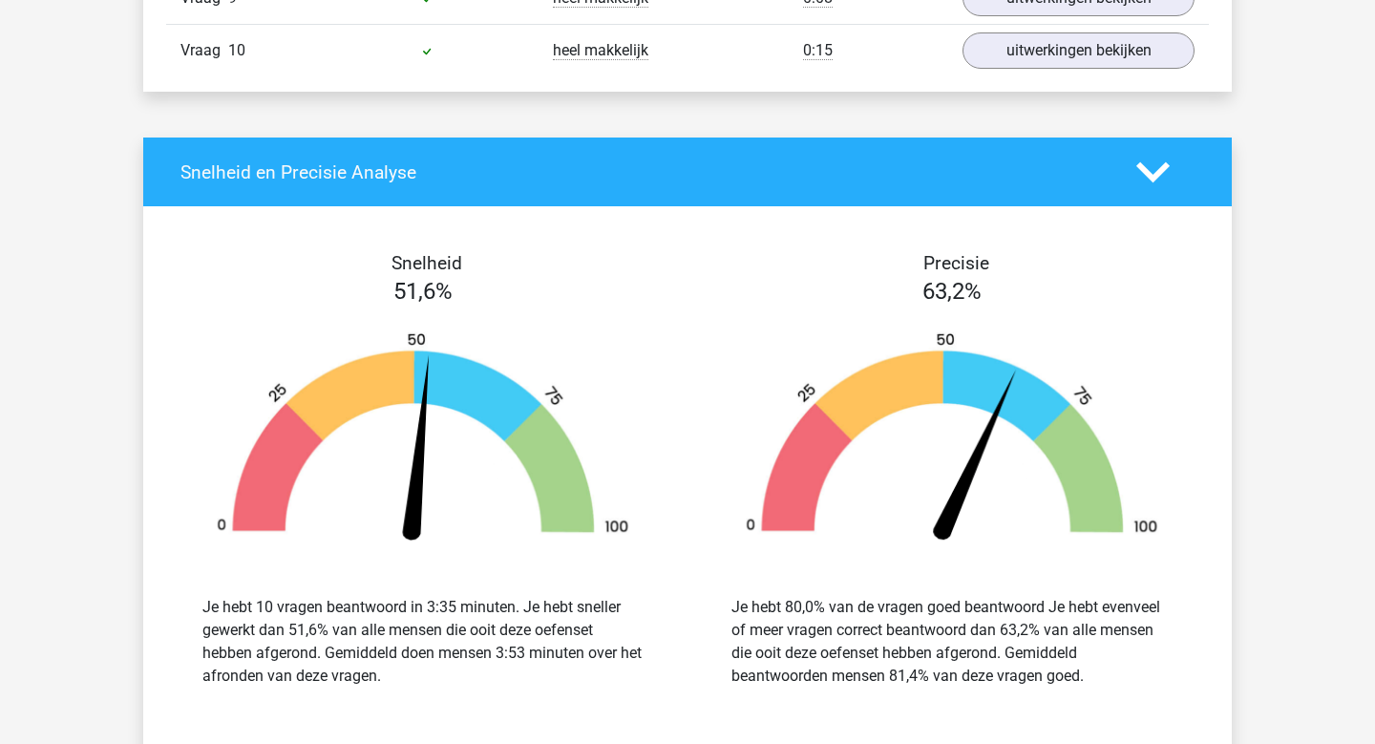
scroll to position [4059, 0]
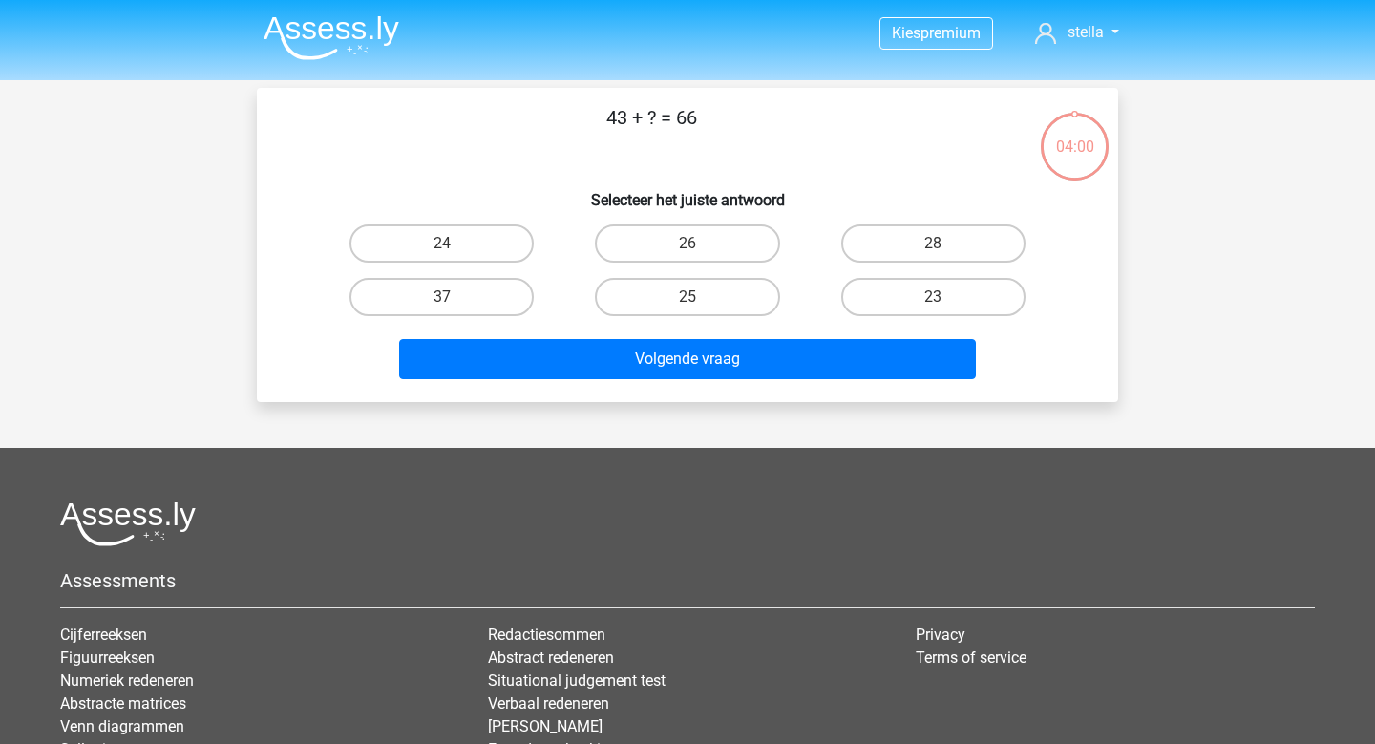
scroll to position [9, 0]
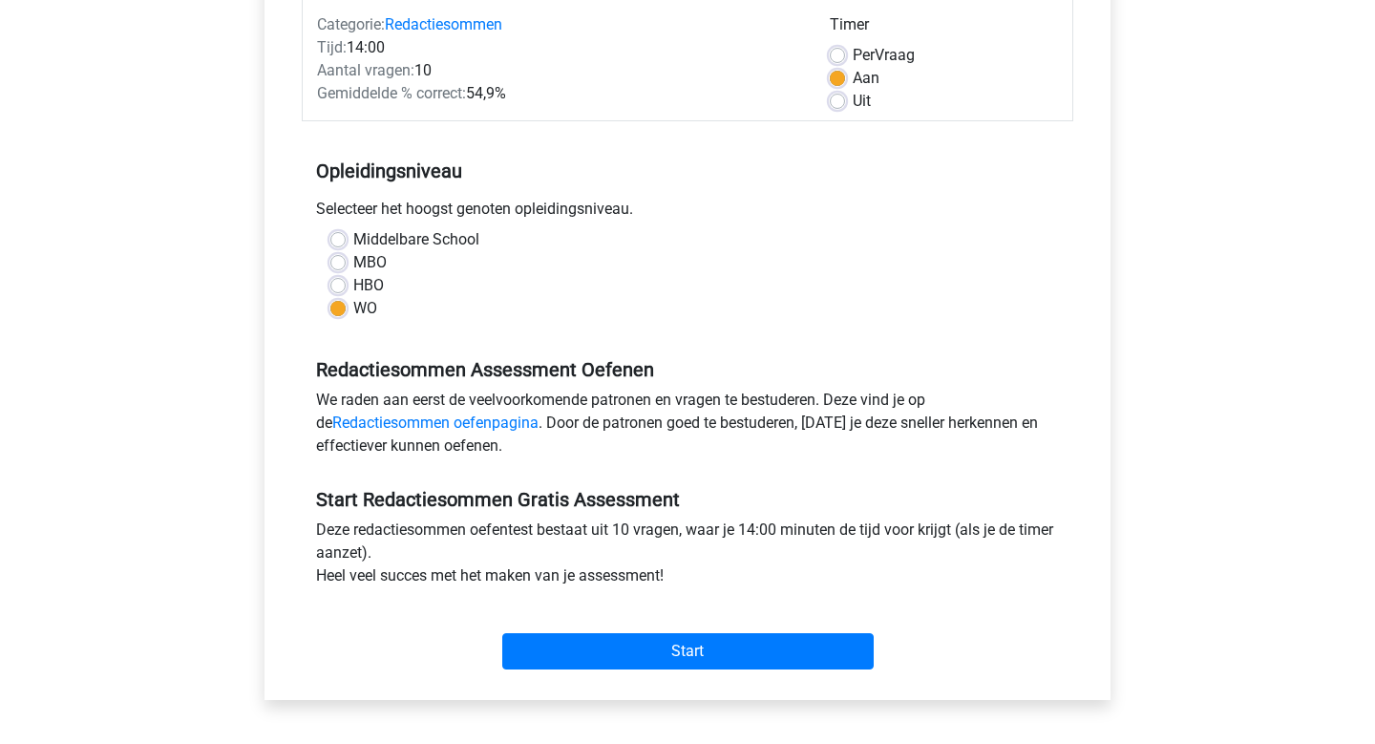
scroll to position [266, 0]
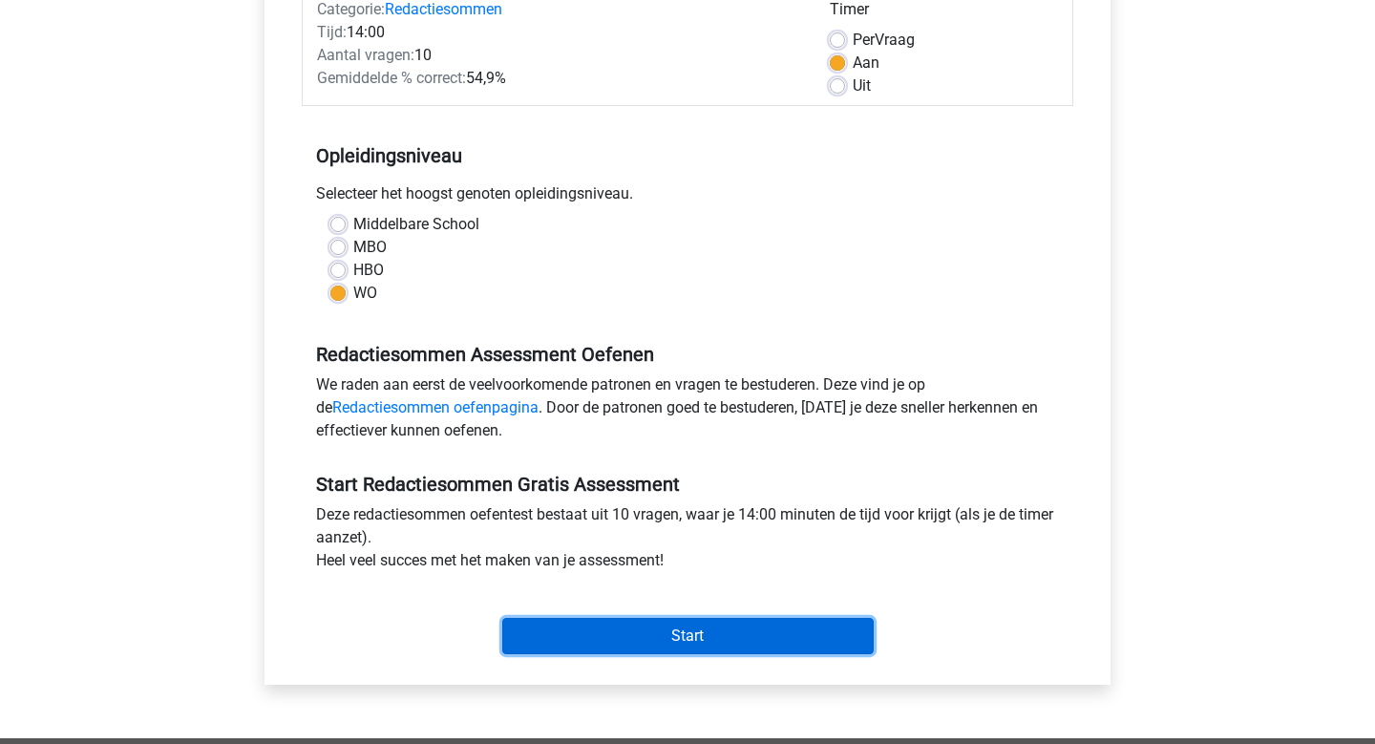
click at [750, 640] on input "Start" at bounding box center [687, 636] width 371 height 36
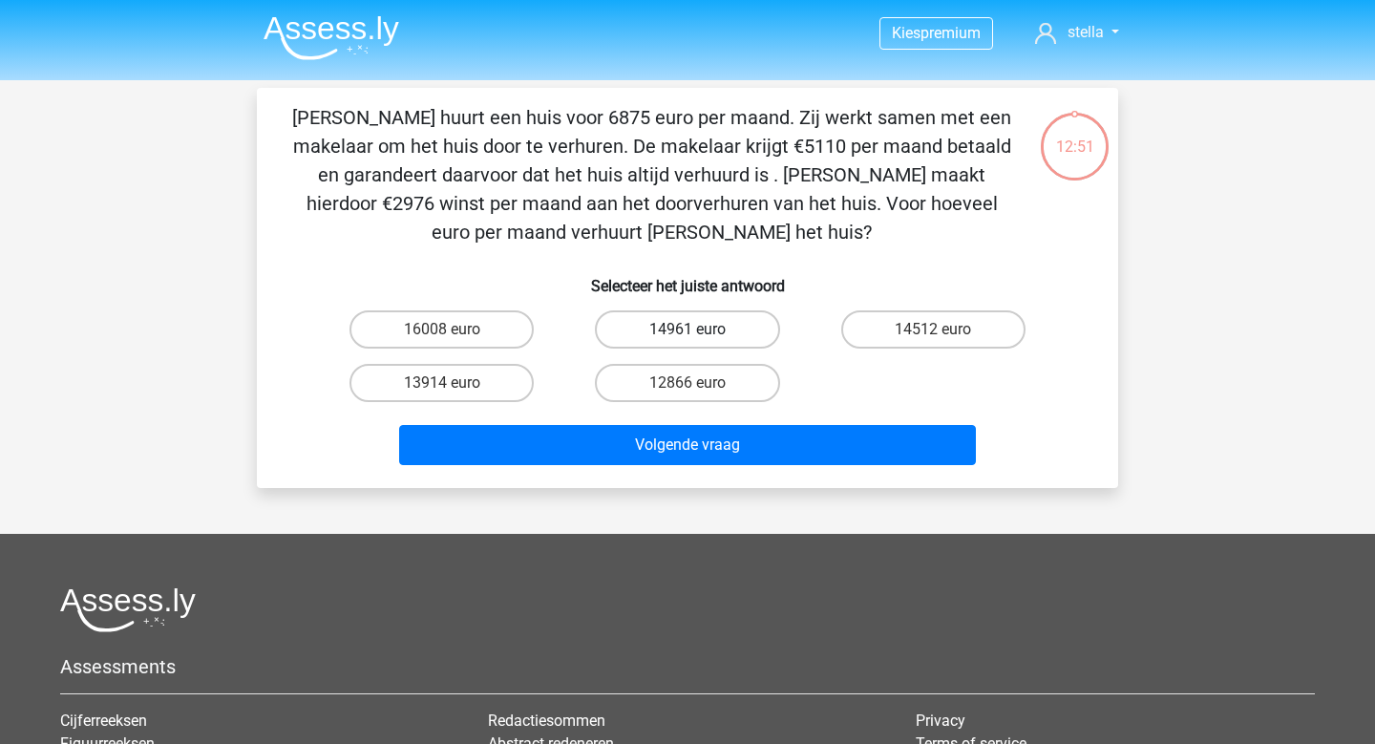
click at [701, 343] on label "14961 euro" at bounding box center [687, 329] width 184 height 38
click at [700, 342] on input "14961 euro" at bounding box center [694, 335] width 12 height 12
radio input "true"
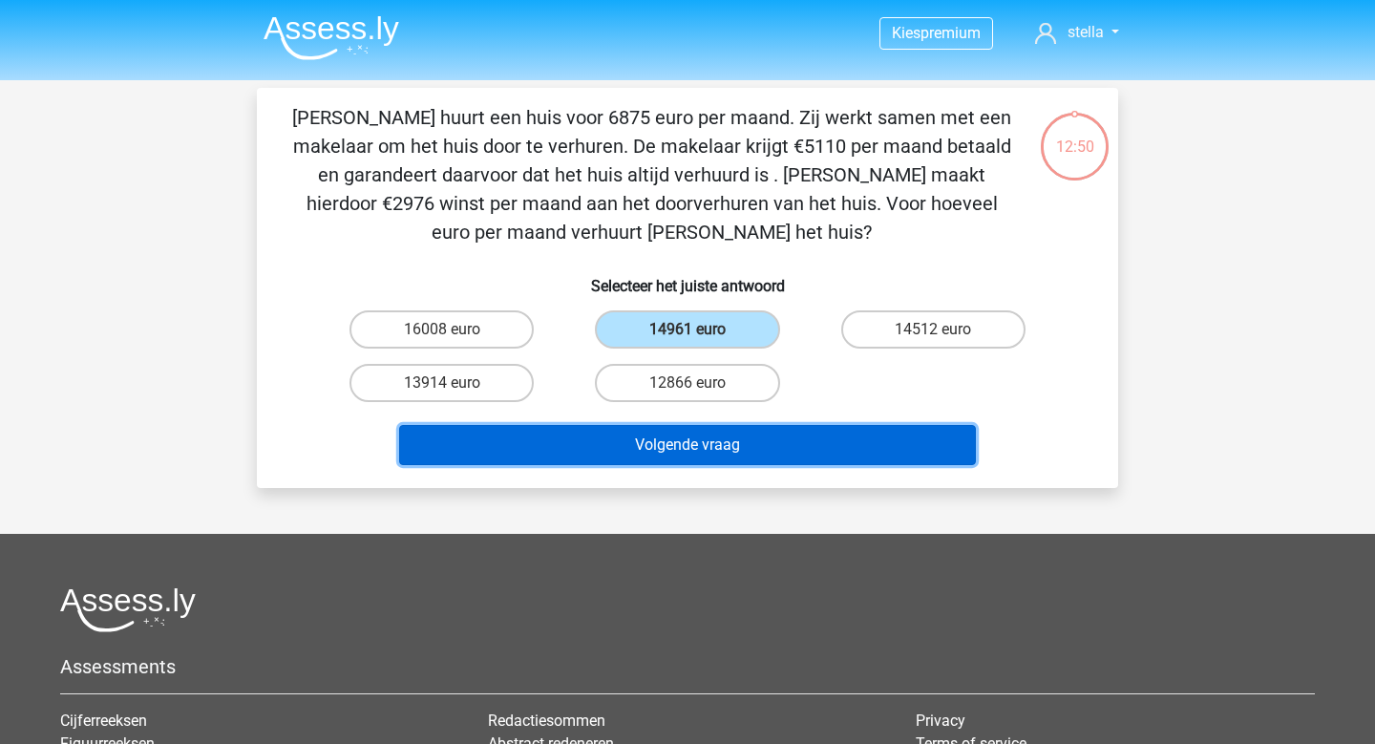
click at [775, 446] on button "Volgende vraag" at bounding box center [688, 445] width 578 height 40
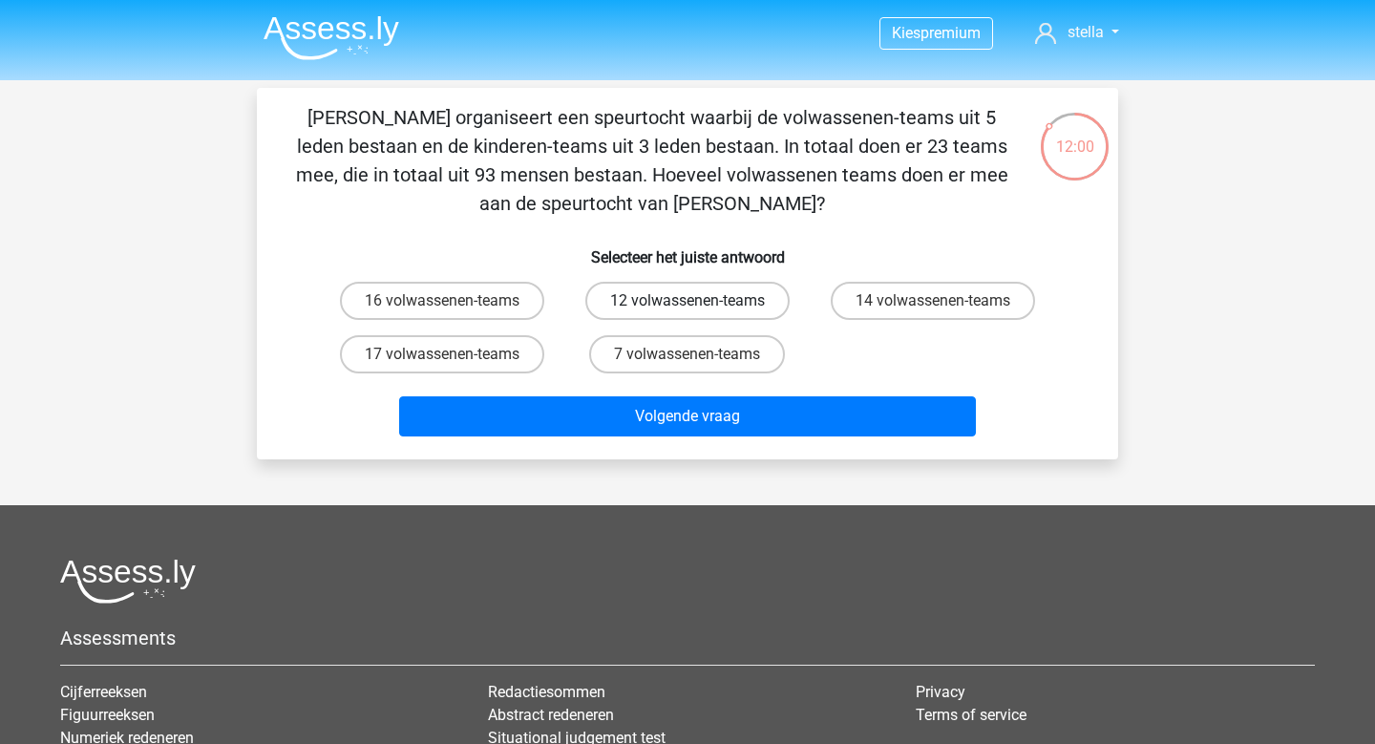
click at [711, 311] on label "12 volwassenen-teams" at bounding box center [687, 301] width 204 height 38
click at [700, 311] on input "12 volwassenen-teams" at bounding box center [694, 307] width 12 height 12
radio input "true"
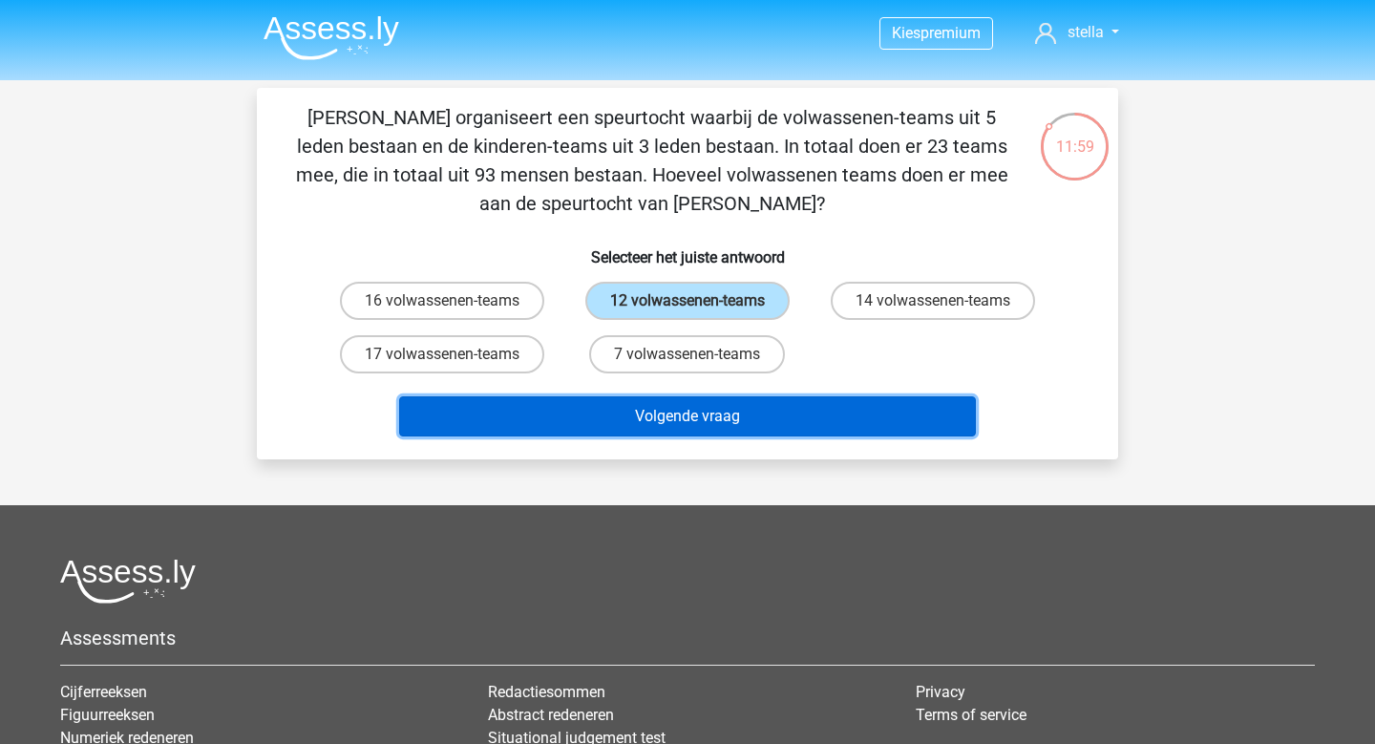
click at [723, 429] on button "Volgende vraag" at bounding box center [688, 416] width 578 height 40
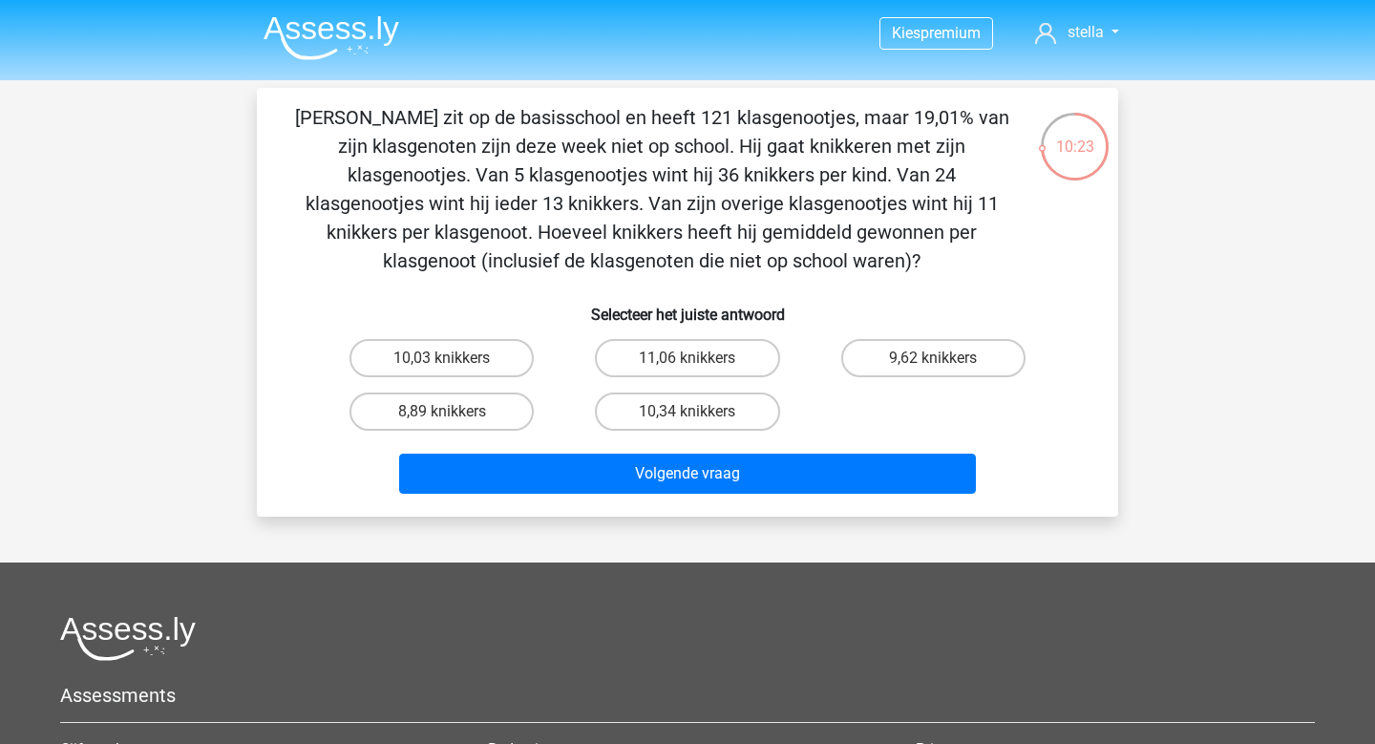
click at [690, 415] on input "10,34 knikkers" at bounding box center [694, 418] width 12 height 12
radio input "true"
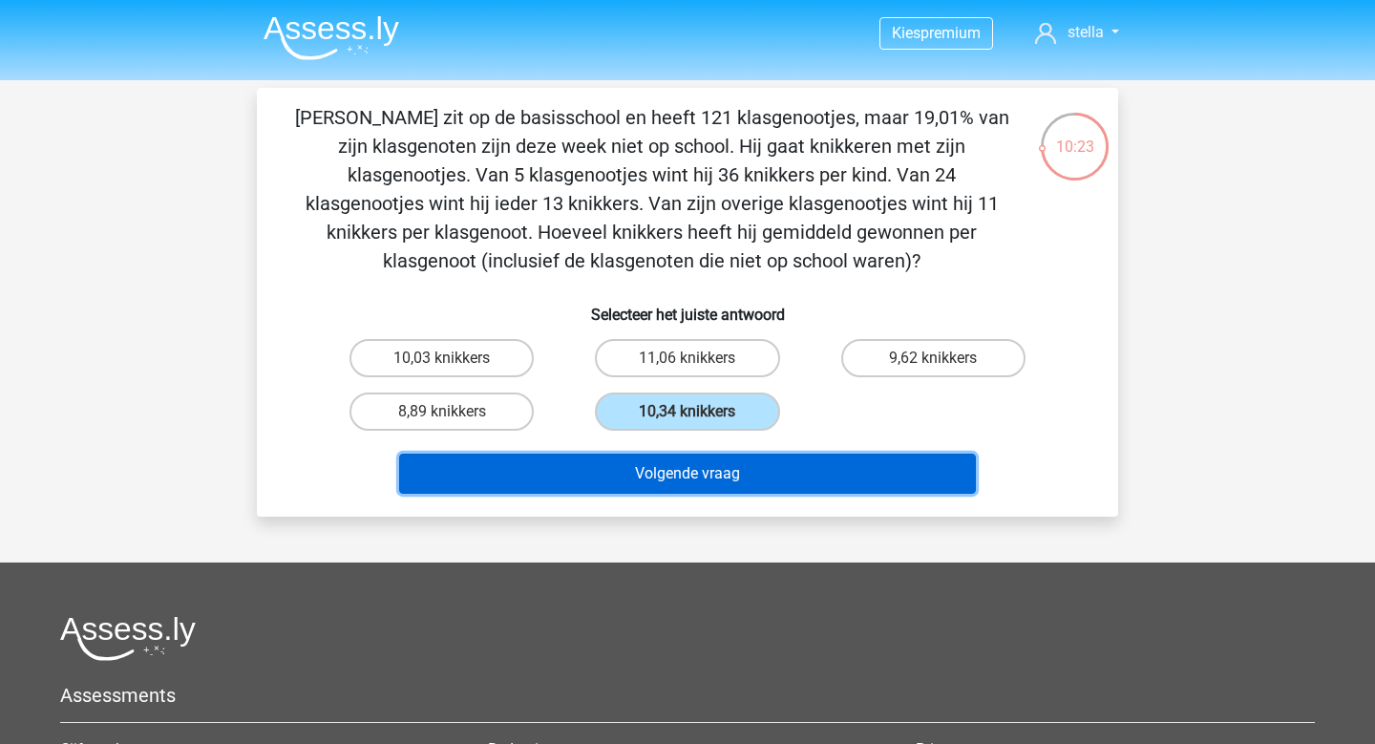
click at [725, 475] on button "Volgende vraag" at bounding box center [688, 474] width 578 height 40
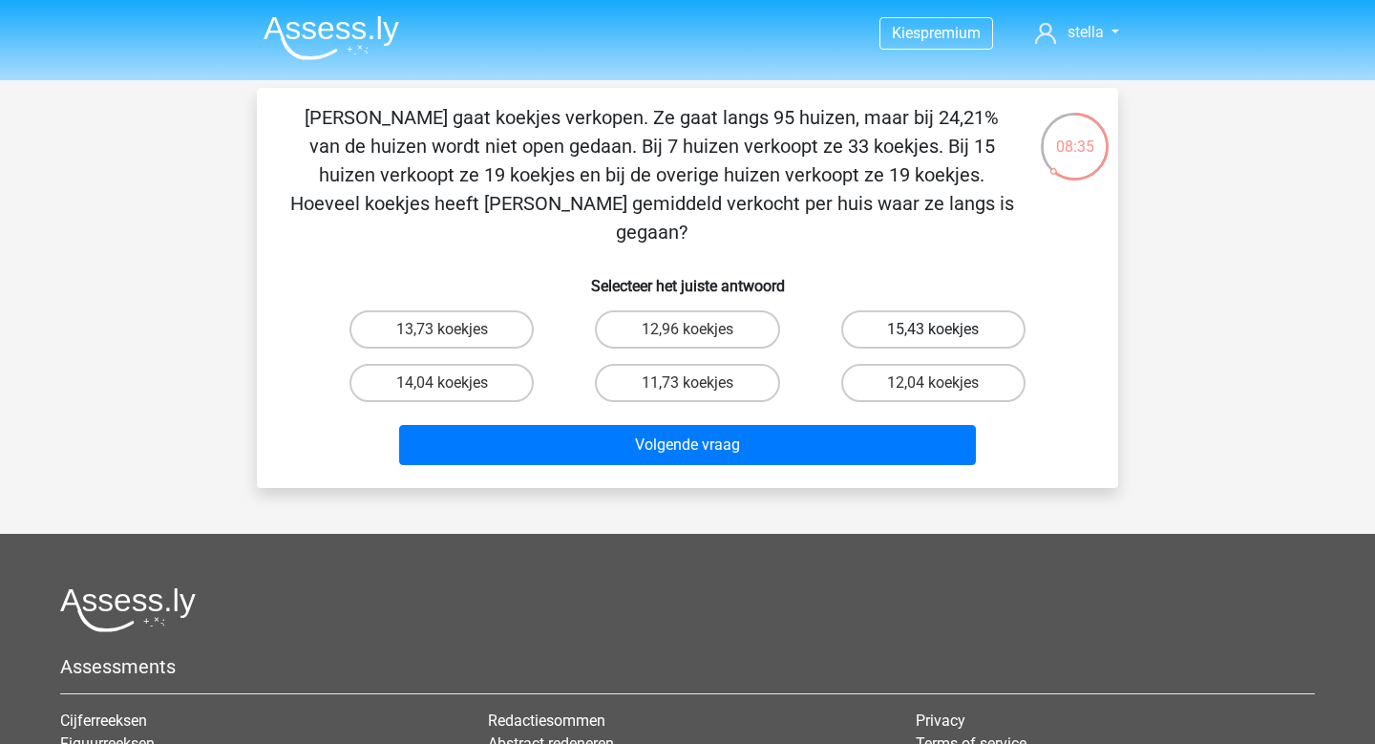
click at [902, 310] on label "15,43 koekjes" at bounding box center [933, 329] width 184 height 38
click at [933, 329] on input "15,43 koekjes" at bounding box center [939, 335] width 12 height 12
radio input "true"
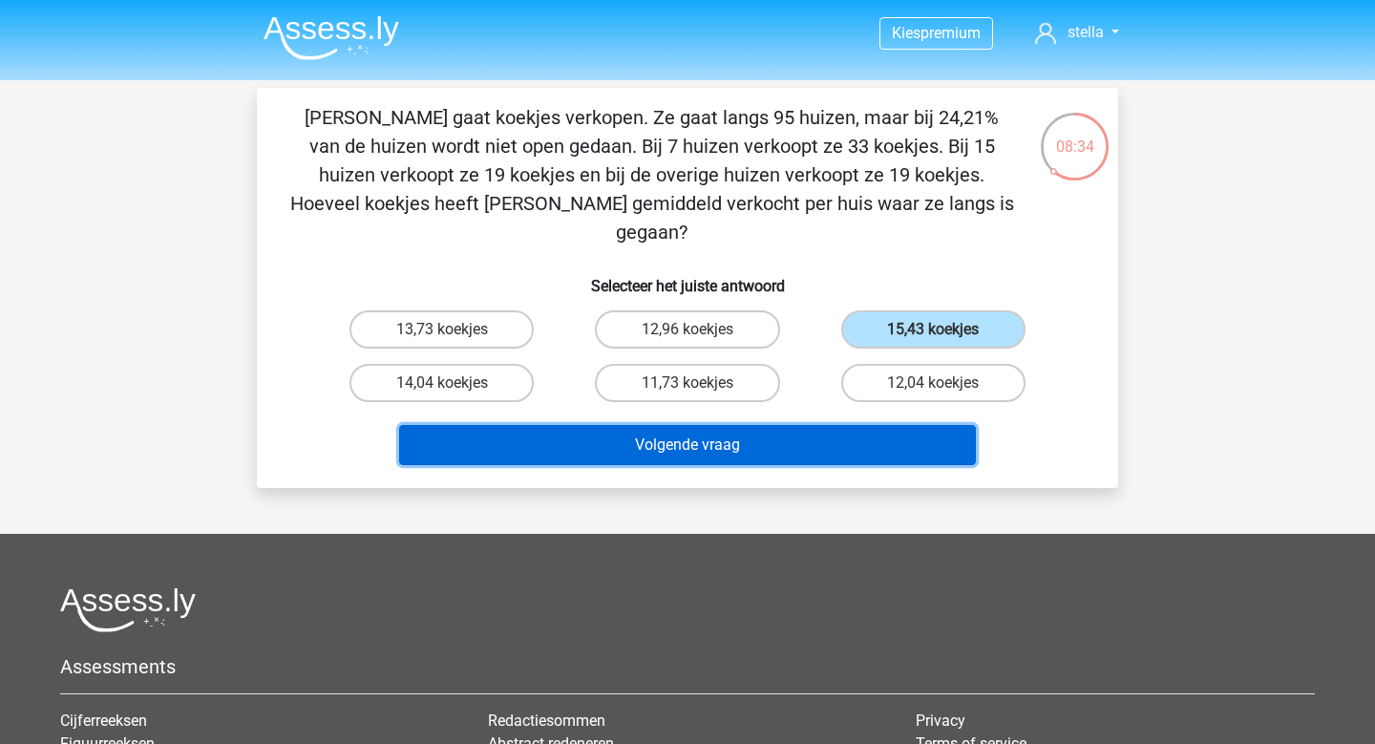
click at [794, 425] on button "Volgende vraag" at bounding box center [688, 445] width 578 height 40
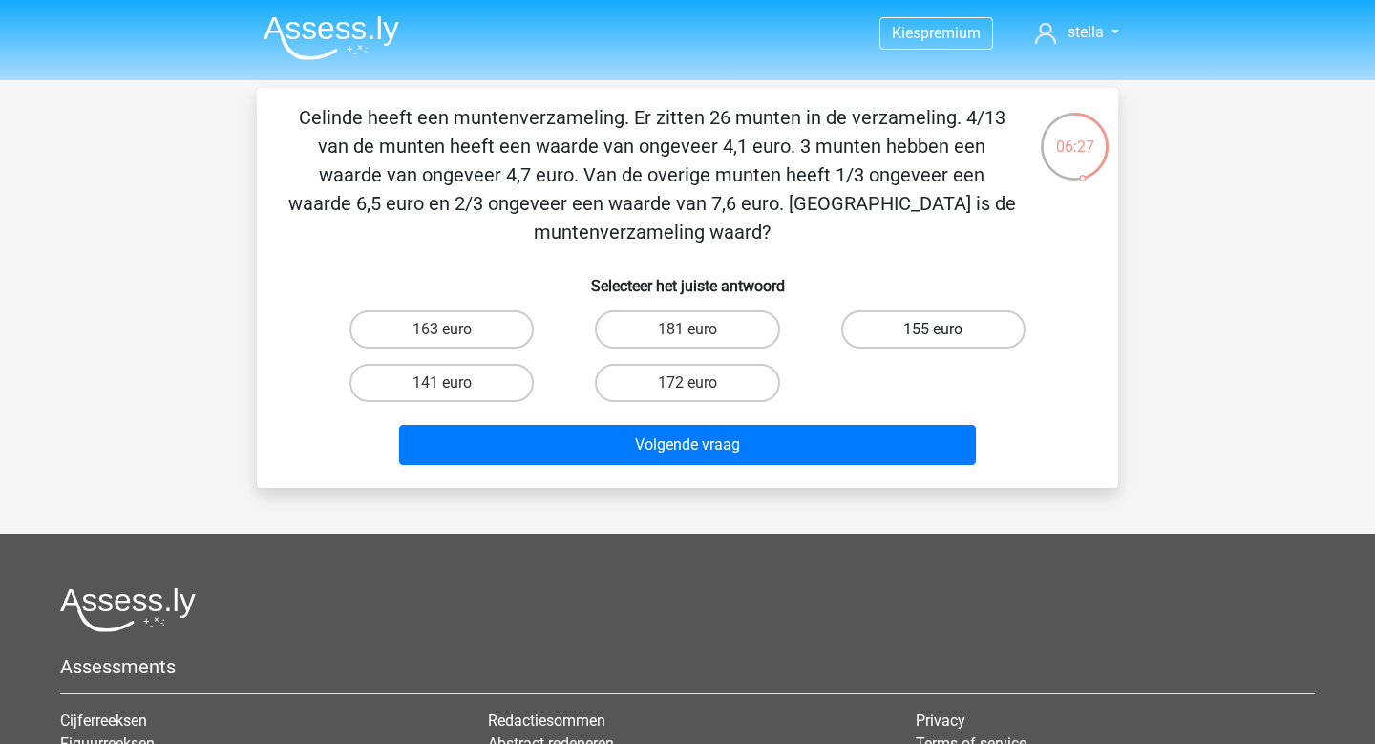
click at [916, 316] on label "155 euro" at bounding box center [933, 329] width 184 height 38
click at [933, 329] on input "155 euro" at bounding box center [939, 335] width 12 height 12
radio input "true"
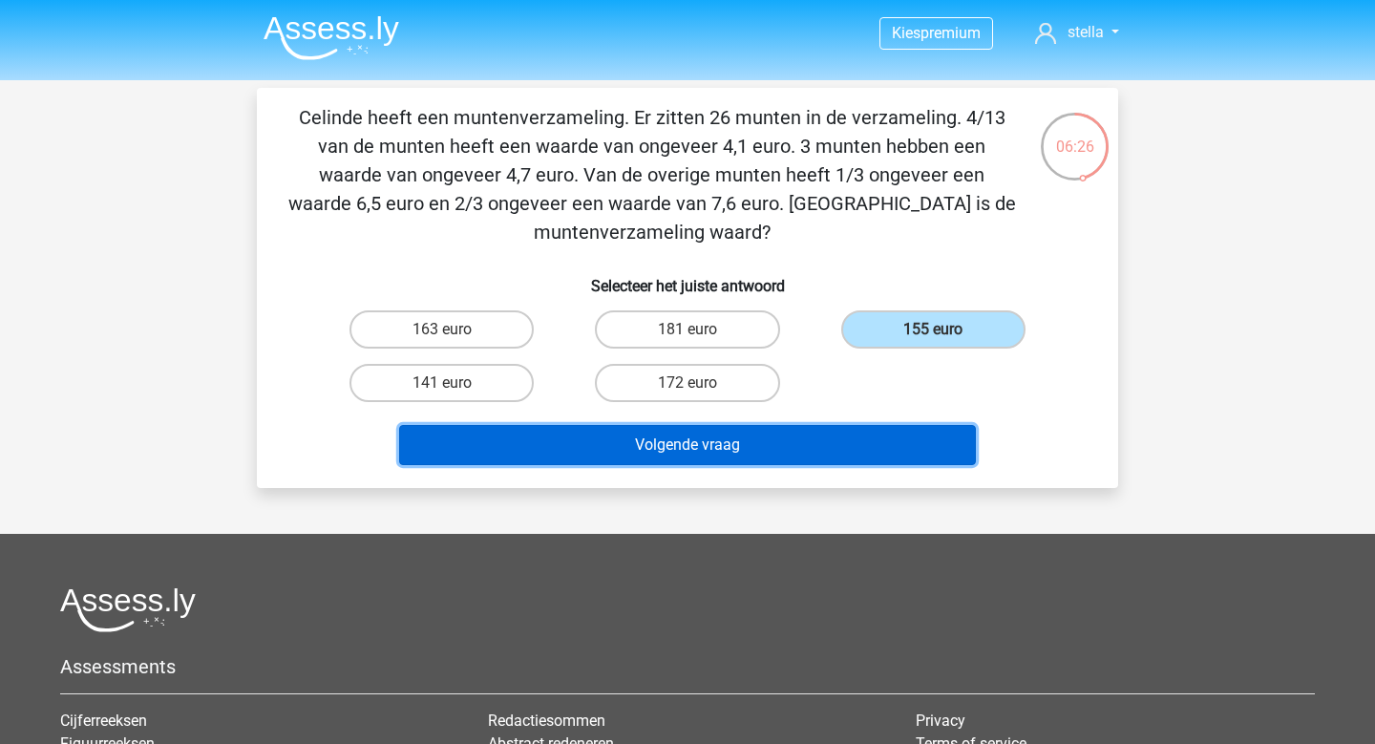
click at [884, 446] on button "Volgende vraag" at bounding box center [688, 445] width 578 height 40
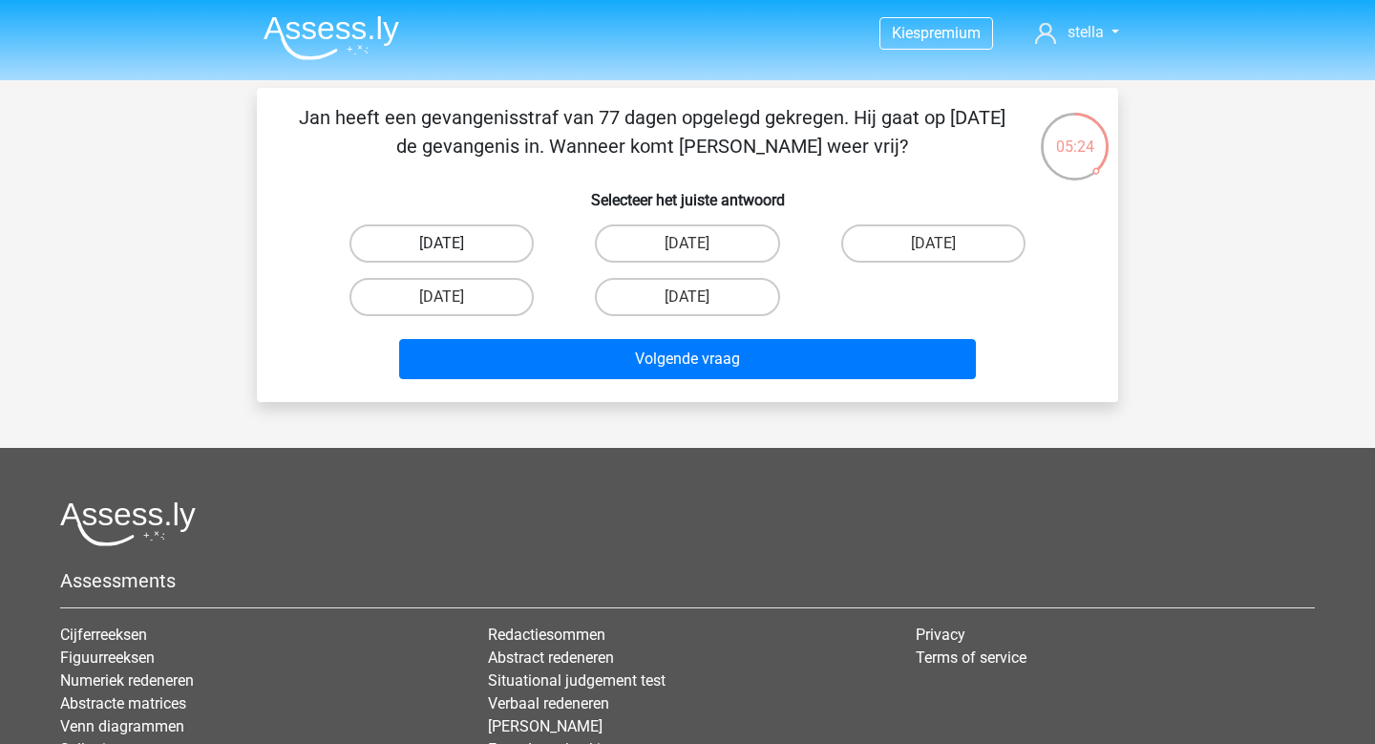
click at [471, 235] on label "17 augustus" at bounding box center [442, 243] width 184 height 38
click at [455, 244] on input "17 augustus" at bounding box center [448, 250] width 12 height 12
radio input "true"
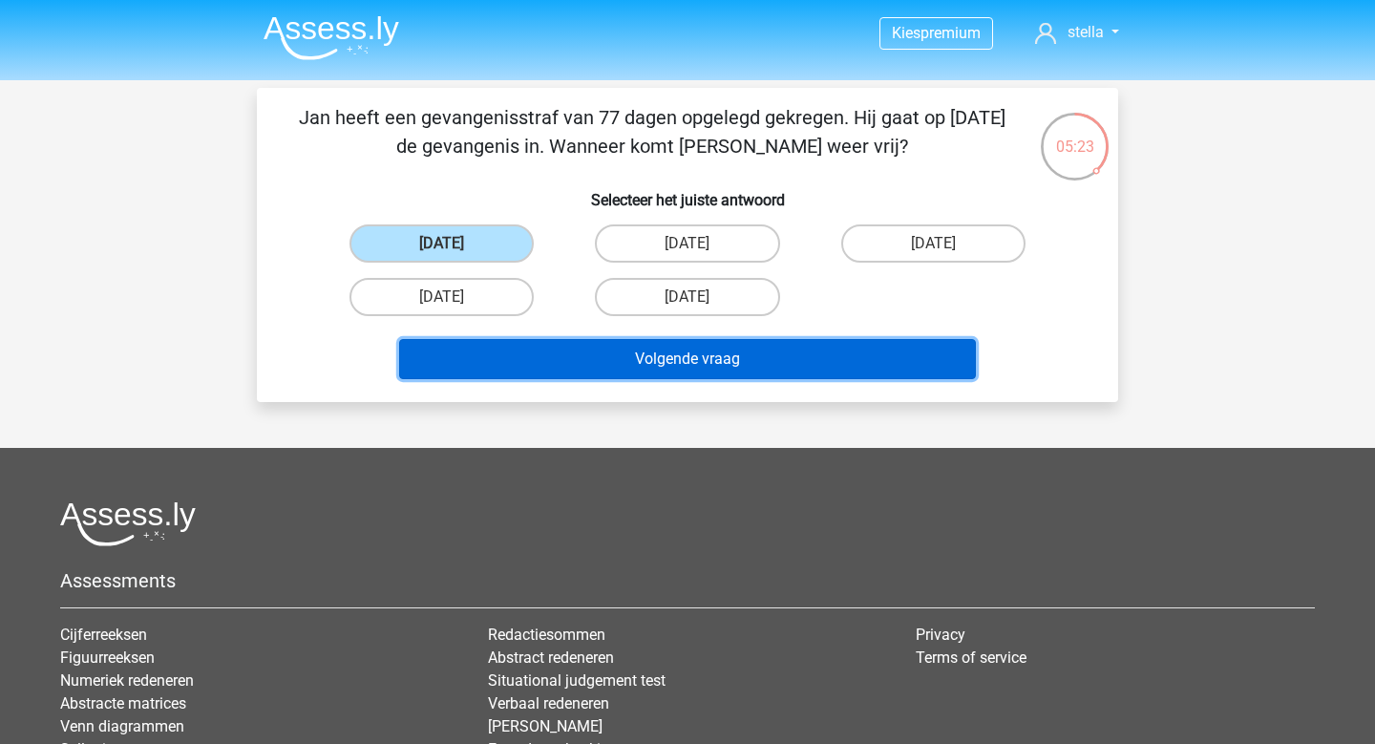
click at [659, 349] on button "Volgende vraag" at bounding box center [688, 359] width 578 height 40
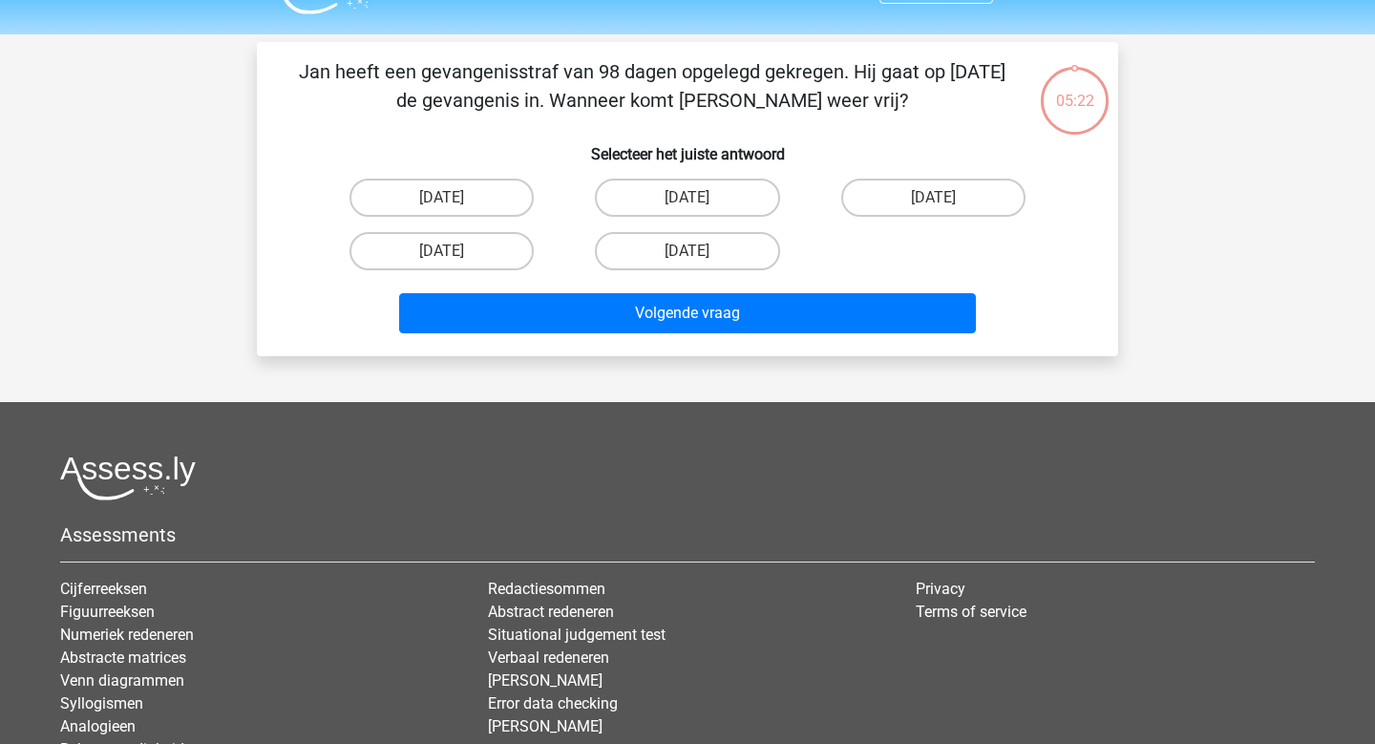
scroll to position [88, 0]
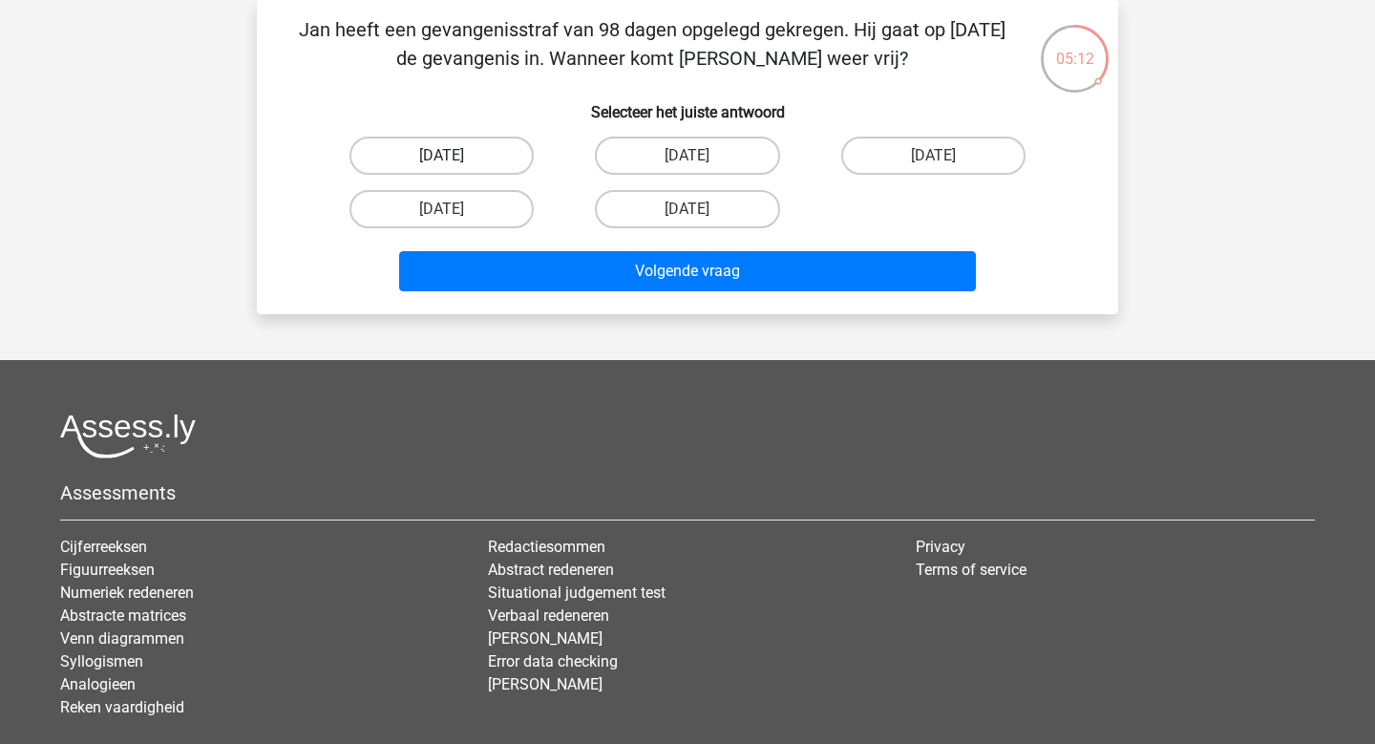
click at [505, 153] on label "20 augustus" at bounding box center [442, 156] width 184 height 38
click at [455, 156] on input "20 augustus" at bounding box center [448, 162] width 12 height 12
radio input "true"
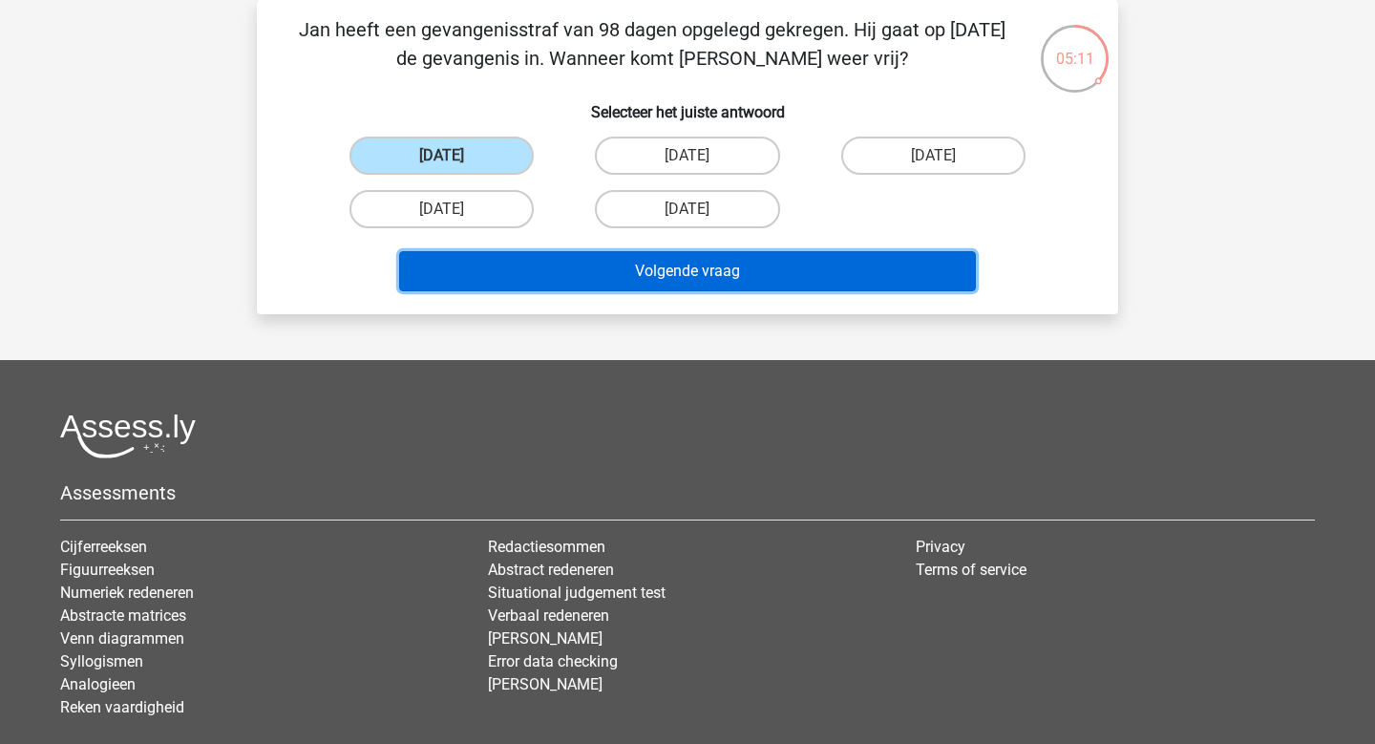
click at [659, 267] on button "Volgende vraag" at bounding box center [688, 271] width 578 height 40
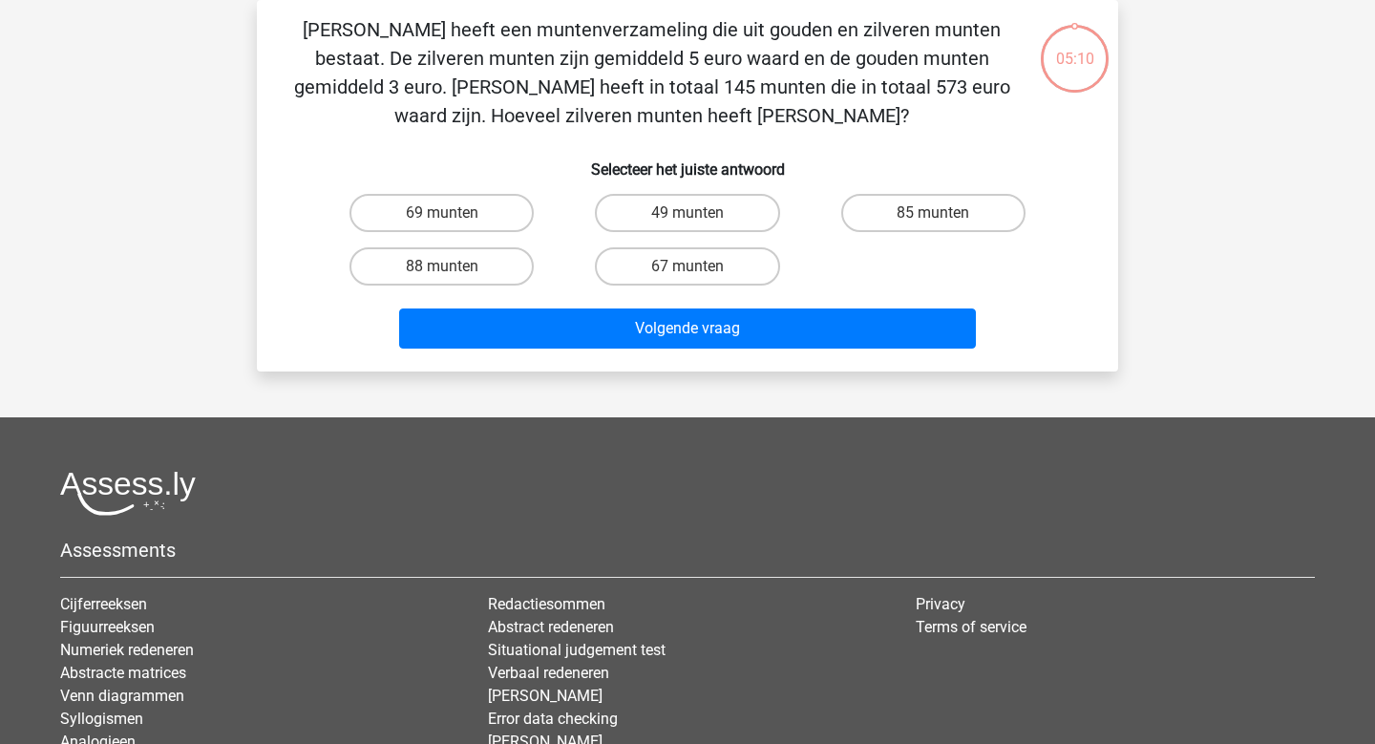
scroll to position [0, 0]
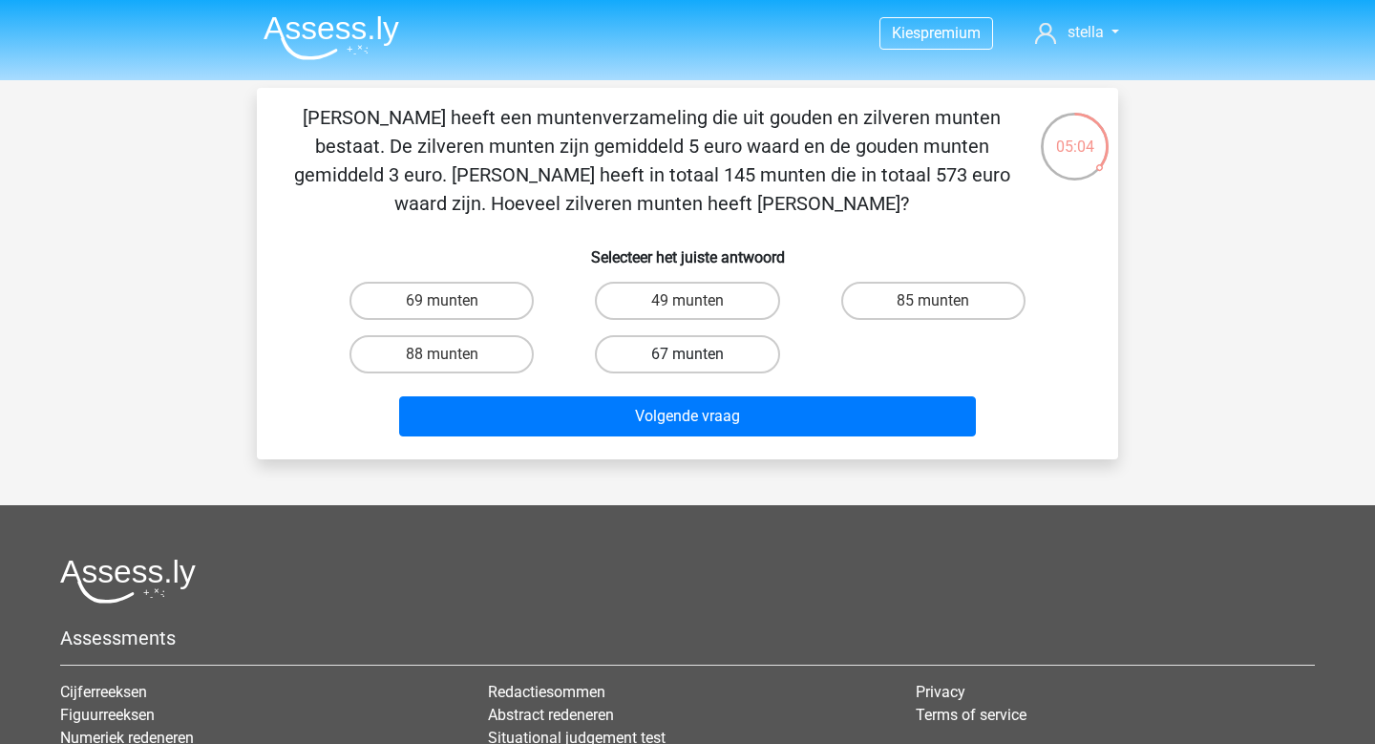
click at [725, 347] on label "67 munten" at bounding box center [687, 354] width 184 height 38
click at [700, 354] on input "67 munten" at bounding box center [694, 360] width 12 height 12
radio input "true"
click at [732, 440] on div "Volgende vraag" at bounding box center [687, 420] width 737 height 48
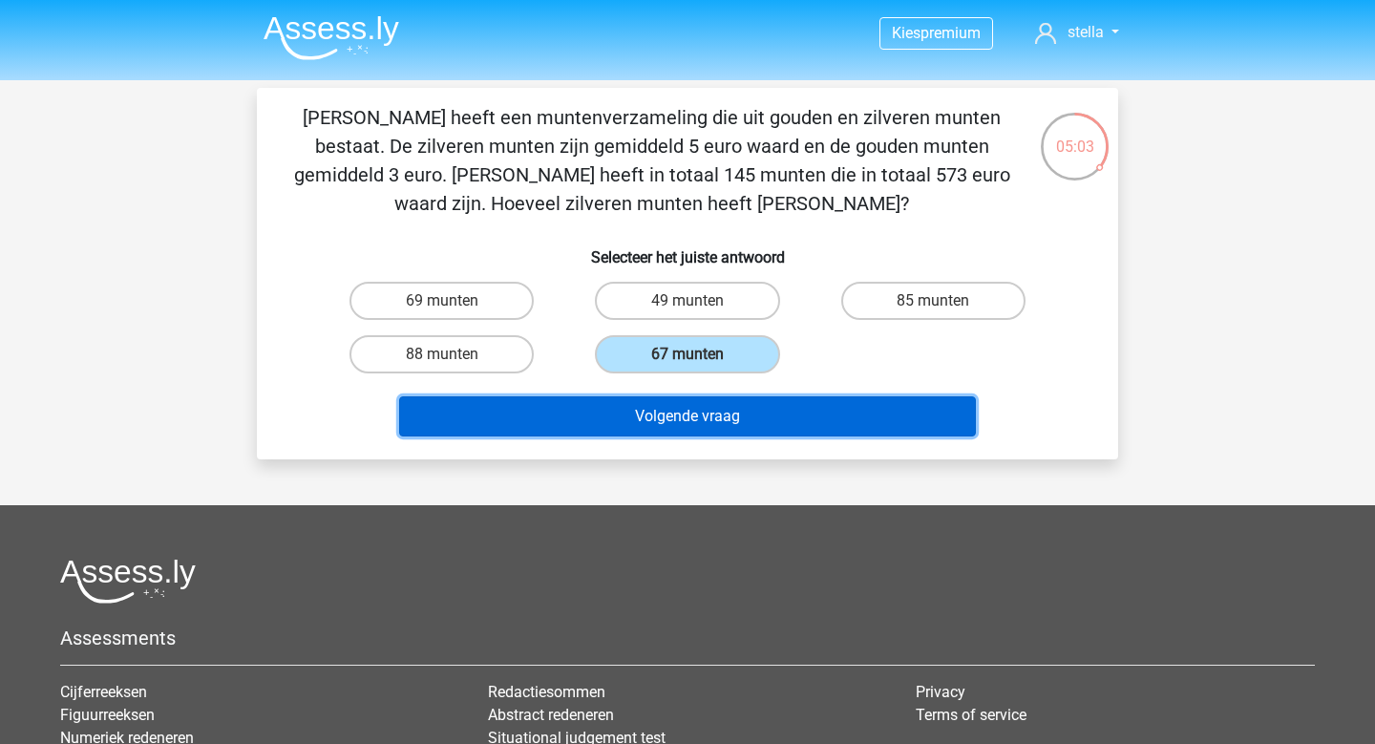
click at [736, 404] on button "Volgende vraag" at bounding box center [688, 416] width 578 height 40
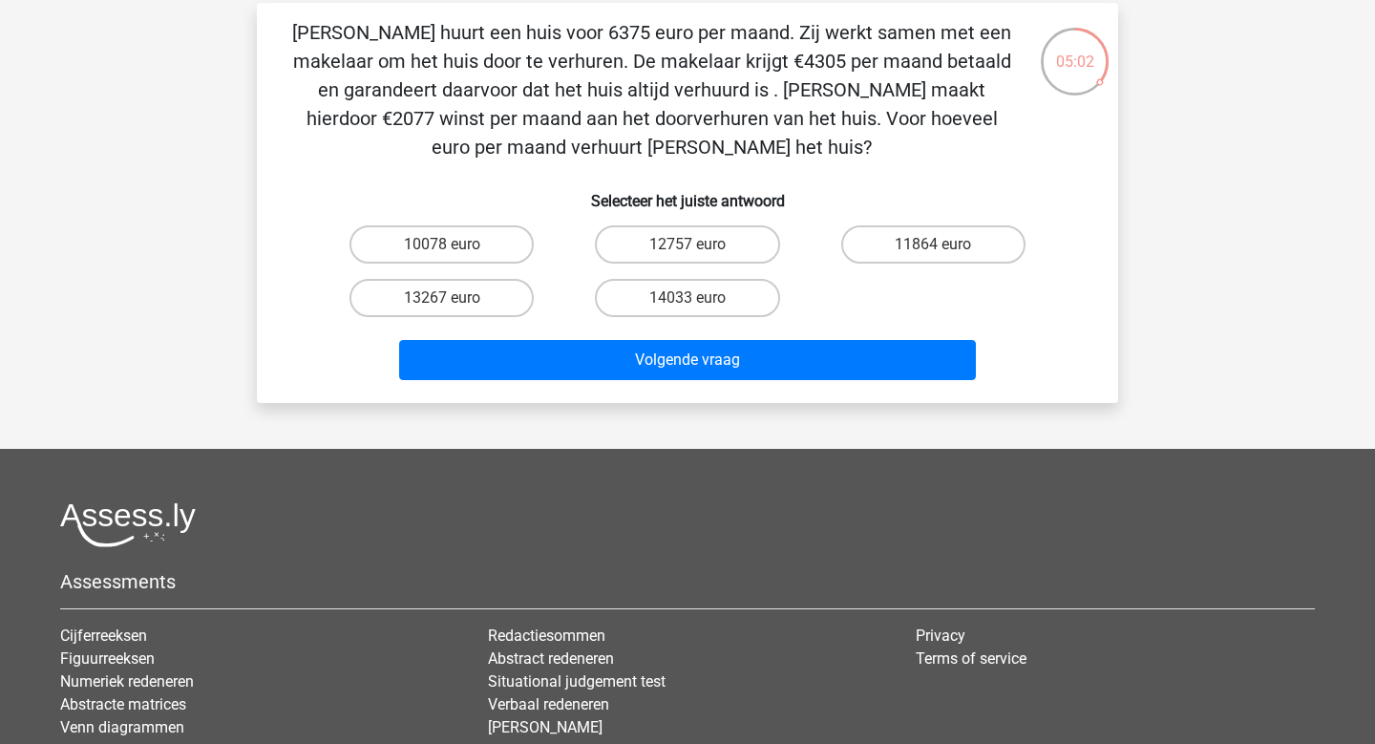
scroll to position [53, 0]
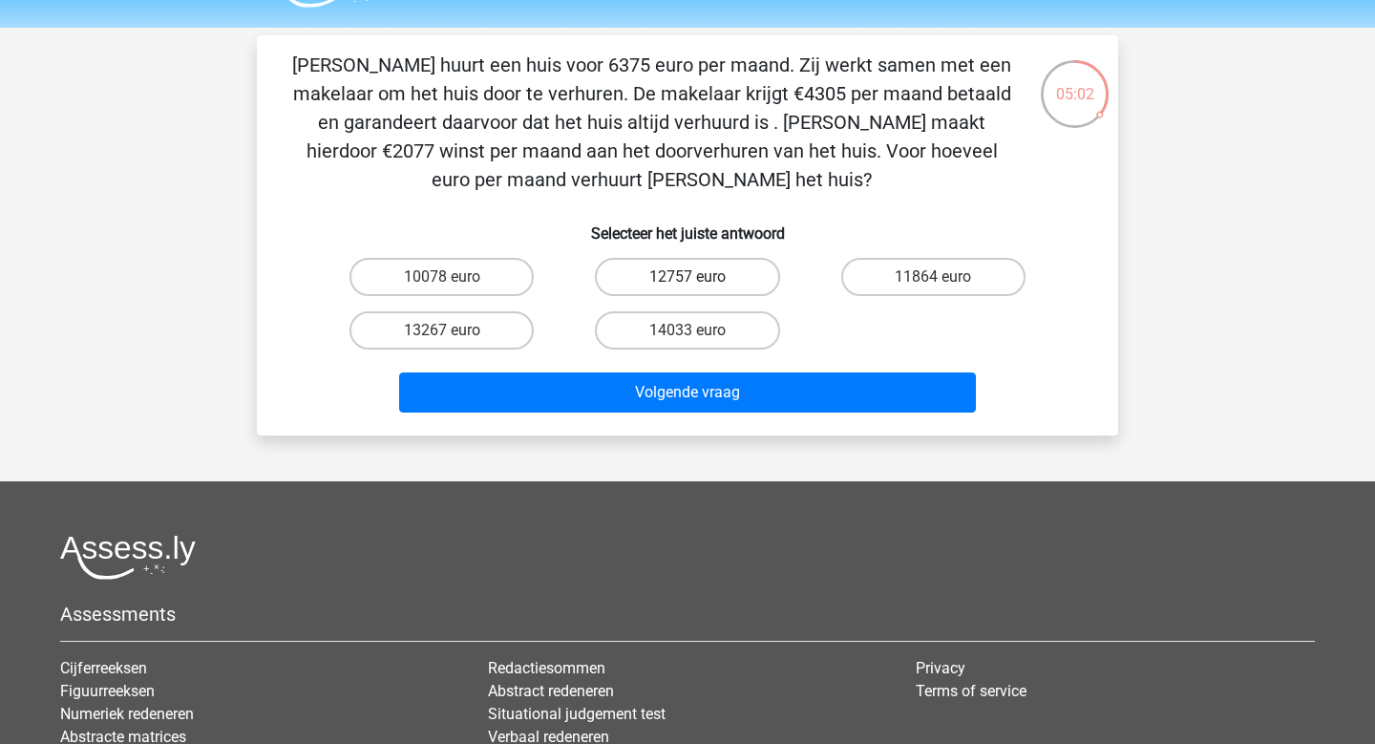
click at [729, 285] on label "12757 euro" at bounding box center [687, 277] width 184 height 38
click at [700, 285] on input "12757 euro" at bounding box center [694, 283] width 12 height 12
radio input "true"
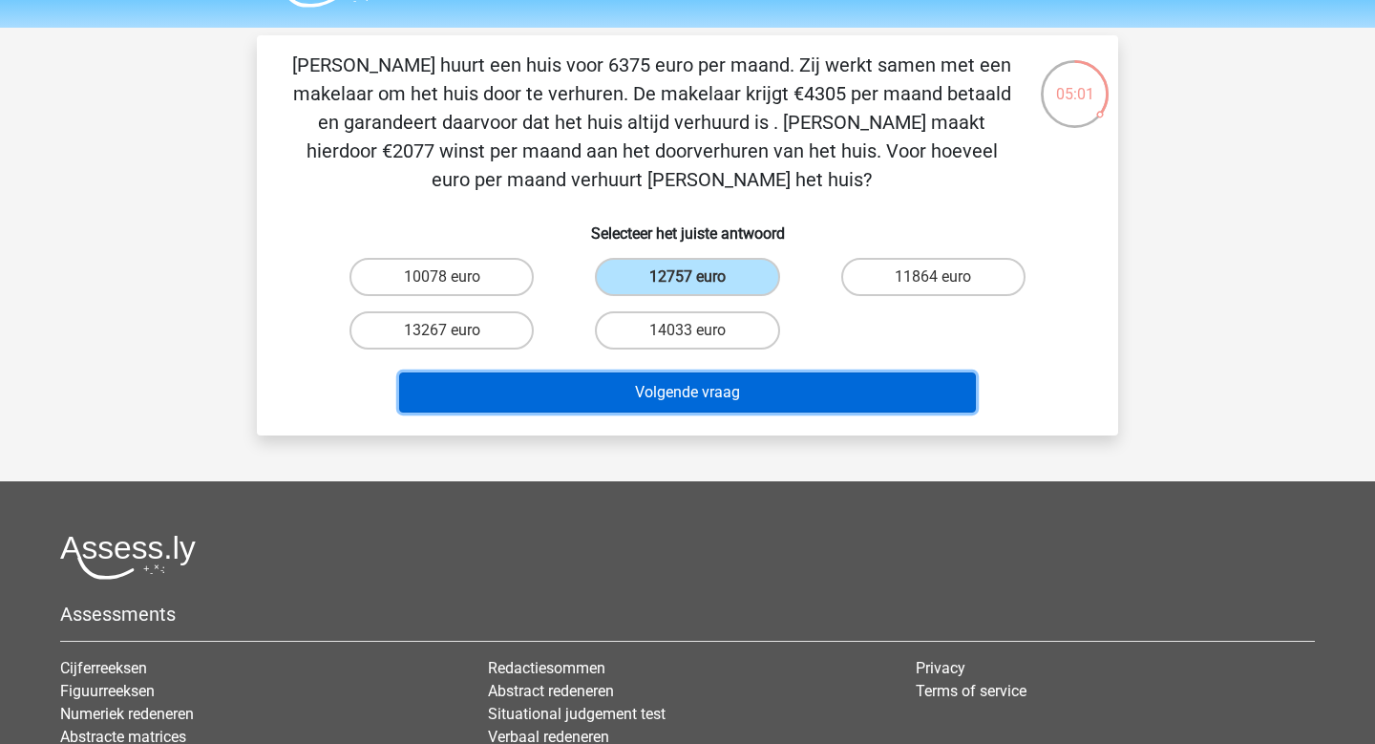
click at [735, 381] on button "Volgende vraag" at bounding box center [688, 392] width 578 height 40
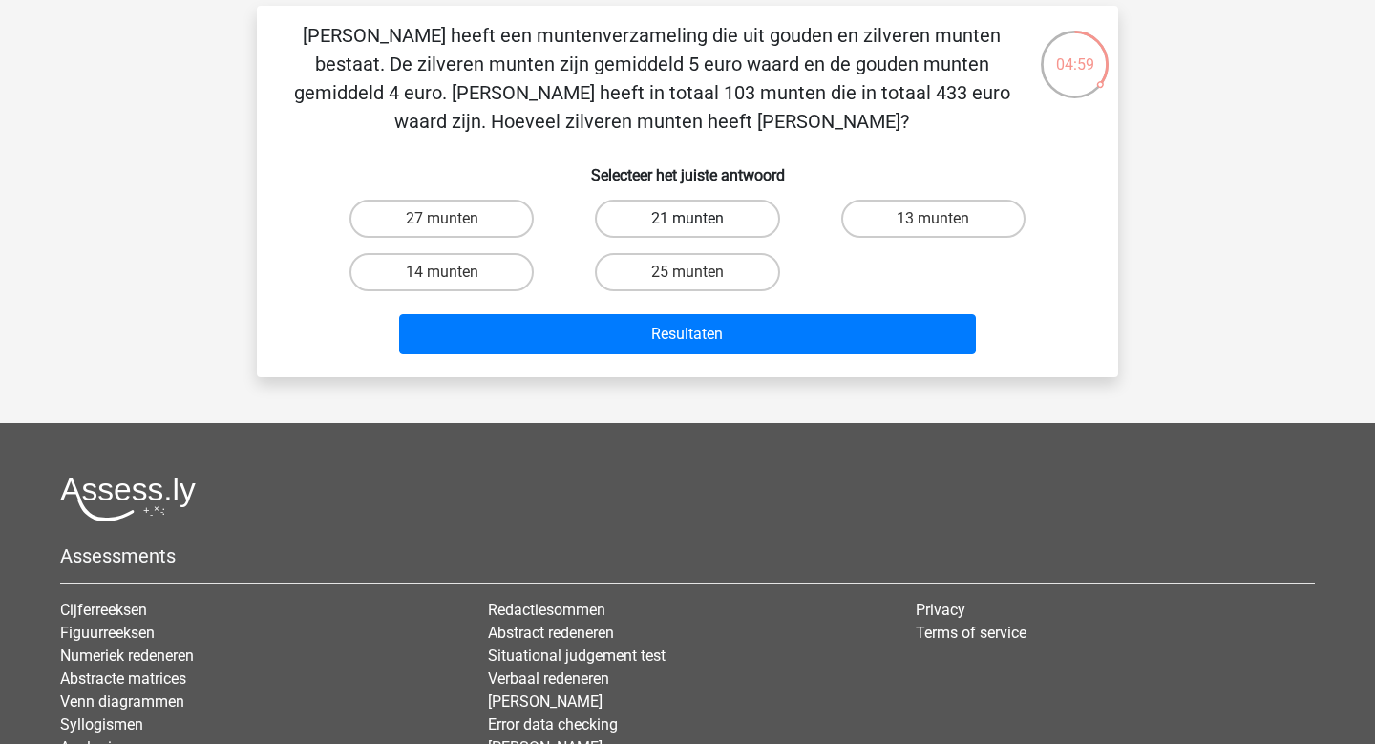
scroll to position [86, 0]
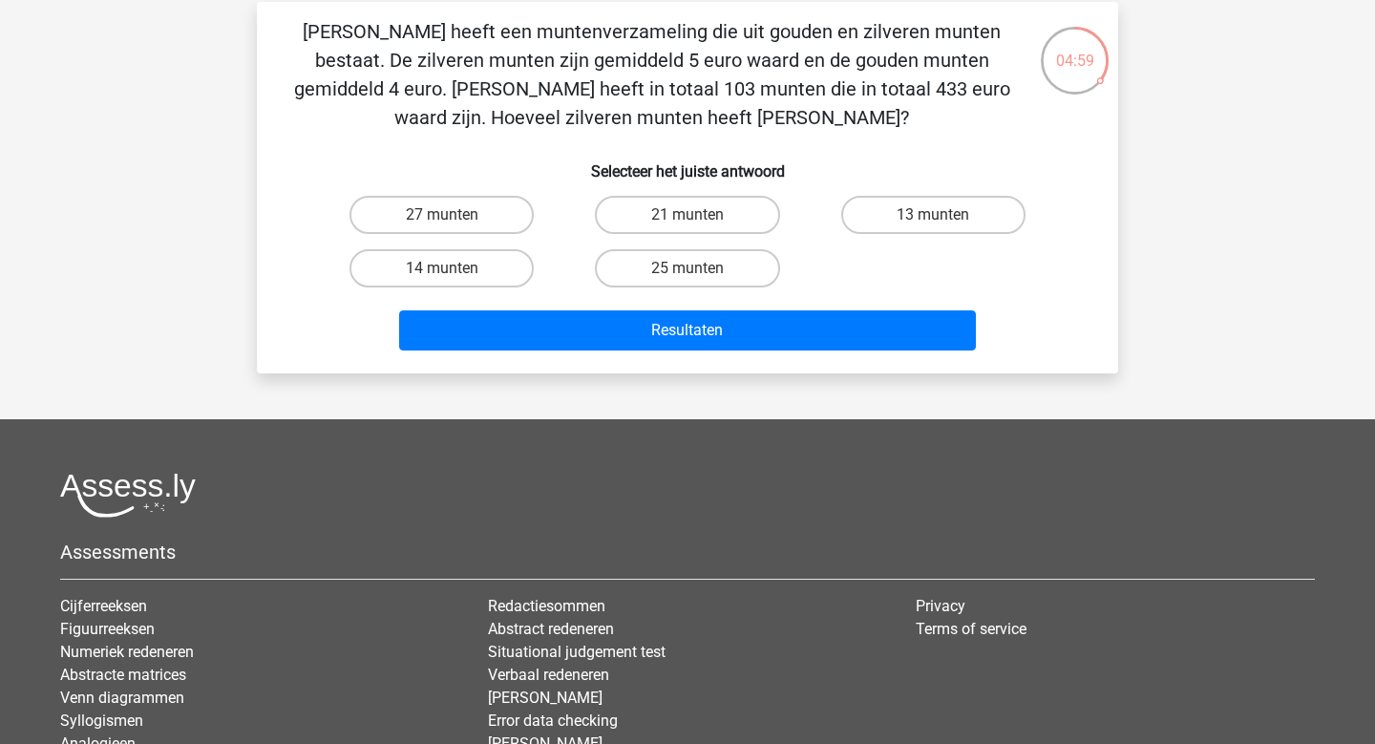
click at [692, 223] on input "21 munten" at bounding box center [694, 221] width 12 height 12
radio input "true"
click at [684, 293] on div "25 munten" at bounding box center [686, 268] width 245 height 53
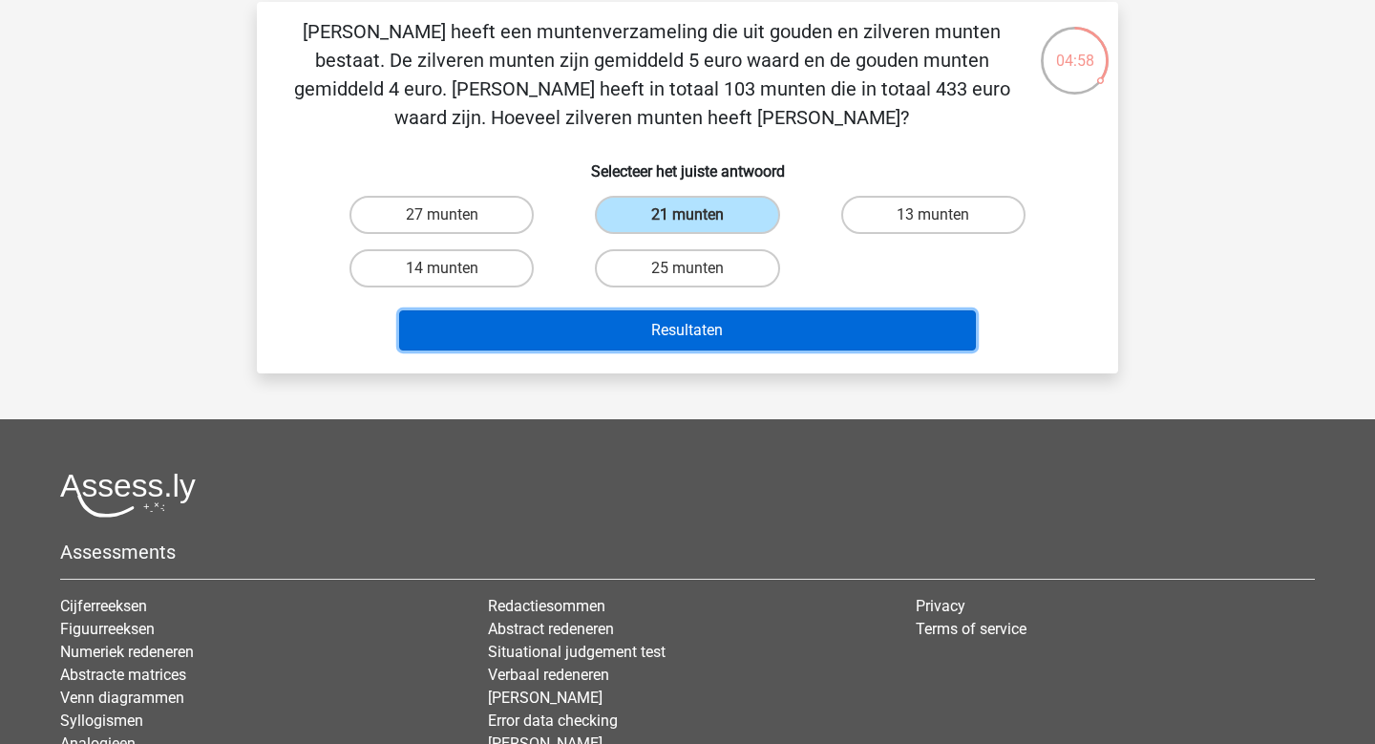
click at [674, 331] on button "Resultaten" at bounding box center [688, 330] width 578 height 40
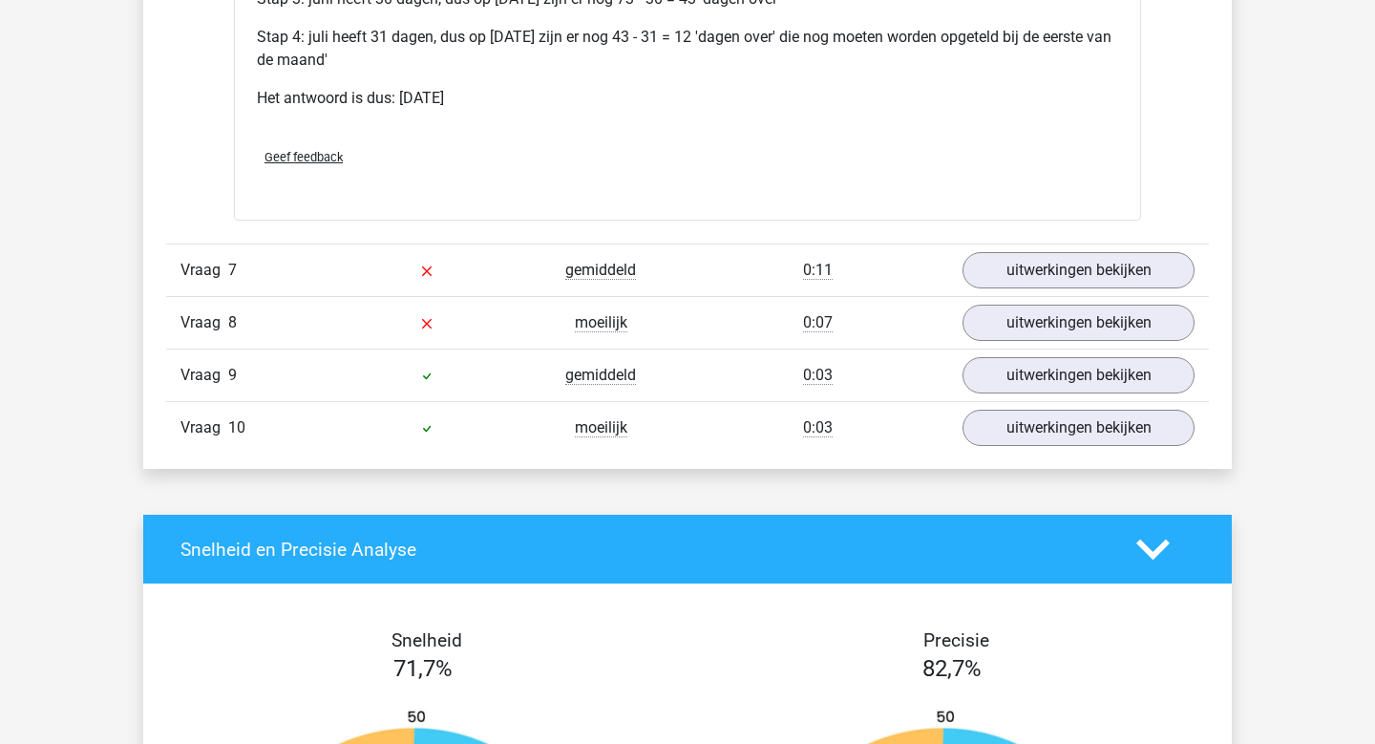
scroll to position [2346, 0]
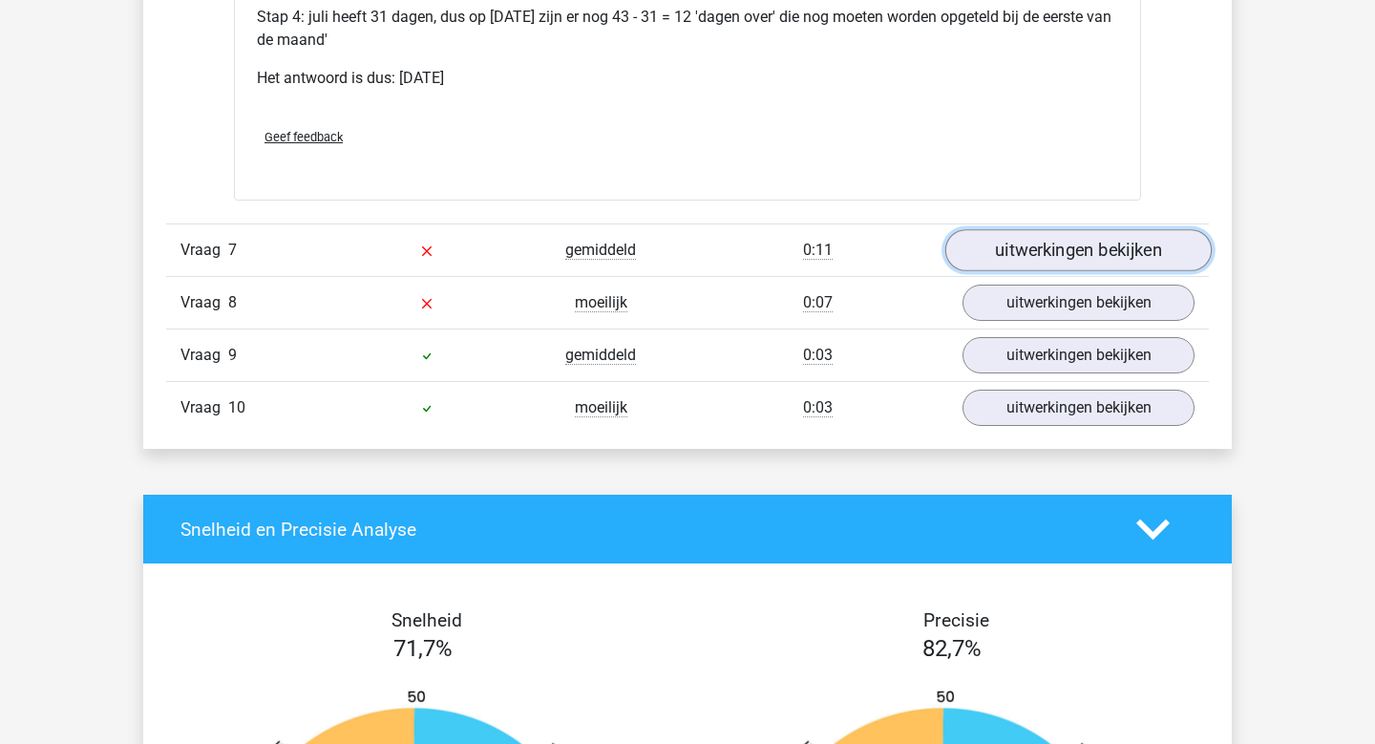
click at [1091, 241] on link "uitwerkingen bekijken" at bounding box center [1078, 250] width 266 height 42
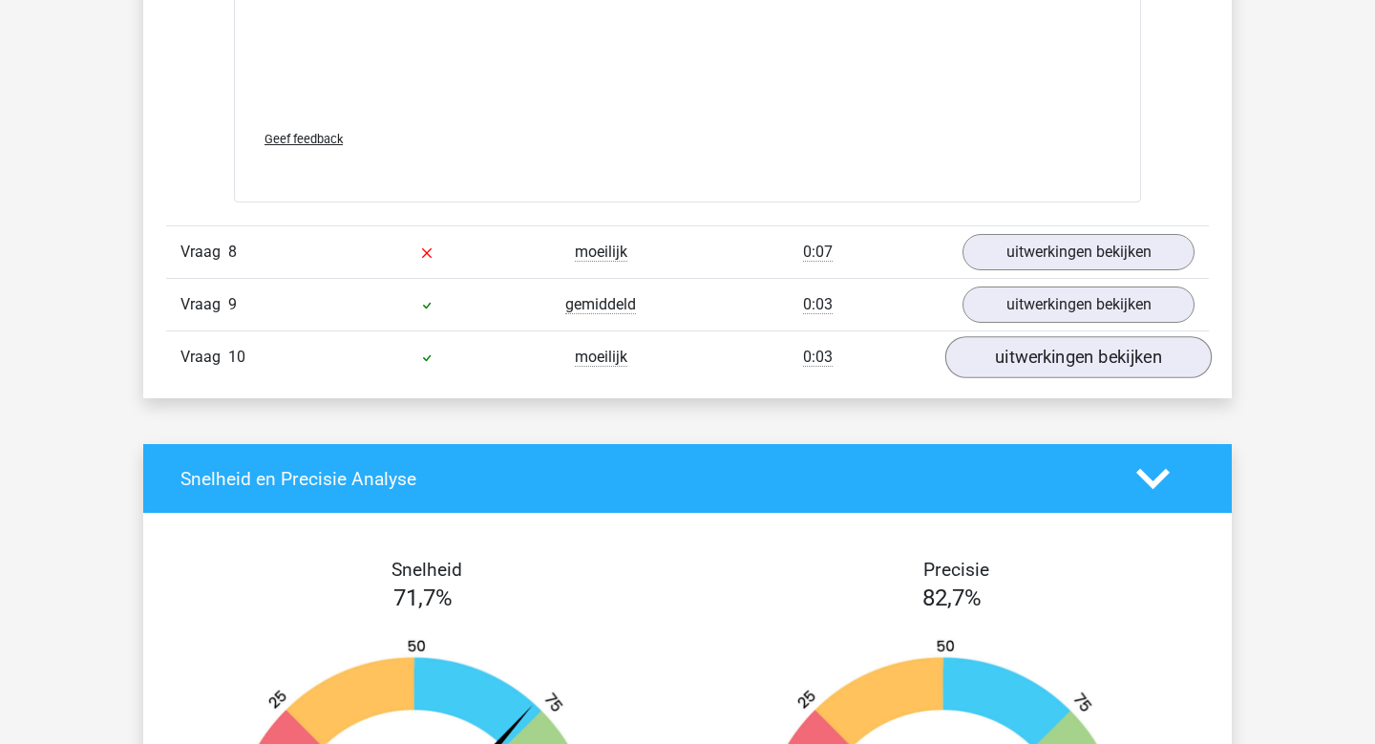
scroll to position [3364, 0]
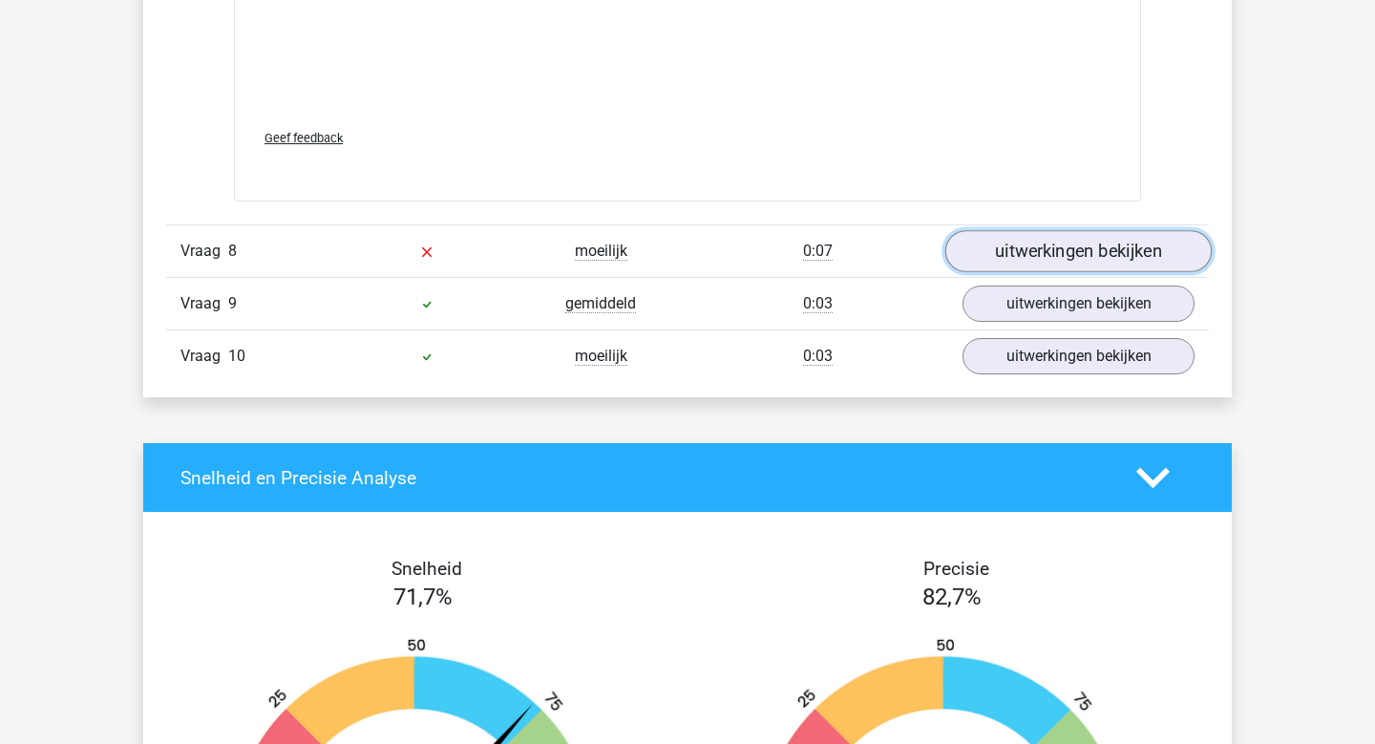
click at [1042, 242] on link "uitwerkingen bekijken" at bounding box center [1078, 251] width 266 height 42
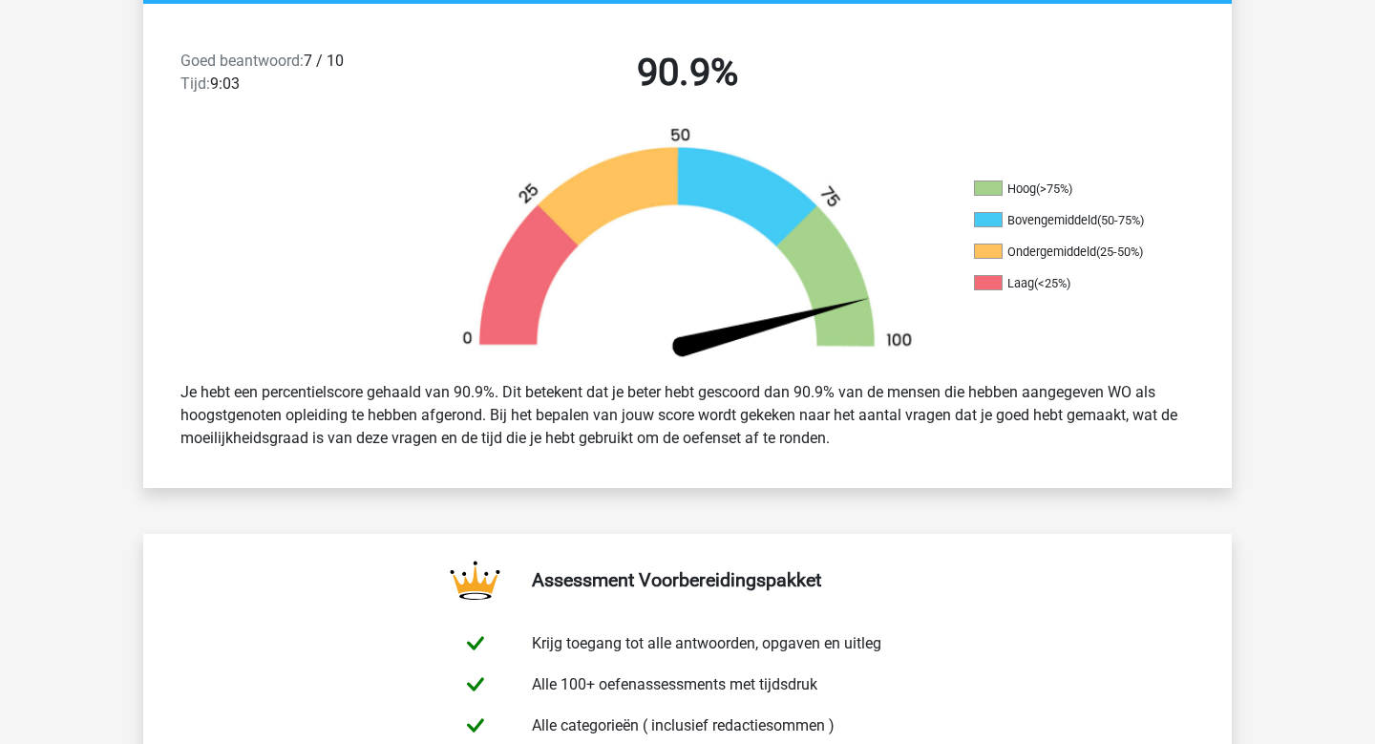
scroll to position [485, 0]
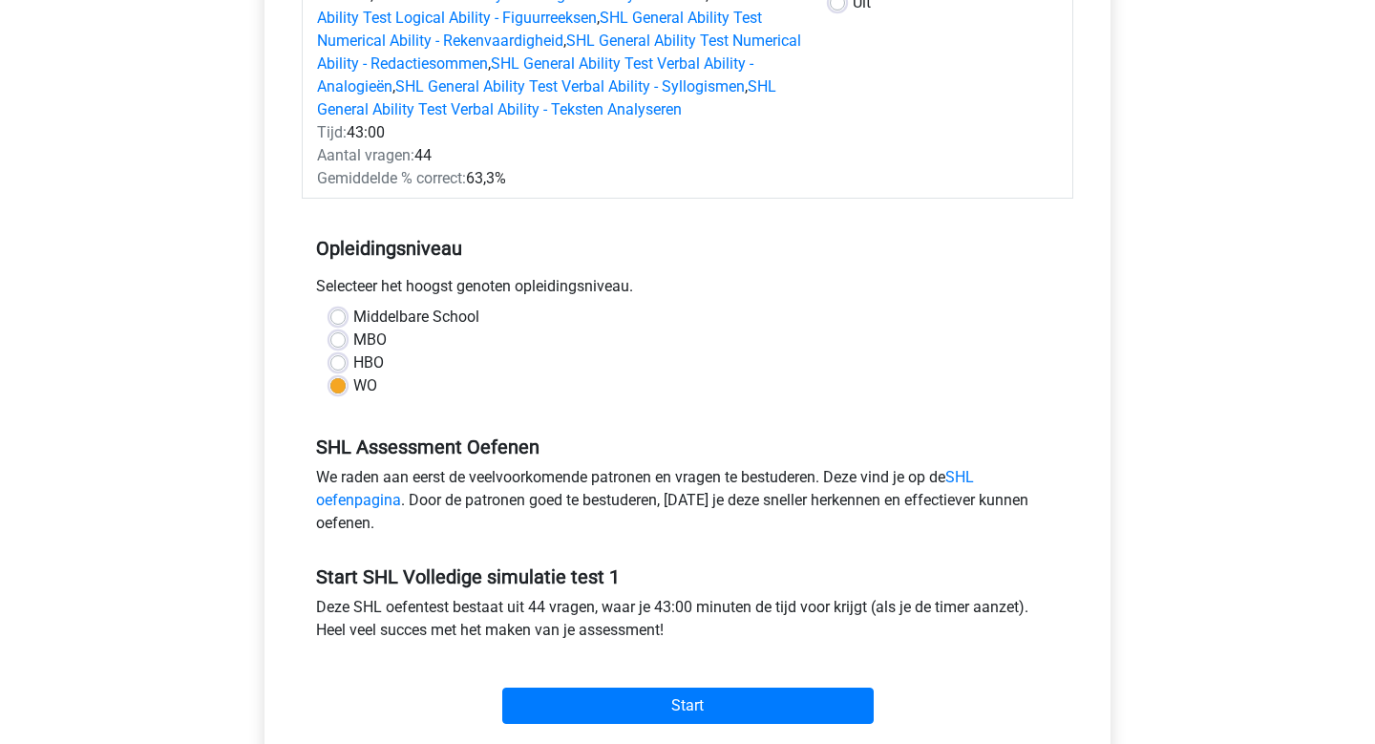
scroll to position [351, 0]
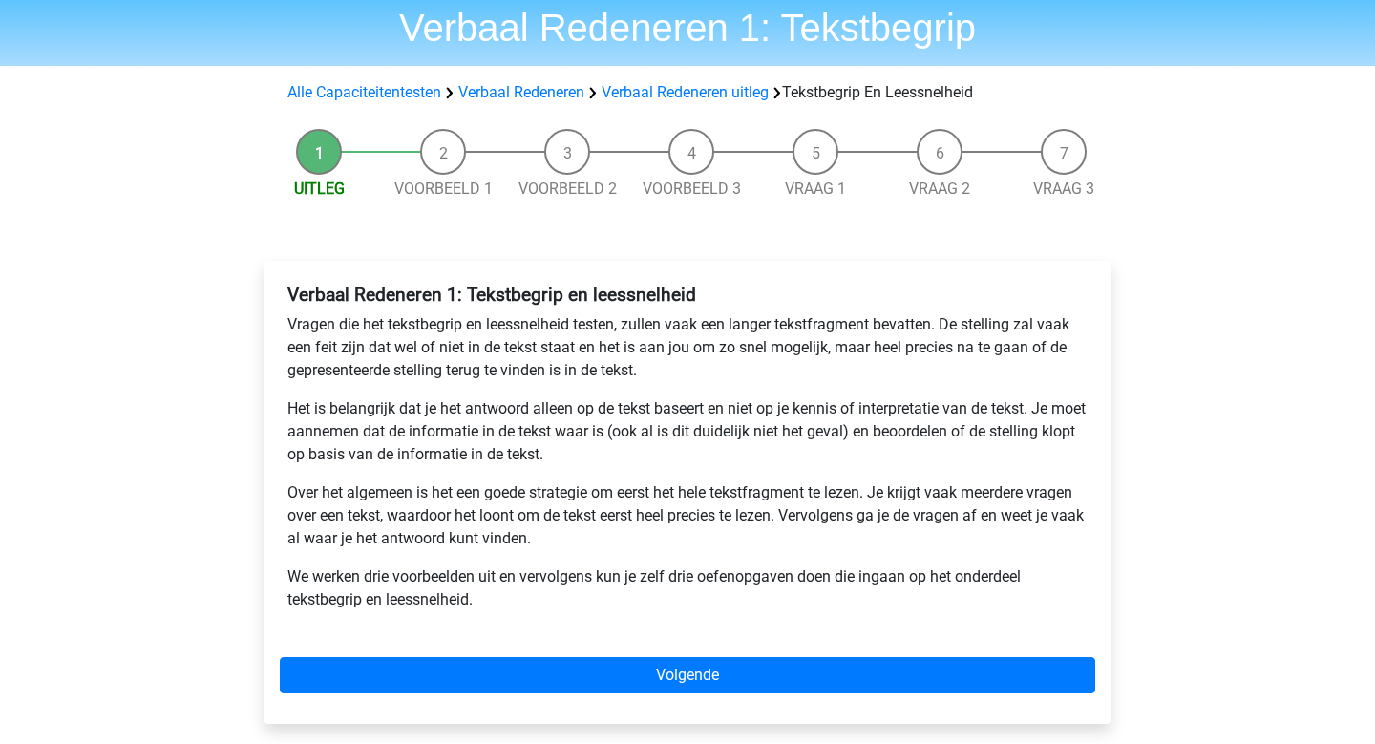
scroll to position [64, 0]
